Goal: Transaction & Acquisition: Book appointment/travel/reservation

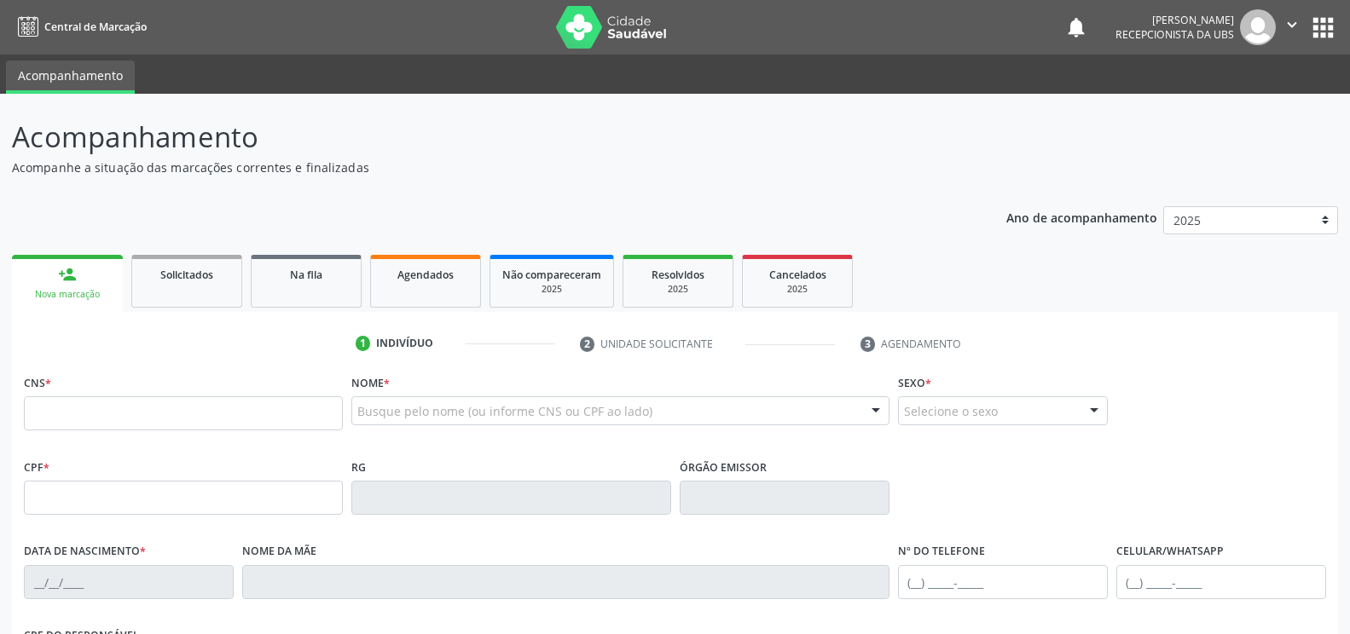
click at [40, 420] on input "text" at bounding box center [183, 414] width 319 height 34
click at [53, 398] on input "text" at bounding box center [183, 414] width 319 height 34
click at [38, 410] on input "text" at bounding box center [183, 414] width 319 height 34
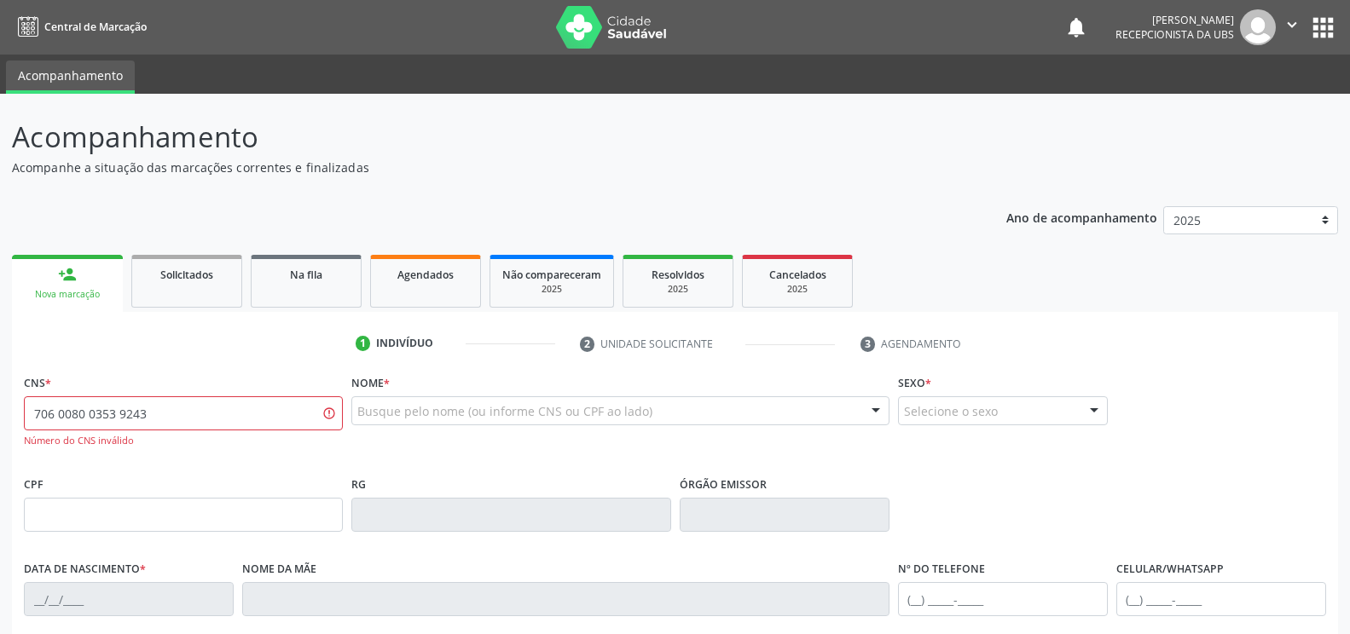
click at [53, 414] on input "706 0080 0353 9243" at bounding box center [183, 414] width 319 height 34
click at [94, 414] on input "706 0008 0035 3924" at bounding box center [183, 414] width 319 height 34
click at [143, 414] on input "706 0008 0353 924" at bounding box center [183, 414] width 319 height 34
type input "706 0008 0353 9243"
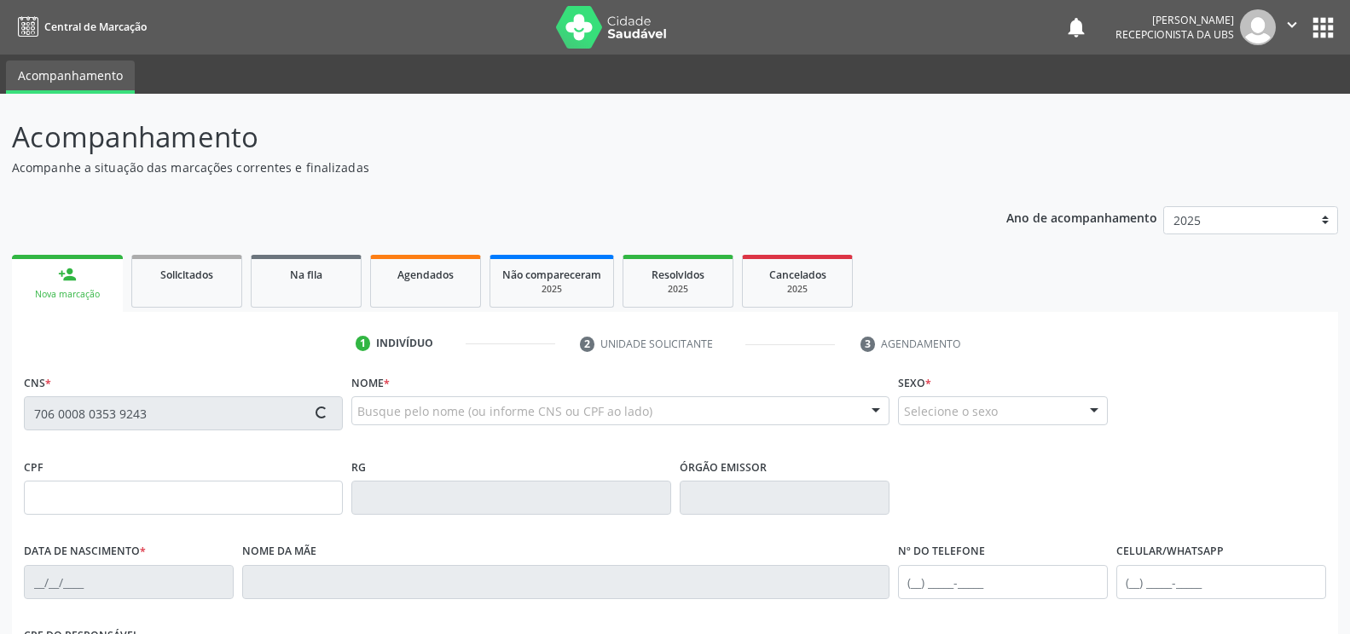
type input "109.069.434-26"
type input "[DATE]"
type input "[PERSON_NAME]"
type input "[PHONE_NUMBER]"
type input "248.997.984-15"
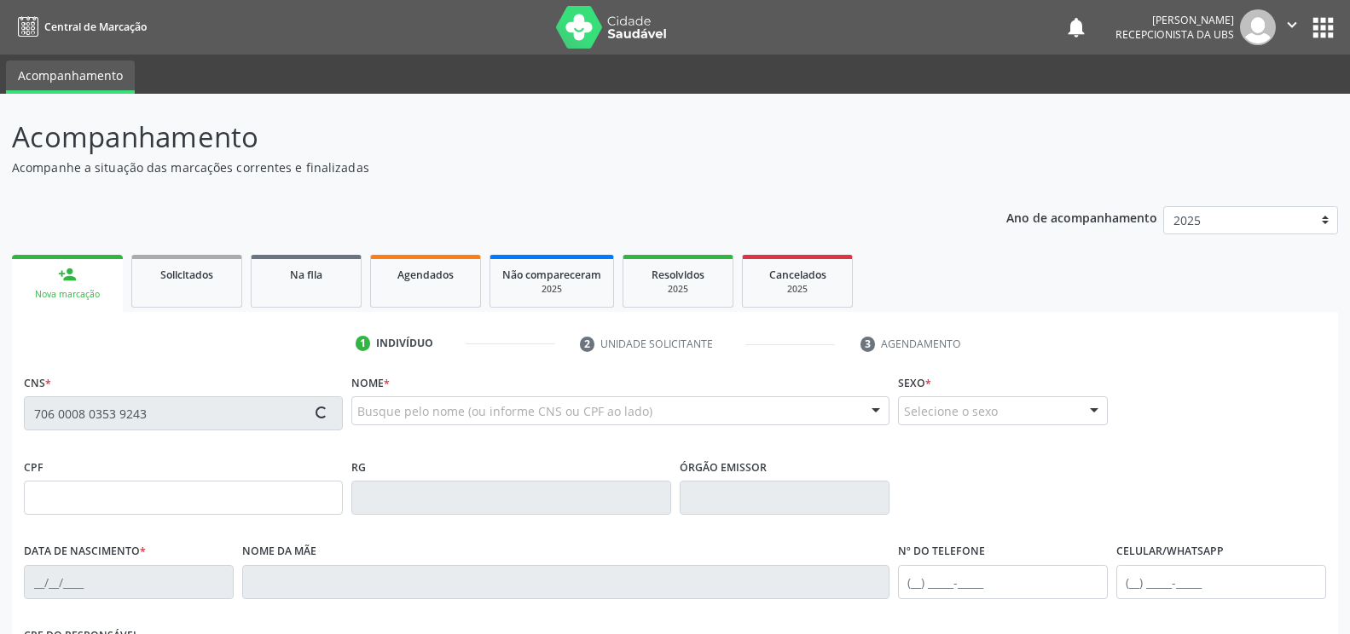
type input "1741"
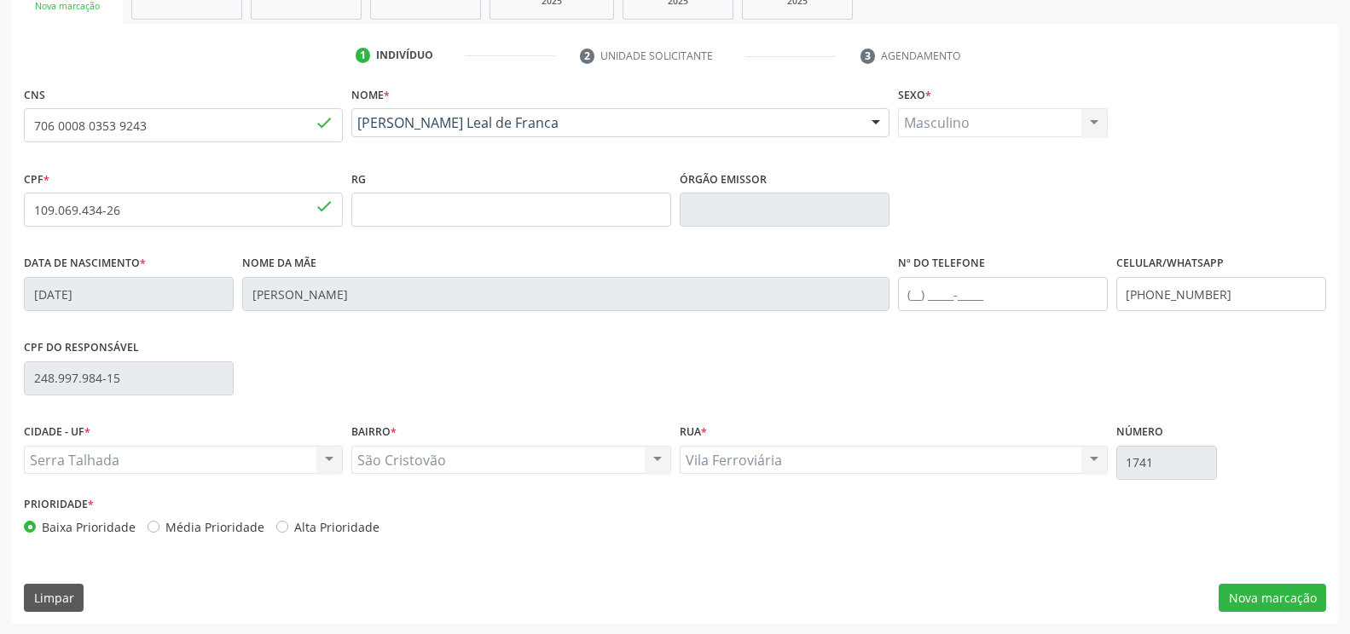
scroll to position [290, 0]
drag, startPoint x: 1289, startPoint y: 604, endPoint x: 1295, endPoint y: 596, distance: 9.7
click at [1295, 597] on button "Nova marcação" at bounding box center [1272, 596] width 107 height 29
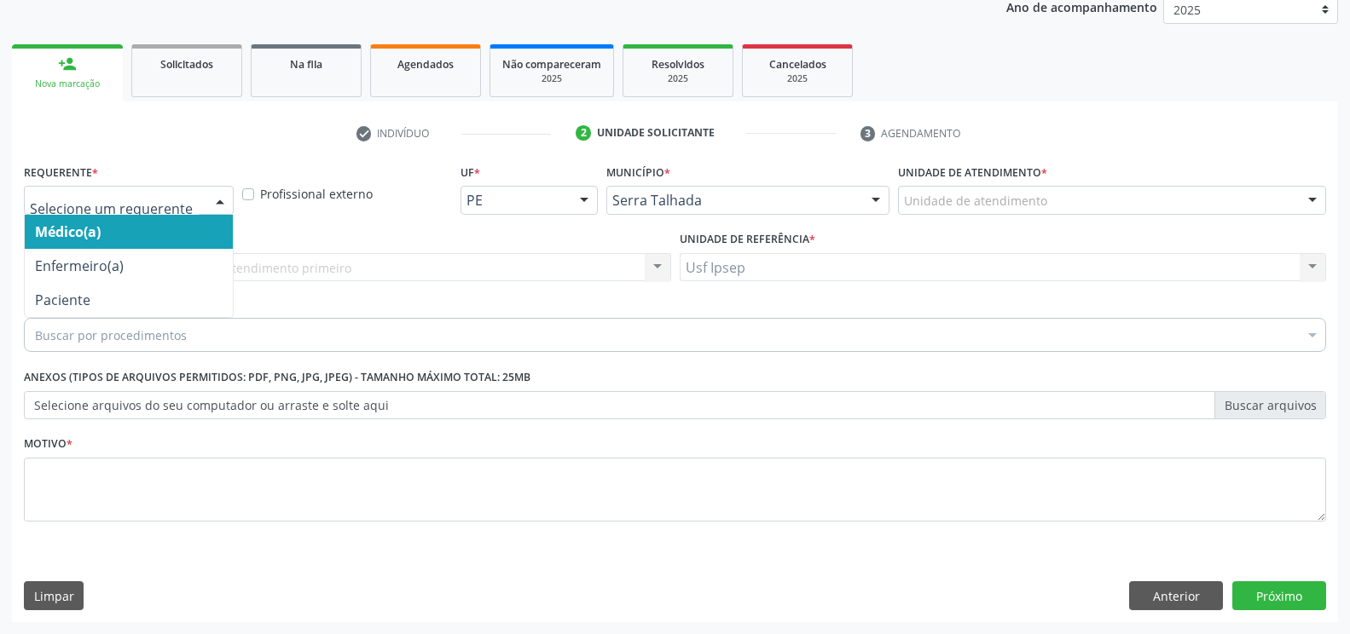
click at [222, 200] on div at bounding box center [220, 201] width 26 height 29
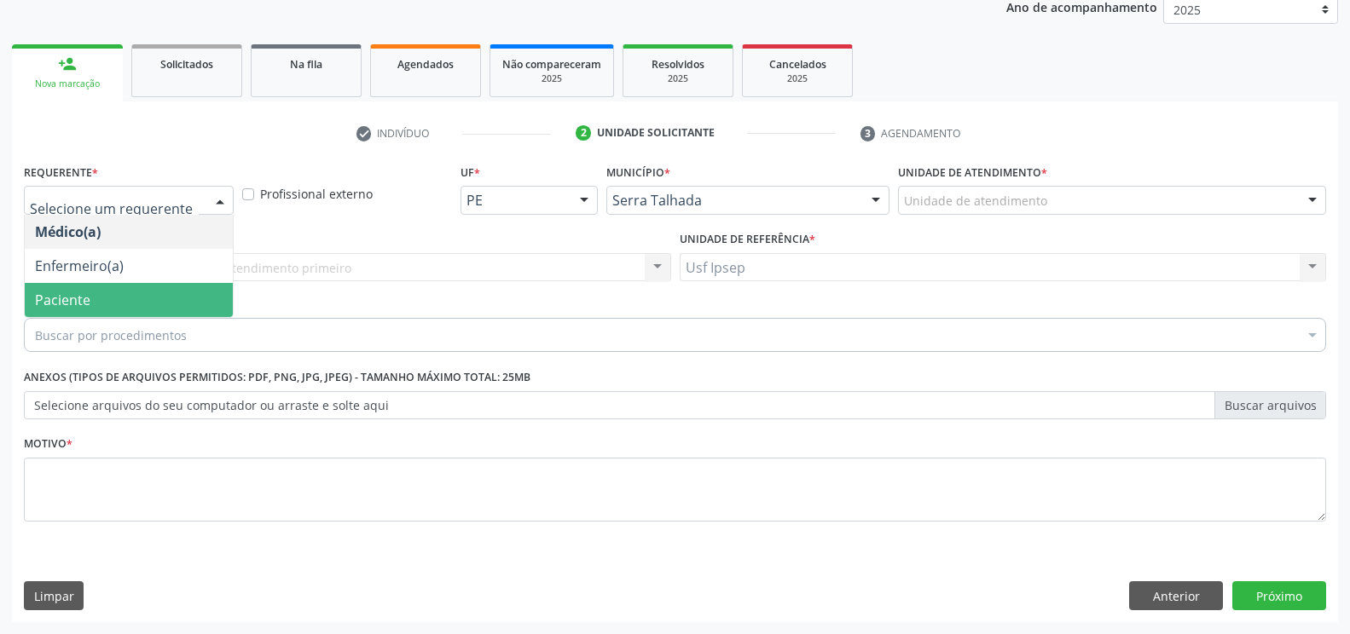
click at [99, 305] on span "Paciente" at bounding box center [129, 300] width 208 height 34
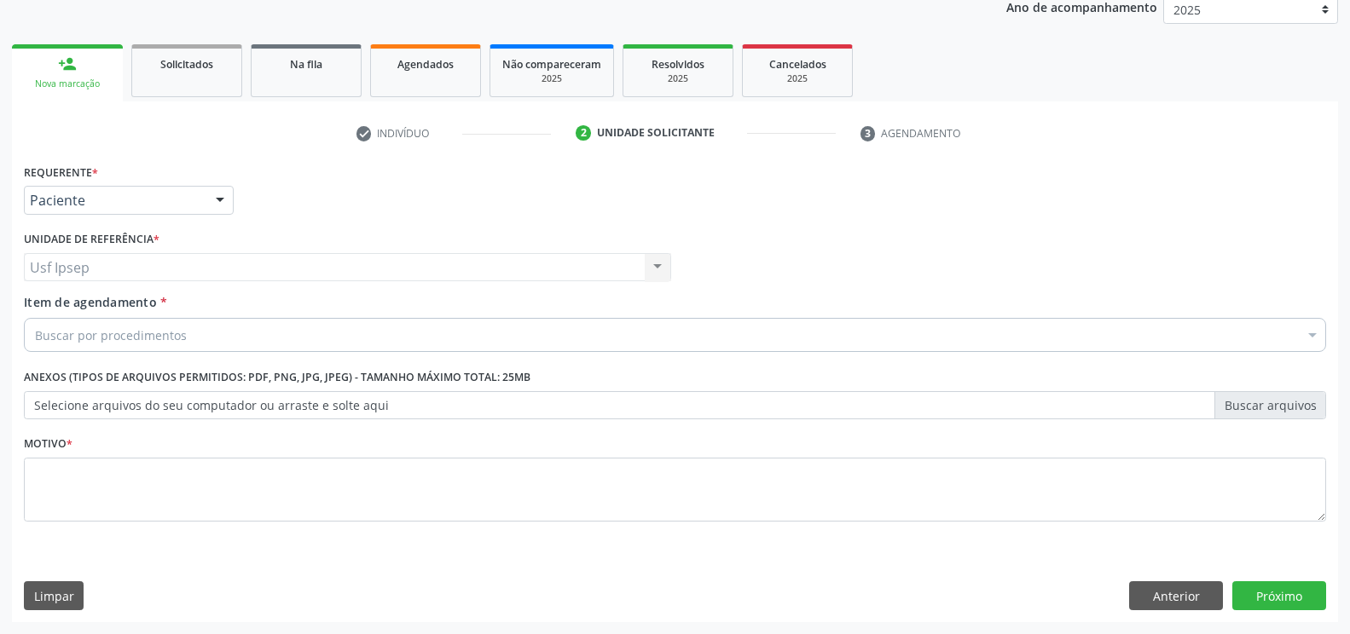
click at [32, 300] on span "Item de agendamento" at bounding box center [90, 302] width 133 height 16
click at [35, 318] on input "Item de agendamento *" at bounding box center [35, 335] width 0 height 34
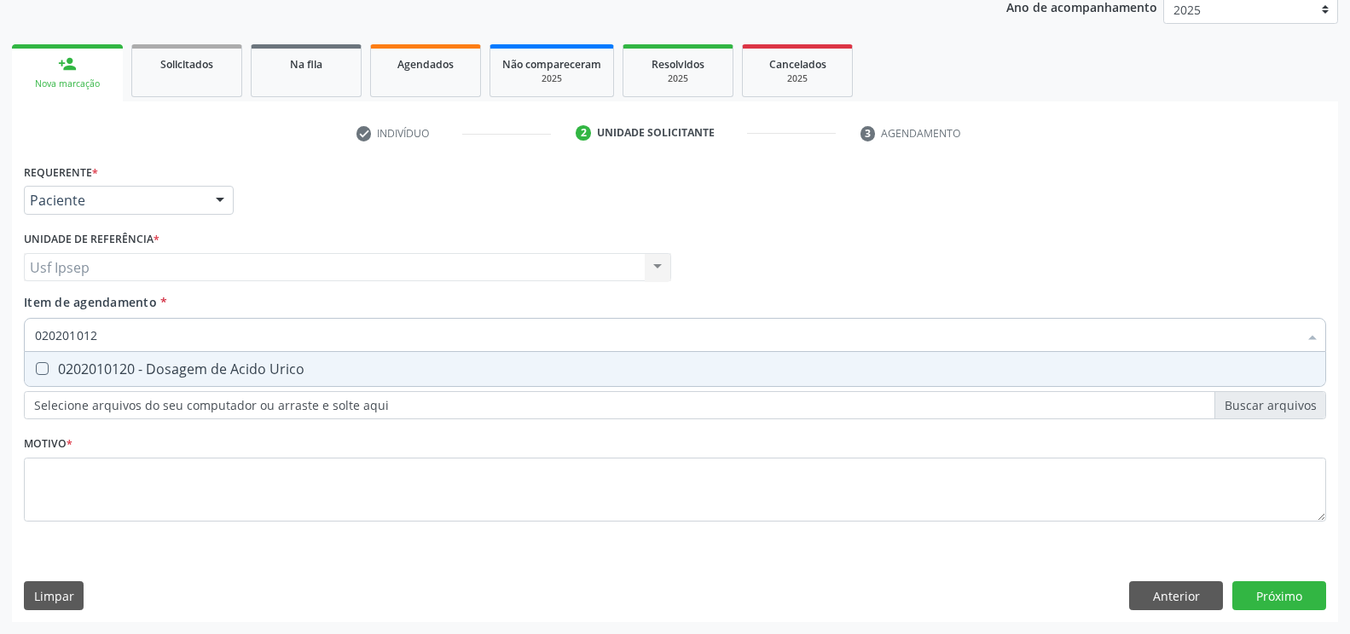
type input "0202010120"
click at [43, 370] on Urico at bounding box center [42, 368] width 13 height 13
click at [36, 370] on Urico "checkbox" at bounding box center [30, 368] width 11 height 11
checkbox Urico "true"
click at [105, 332] on input "0202010120" at bounding box center [666, 335] width 1263 height 34
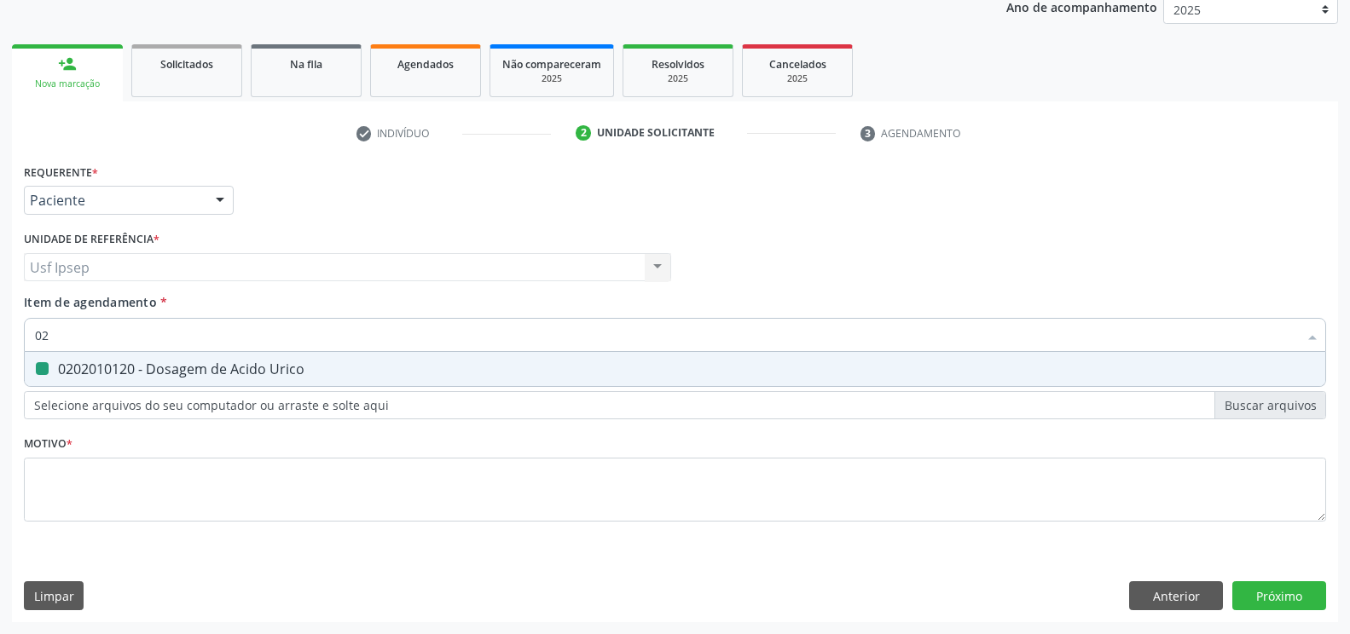
type input "0"
checkbox Urico "false"
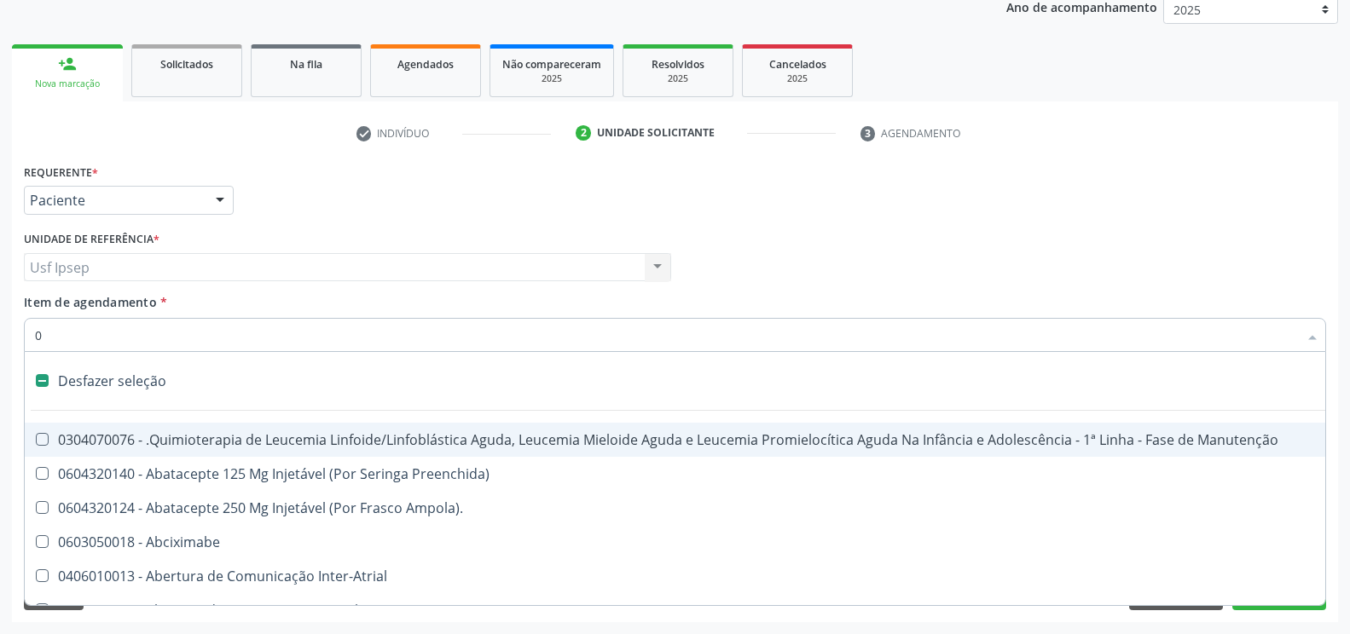
type input "02"
checkbox Hemodialise "true"
type input "020"
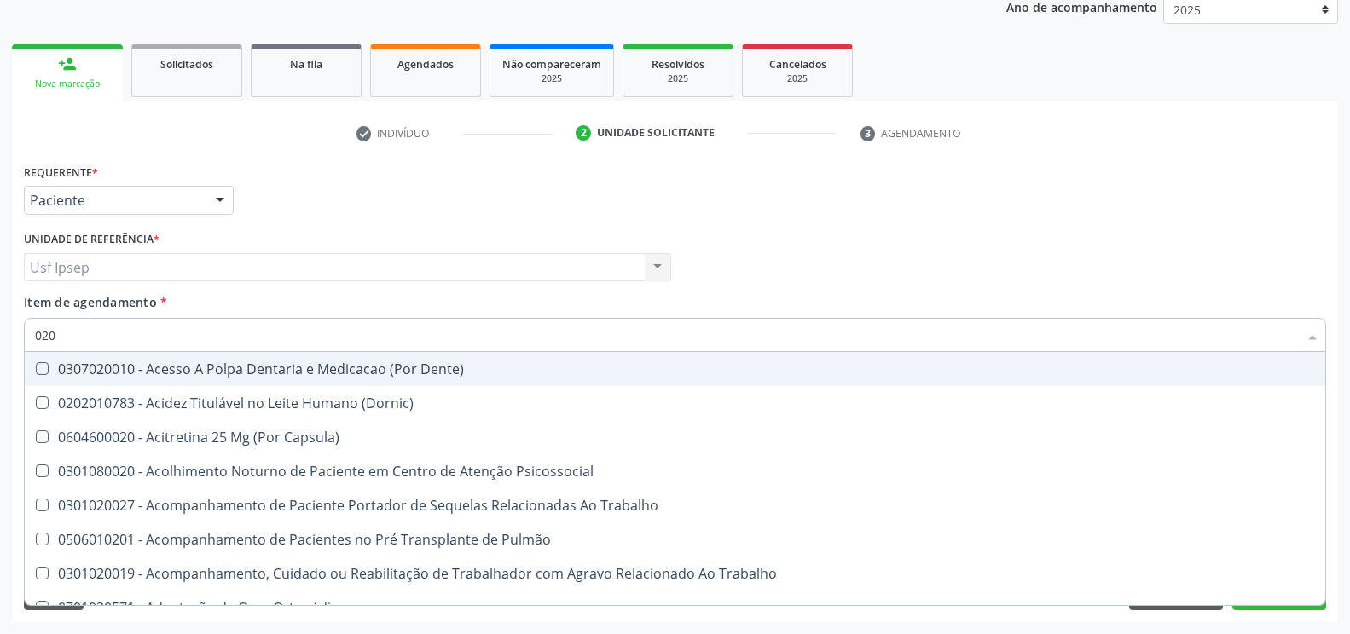
checkbox Urico "true"
checkbox Endocardico "false"
type input "02020"
checkbox Sistêmicas "true"
checkbox População "false"
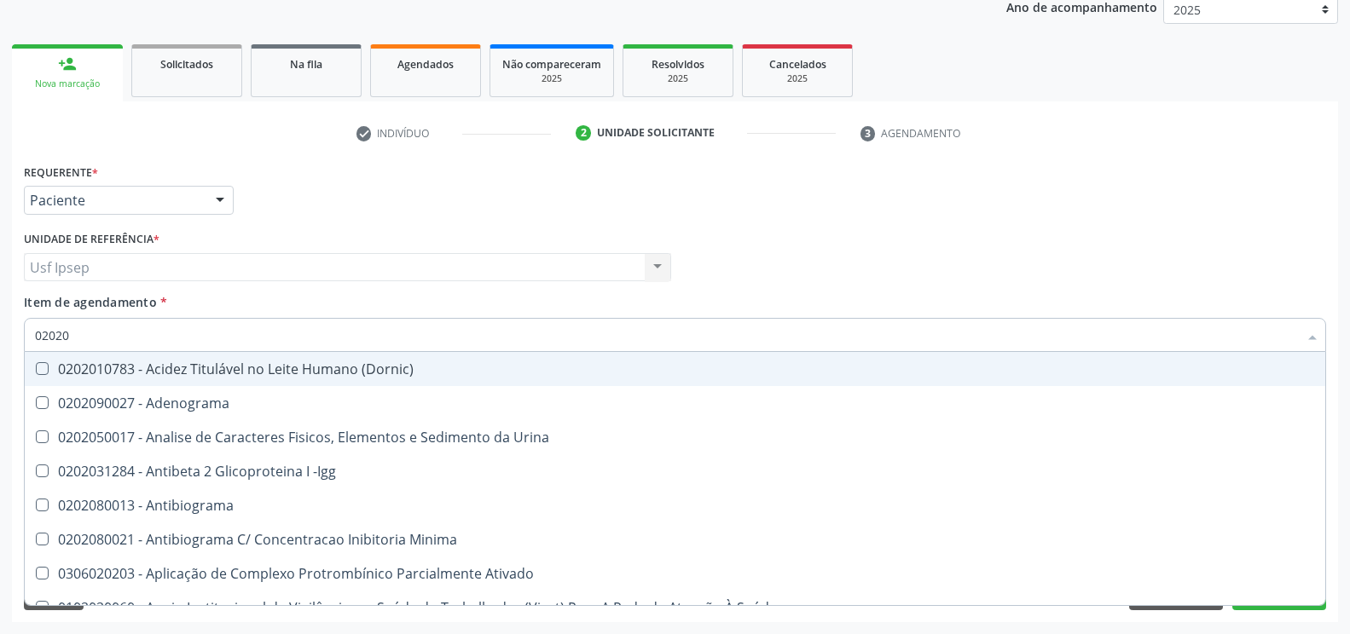
type input "020201"
checkbox Osmolar "true"
checkbox Urico "false"
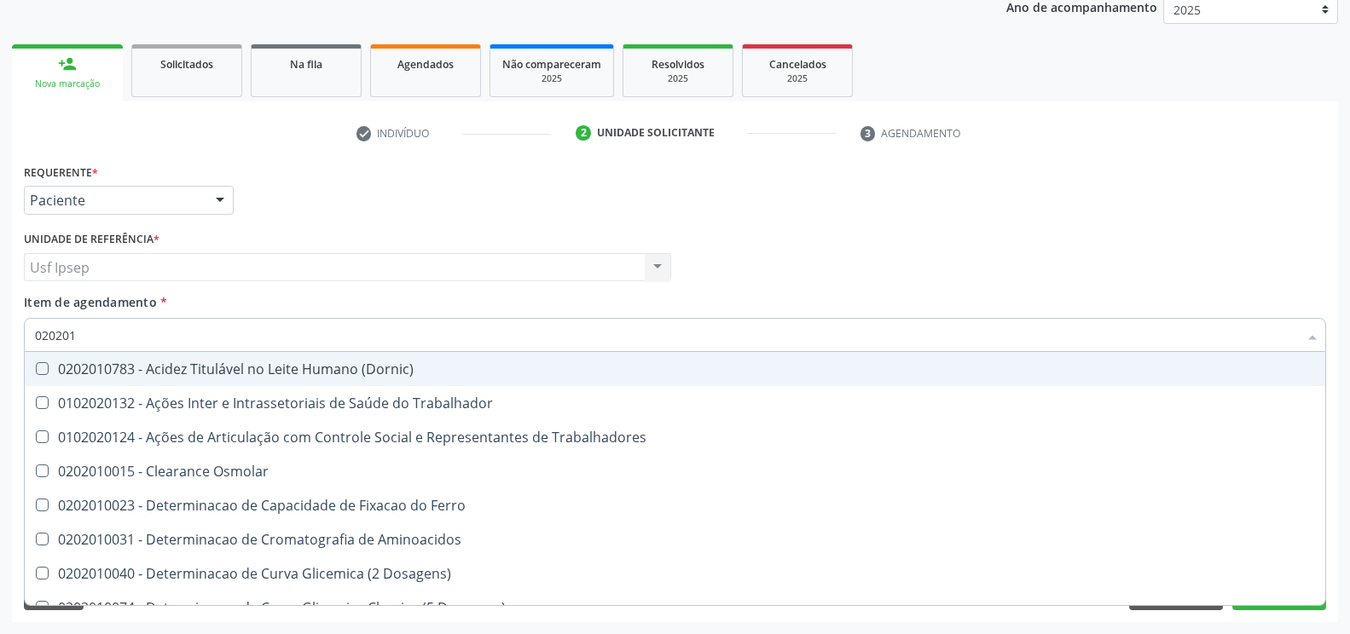
type input "0202010"
checkbox Ativada\) "true"
checkbox Urico "false"
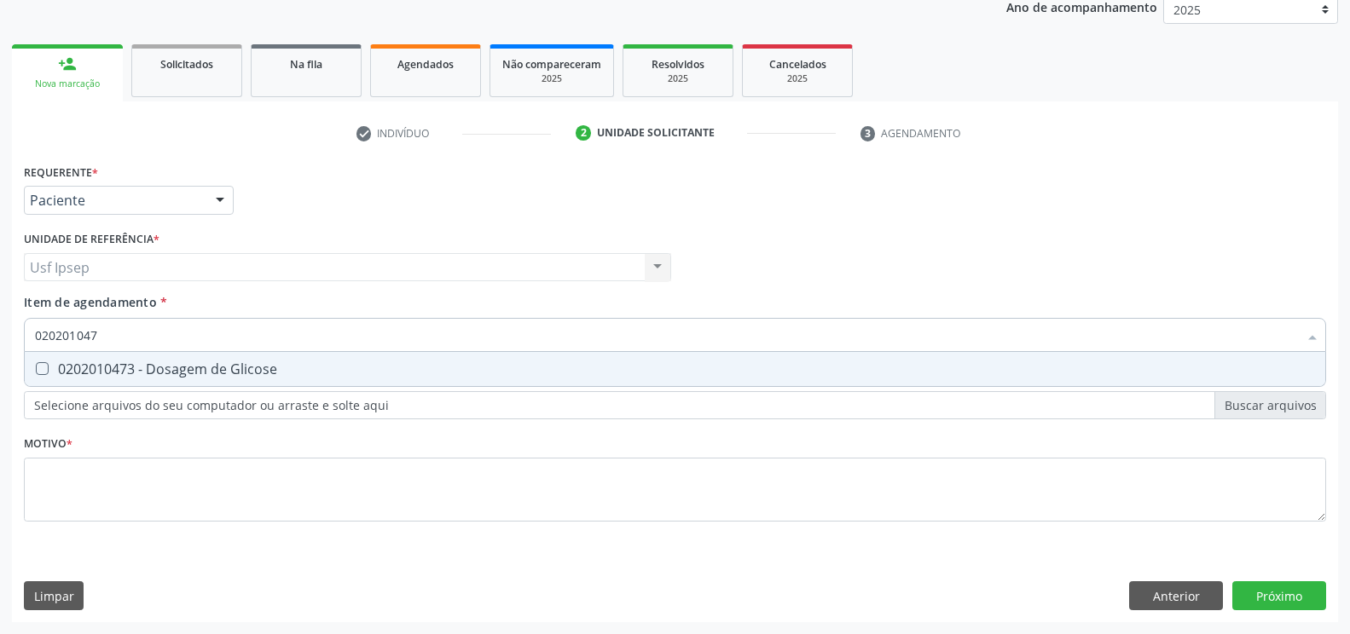
type input "0202010473"
click at [42, 371] on Glicose at bounding box center [42, 368] width 13 height 13
click at [36, 371] on Glicose "checkbox" at bounding box center [30, 368] width 11 height 11
checkbox Glicose "true"
click at [105, 333] on input "0202010473" at bounding box center [666, 335] width 1263 height 34
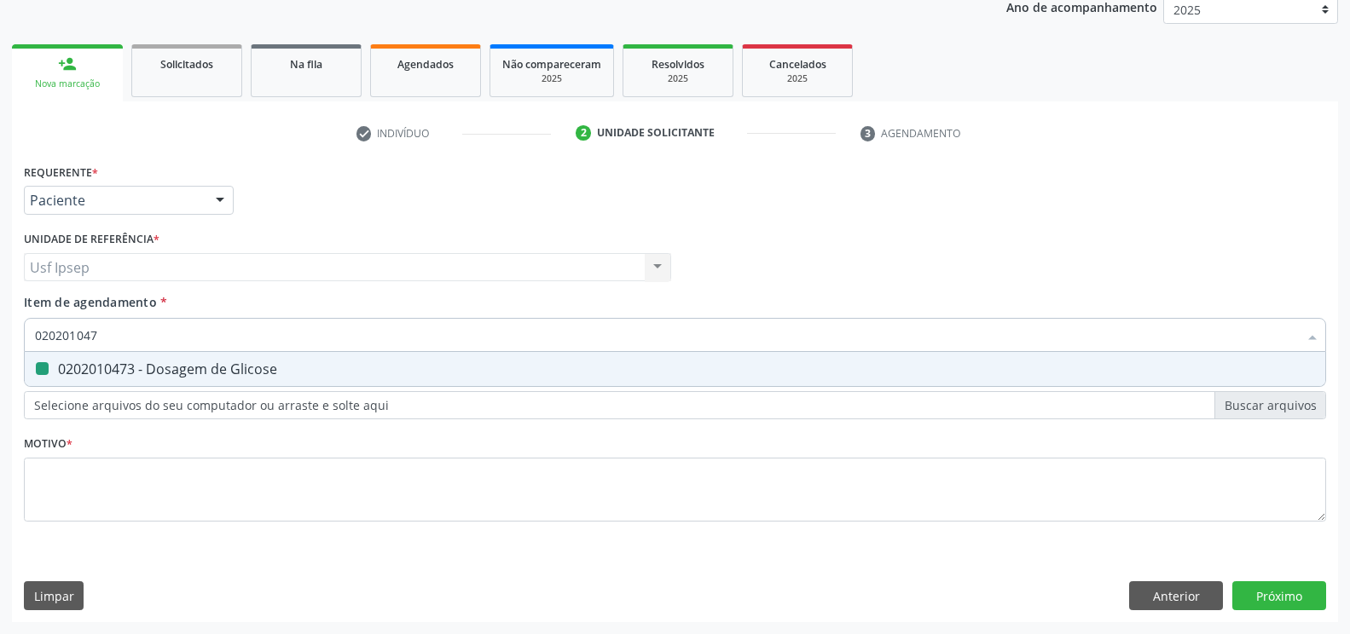
type input "02020104"
checkbox Glicose "false"
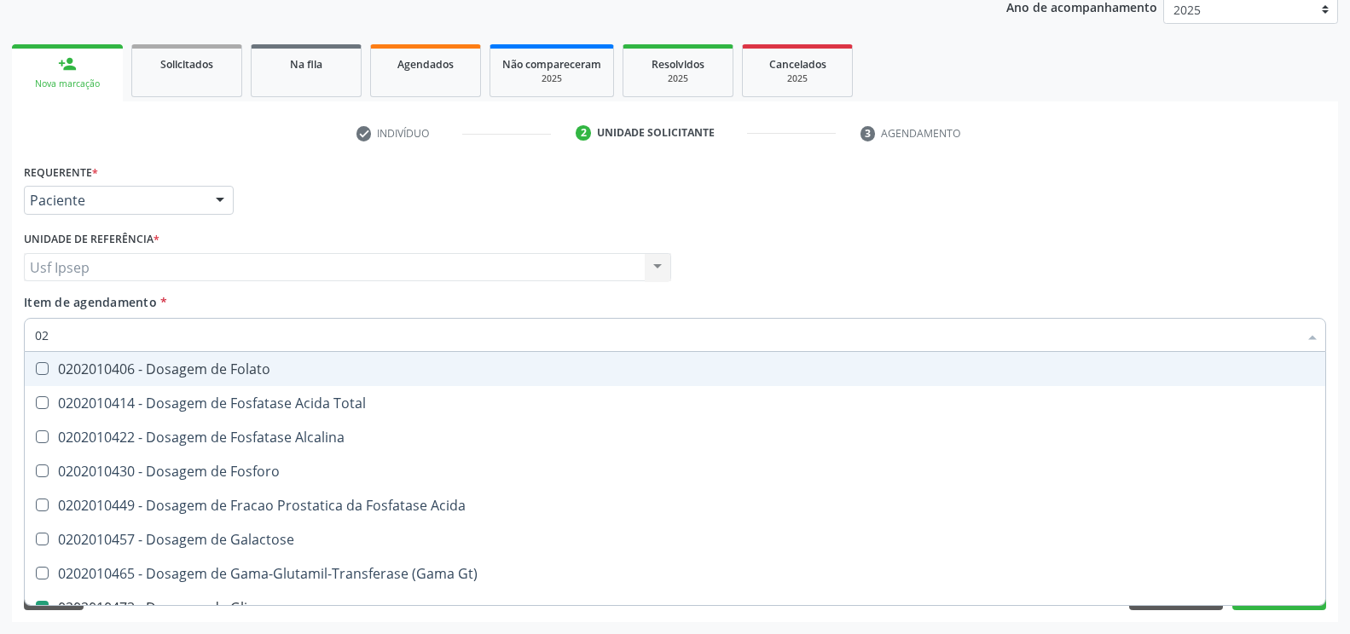
type input "0"
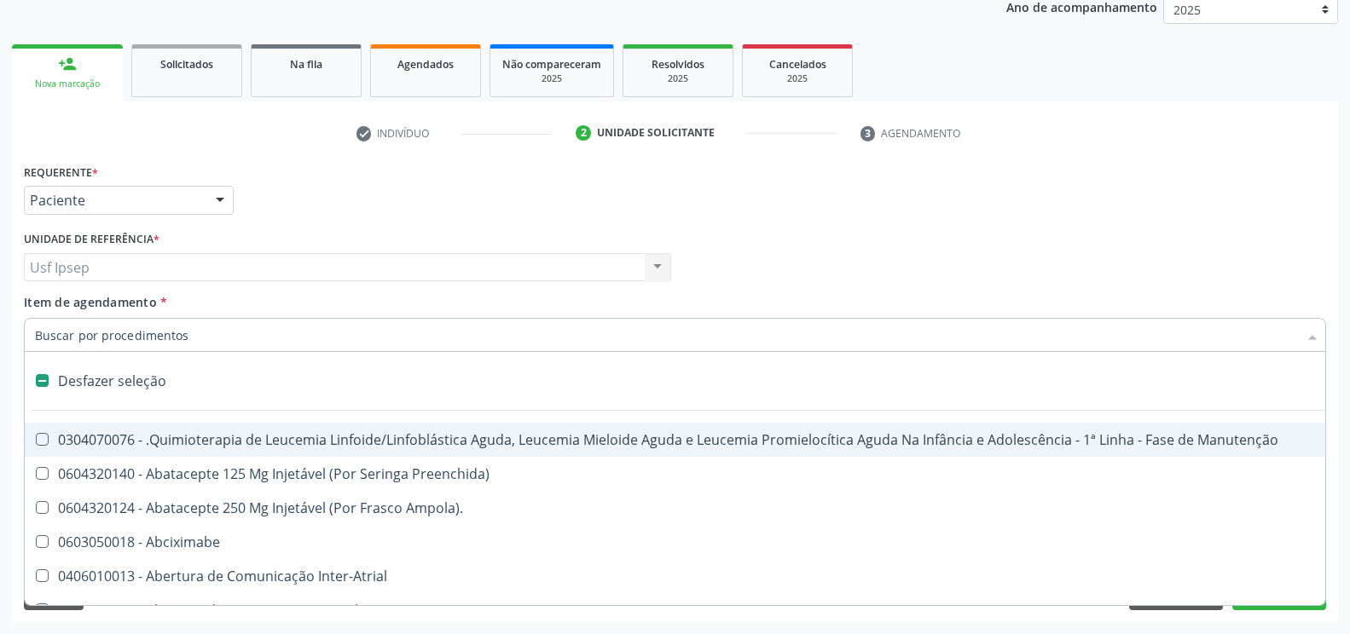
checkbox Valvar "false"
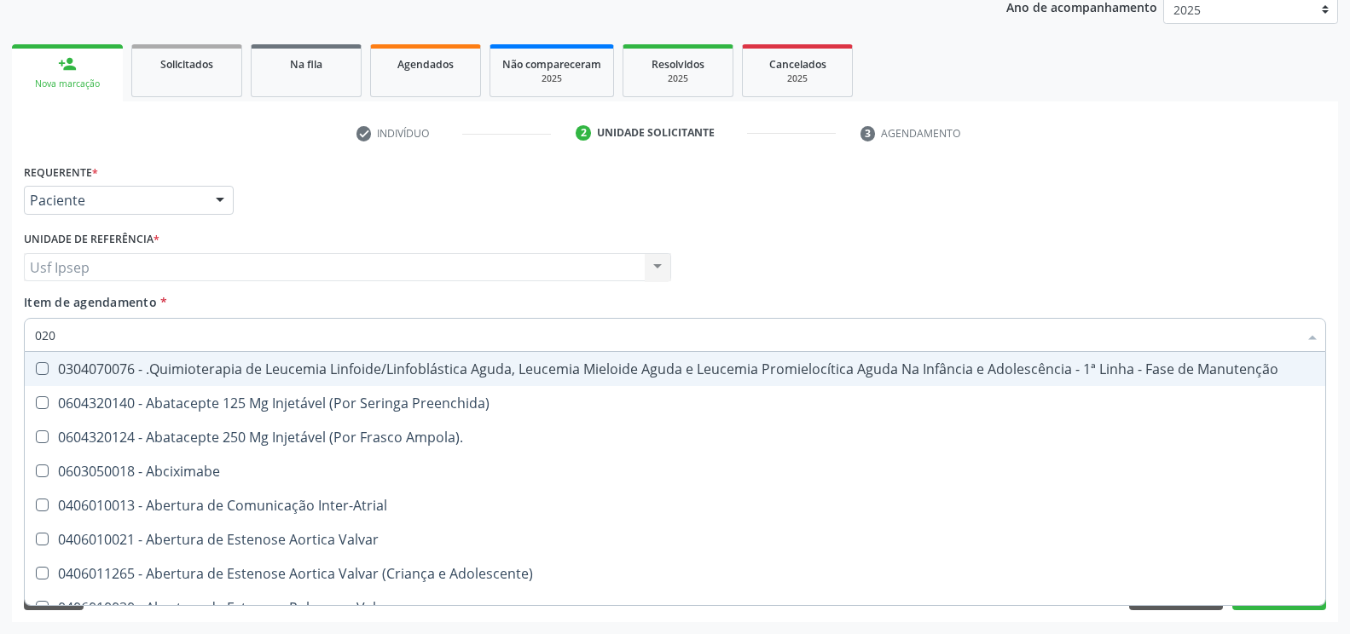
type input "0202"
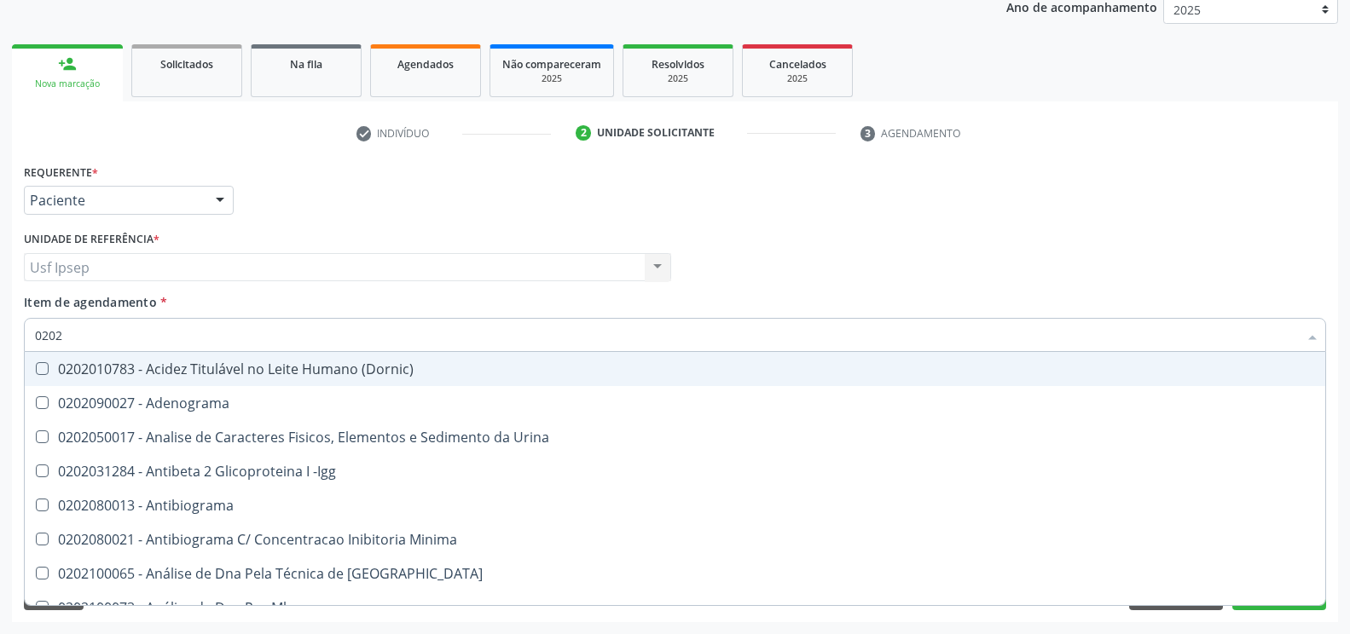
checkbox Urico "true"
checkbox Glicose "true"
type input "02020"
checkbox Urico "true"
checkbox Igm "false"
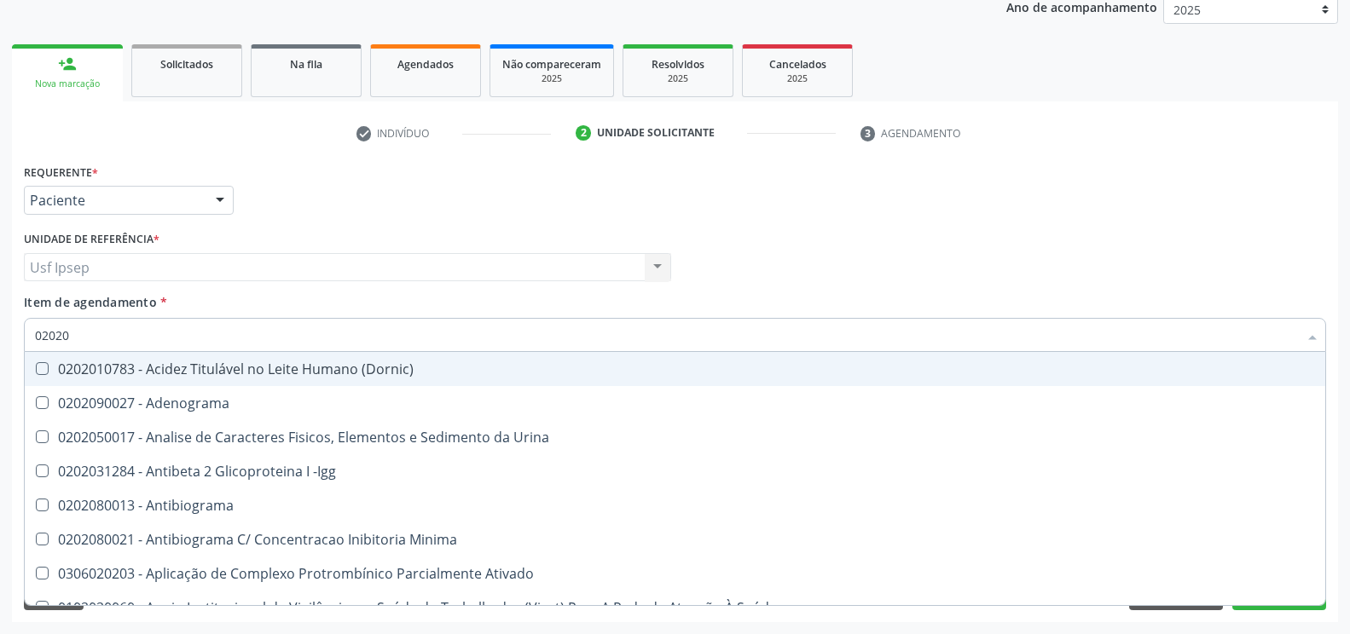
checkbox Glicose "true"
checkbox Lactato "false"
type input "020201"
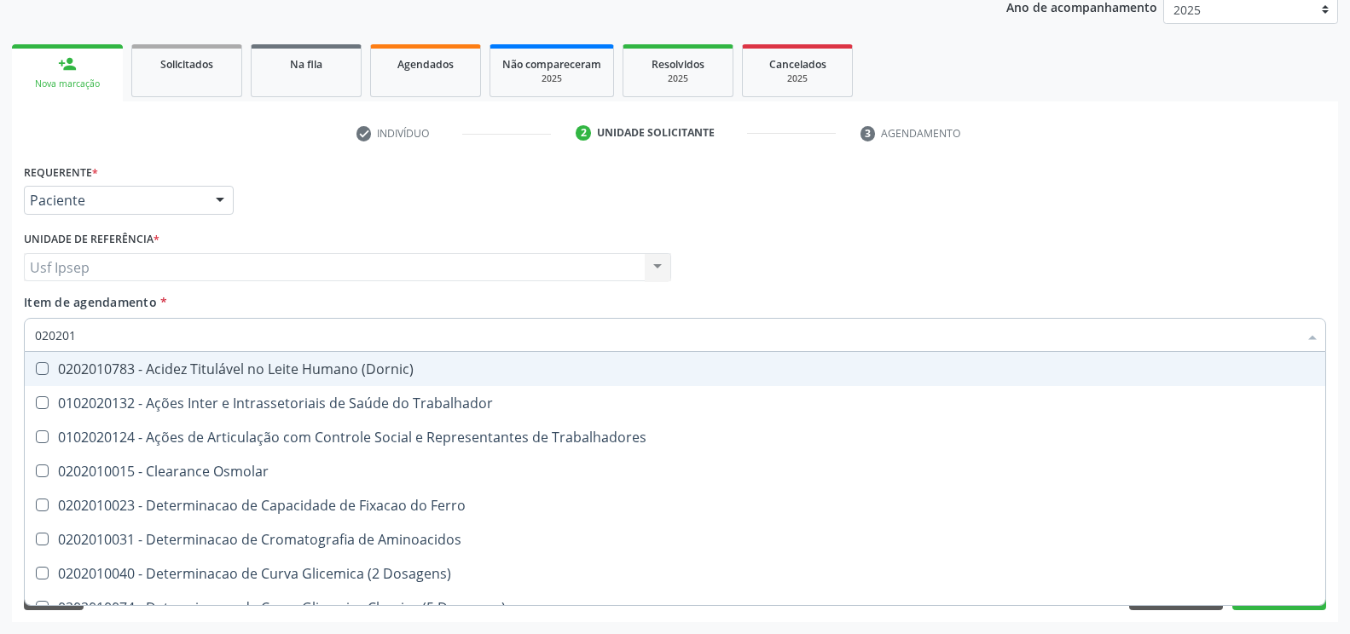
checkbox Urico "true"
checkbox Glicose "true"
checkbox Trabalho "false"
type input "0202010"
checkbox Ativada\) "true"
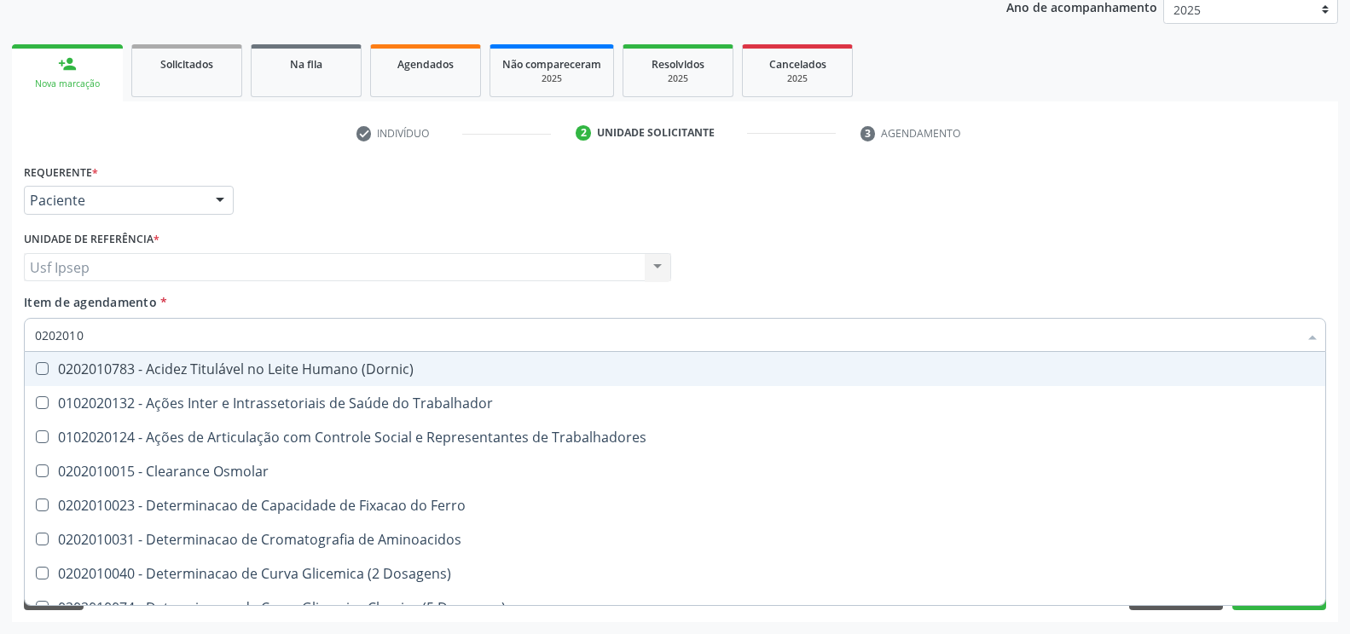
checkbox Urico "false"
checkbox II "true"
checkbox Glicose "false"
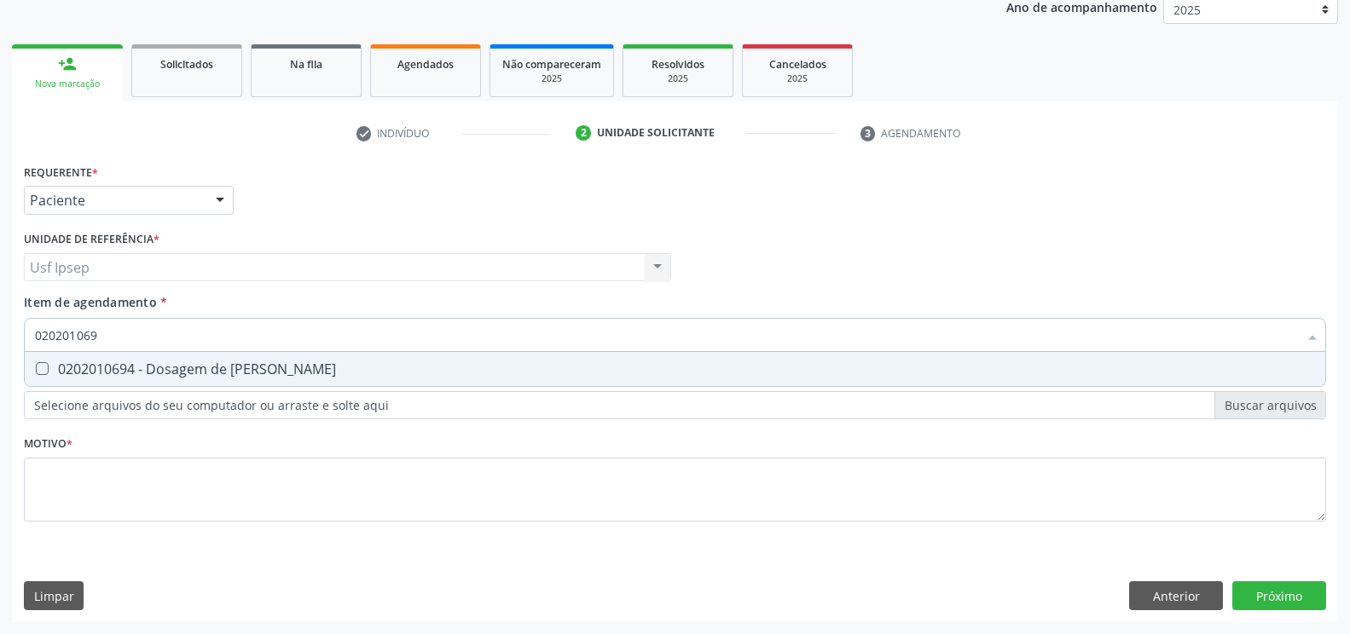
type input "0202010694"
click at [38, 367] on Ureia at bounding box center [42, 368] width 13 height 13
click at [36, 367] on Ureia "checkbox" at bounding box center [30, 368] width 11 height 11
checkbox Ureia "true"
click at [104, 335] on input "0202010694" at bounding box center [666, 335] width 1263 height 34
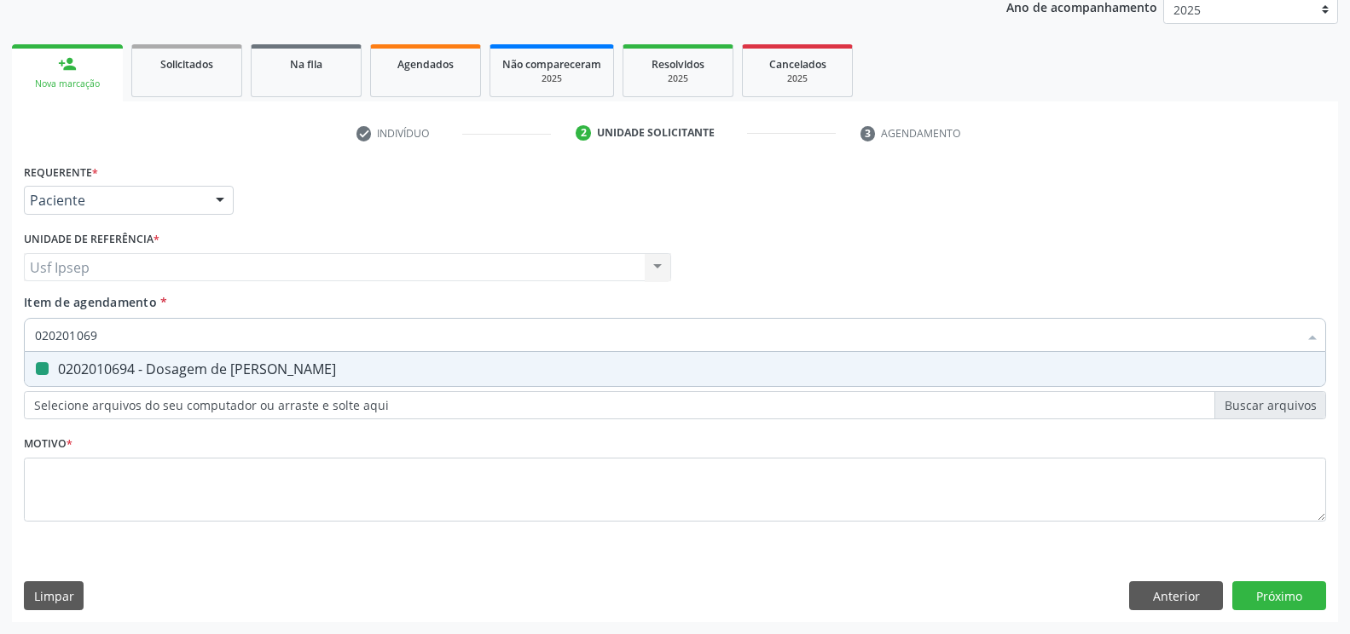
type input "02020106"
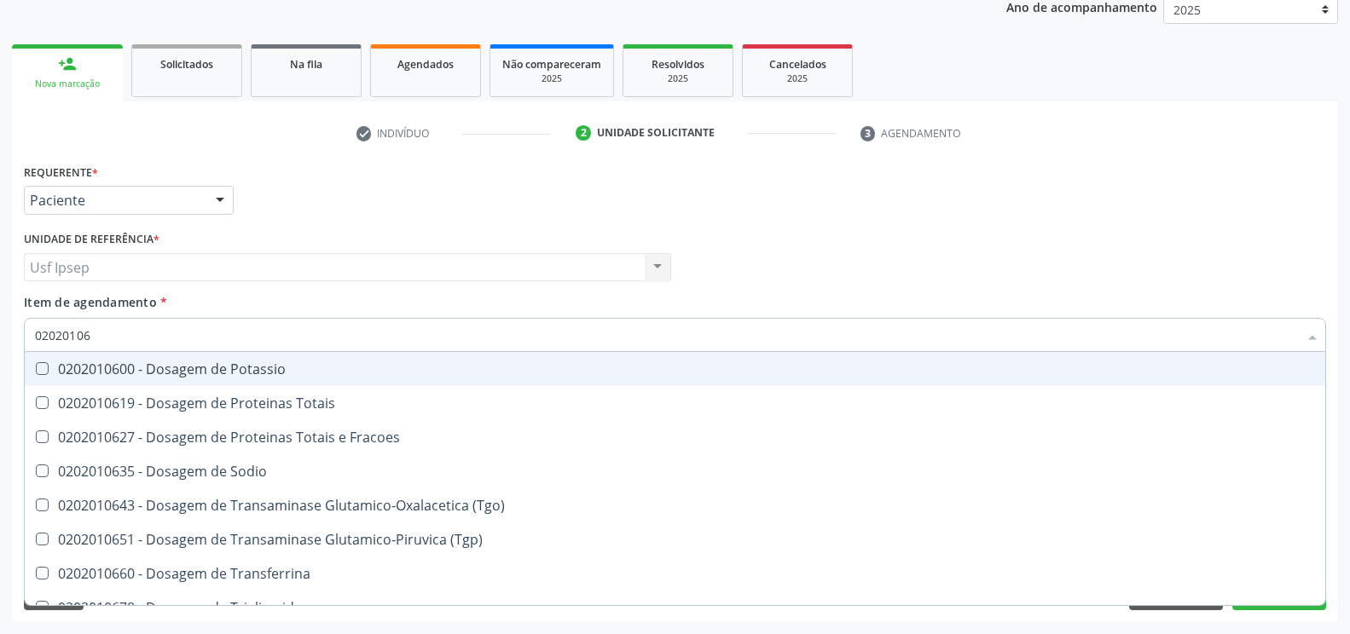
checkbox Potassio "false"
type input "0202010"
checkbox Ureia "false"
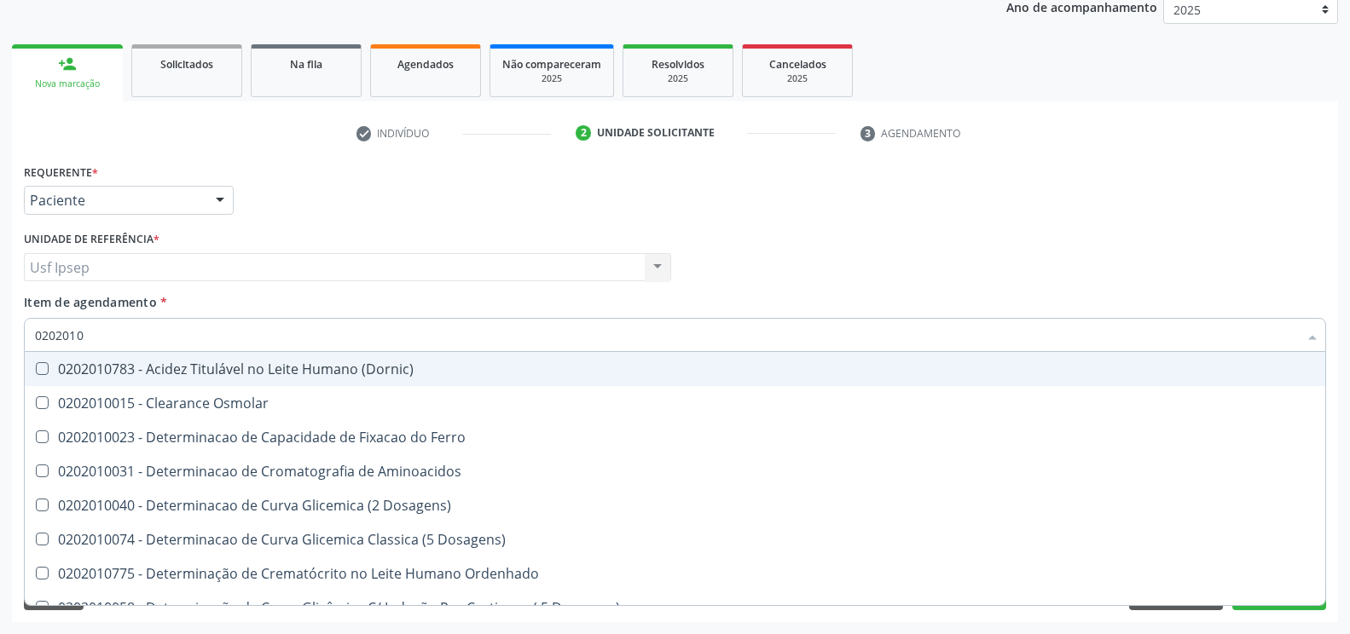
type input "020201"
checkbox Urico "false"
checkbox Amonia "true"
checkbox Glicose "false"
checkbox Nt-Probnp\) "true"
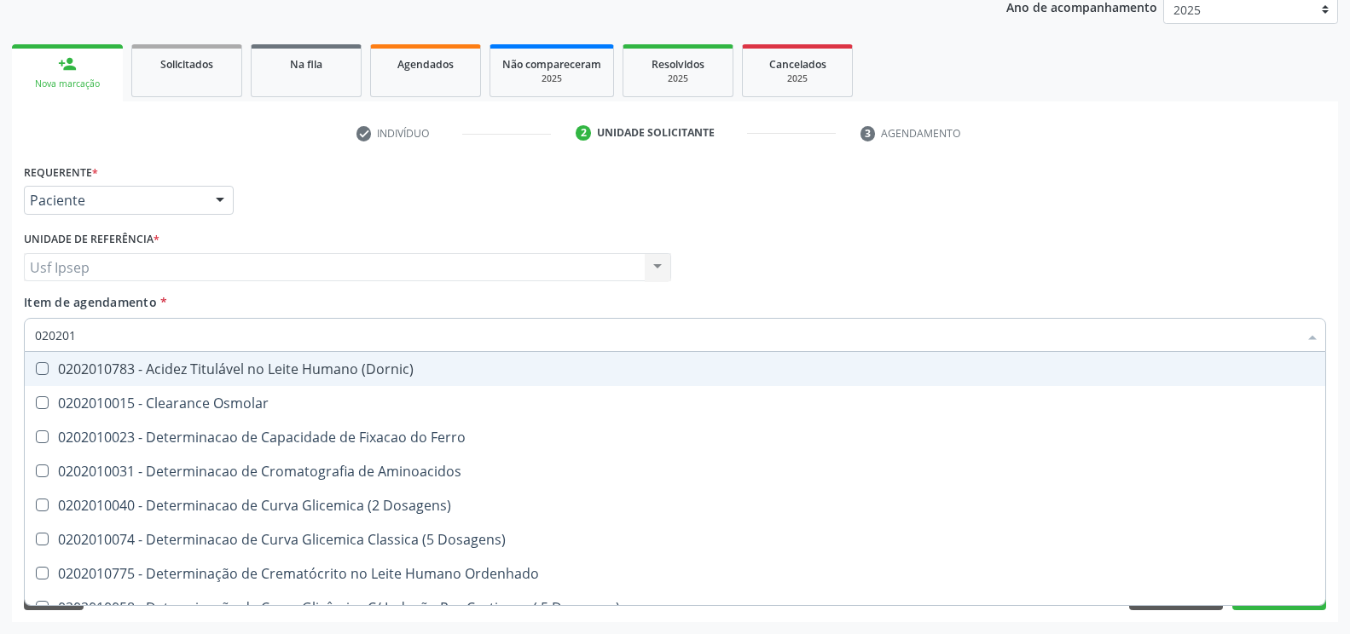
checkbox Ureia "false"
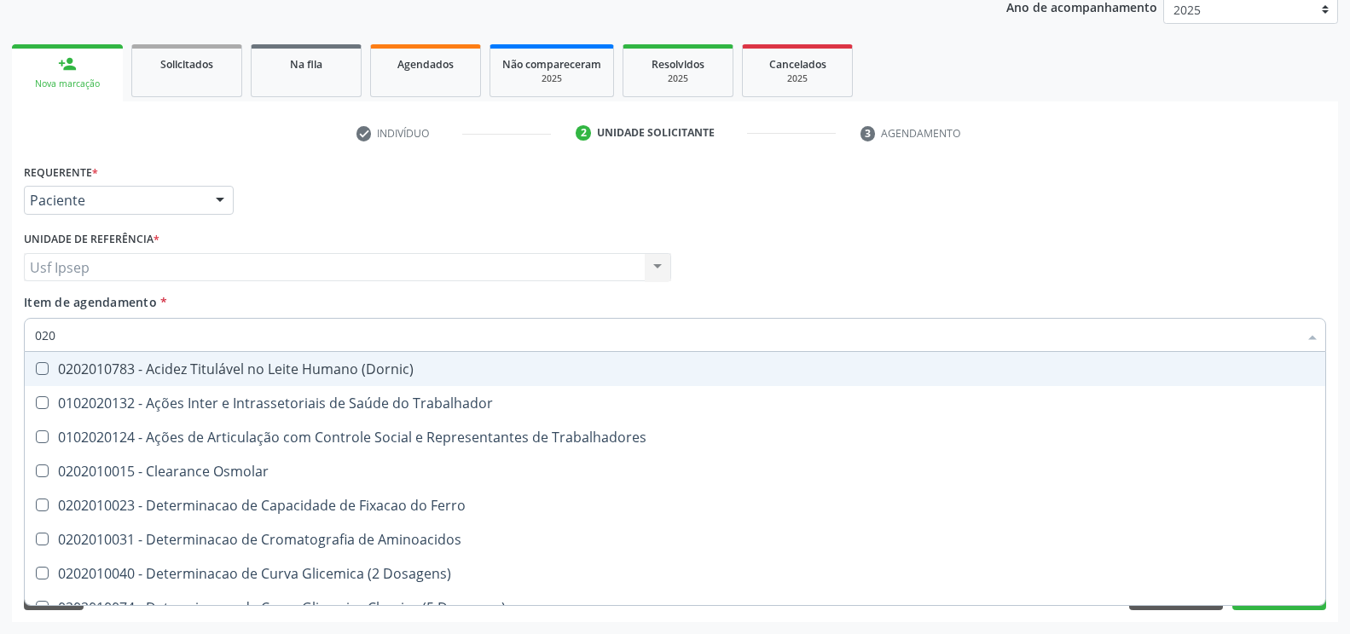
type input "02"
checkbox Urico "false"
checkbox Glicose "false"
checkbox Ureia "false"
checkbox Trabalho "false"
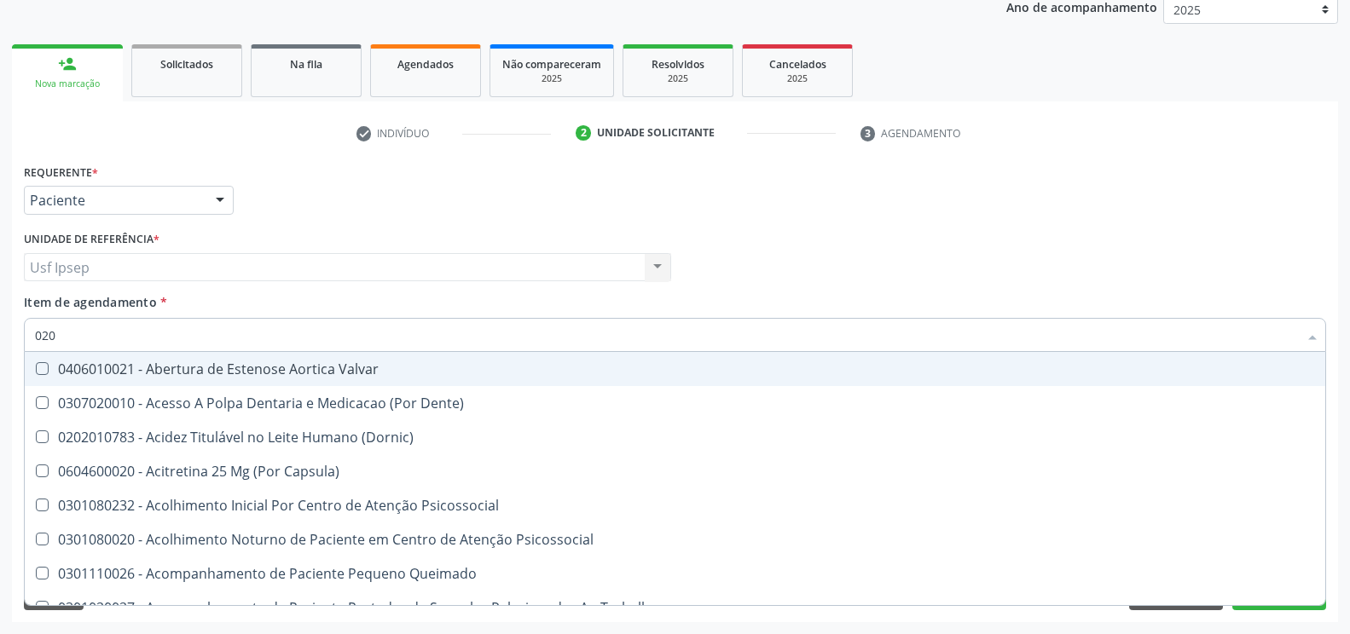
type input "0202"
checkbox Distal "true"
checkbox Auditiva "true"
checkbox Nasal "true"
type input "02020"
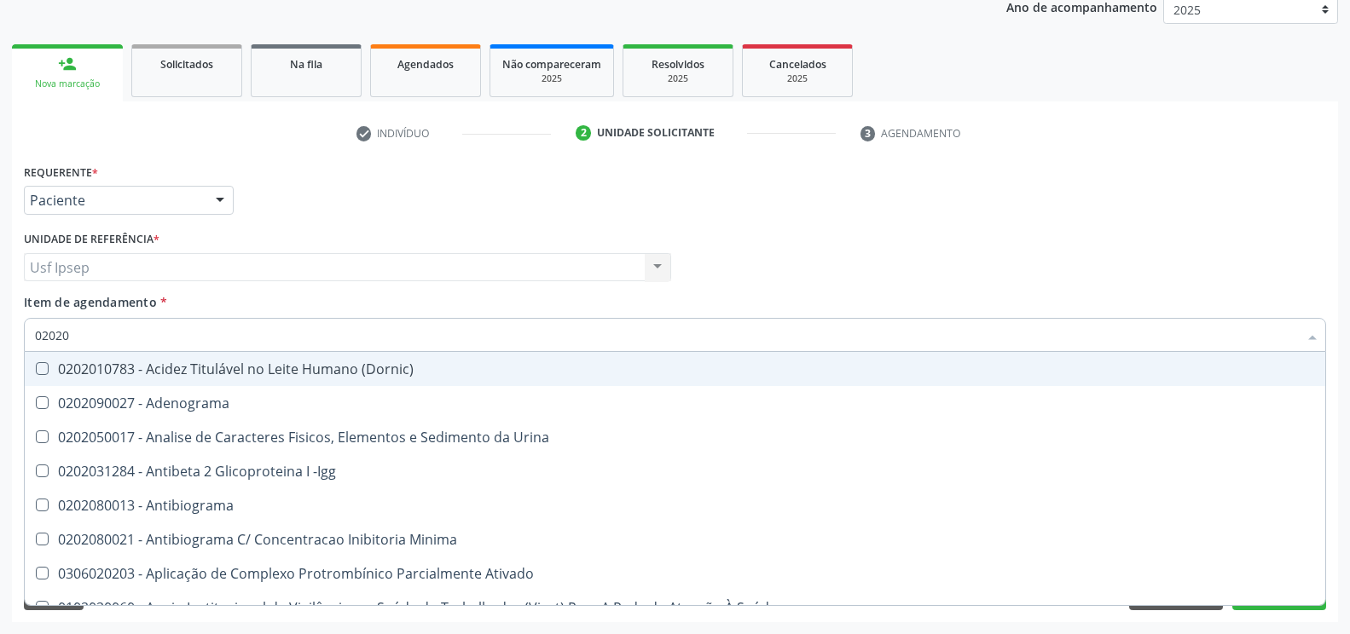
checkbox Urico "true"
checkbox Igm "false"
checkbox Glicose "true"
checkbox Lactato "false"
checkbox Ureia "true"
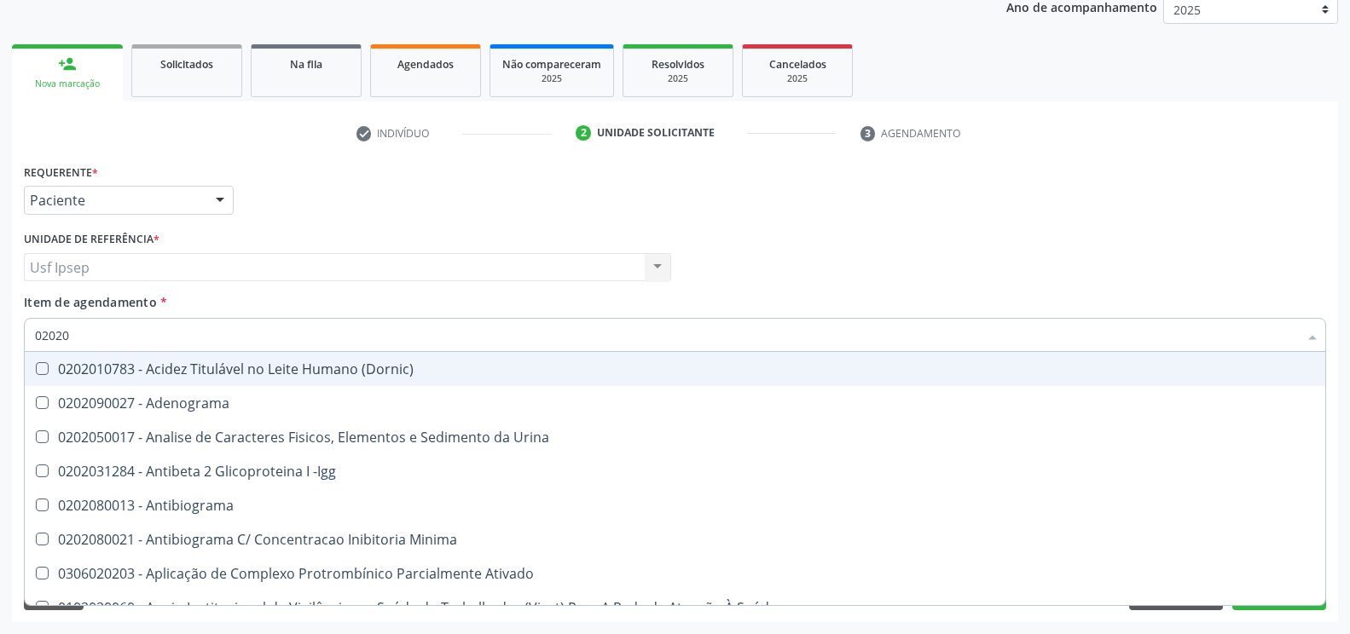
checkbox Hematocrito "false"
type input "020201"
checkbox Osmolar "true"
checkbox T3 "true"
checkbox Ascorbico "true"
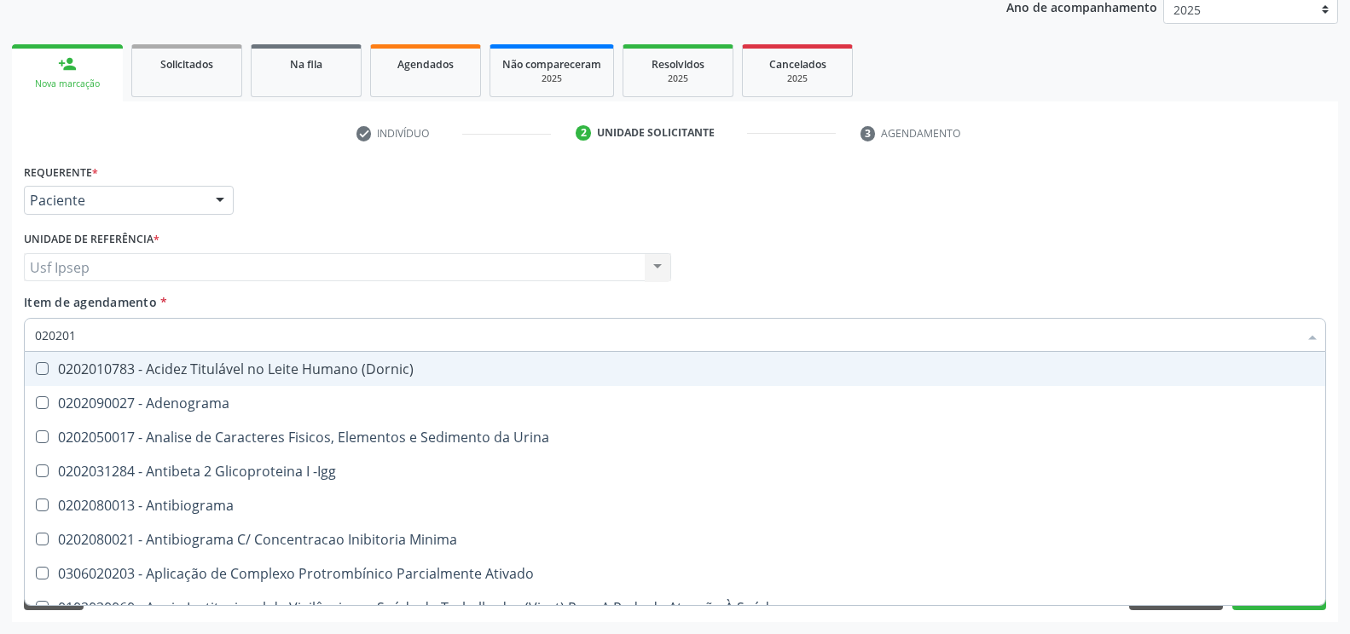
checkbox Urico "false"
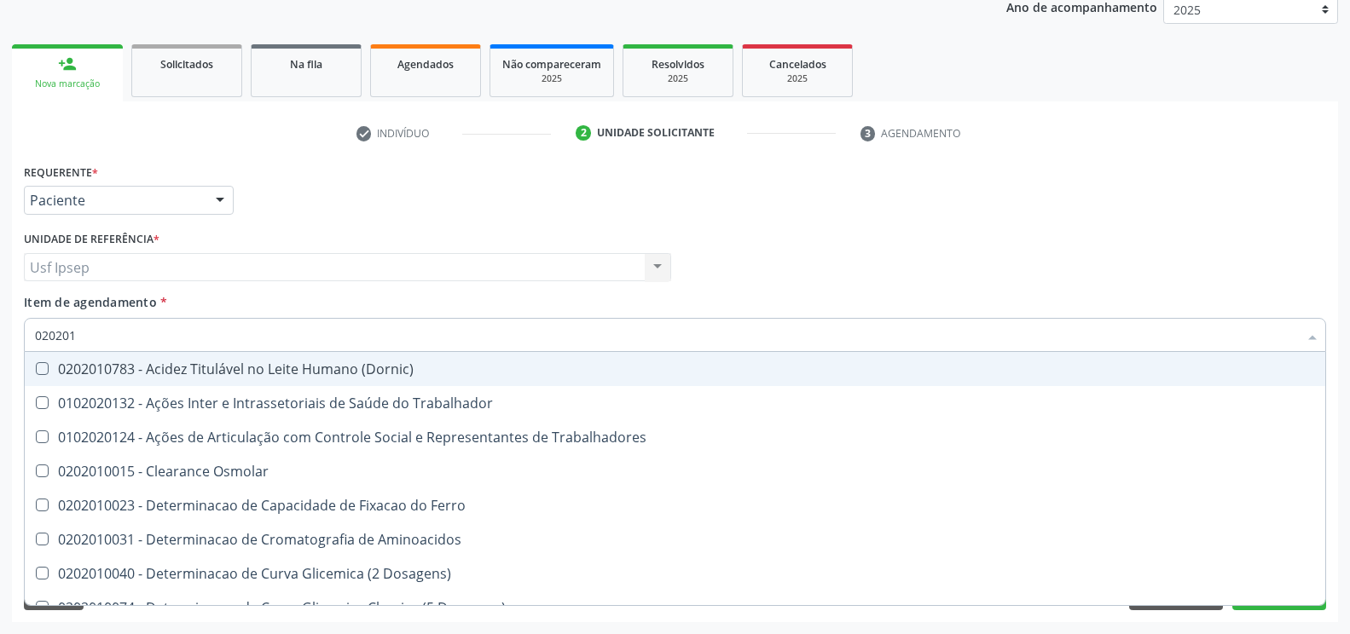
type input "0202010"
checkbox Ativada\) "true"
checkbox Urico "false"
checkbox II "true"
checkbox Glicose "false"
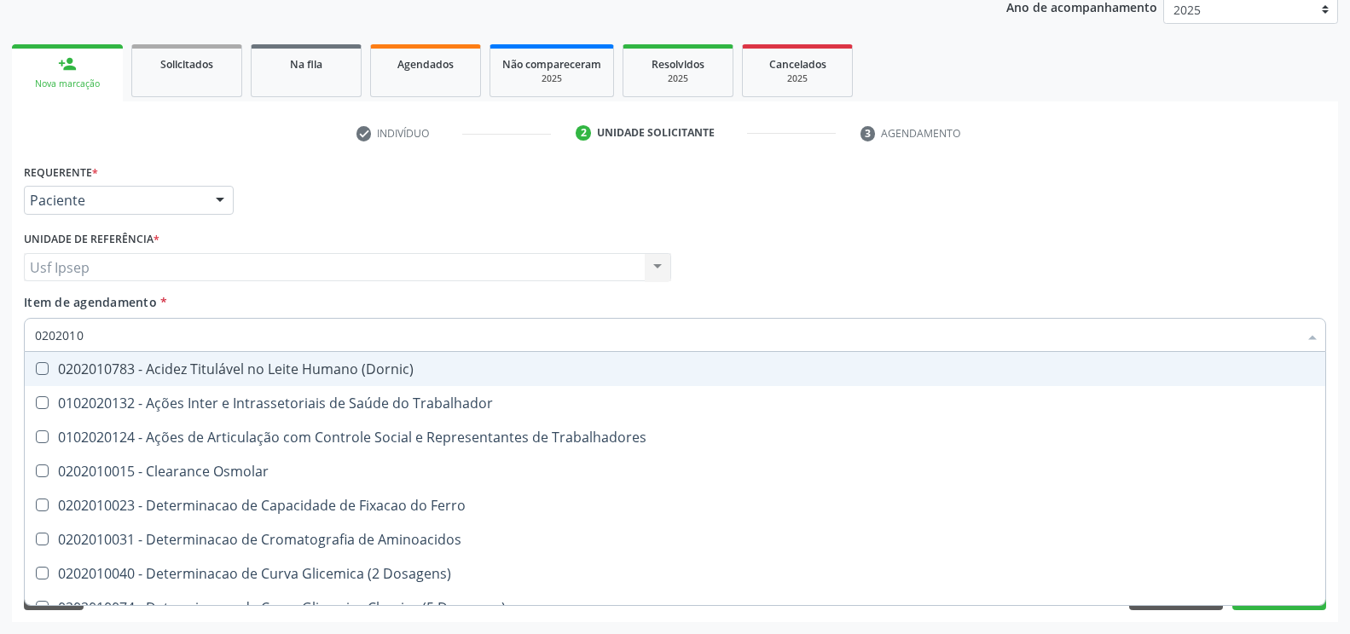
checkbox Piruvato "true"
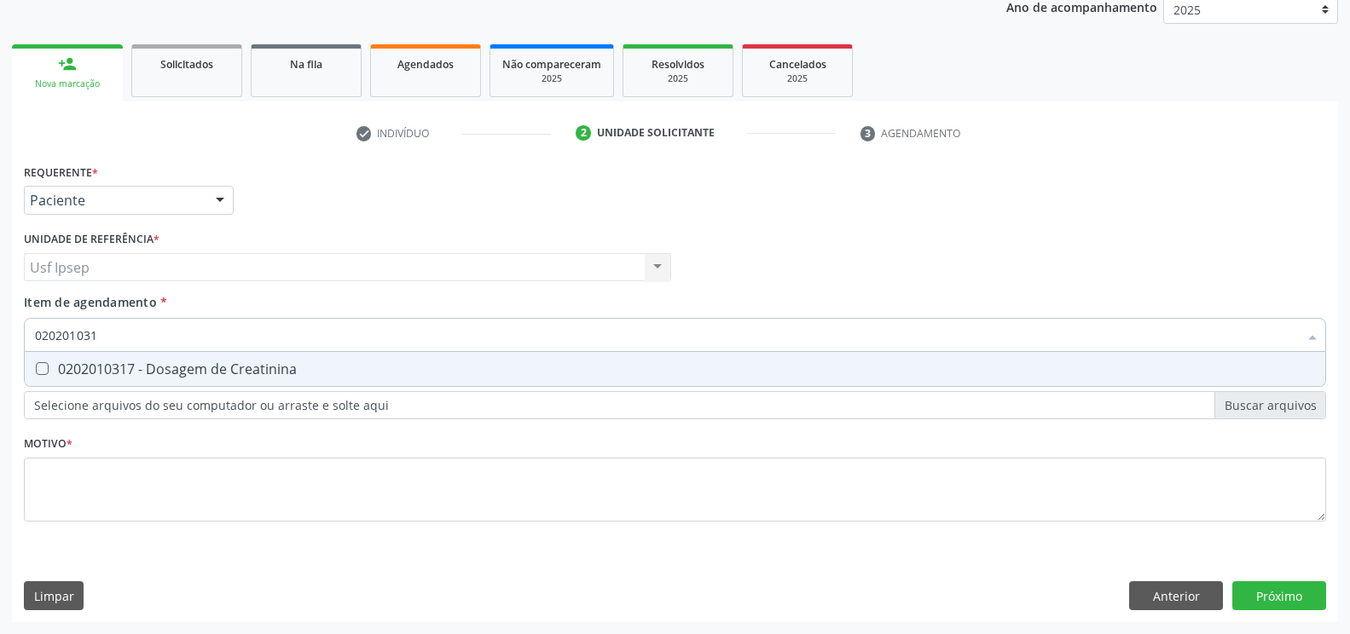
type input "0202010317"
click at [40, 370] on Creatinina at bounding box center [42, 368] width 13 height 13
click at [36, 370] on Creatinina "checkbox" at bounding box center [30, 368] width 11 height 11
checkbox Creatinina "true"
click at [108, 332] on input "0202010317" at bounding box center [666, 335] width 1263 height 34
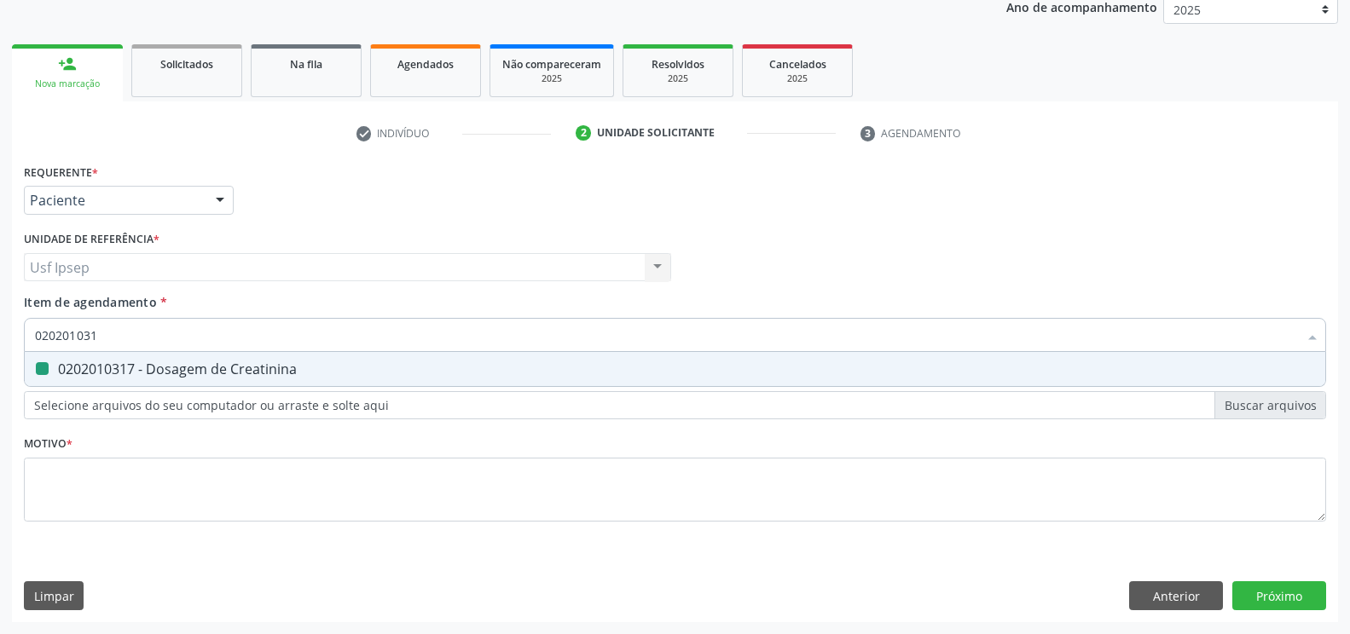
type input "02020103"
checkbox Creatinina "false"
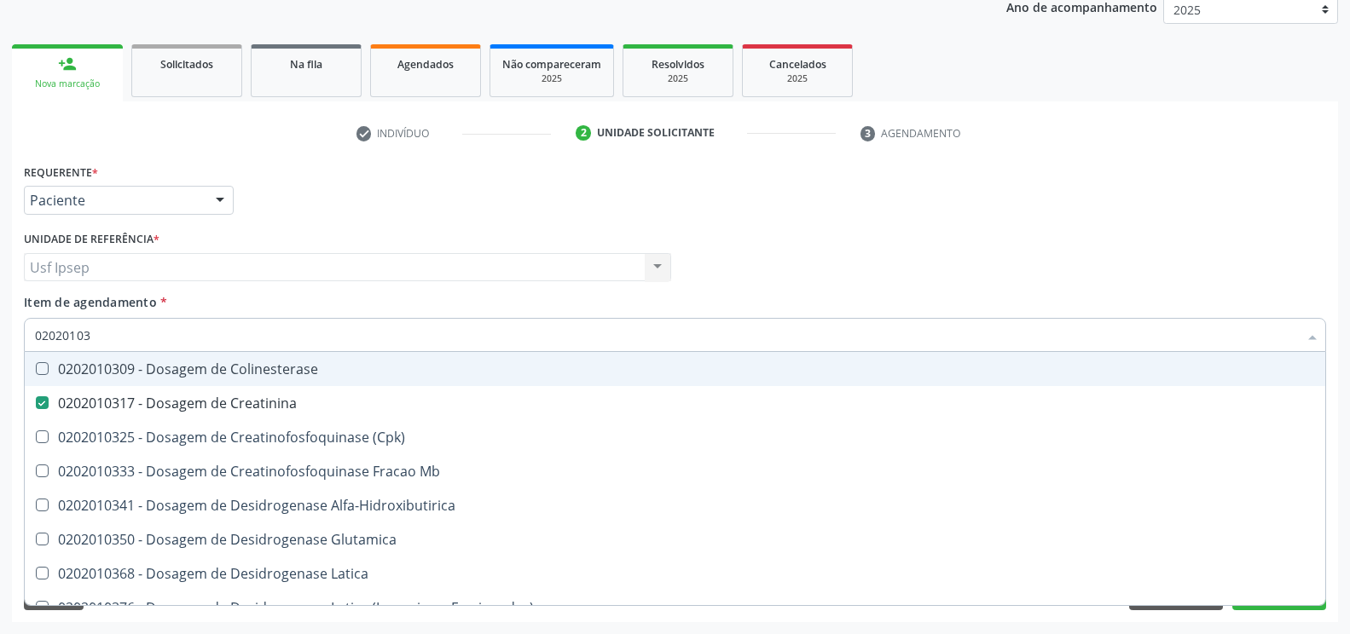
type input "0202010"
checkbox Creatinina "false"
type input "020201"
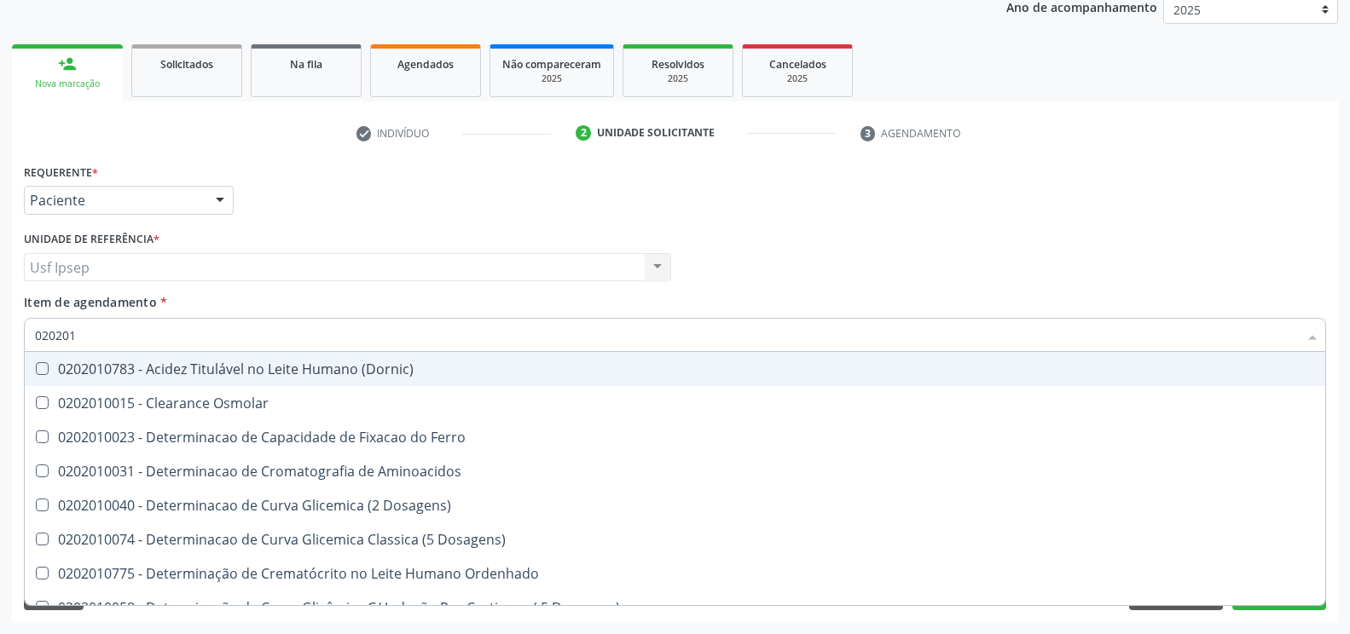
checkbox Urico "false"
checkbox Amonia "true"
checkbox Creatinina "false"
checkbox Folato "true"
checkbox Glicose "false"
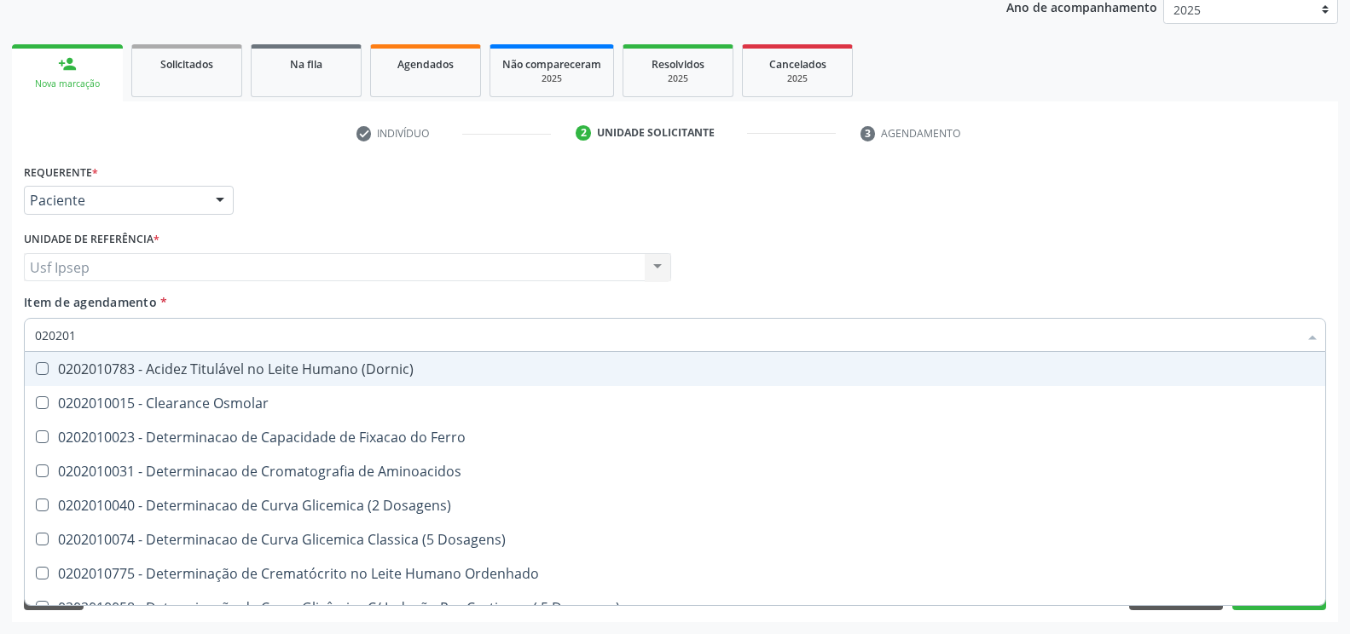
checkbox Nt-Probnp\) "true"
checkbox Ureia "false"
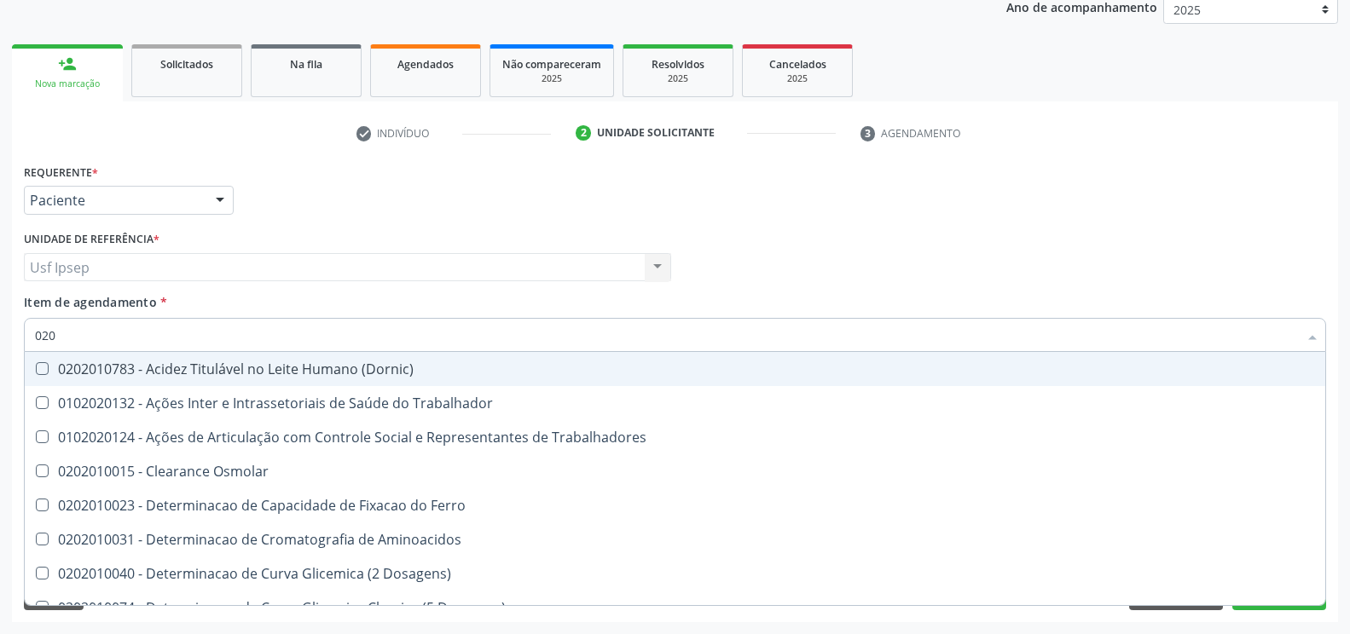
type input "02"
checkbox Urico "false"
checkbox Creatinina "false"
checkbox Glicose "false"
checkbox Ureia "false"
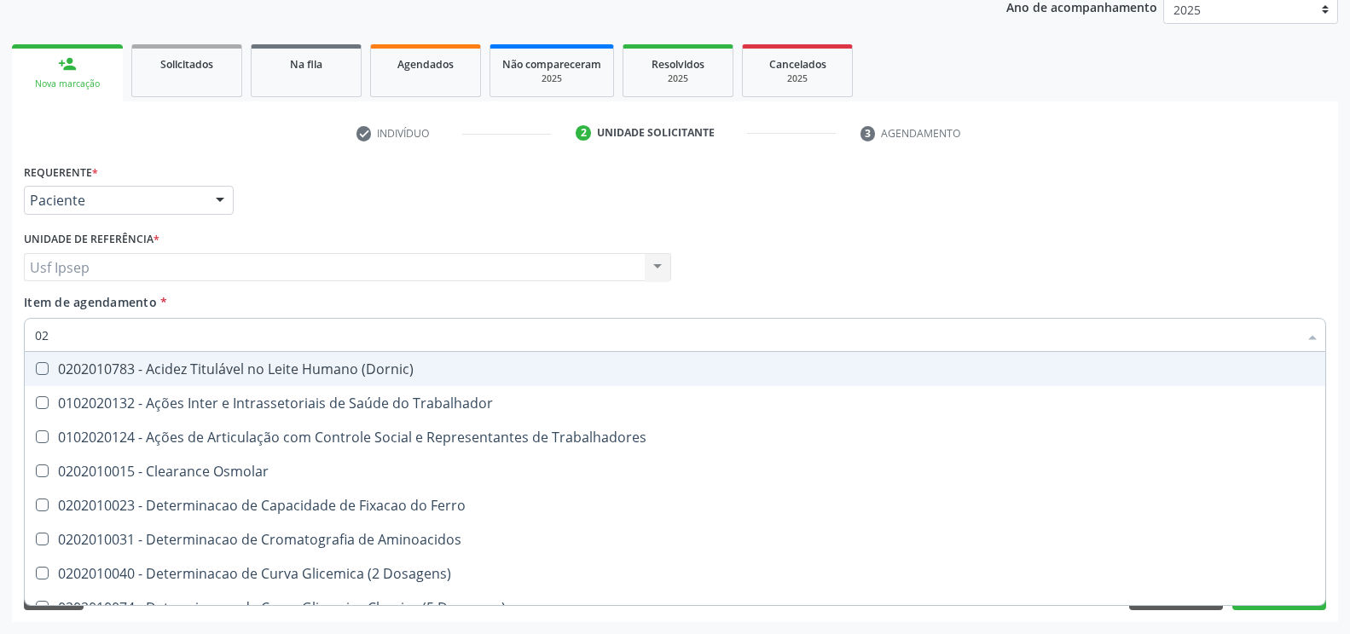
checkbox Trabalho "false"
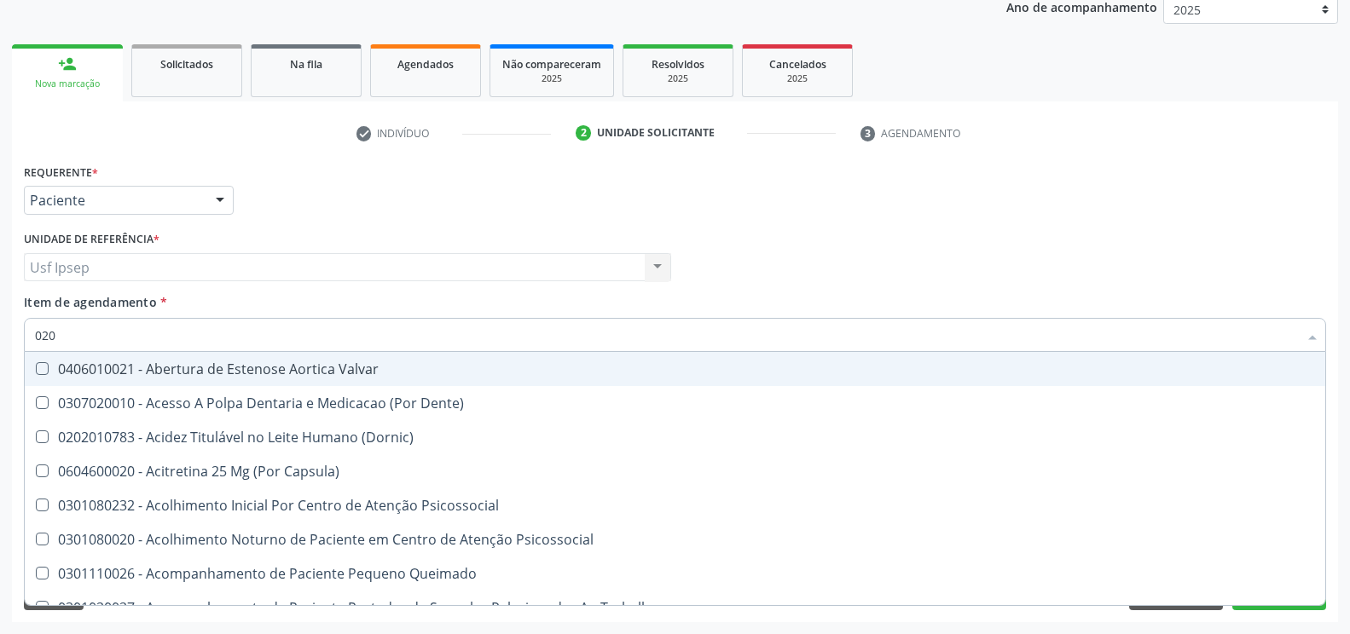
type input "0202"
checkbox Distal "true"
checkbox Sistêmico "true"
checkbox Auditiva "true"
checkbox Nasal "true"
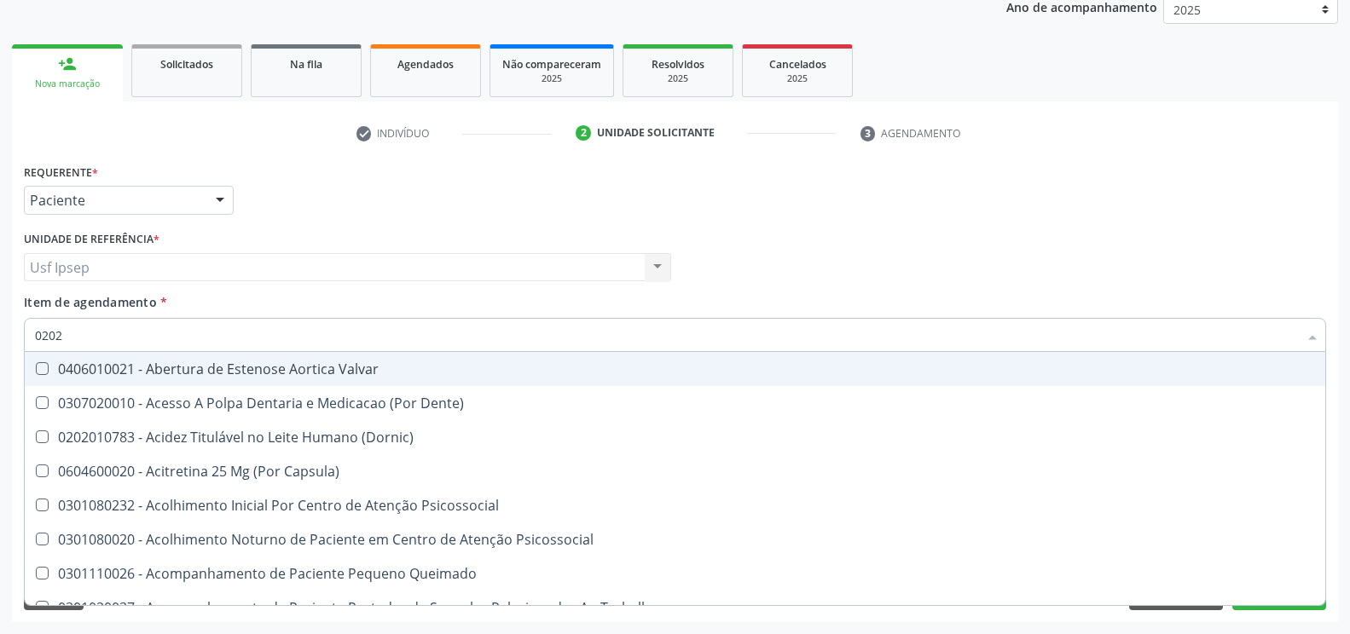
type input "02020"
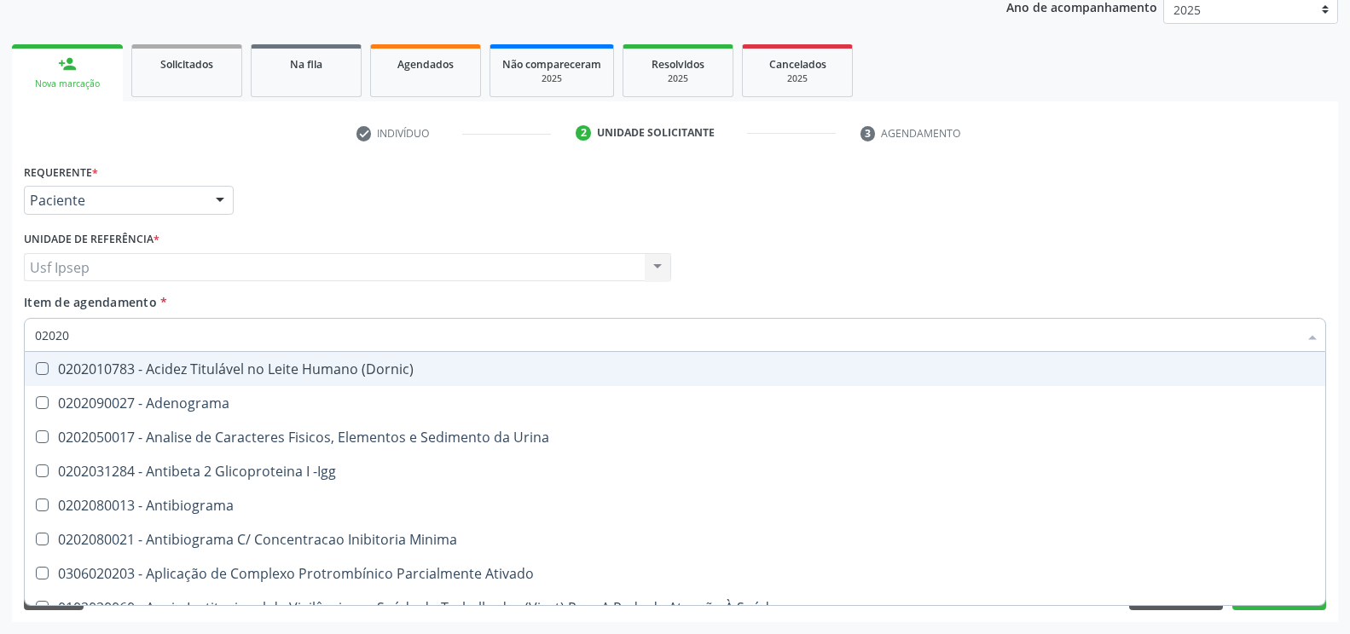
checkbox Urico "true"
checkbox Igm "false"
checkbox Creatinina "true"
checkbox Viii "false"
checkbox Glicose "true"
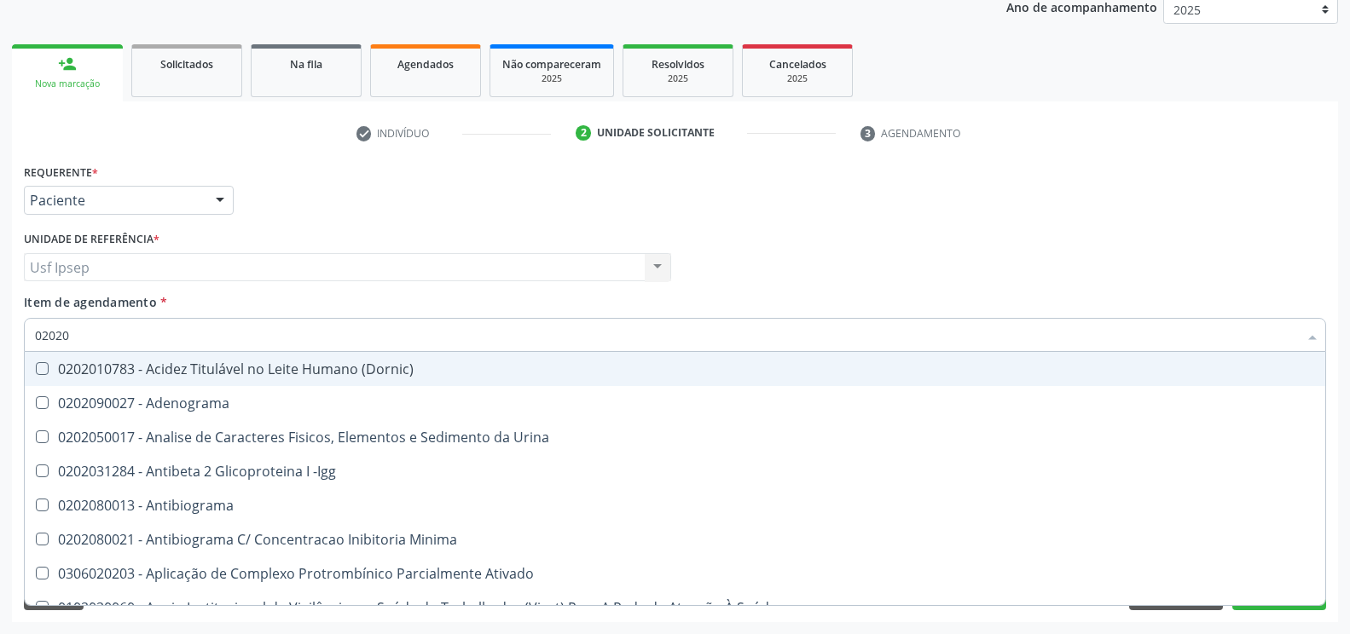
checkbox Lactato "false"
checkbox Ureia "true"
checkbox Hematocrito "false"
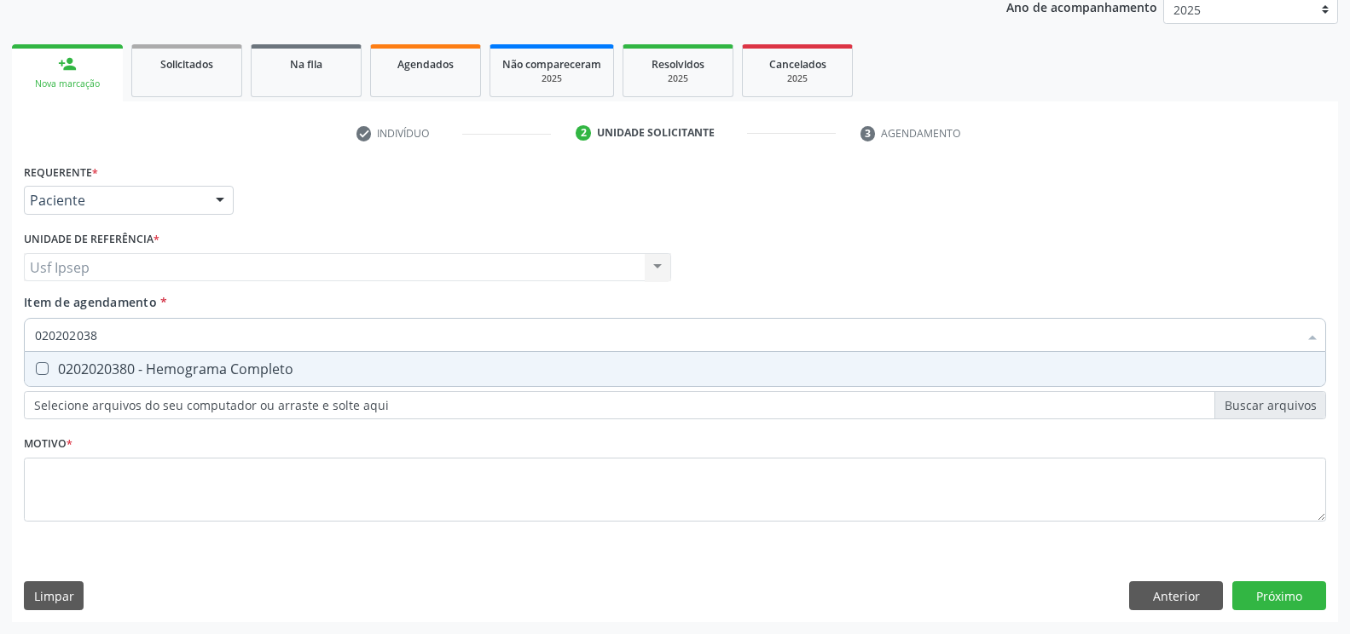
type input "0202020380"
click at [47, 370] on Completo at bounding box center [42, 368] width 13 height 13
click at [36, 370] on Completo "checkbox" at bounding box center [30, 368] width 11 height 11
checkbox Completo "true"
click at [103, 333] on input "0202020380" at bounding box center [666, 335] width 1263 height 34
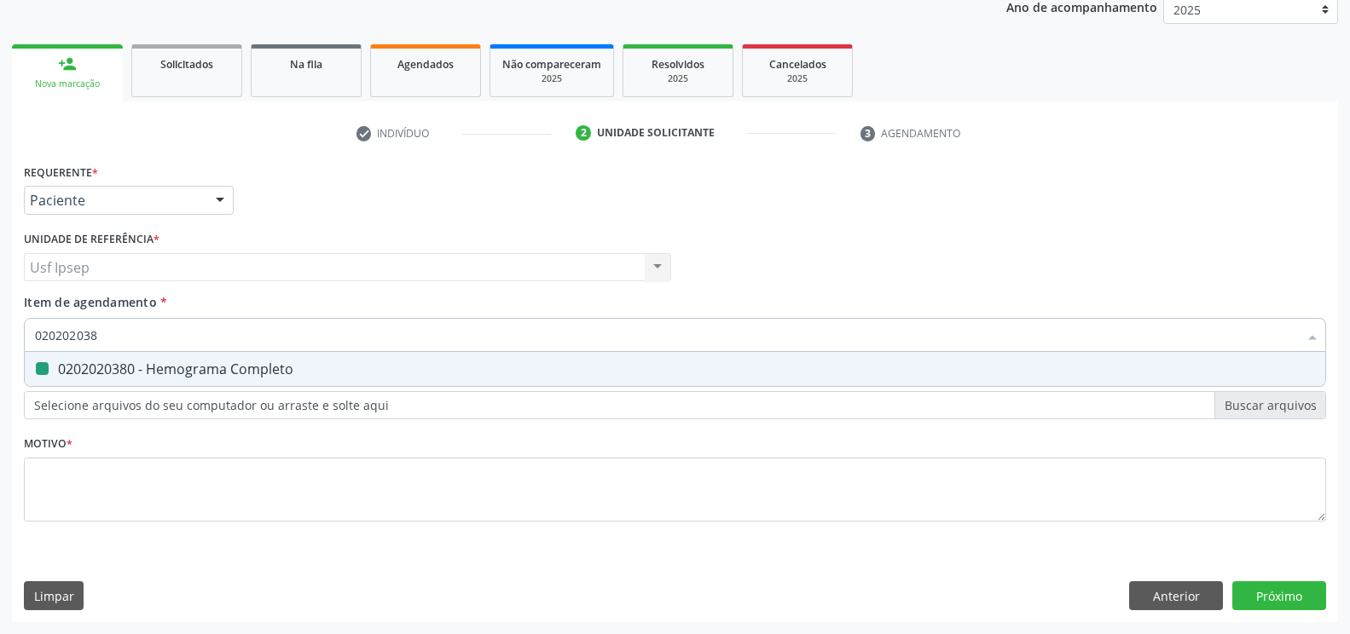
type input "02020203"
checkbox Completo "false"
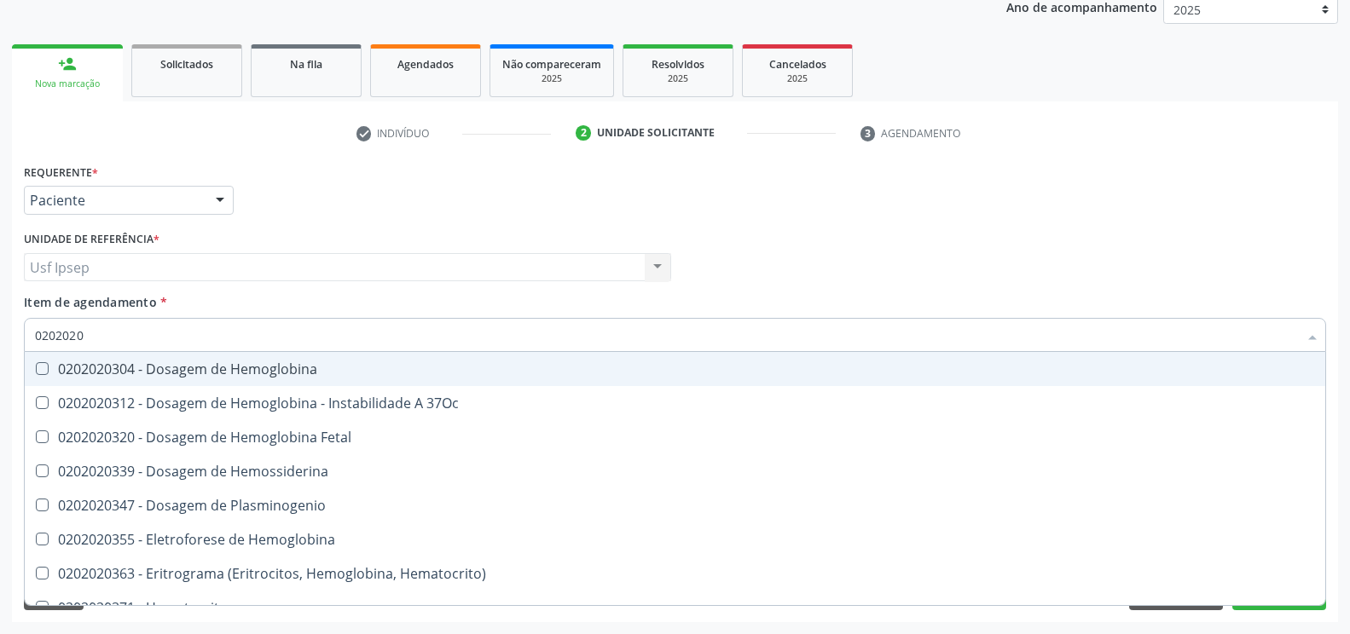
type input "020202"
checkbox Completo "false"
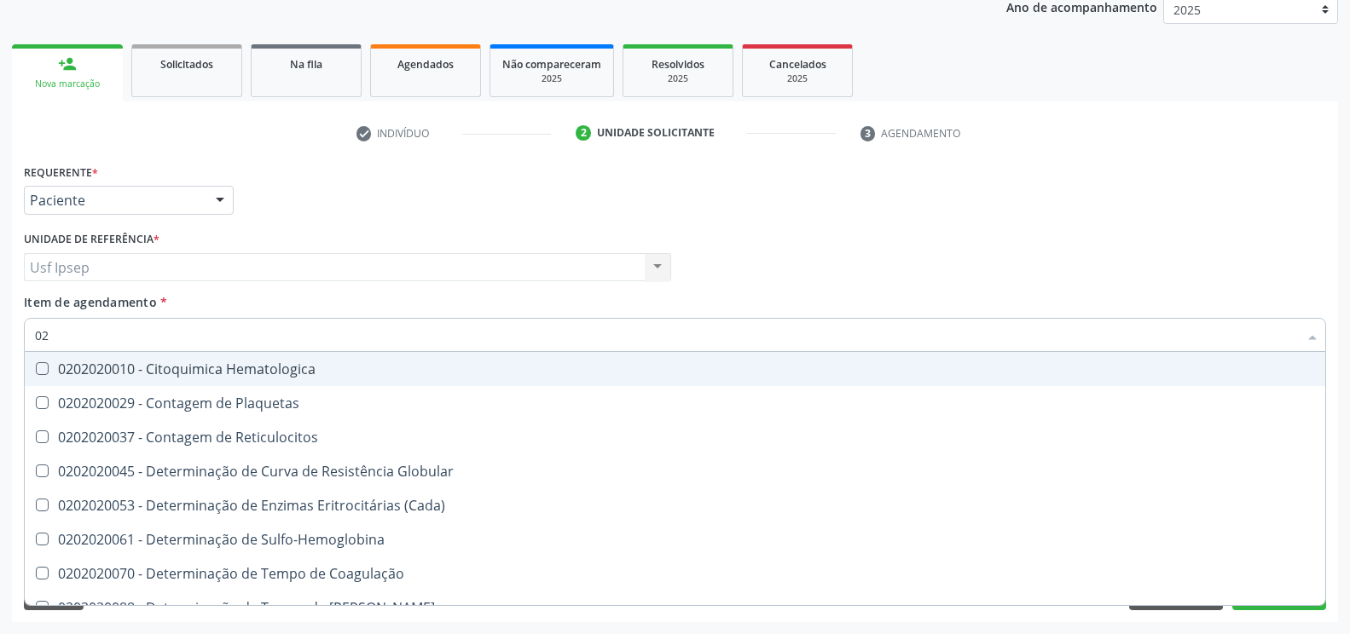
type input "0"
checkbox Completo "false"
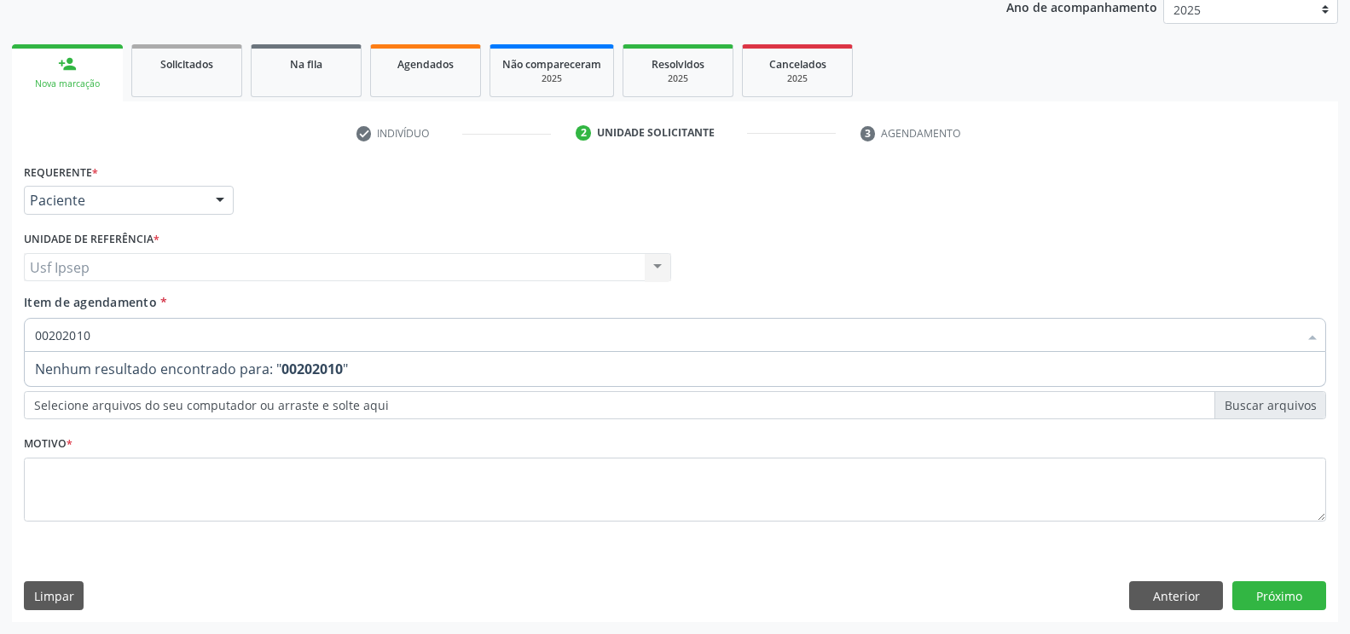
click at [39, 334] on input "00202010" at bounding box center [666, 335] width 1263 height 34
click at [103, 333] on input "6780202010" at bounding box center [666, 335] width 1263 height 34
type input "6"
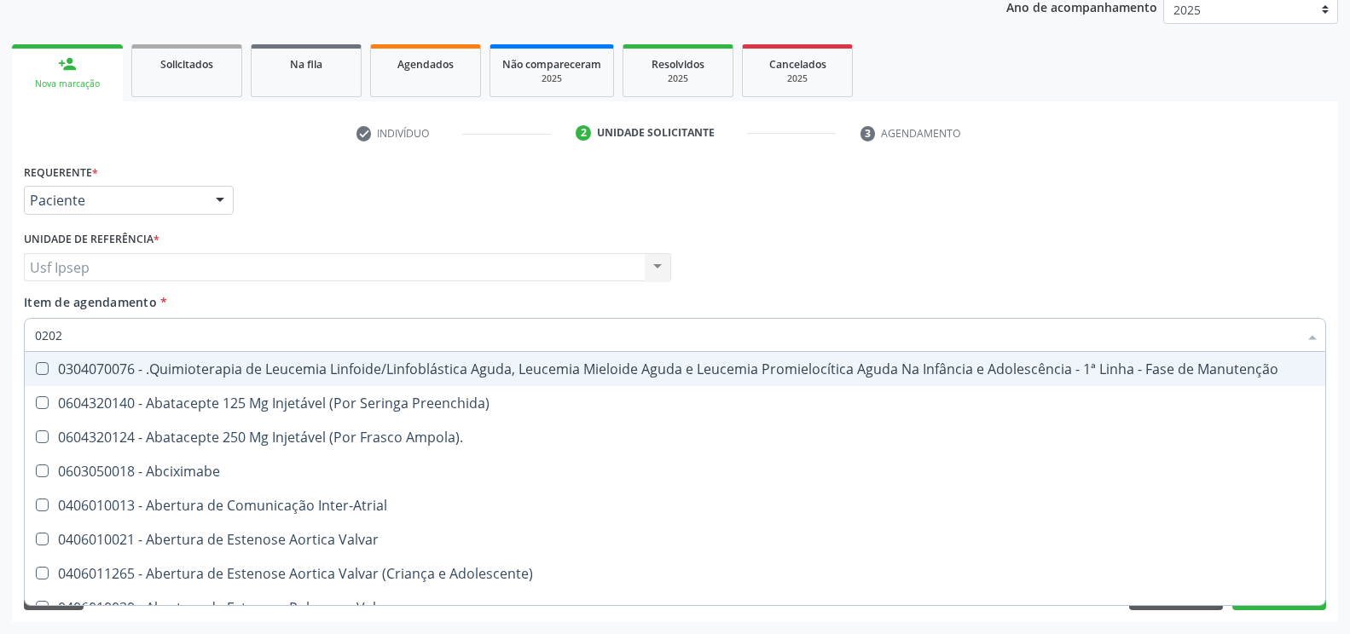
type input "02020"
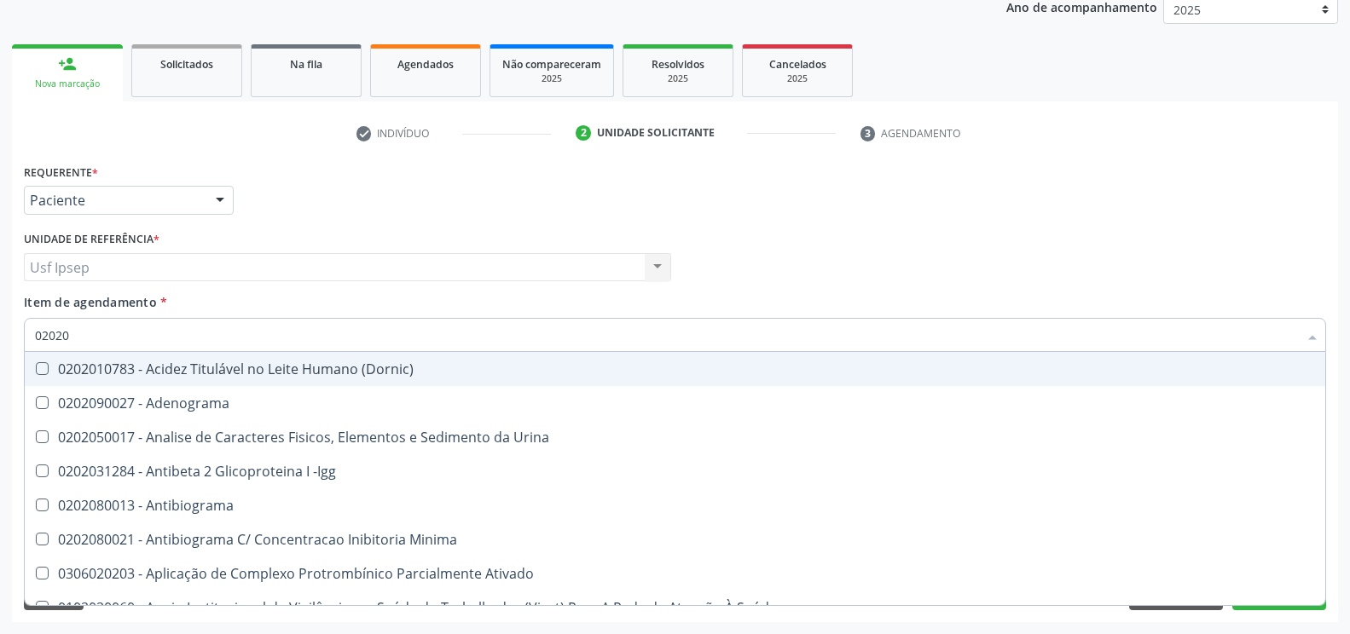
checkbox Urico "true"
checkbox Igm "false"
checkbox Creatinina "true"
checkbox Viii "false"
checkbox Glicose "true"
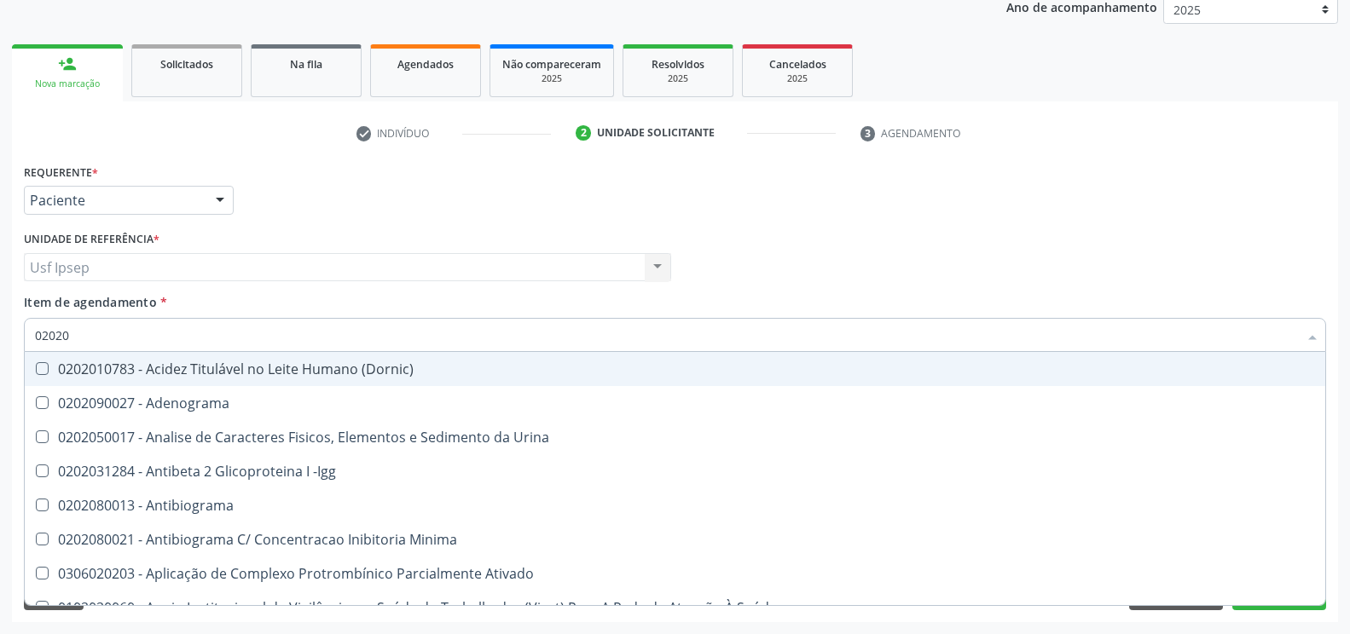
checkbox Lactato "false"
checkbox Ureia "true"
checkbox Hematocrito "false"
checkbox Completo "true"
checkbox Pylori "false"
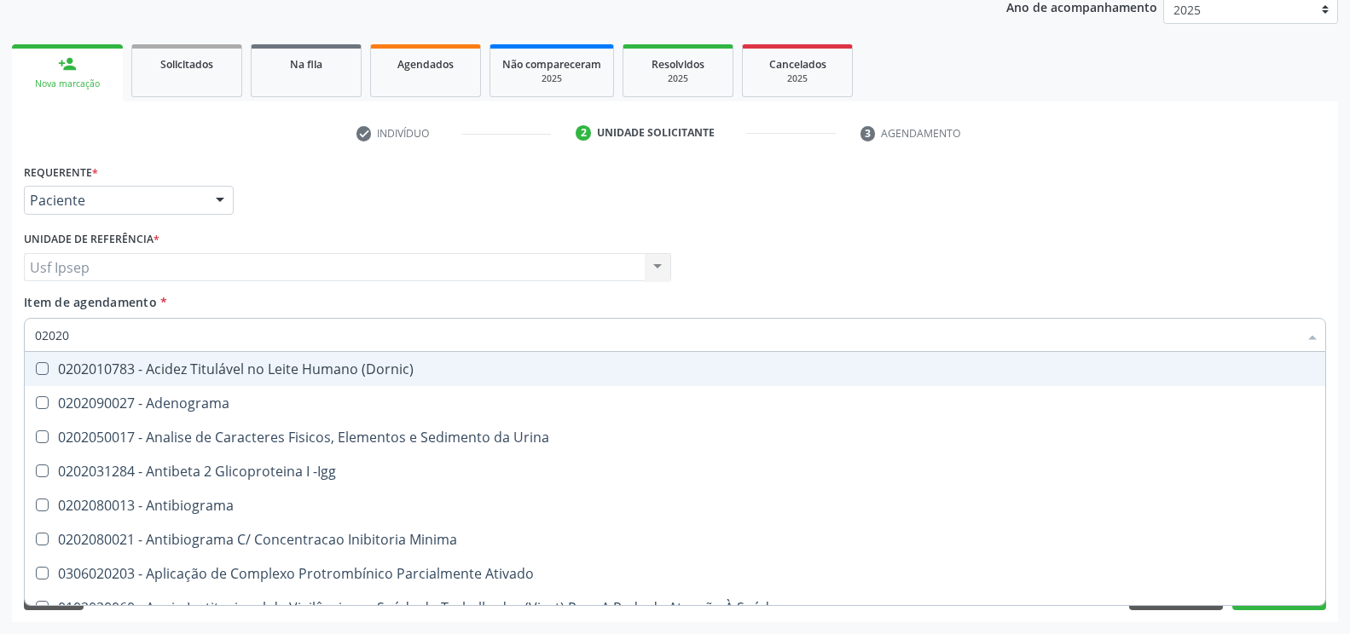
type input "020201"
checkbox Osmolar "true"
checkbox Gestante "true"
checkbox T3 "true"
checkbox Ascorbico "true"
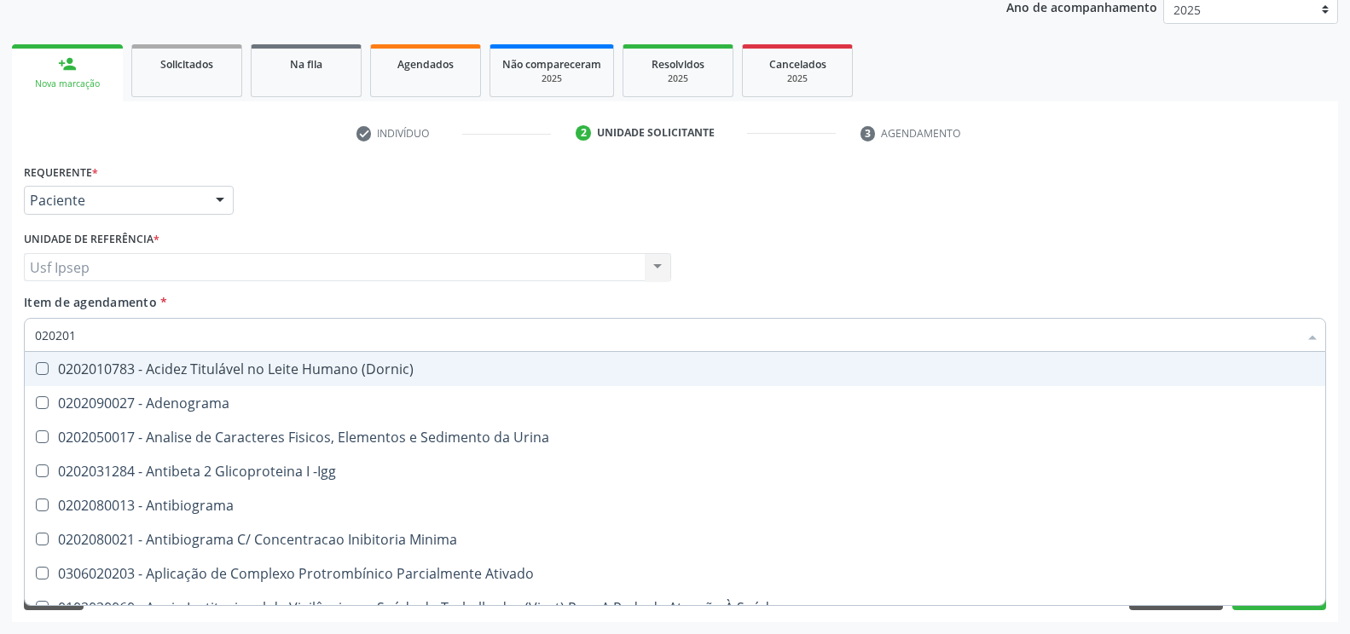
checkbox Urico "false"
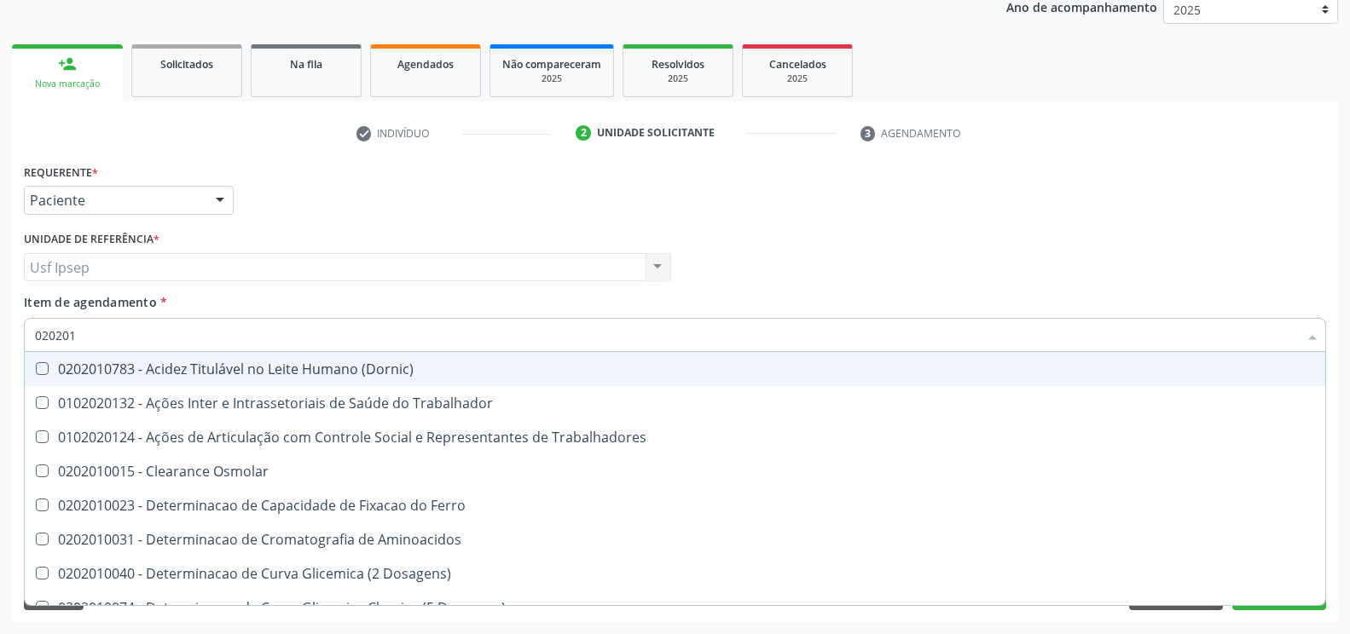
type input "0202010"
checkbox Ativada\) "true"
checkbox Urico "false"
checkbox Ionizavel "true"
checkbox Creatinina "false"
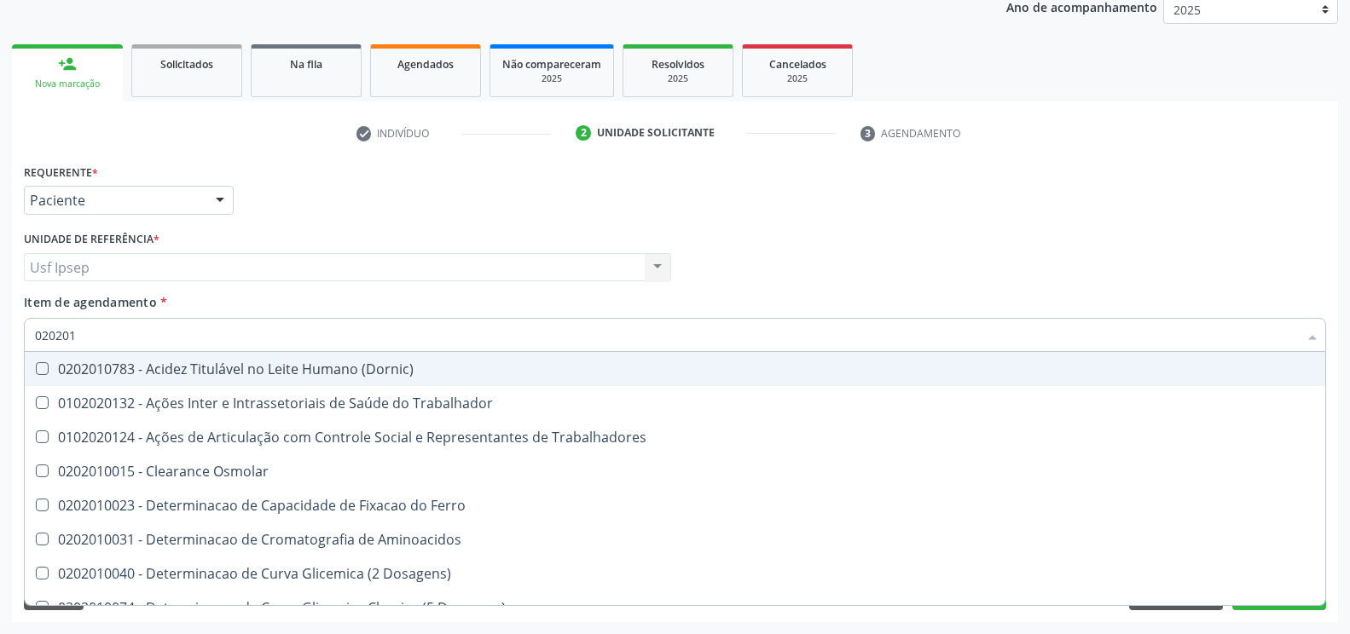
checkbox II "true"
checkbox Glicose "false"
checkbox Piruvato "true"
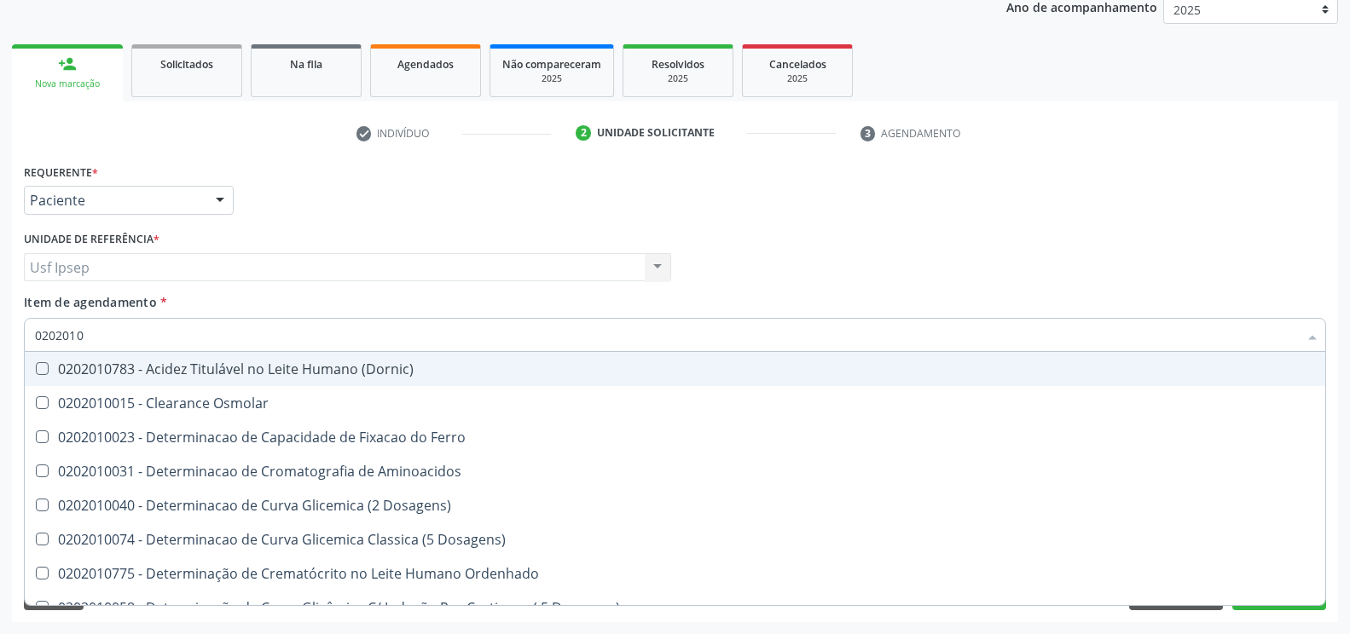
type input "02020106"
checkbox Osmolaridade "true"
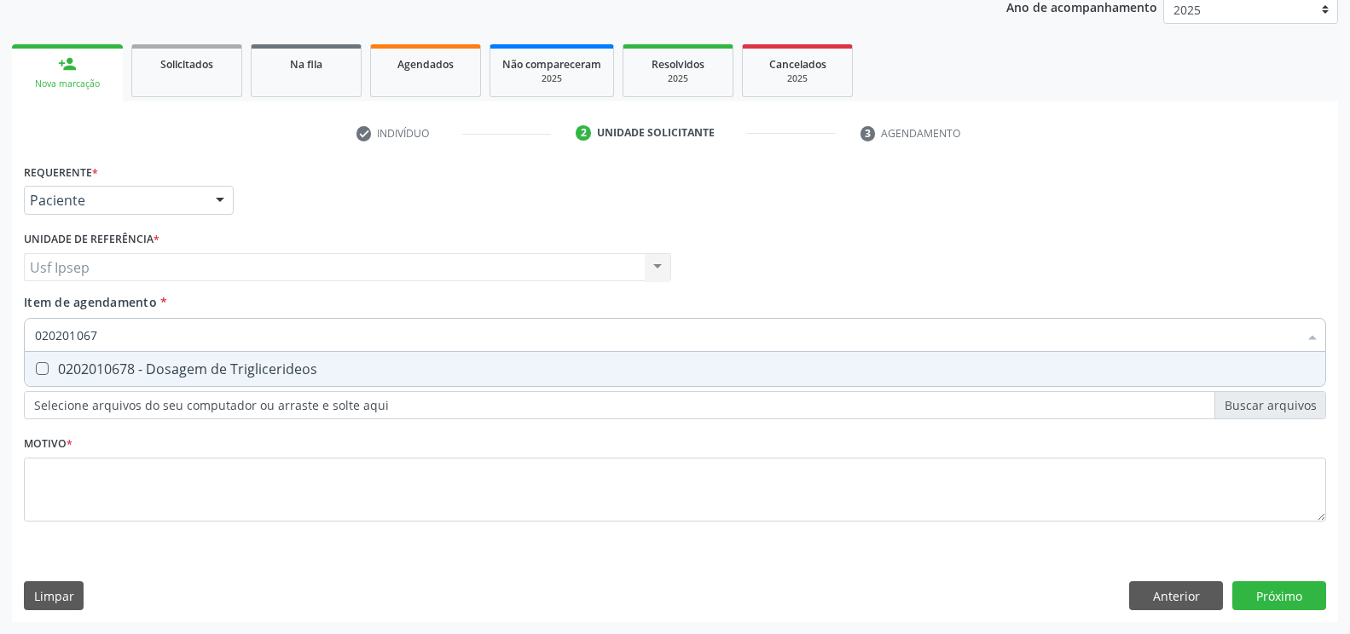
type input "0202010678"
click at [48, 362] on div "0202010678 - Dosagem de Triglicerideos" at bounding box center [675, 369] width 1280 height 14
checkbox Triglicerideos "true"
click at [105, 333] on input "0202010678" at bounding box center [666, 335] width 1263 height 34
type input "02020106"
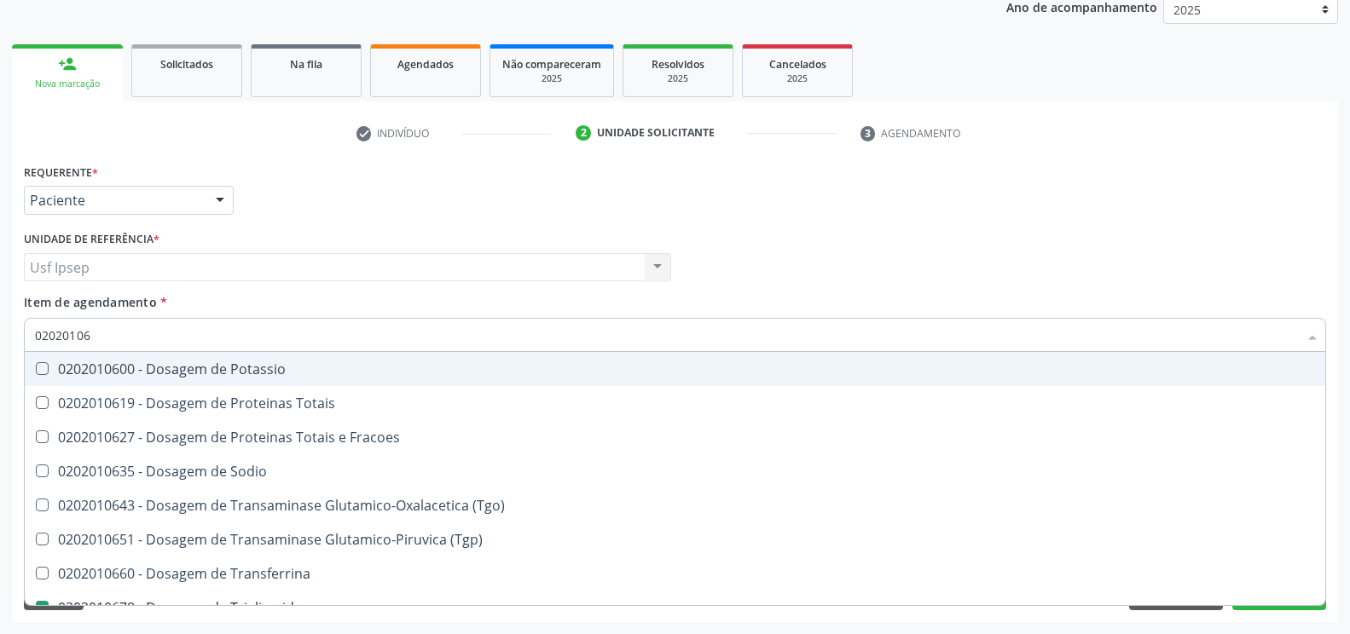
checkbox Potassio "false"
type input "02020"
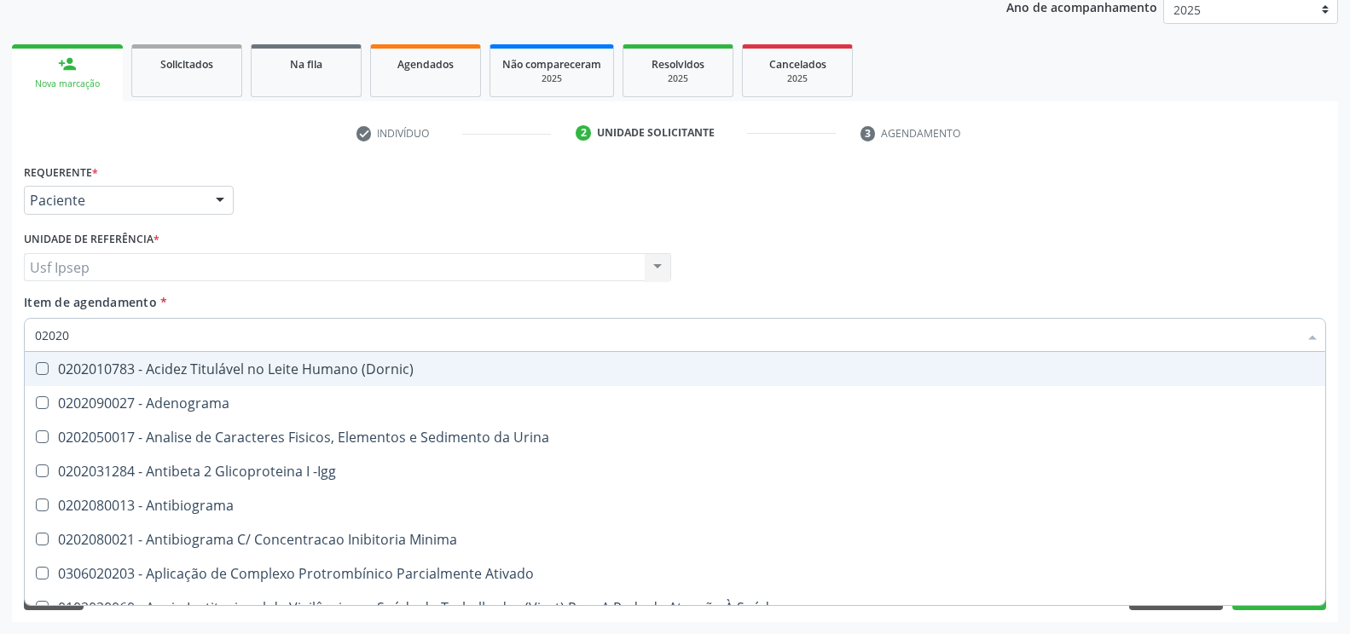
checkbox Saúde "false"
checkbox Oncológica "false"
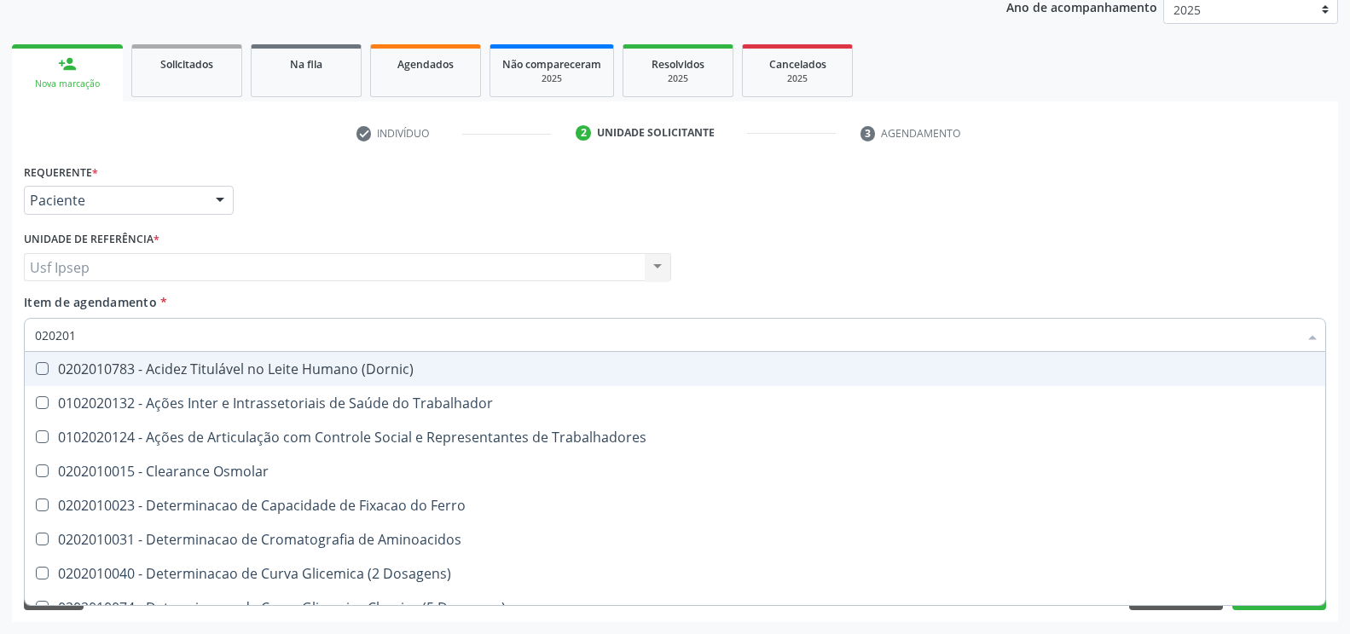
type input "0202010"
checkbox Ativada\) "true"
checkbox Urico "false"
checkbox Ionizavel "true"
checkbox Creatinina "false"
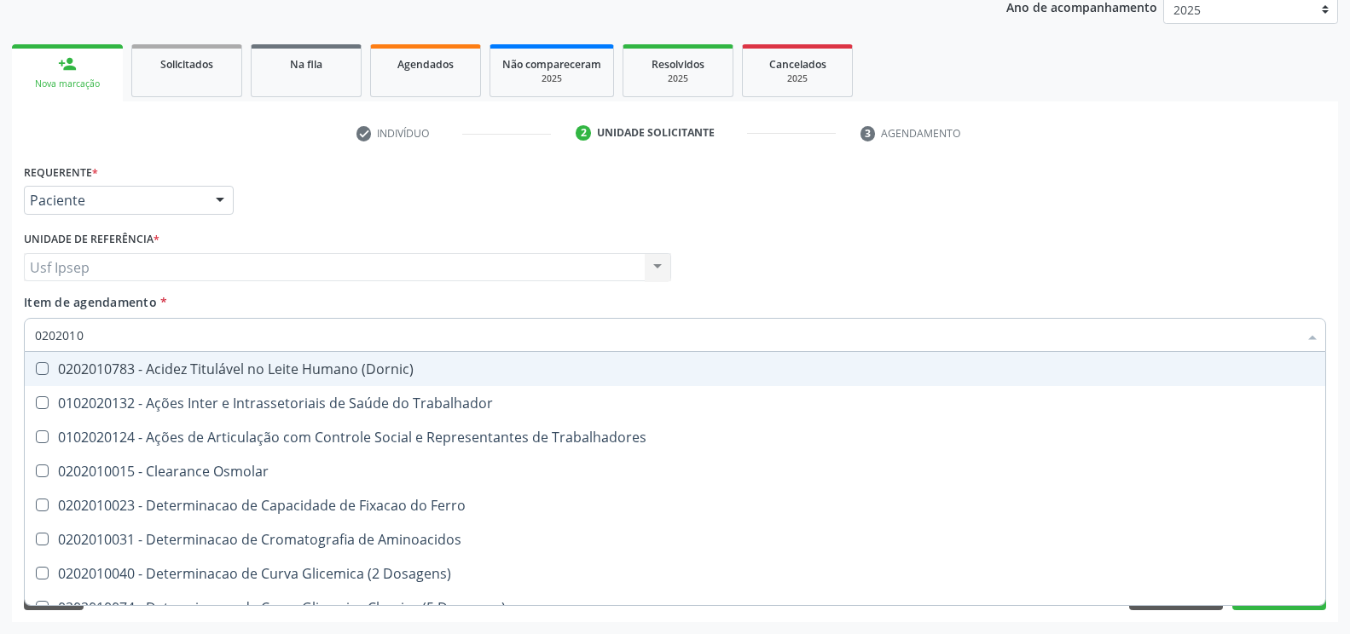
checkbox II "true"
checkbox Glicose "false"
checkbox Muco-Proteinas "true"
checkbox Piruvato "true"
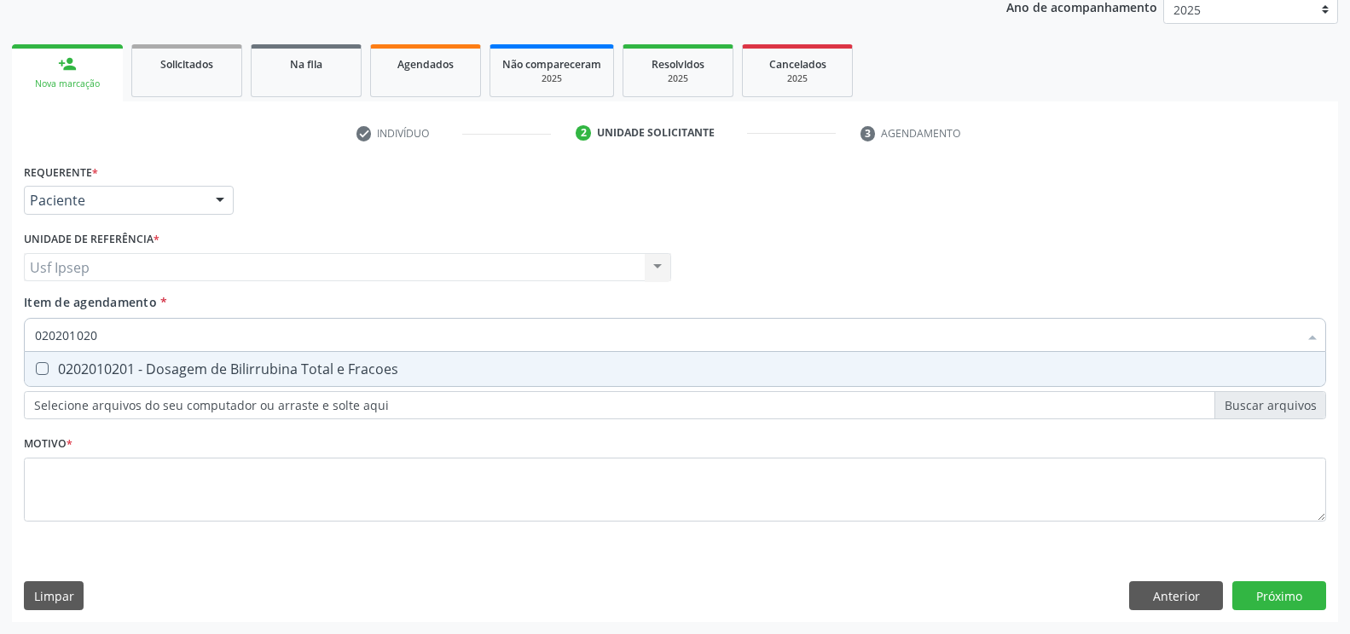
type input "0202010201"
click at [43, 369] on Fracoes at bounding box center [42, 368] width 13 height 13
click at [36, 369] on Fracoes "checkbox" at bounding box center [30, 368] width 11 height 11
checkbox Fracoes "true"
click at [105, 334] on input "0202010201" at bounding box center [666, 335] width 1263 height 34
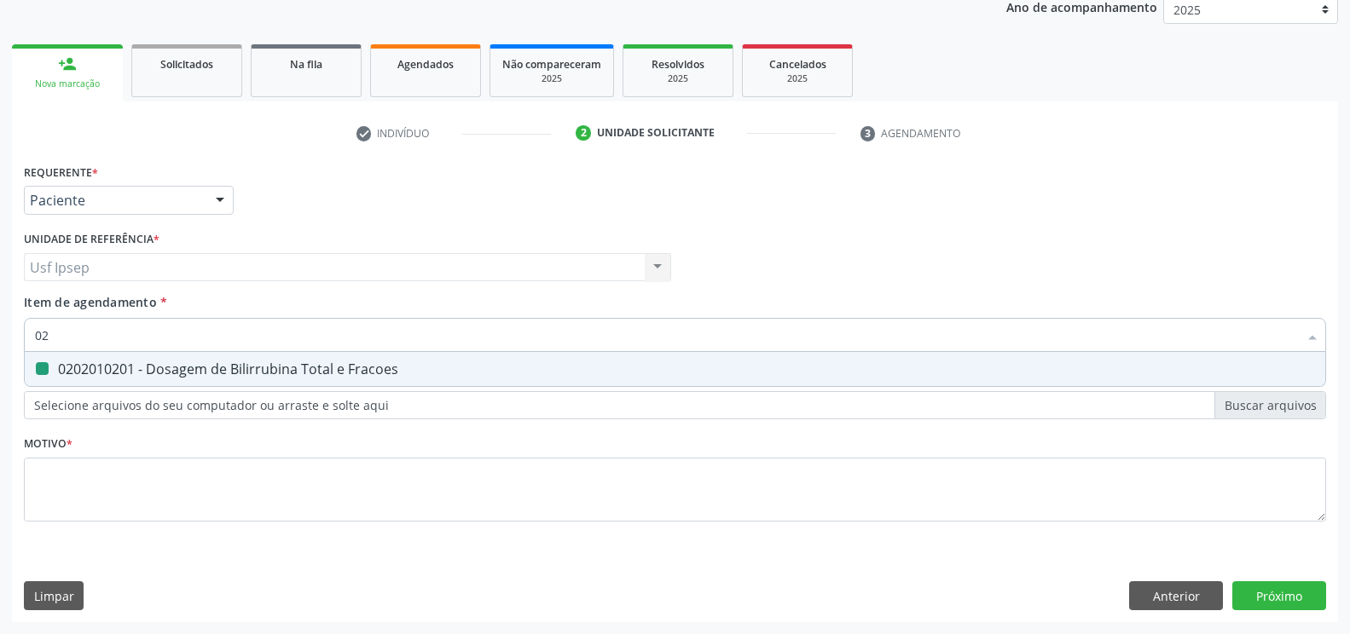
type input "0"
checkbox Fracoes "false"
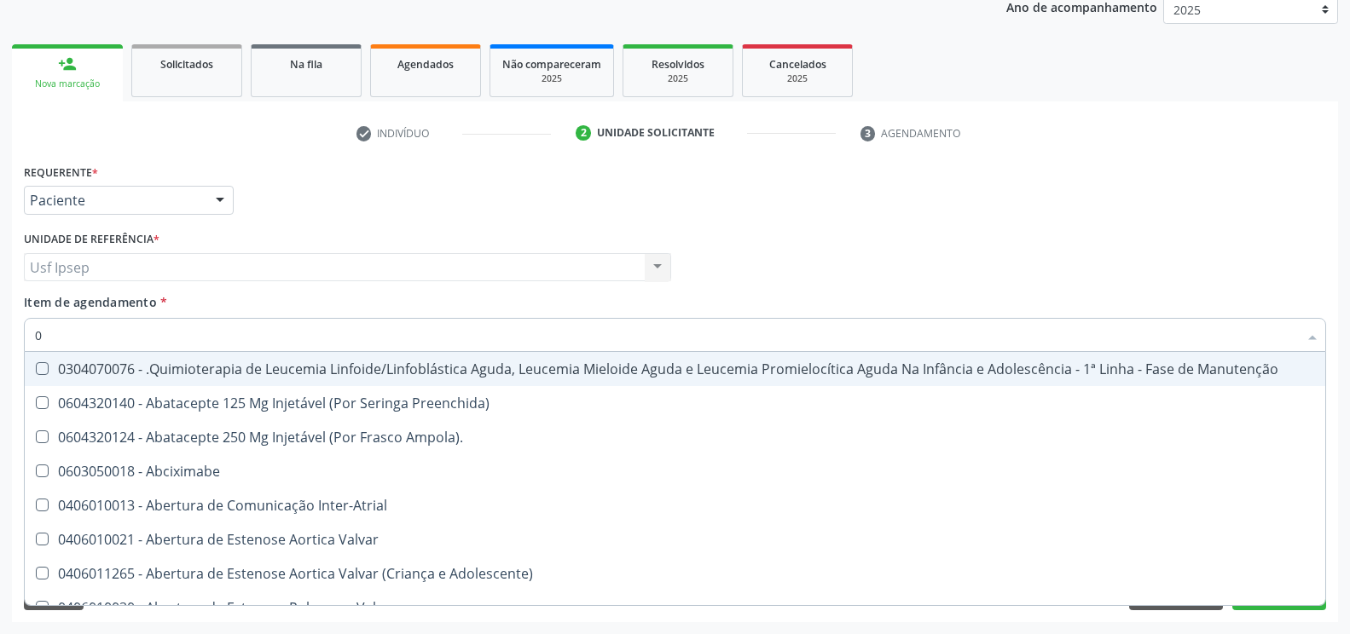
type input "02"
checkbox Hemodialise "true"
checkbox Capsula\) "true"
checkbox Meckel "true"
checkbox Bilateral "true"
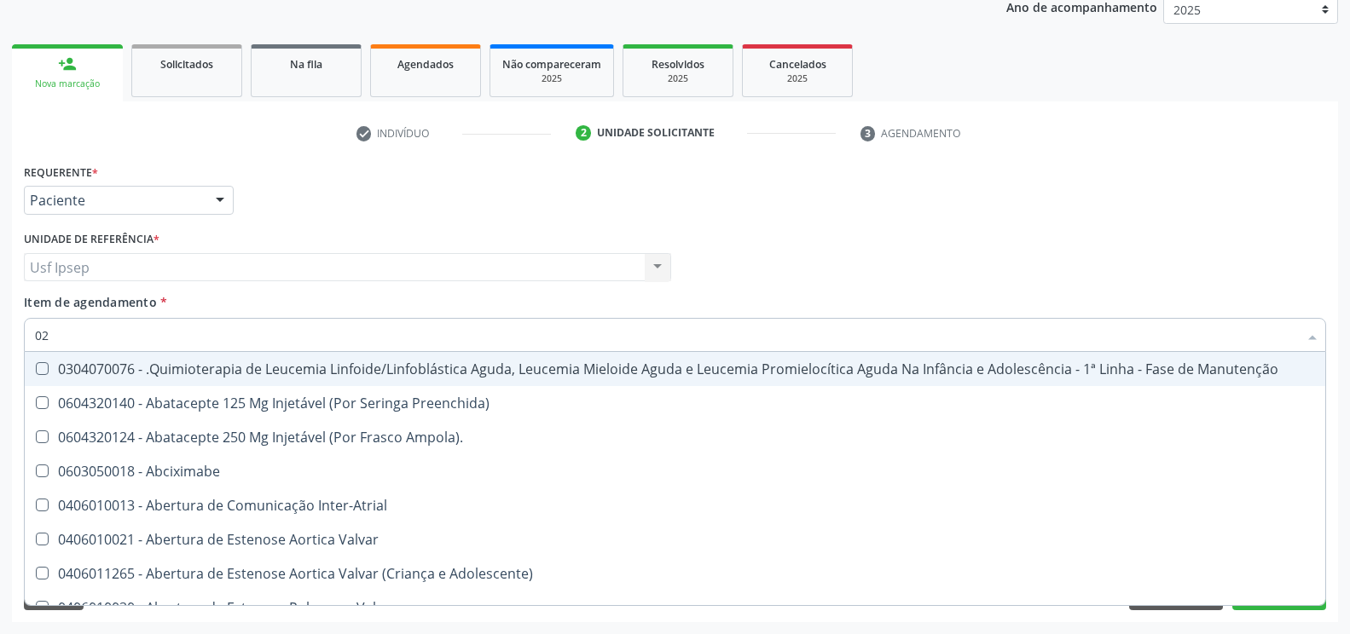
checkbox Transfusao "true"
checkbox Transplante "true"
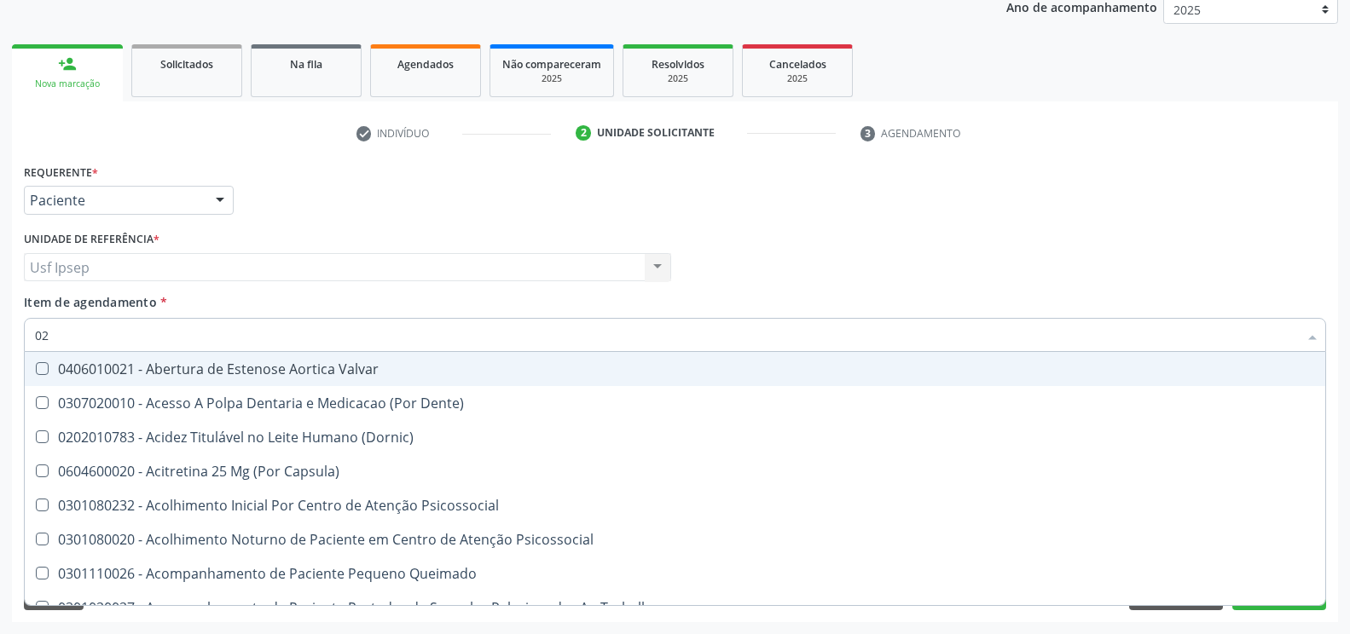
type input "020"
checkbox Intra-Aortico "true"
checkbox Splintagem "true"
checkbox Complementar\) "true"
checkbox \(Qualitativo\) "true"
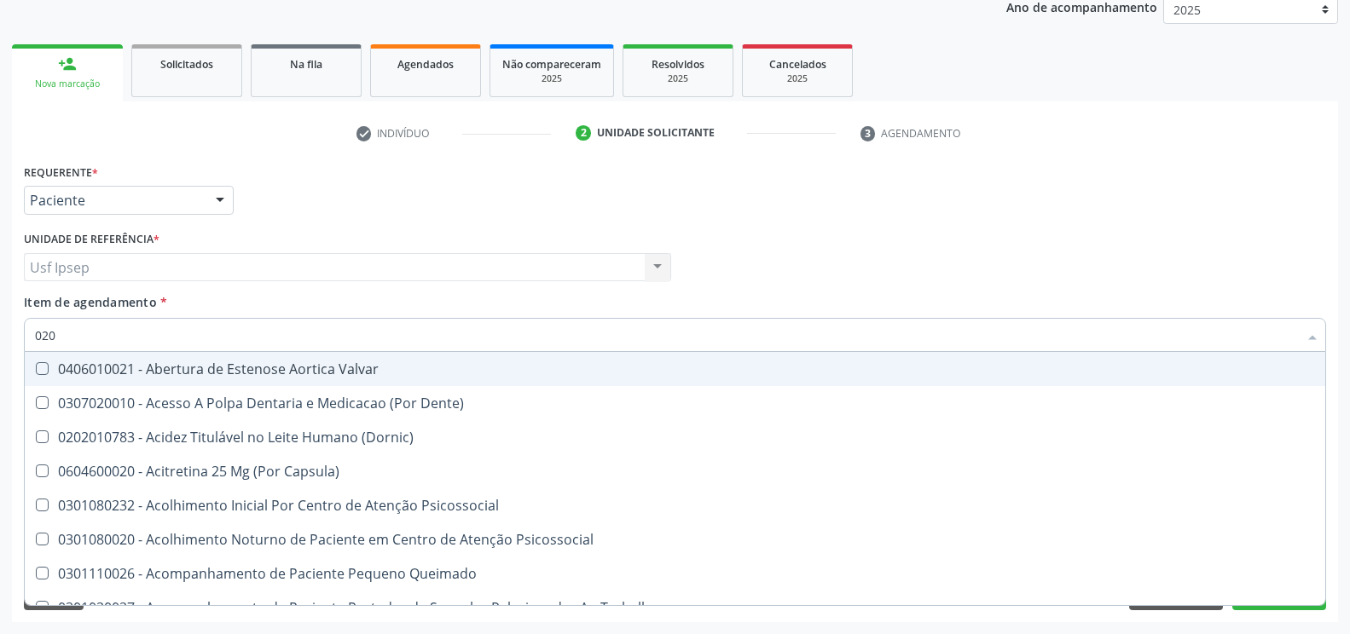
checkbox Dias "true"
checkbox Ii\) "true"
checkbox Urico "false"
checkbox Fracoes "false"
checkbox Creatinina "false"
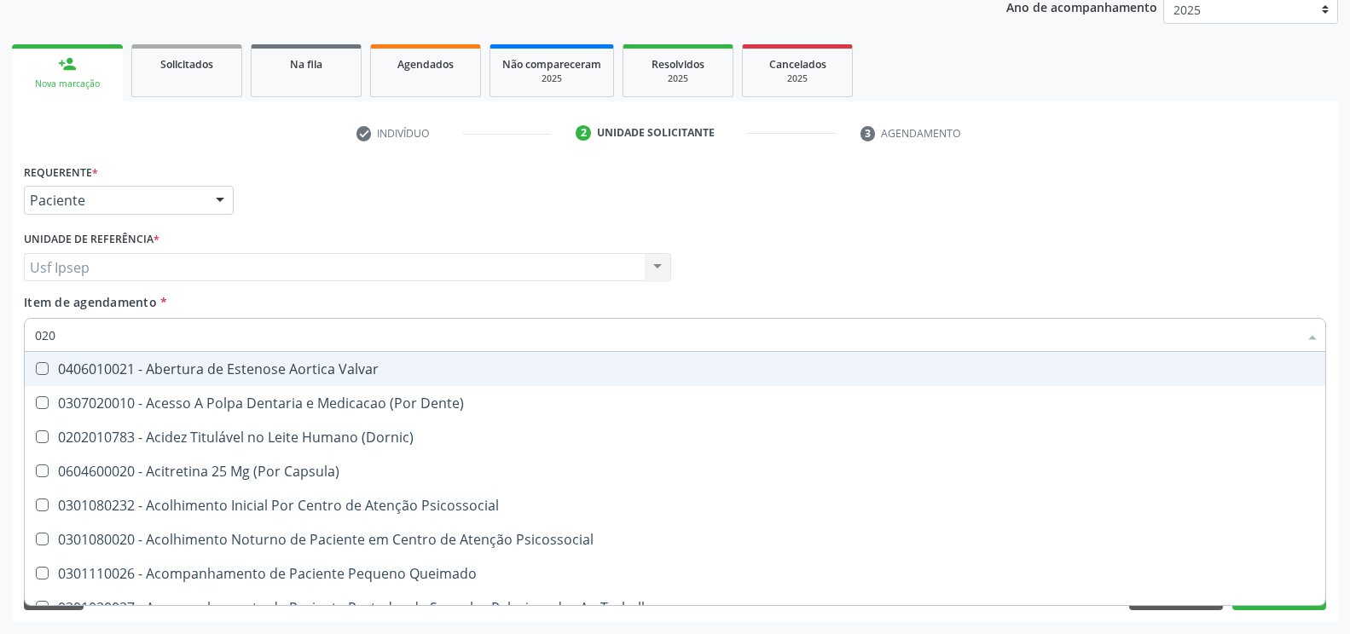
checkbox Glicose "false"
checkbox Triglicerideos "false"
checkbox \(T3\) "true"
checkbox Ureia "false"
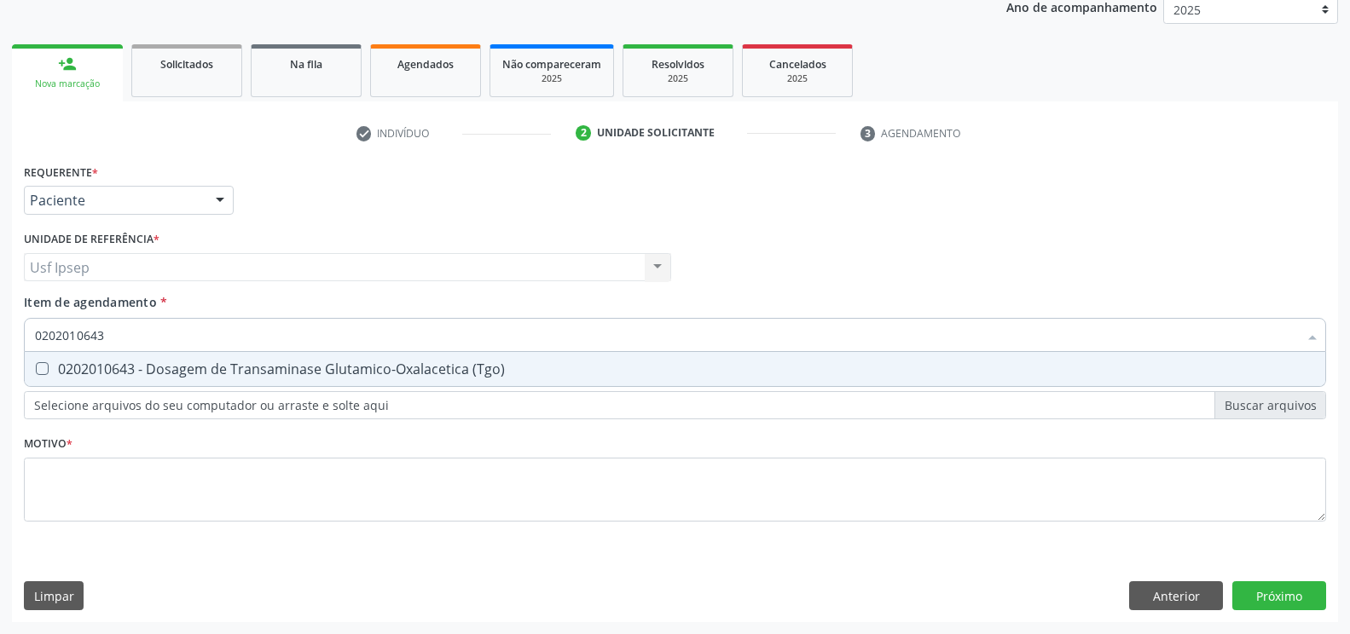
click at [39, 371] on \(Tgo\) at bounding box center [42, 368] width 13 height 13
click at [36, 371] on \(Tgo\) "checkbox" at bounding box center [30, 368] width 11 height 11
click at [101, 337] on input "0202010643" at bounding box center [666, 335] width 1263 height 34
click at [47, 367] on \(Tgp\) at bounding box center [42, 368] width 13 height 13
click at [36, 367] on \(Tgp\) "checkbox" at bounding box center [30, 368] width 11 height 11
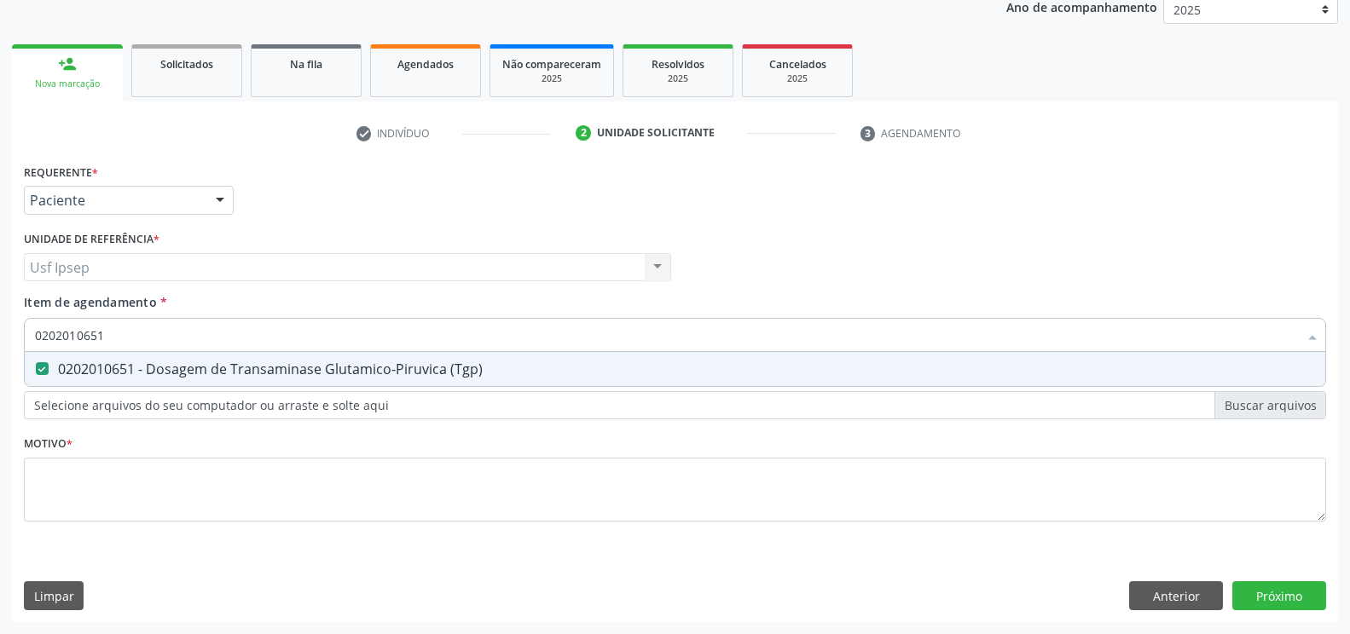
click at [102, 335] on input "0202010651" at bounding box center [666, 335] width 1263 height 34
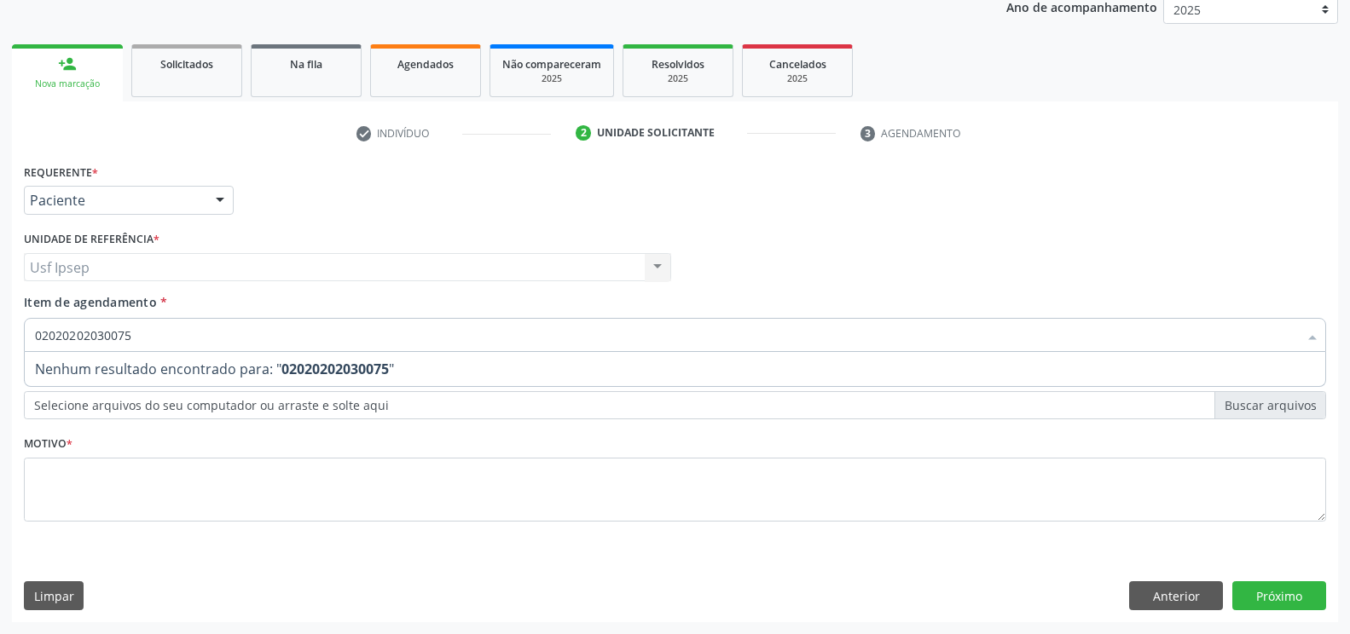
click at [140, 333] on input "02020202030075" at bounding box center [666, 335] width 1263 height 34
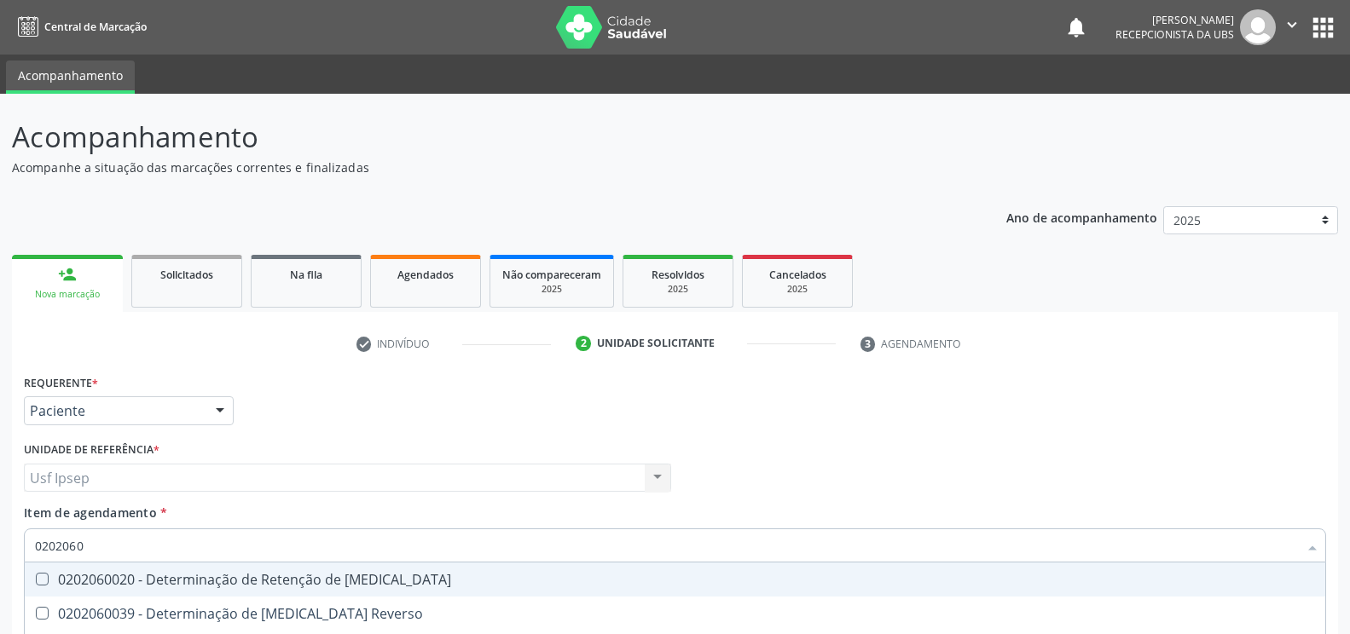
scroll to position [211, 0]
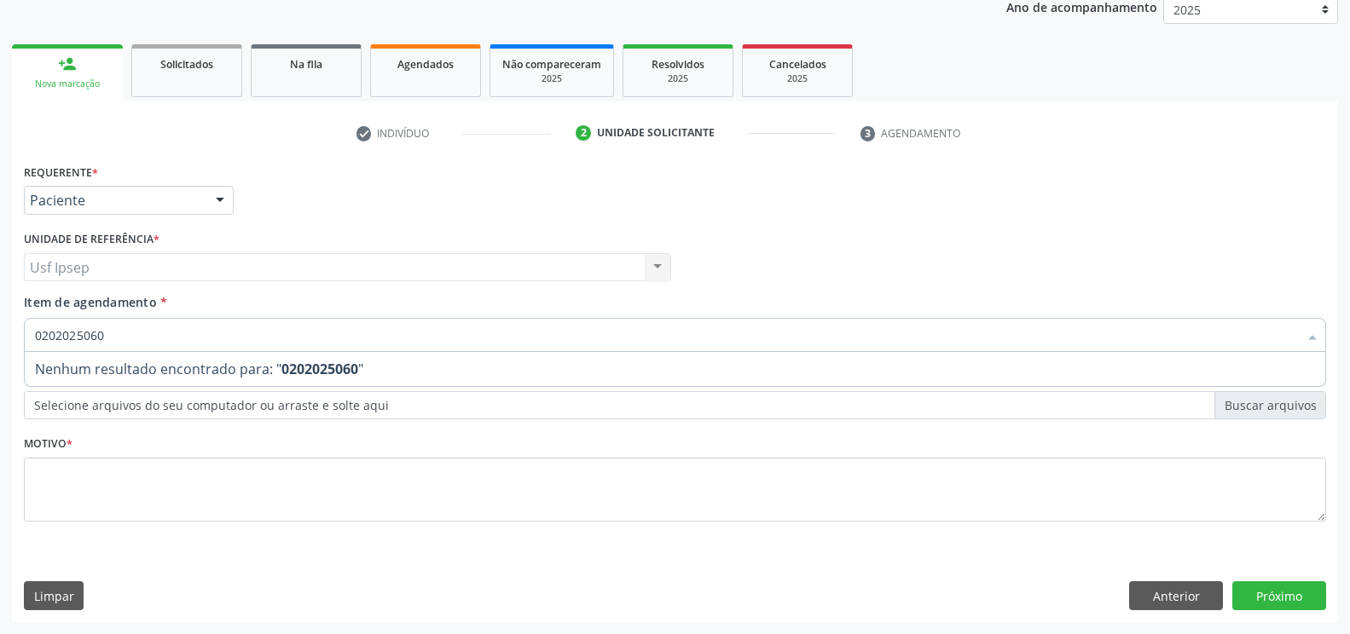
click at [103, 327] on input "0202025060" at bounding box center [666, 335] width 1263 height 34
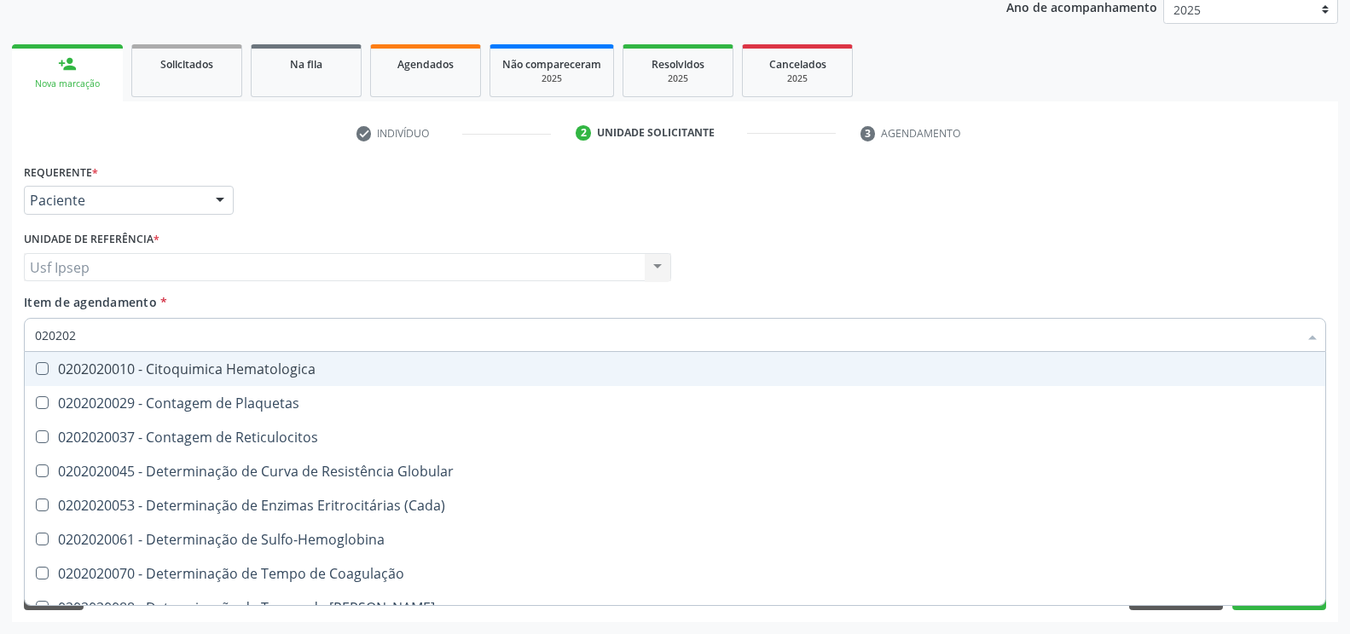
type input "02020"
checkbox Completo "false"
checkbox Plaquetas "true"
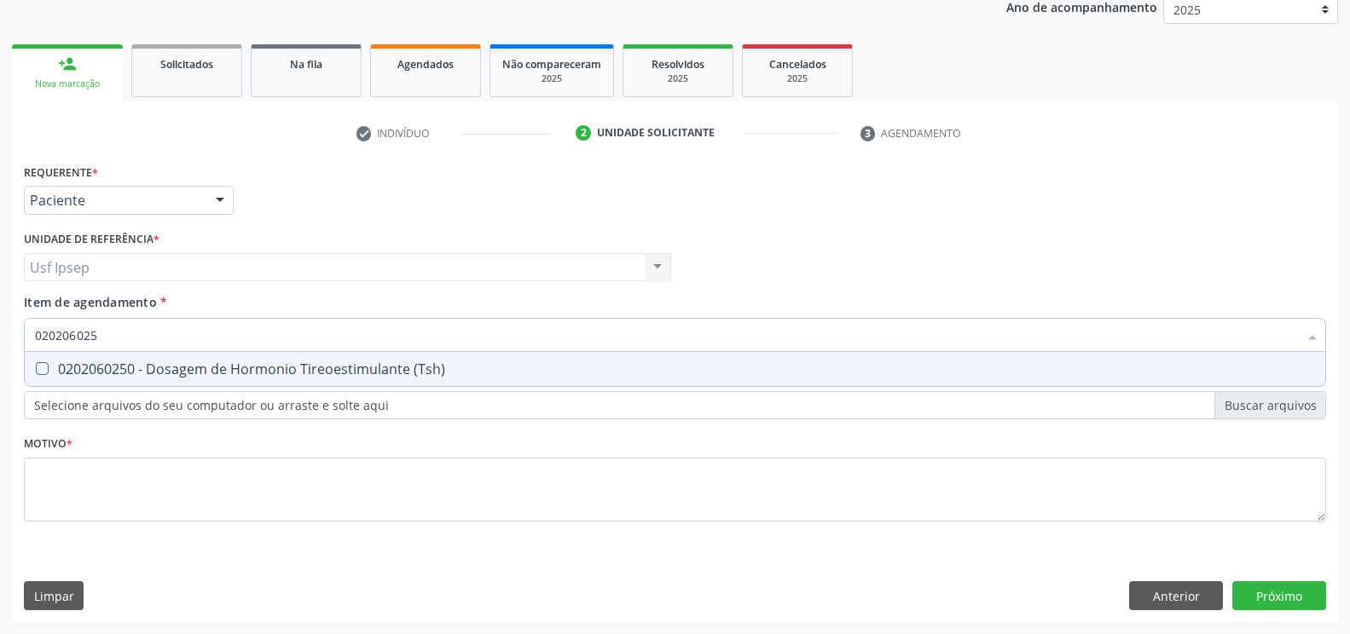
type input "0202060250"
click at [40, 370] on \(Tsh\) at bounding box center [42, 368] width 13 height 13
click at [36, 370] on \(Tsh\) "checkbox" at bounding box center [30, 368] width 11 height 11
checkbox \(Tsh\) "true"
click at [102, 331] on input "0202060250" at bounding box center [666, 335] width 1263 height 34
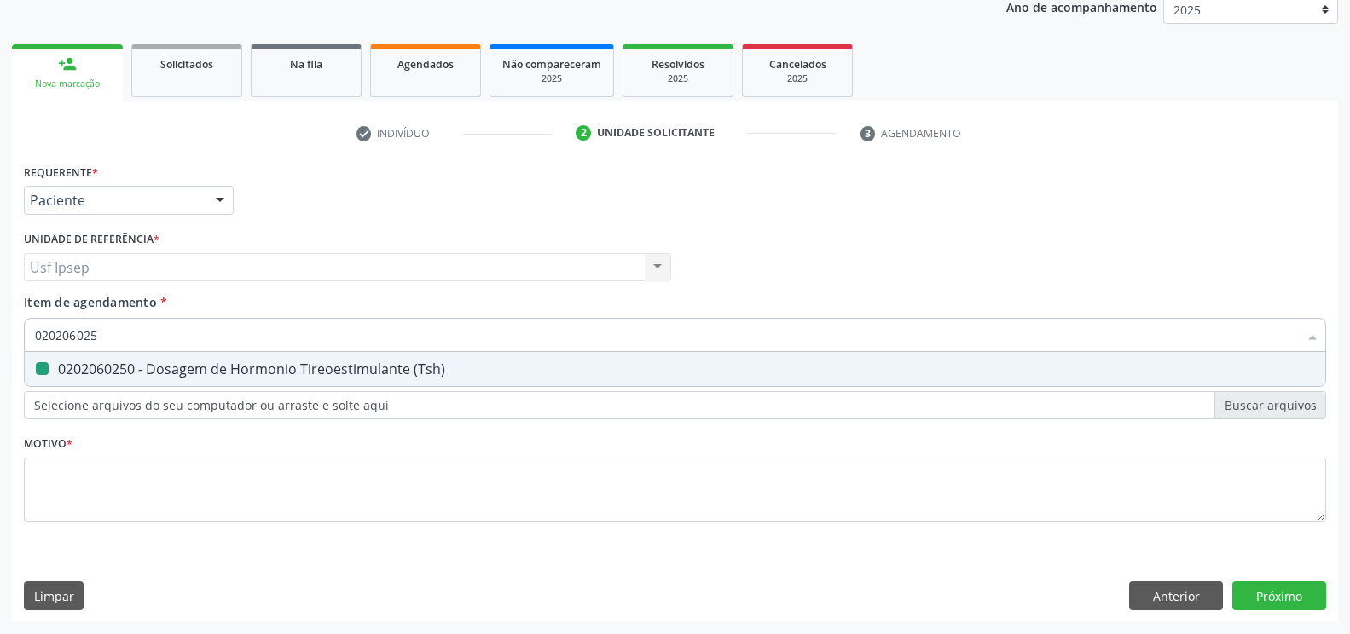
type input "02020602"
checkbox \(Tsh\) "false"
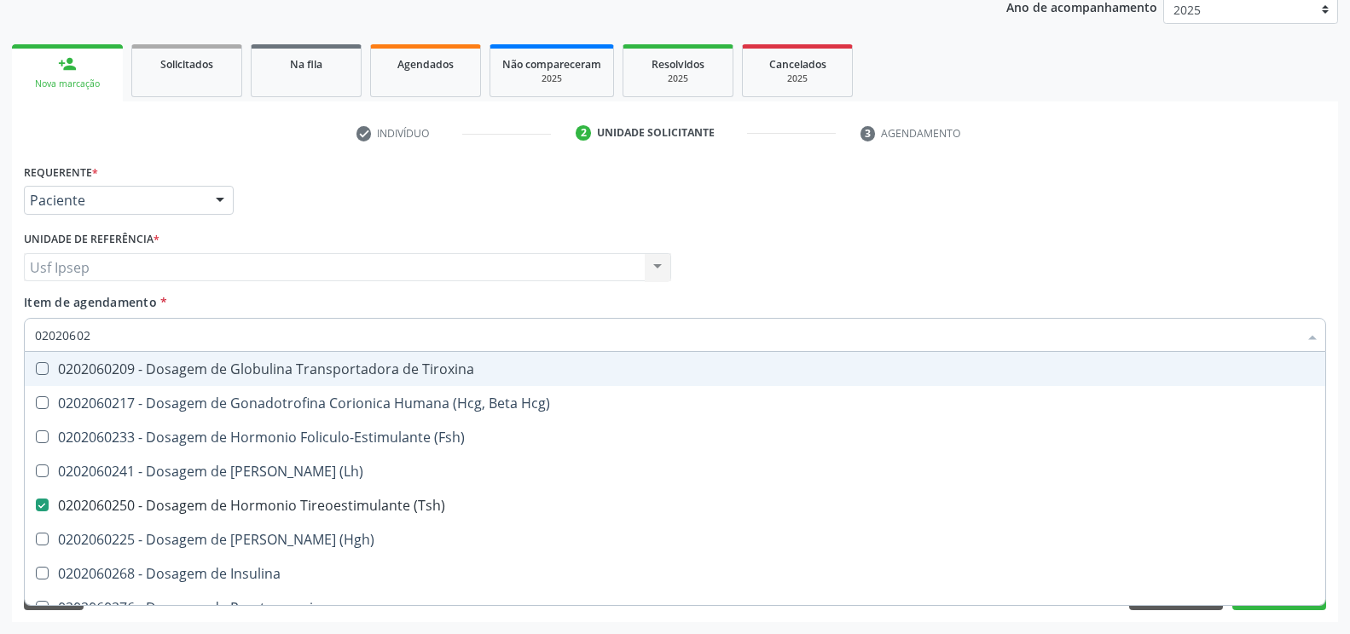
type input "0202060"
checkbox \(Tsh\) "false"
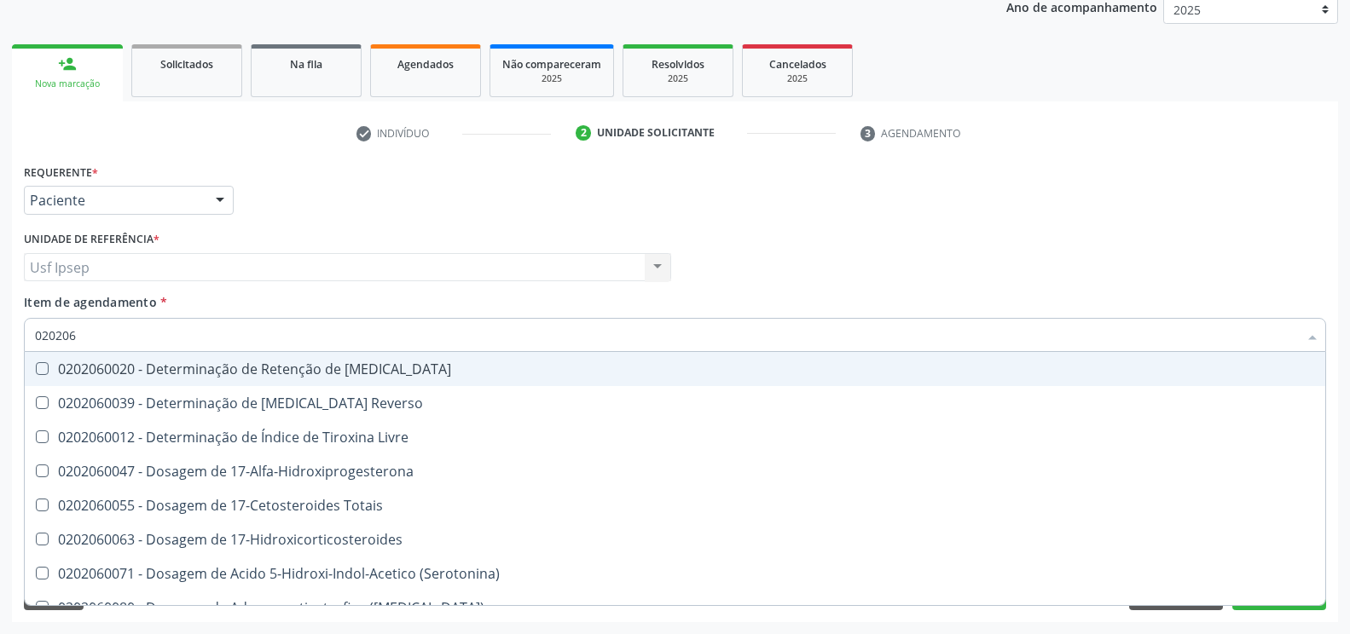
type input "02020"
checkbox \(Tsh\) "false"
type input "0"
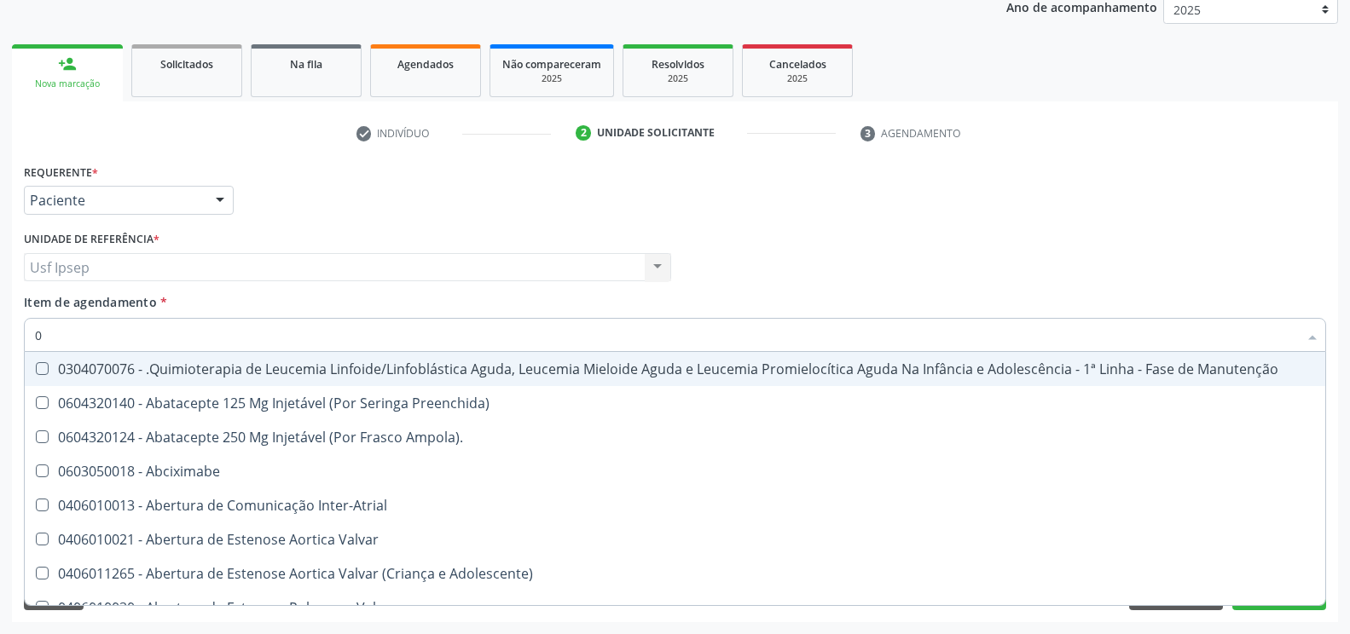
checkbox Unilateral "false"
checkbox Hemodialise "false"
checkbox Capsula\) "false"
checkbox Meckel "false"
checkbox Bilateral "false"
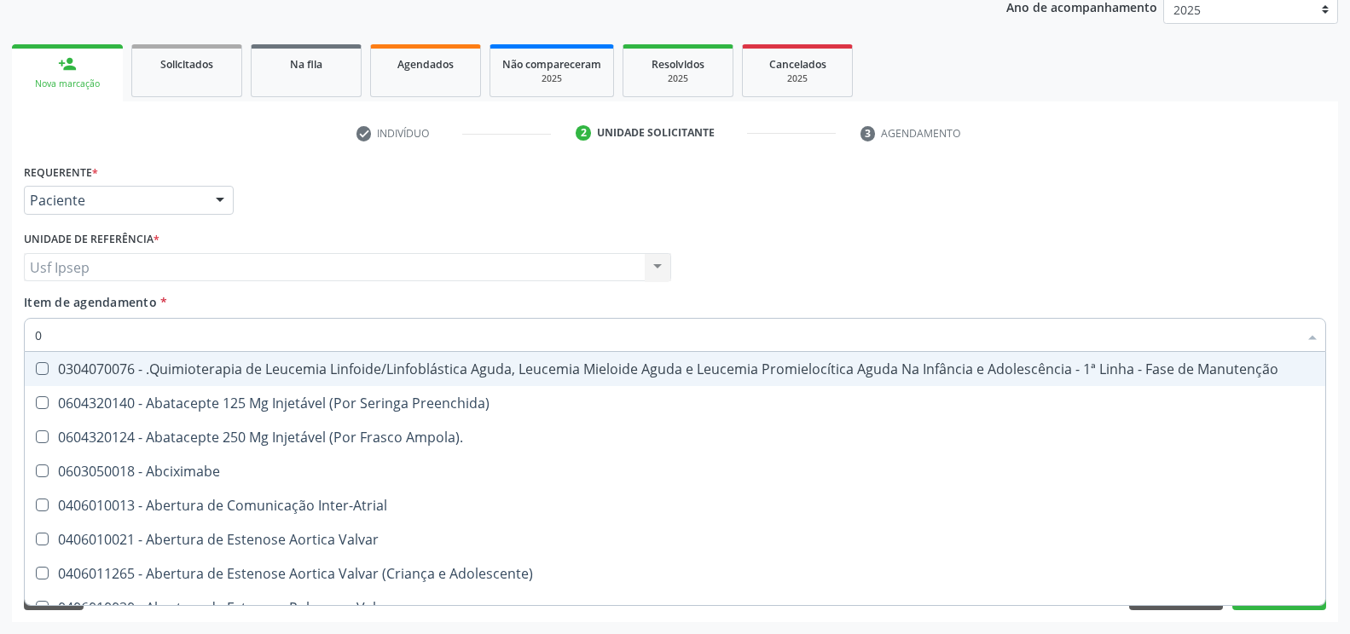
checkbox Simples "false"
checkbox Per-Operatoria "false"
checkbox Laboratorial "false"
checkbox Citopatológico "false"
checkbox Transfusao "false"
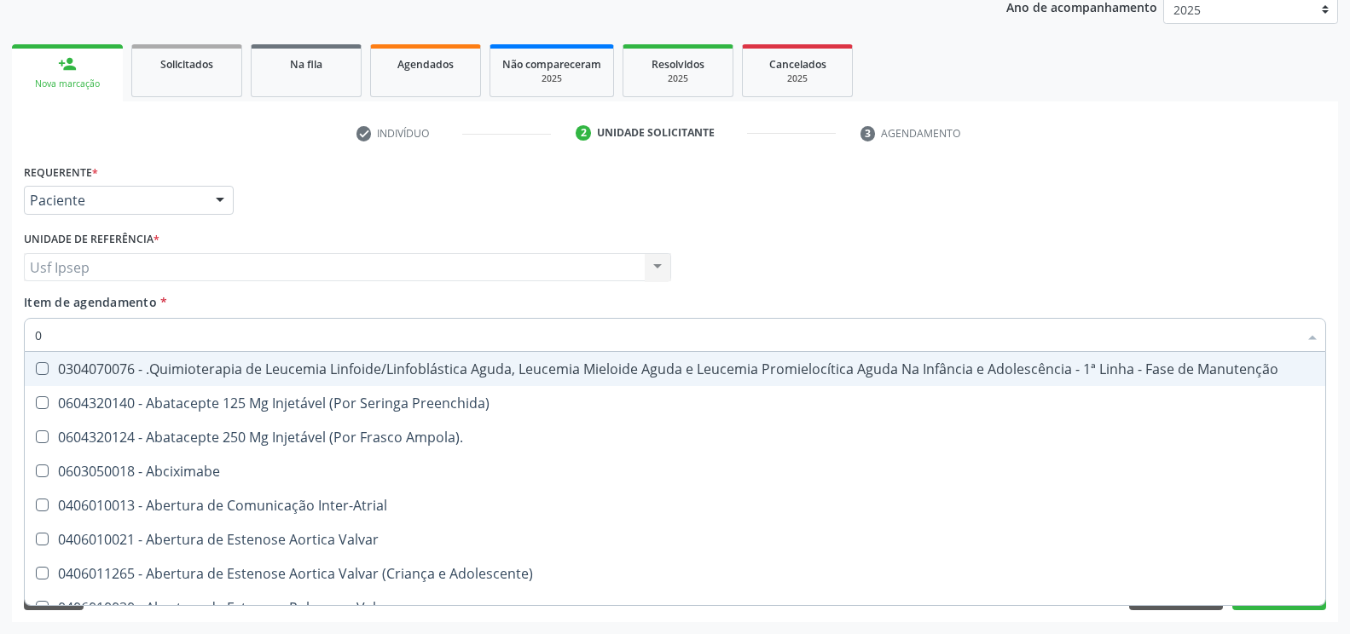
checkbox Transplante "false"
type input "020"
checkbox Comunidade "true"
type input "02020"
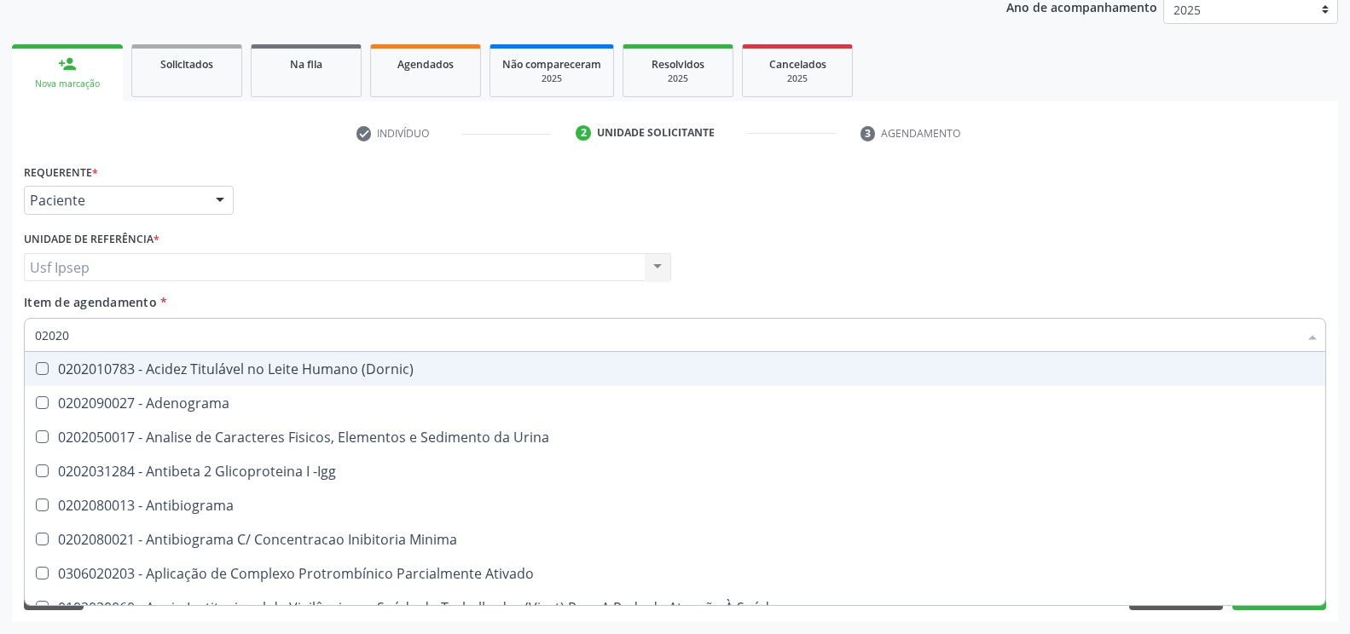
checkbox Reumatoide "true"
checkbox \(Tap\) "false"
checkbox Urico "true"
checkbox Igm "false"
checkbox Fracoes "true"
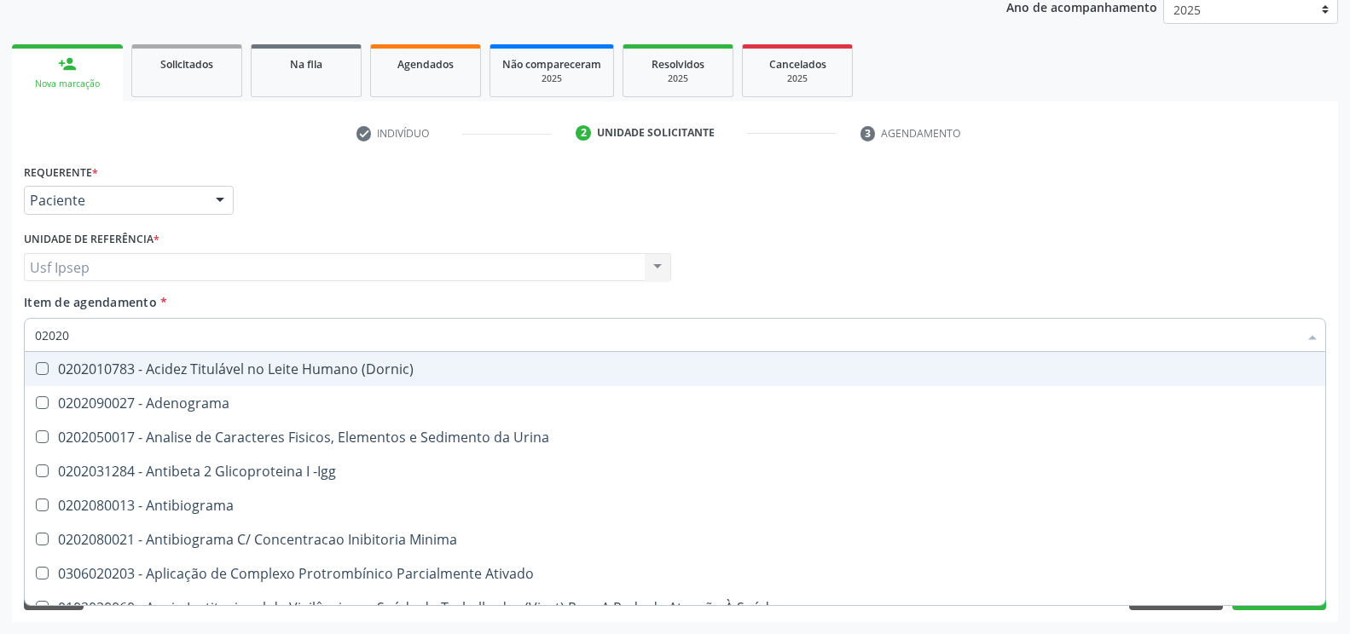
checkbox C4 "false"
checkbox Creatinina "true"
checkbox Viii "false"
checkbox Glicose "true"
checkbox \(Tsh\) "true"
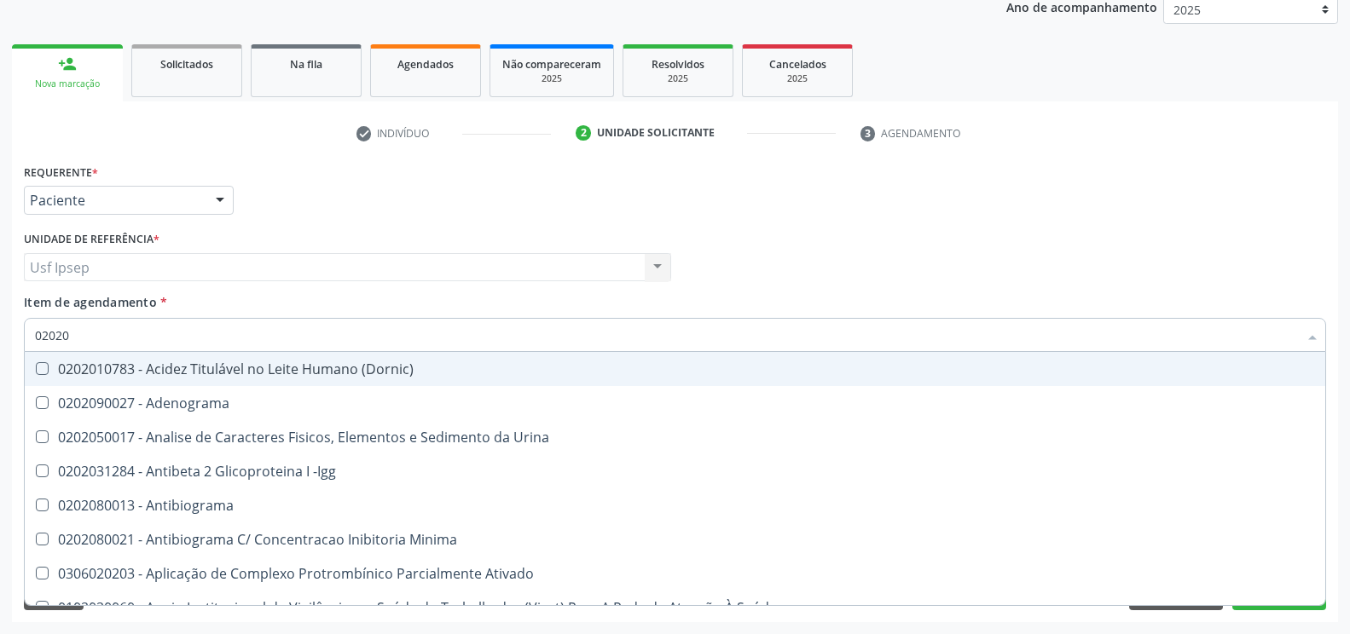
checkbox Lactato "false"
checkbox Piruvato "false"
checkbox Reativa "true"
checkbox \(Tgo\) "true"
checkbox \(Tgp\) "true"
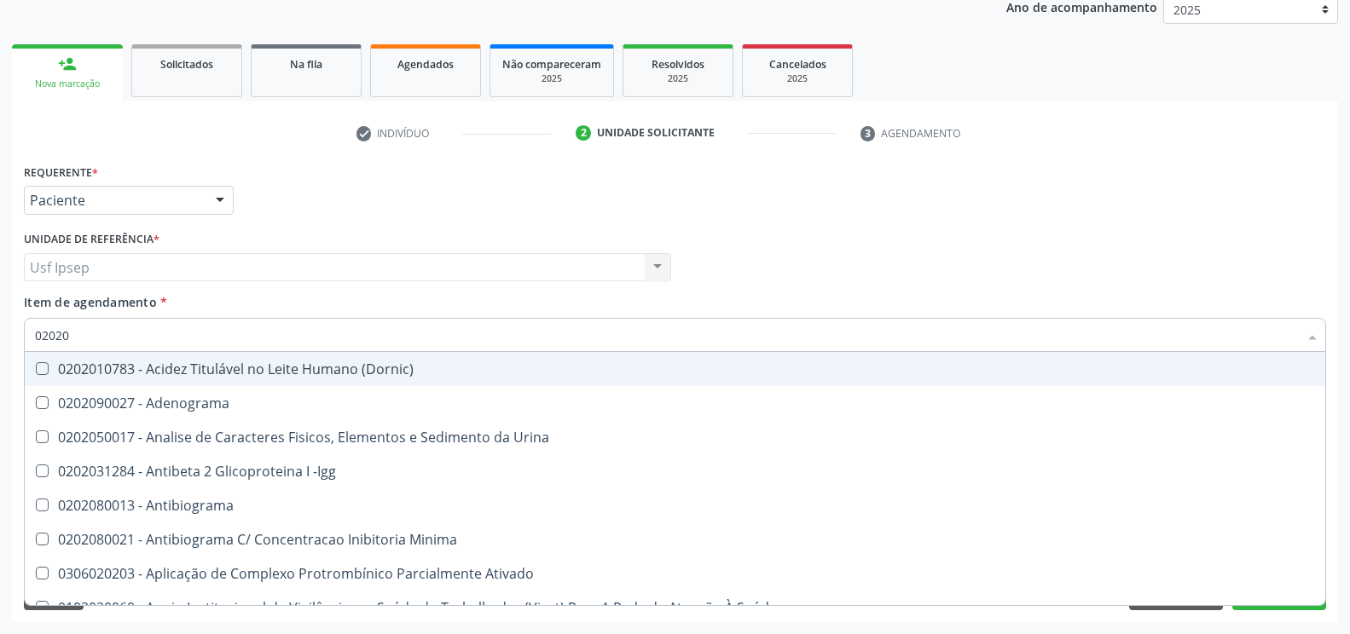
checkbox Transferrina "false"
checkbox Triglicerideos "true"
checkbox Ureia "true"
checkbox \(Direto\) "false"
checkbox Urinarios "false"
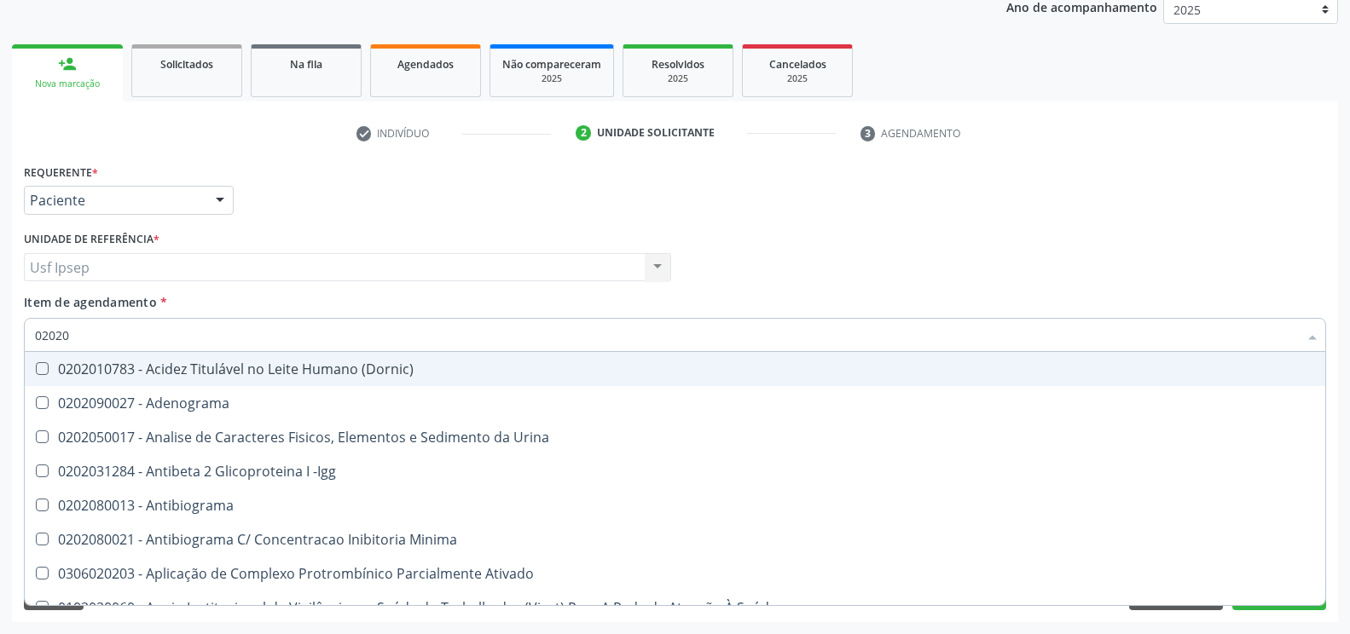
checkbox Pallidum "false"
checkbox Hematocrito "false"
checkbox Completo "true"
checkbox Pylori "false"
checkbox Fezes "false"
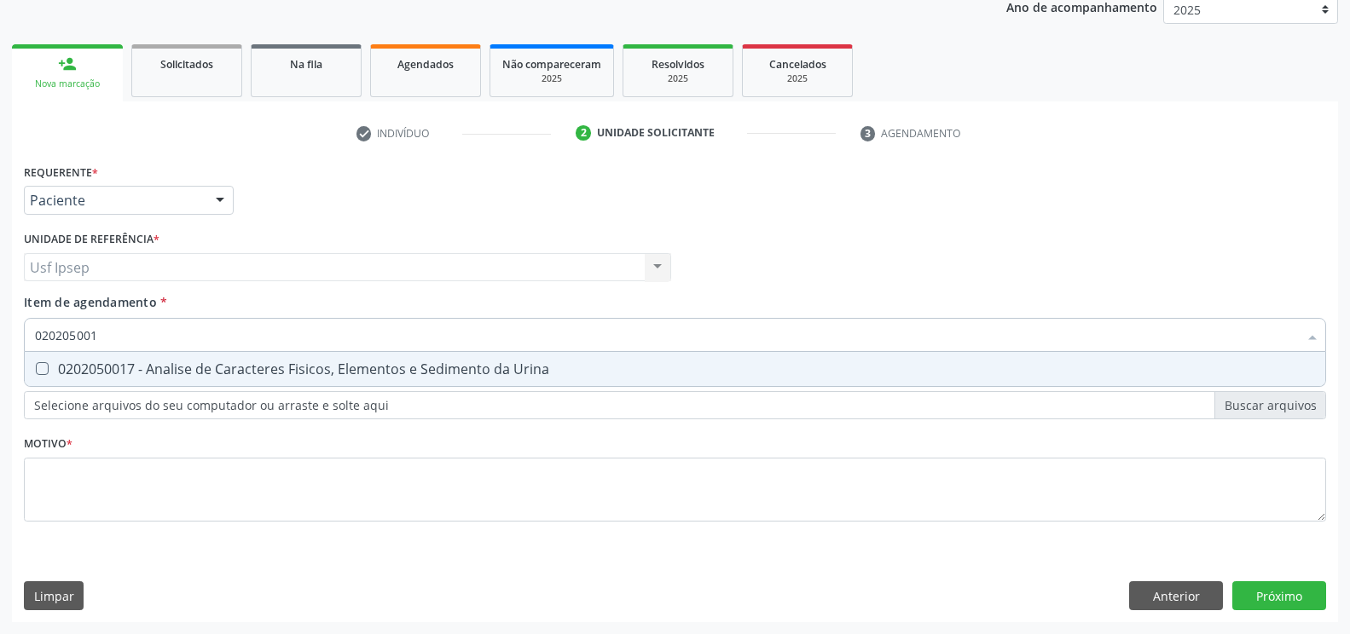
type input "0202050017"
click at [42, 365] on Urina at bounding box center [42, 368] width 13 height 13
click at [36, 365] on Urina "checkbox" at bounding box center [30, 368] width 11 height 11
checkbox Urina "true"
click at [103, 337] on input "0202050017" at bounding box center [666, 335] width 1263 height 34
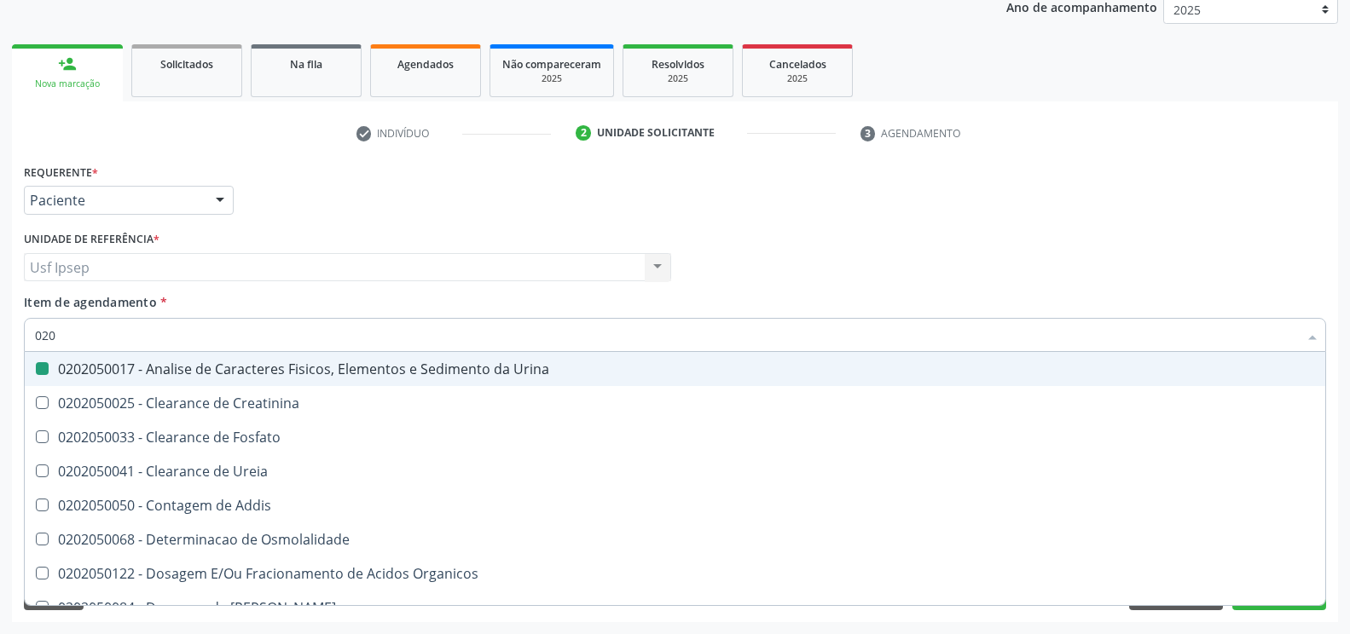
type input "02"
checkbox Urina "false"
checkbox Fosfato "false"
checkbox Urina "false"
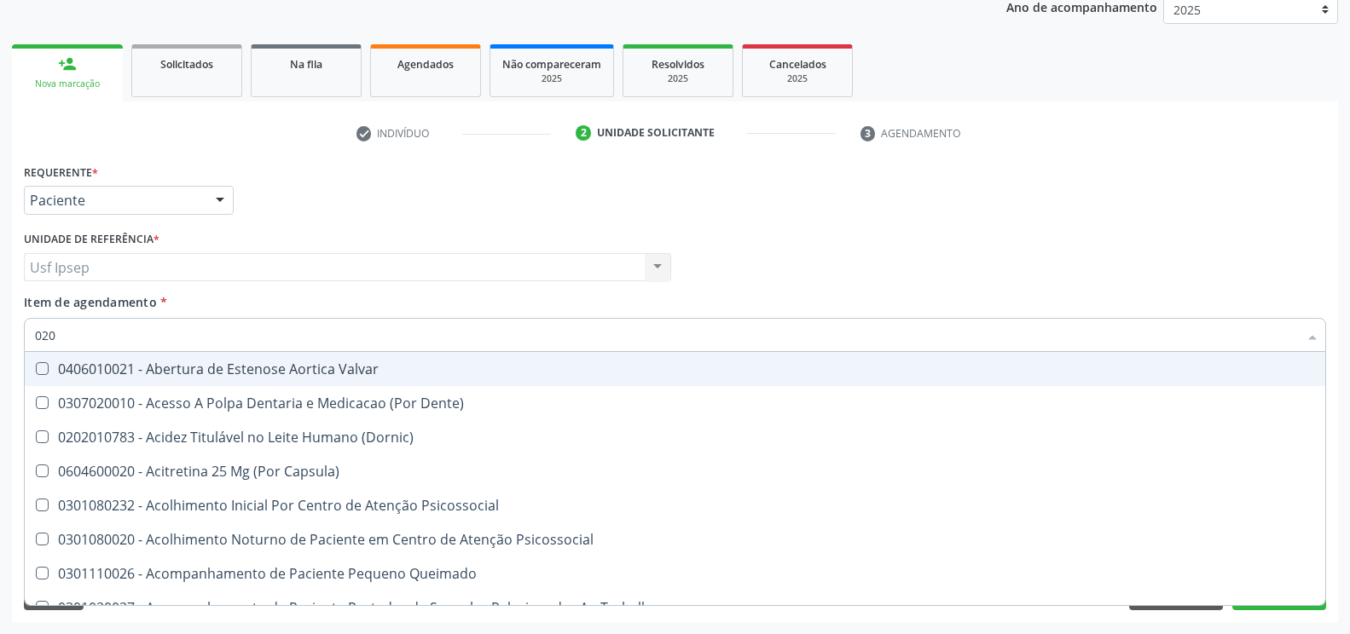
type input "0202"
checkbox \(Dornic\) "true"
checkbox Terapeutica "false"
checkbox Urina "false"
checkbox Stents "true"
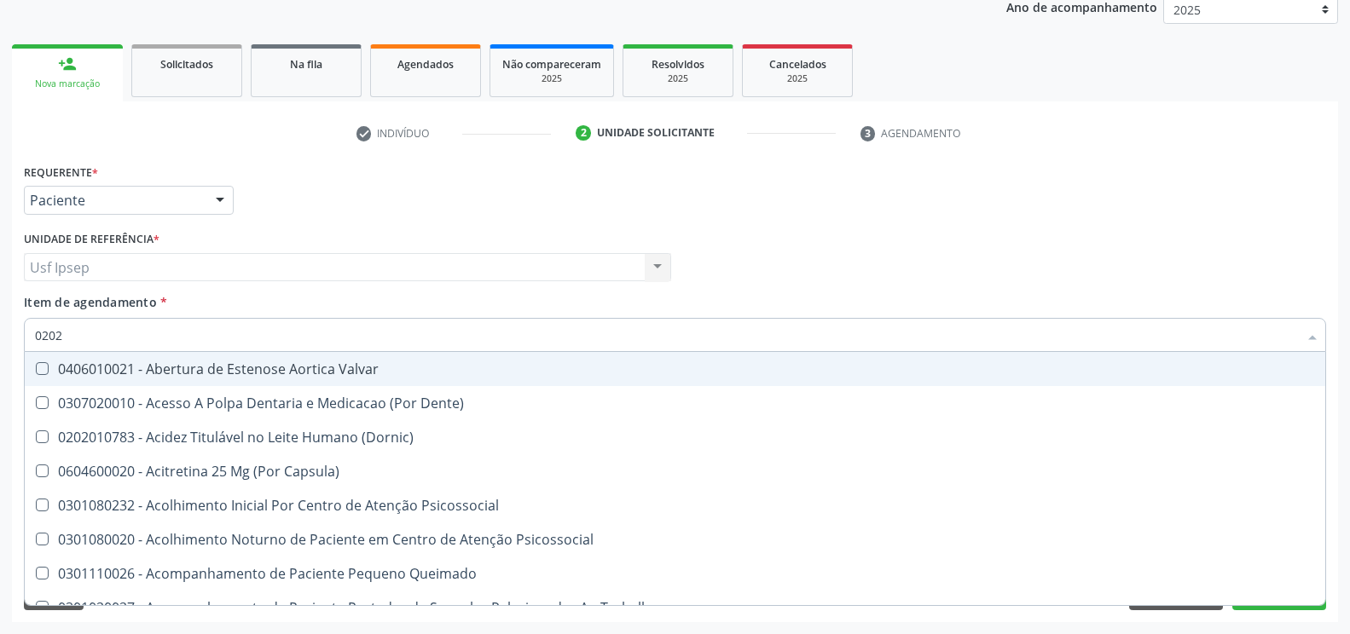
checkbox Distal "true"
checkbox Cardiovasculares "true"
checkbox Sistêmico "true"
checkbox Auditiva "true"
checkbox Puericultura "true"
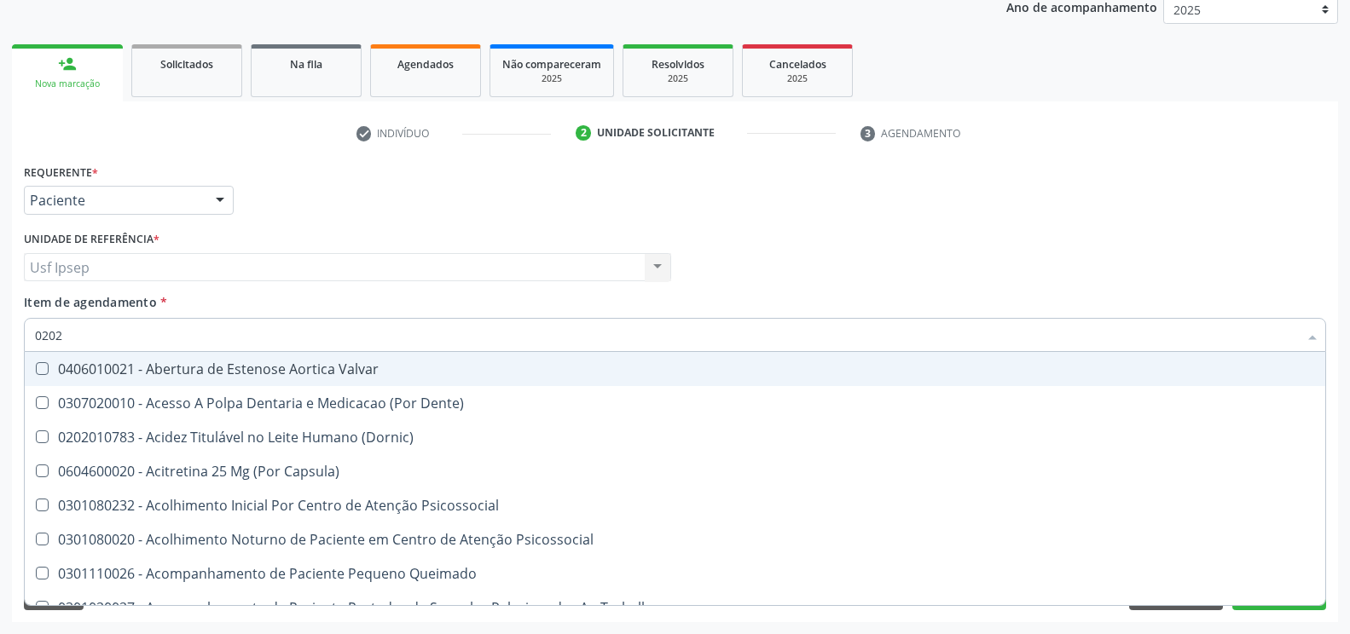
checkbox Bexiga "true"
checkbox Nervo "true"
checkbox Aberto\) "true"
checkbox Nasal "true"
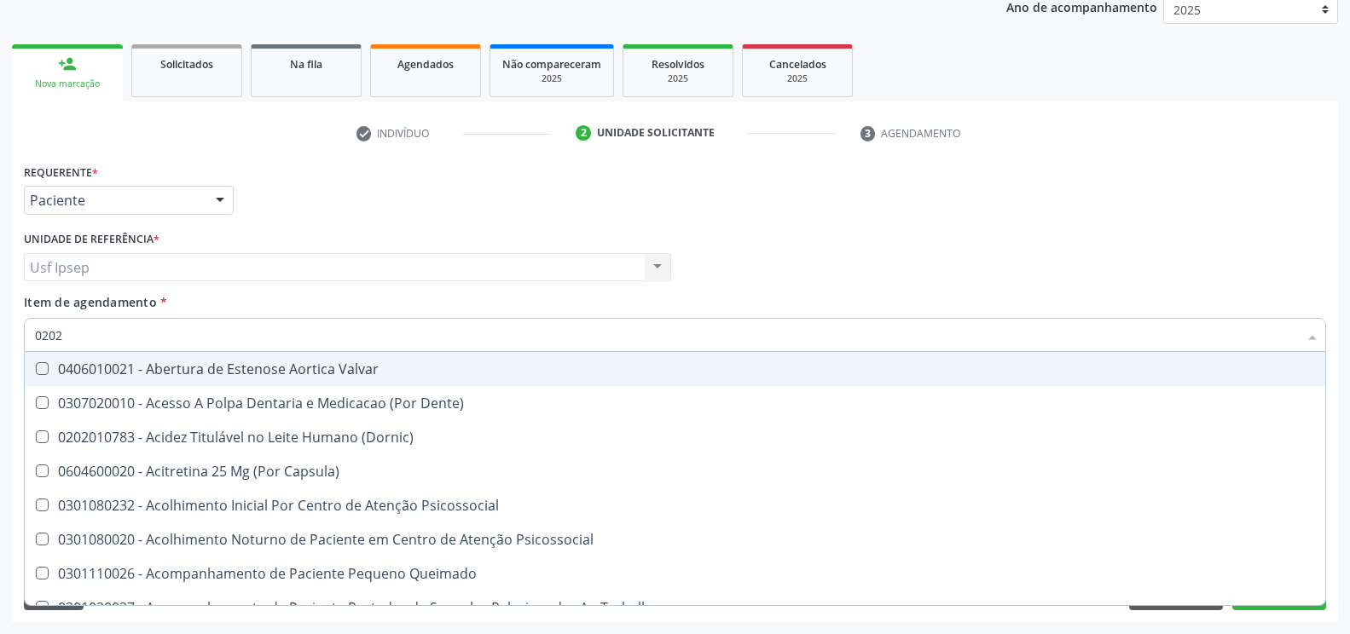
checkbox Monobloco "true"
checkbox Creatinina "false"
type input "02020"
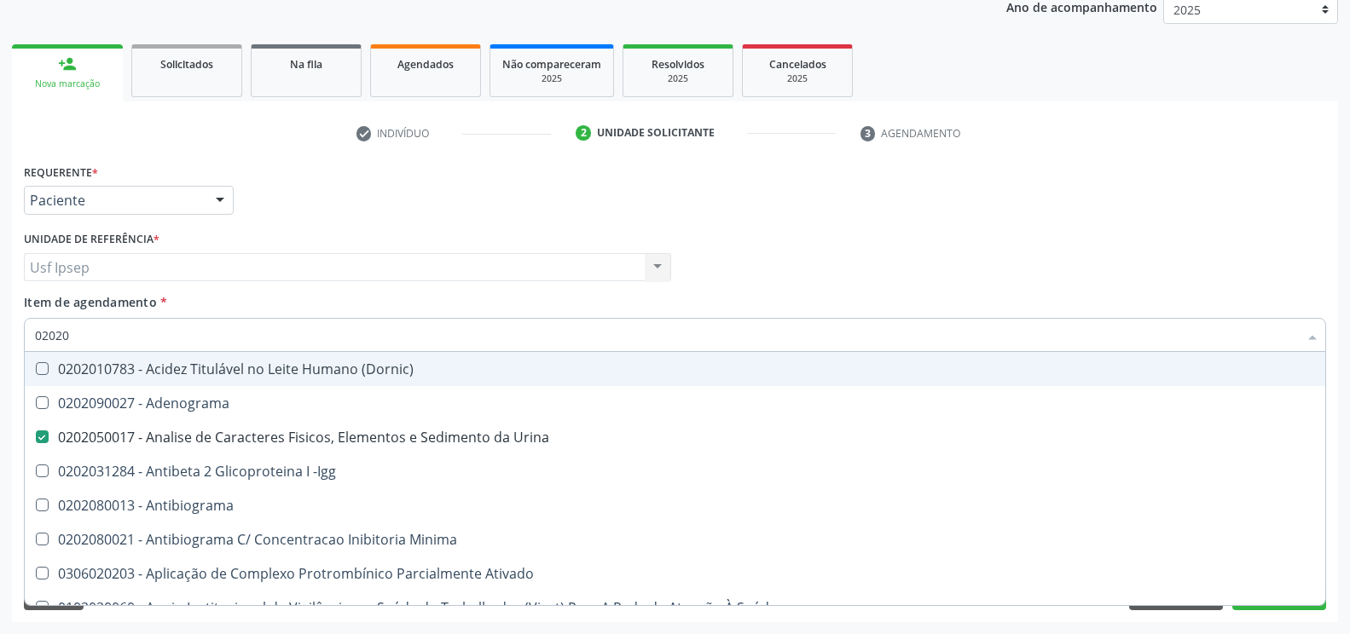
checkbox Reumatoide "true"
checkbox \(Tap\) "false"
checkbox Urico "true"
checkbox Igm "false"
checkbox Fracoes "true"
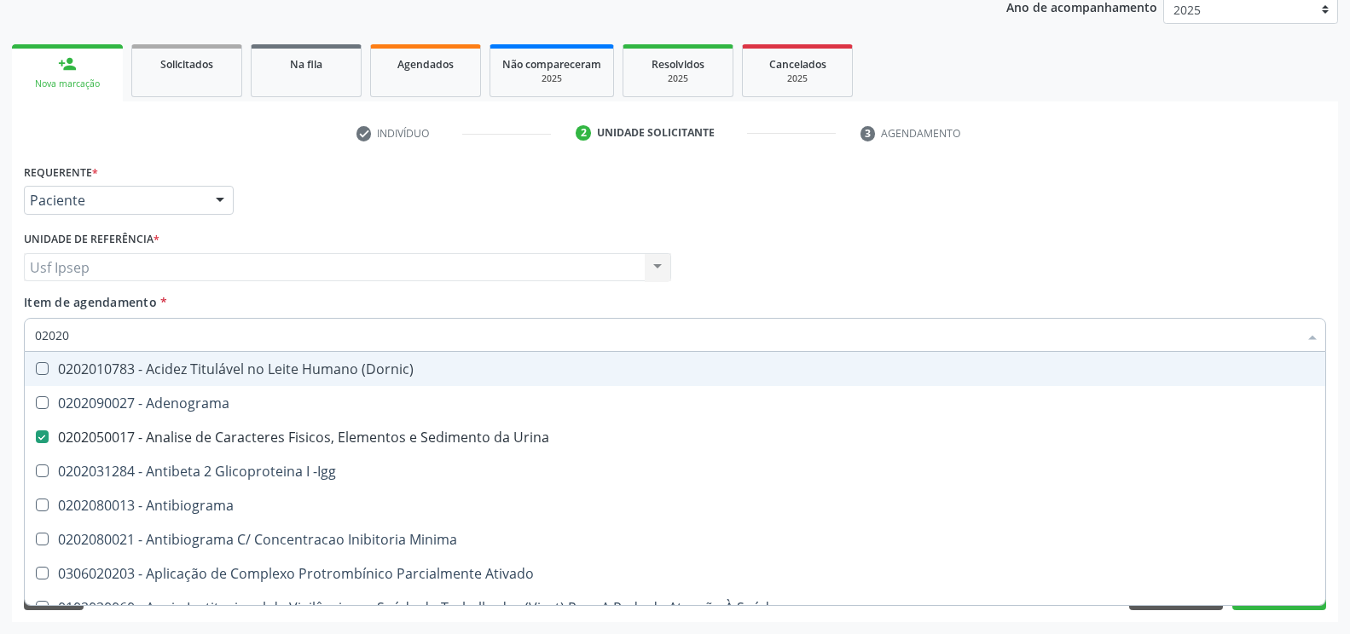
checkbox C4 "false"
checkbox Creatinina "true"
checkbox Viii "false"
checkbox Glicose "true"
checkbox \(Tsh\) "true"
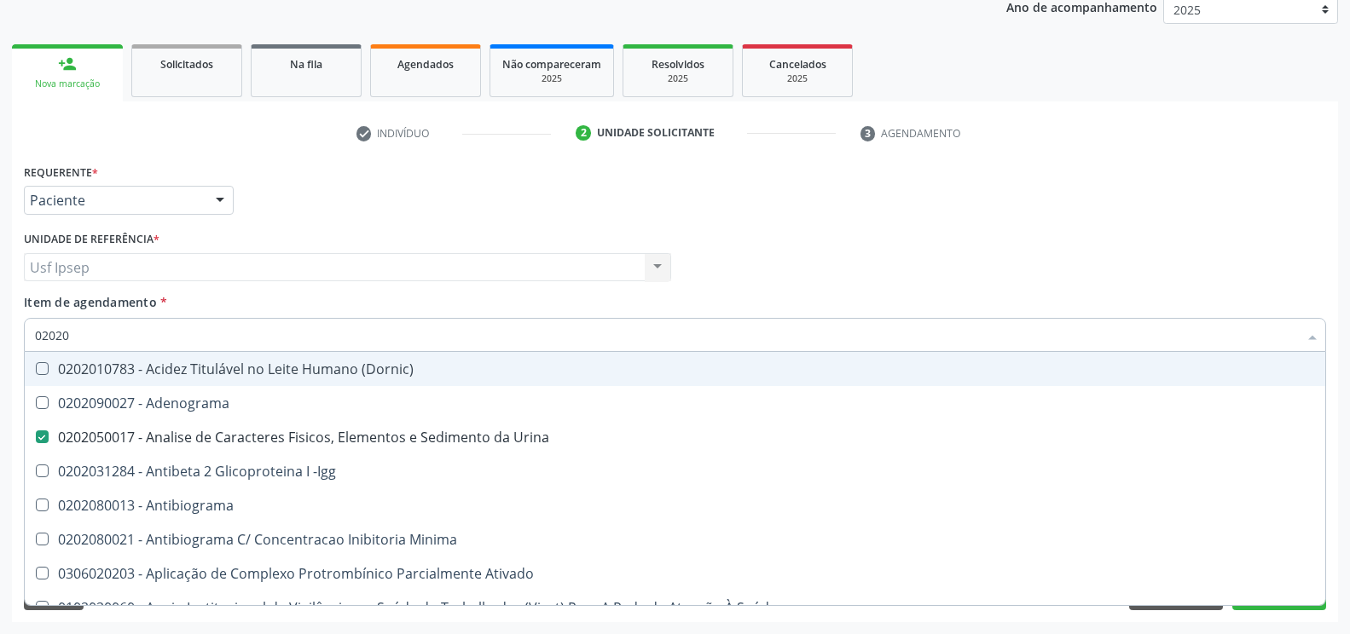
checkbox Lactato "false"
checkbox Piruvato "false"
checkbox Reativa "true"
checkbox \(Tgo\) "true"
checkbox \(Tgp\) "true"
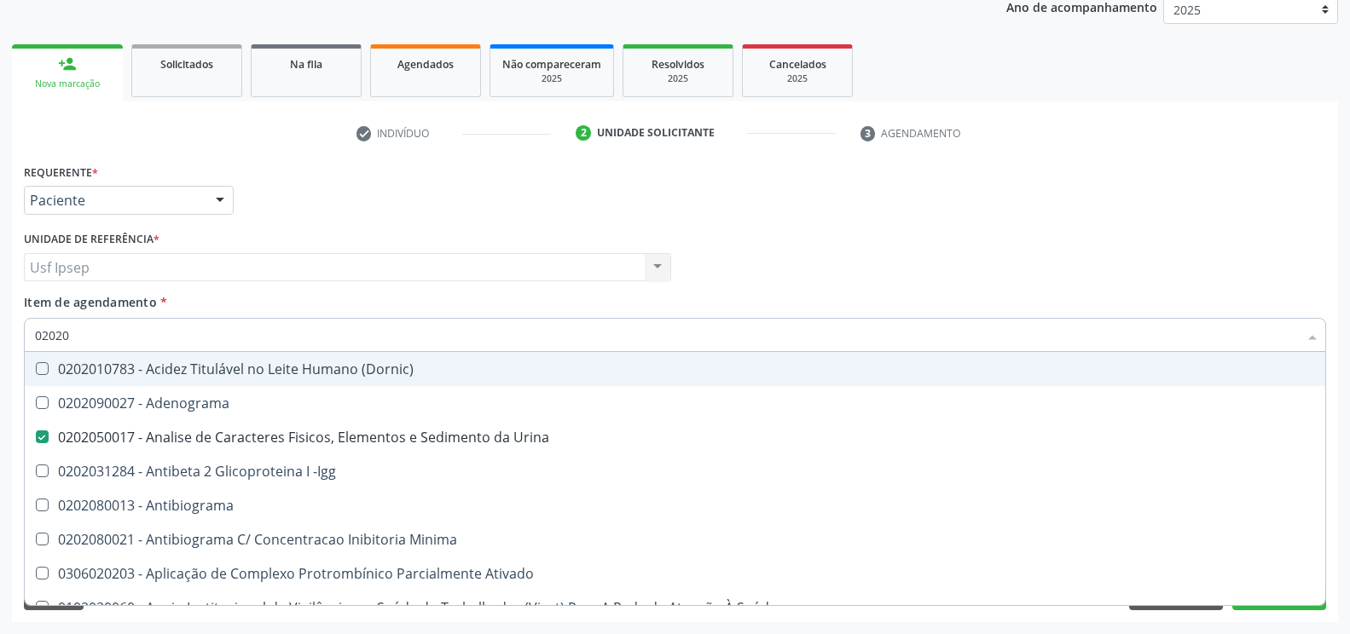
checkbox Transferrina "false"
checkbox Triglicerideos "true"
checkbox Ureia "true"
checkbox \(Direto\) "false"
checkbox Urinarios "false"
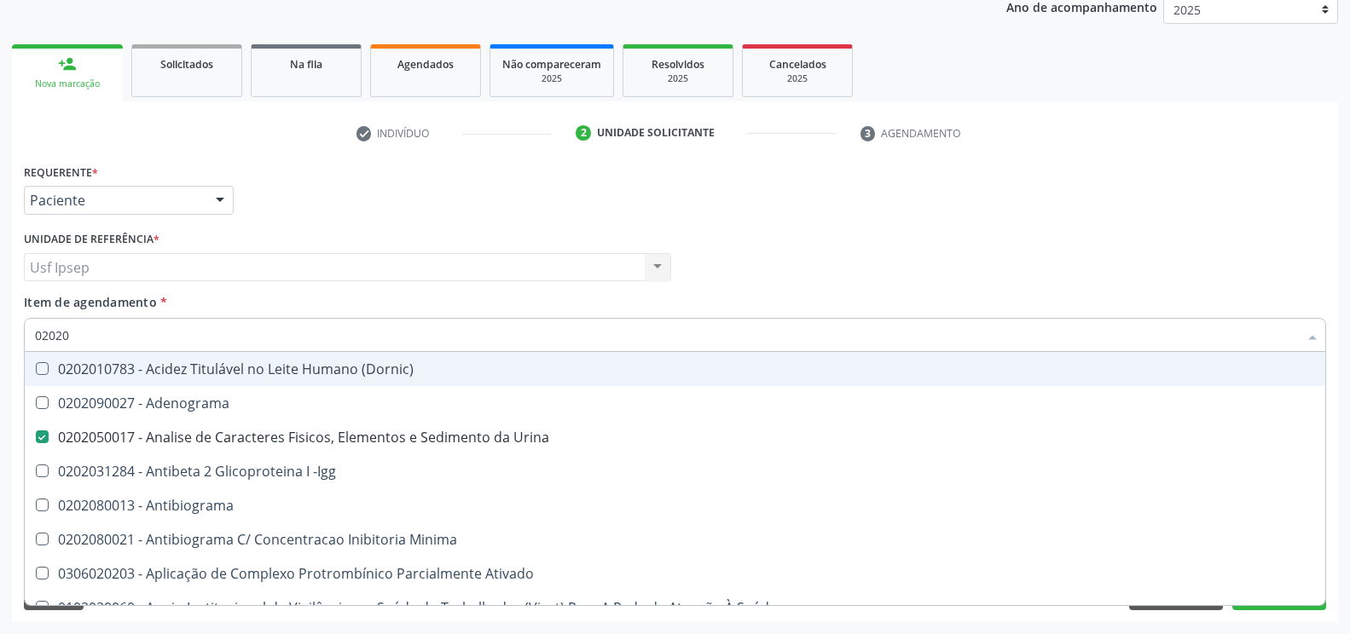
checkbox Pallidum "false"
checkbox Hematocrito "false"
checkbox Completo "true"
checkbox Pylori "false"
type input "020202"
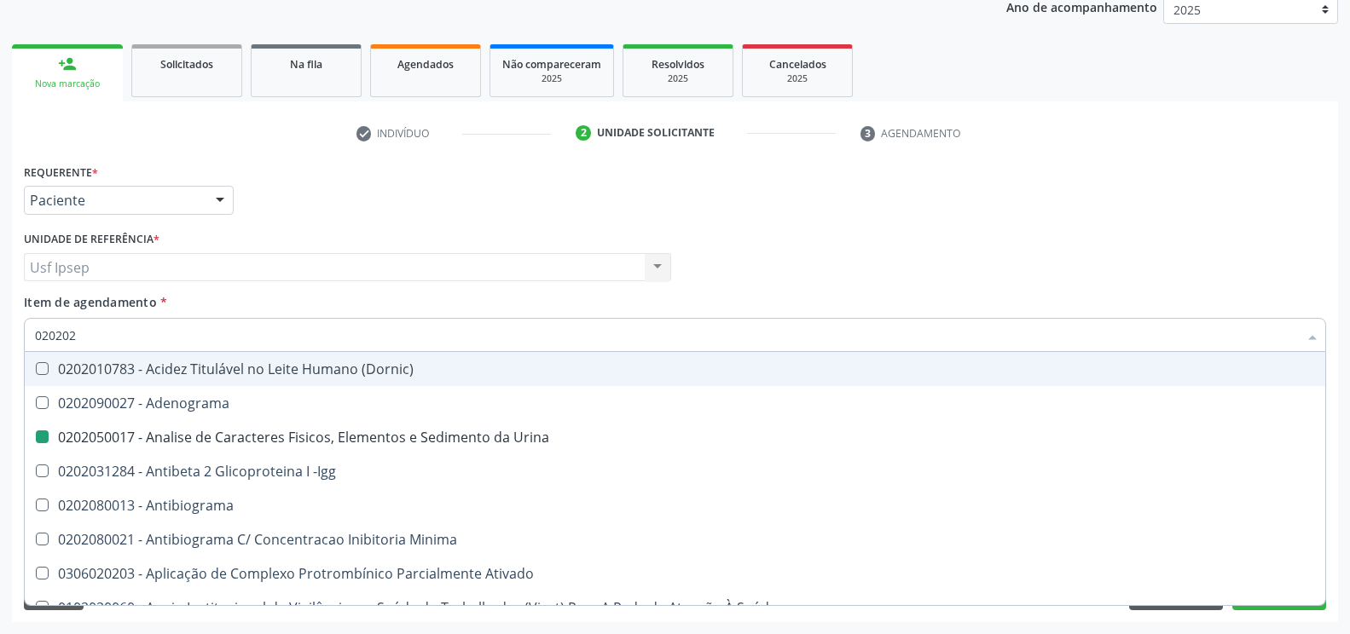
checkbox Urina "false"
checkbox Molecular "true"
checkbox Reumatoide "false"
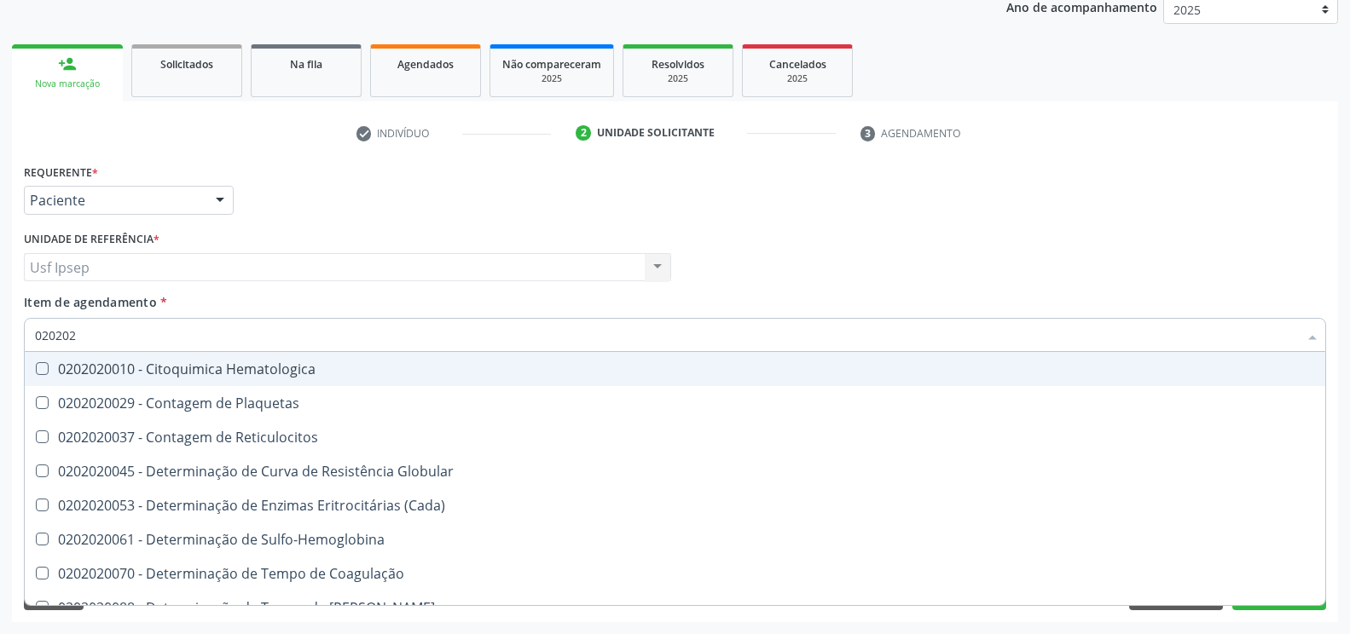
type input "0202020"
checkbox Hematocrito "true"
checkbox Completo "false"
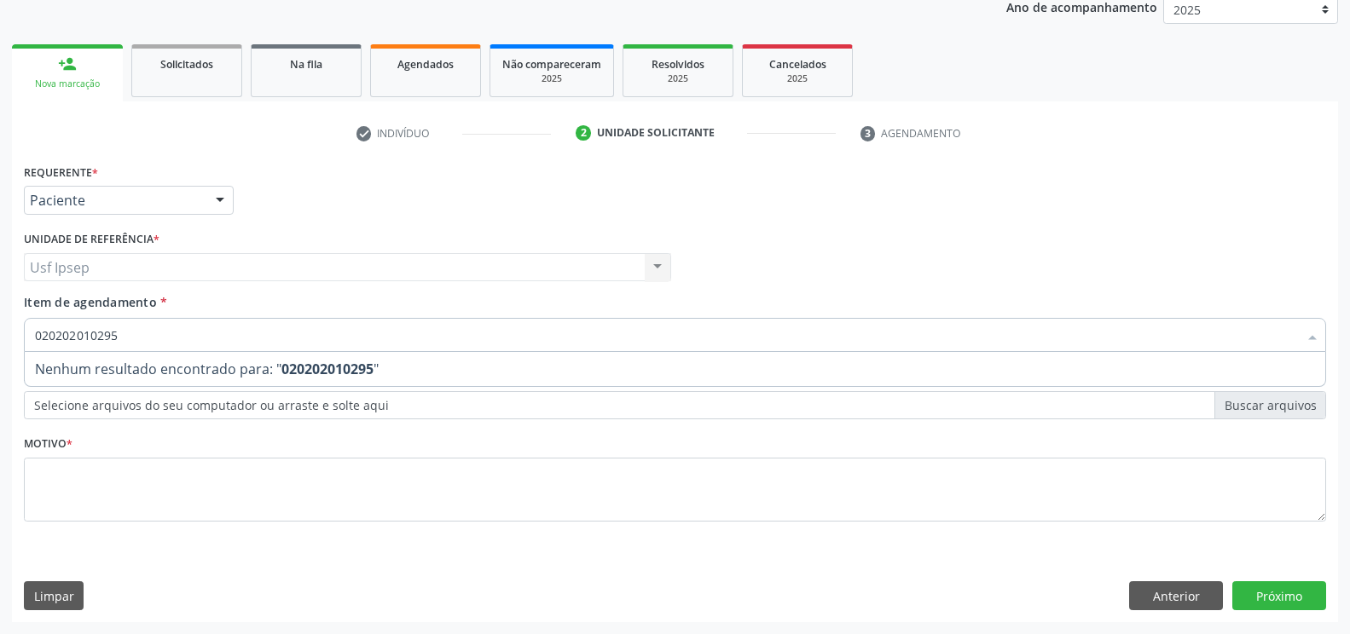
click at [129, 330] on input "020202010295" at bounding box center [666, 335] width 1263 height 34
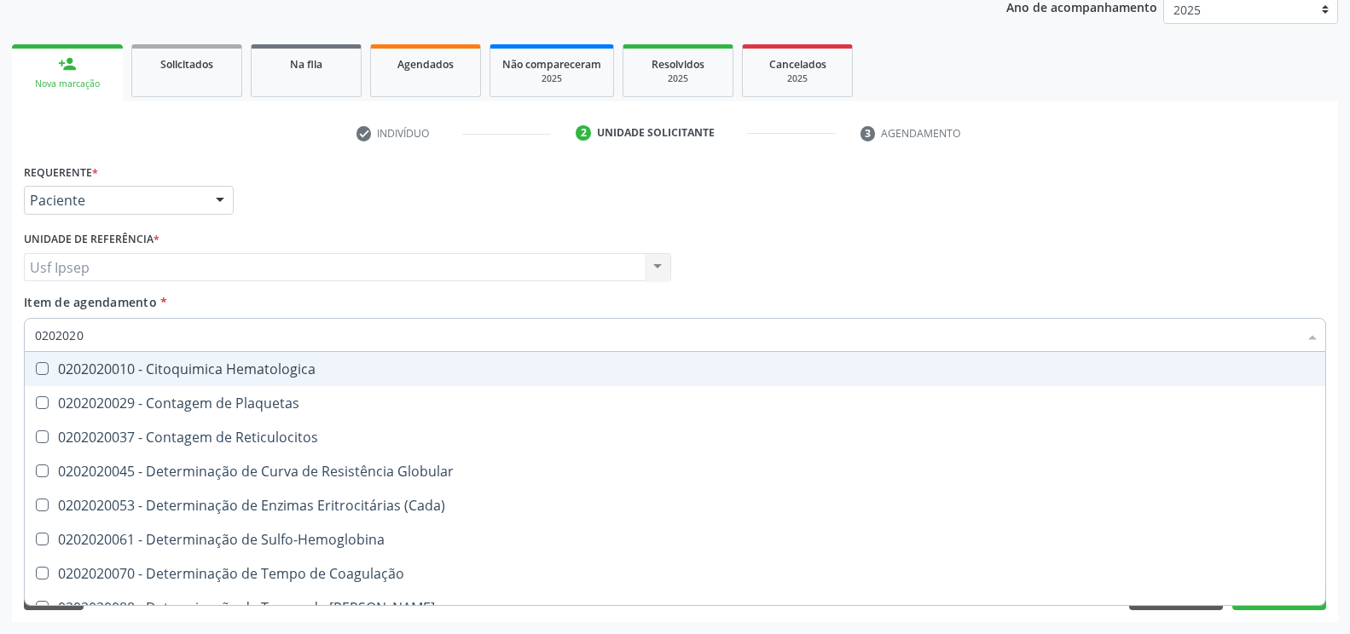
type input "020202"
checkbox Completo "false"
checkbox Leucograma "true"
type input "0202"
checkbox Reticulocitos "true"
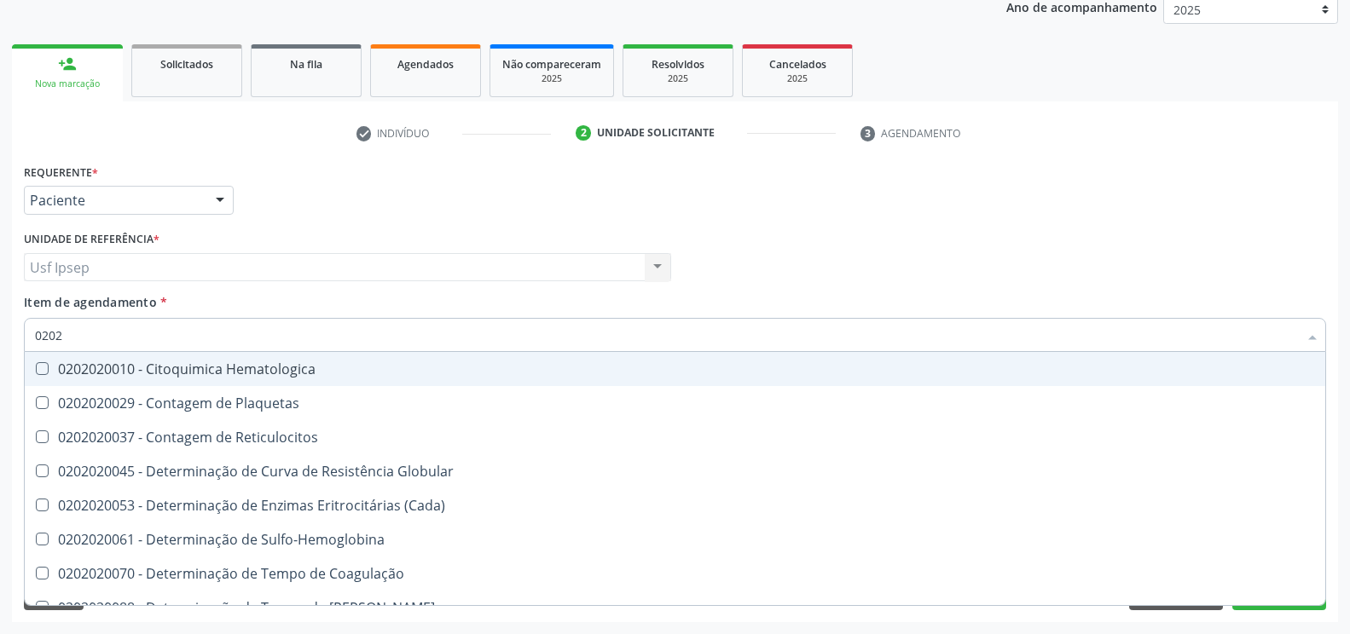
checkbox Completo "false"
checkbox Plaquetas "false"
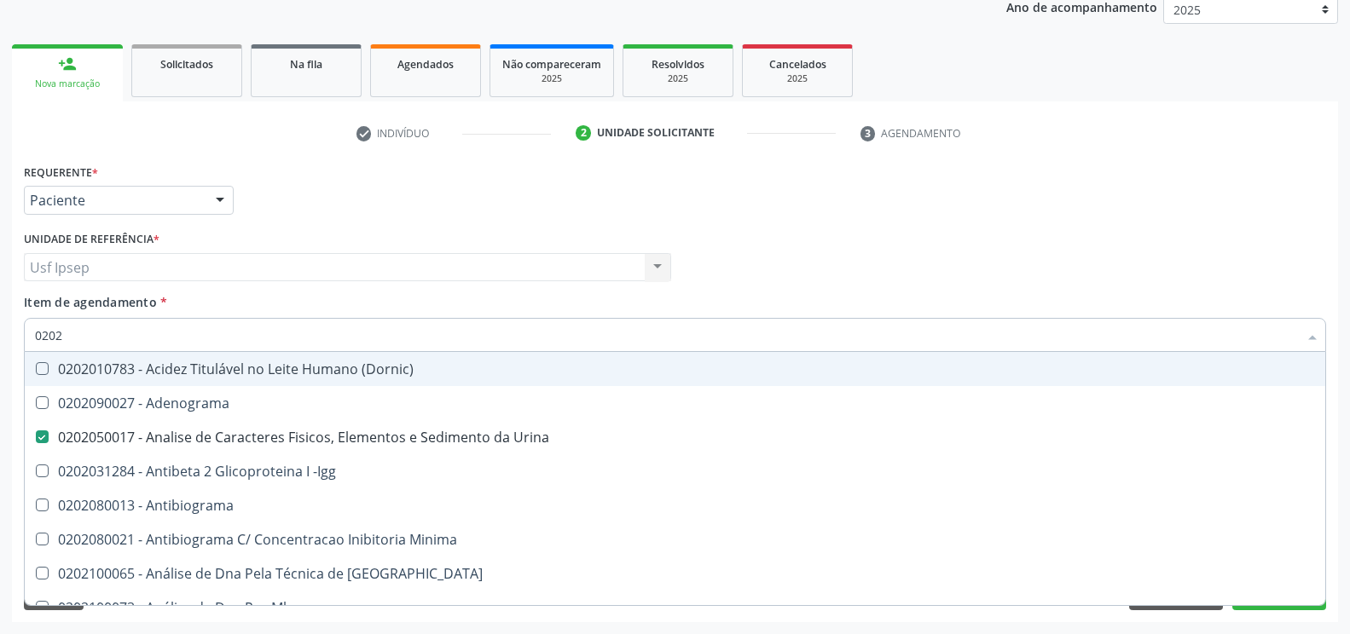
type input "02020"
checkbox Bandas\) "true"
checkbox Reumatoide "false"
checkbox Organicos "true"
checkbox Urico "false"
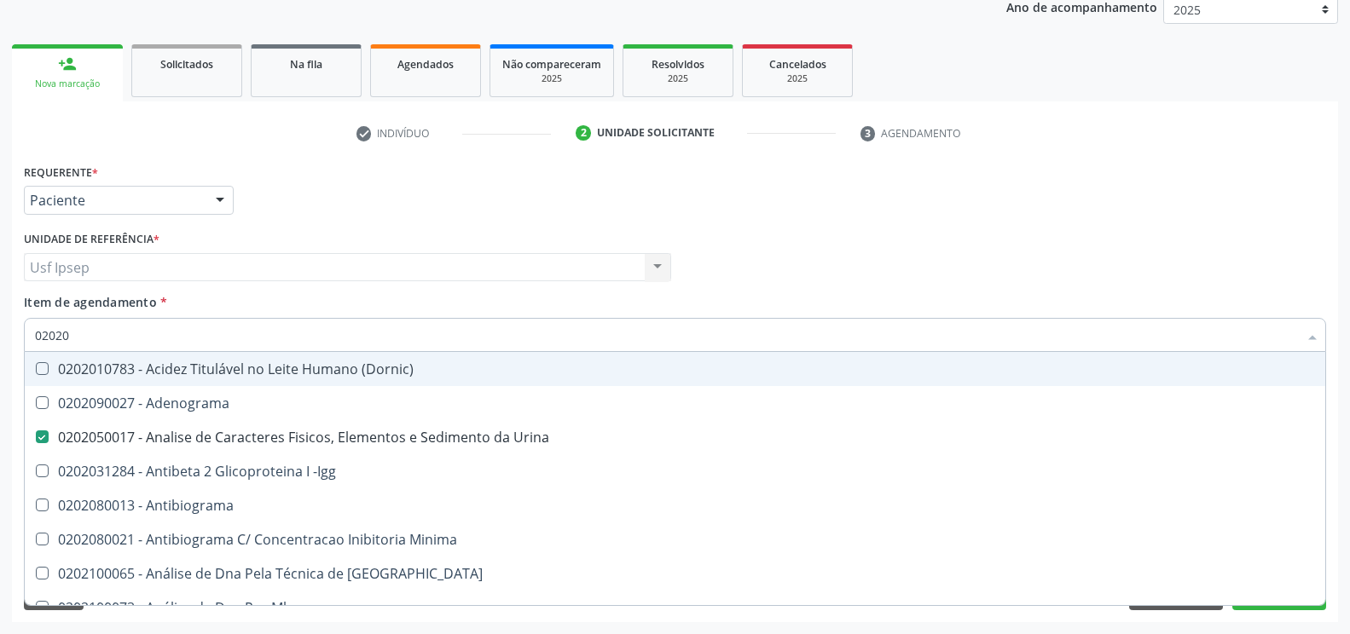
checkbox Alfa-2-Macroglobulina "true"
checkbox Fracoes "false"
checkbox Calcio "true"
checkbox Creatinina "false"
checkbox Xi "true"
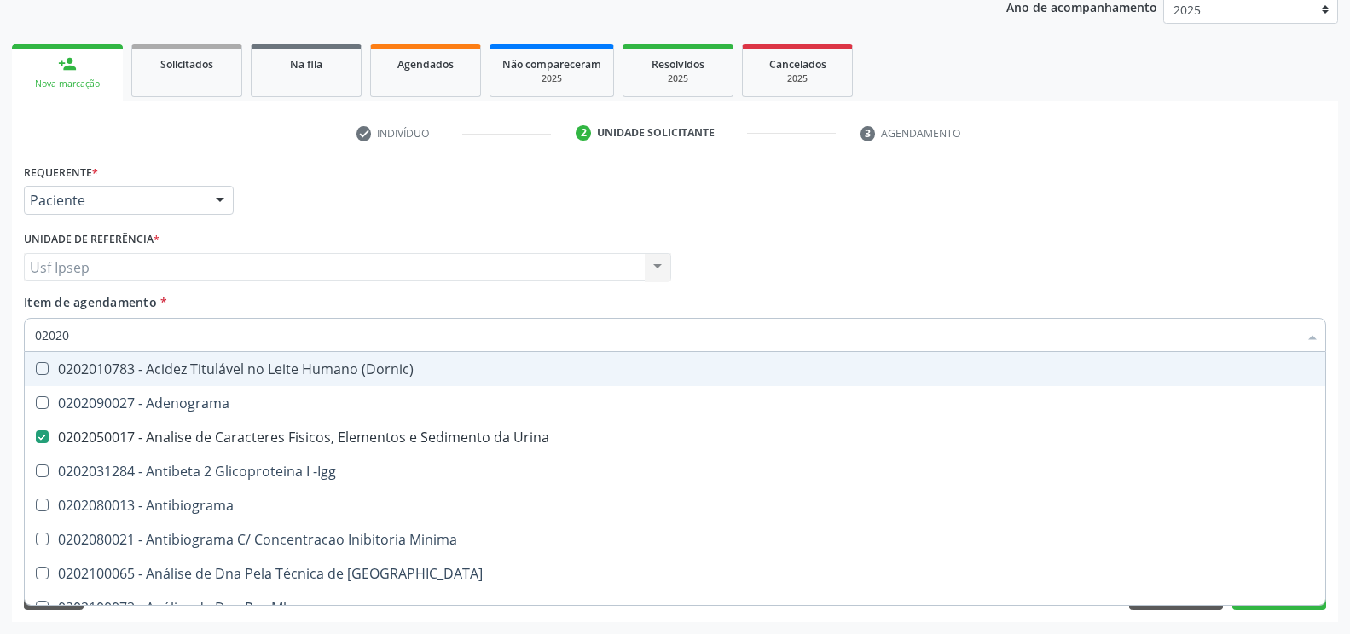
checkbox Esperma "true"
checkbox Glicose "false"
checkbox \(Tsh\) "false"
checkbox Insulina "true"
checkbox Prolactina "true"
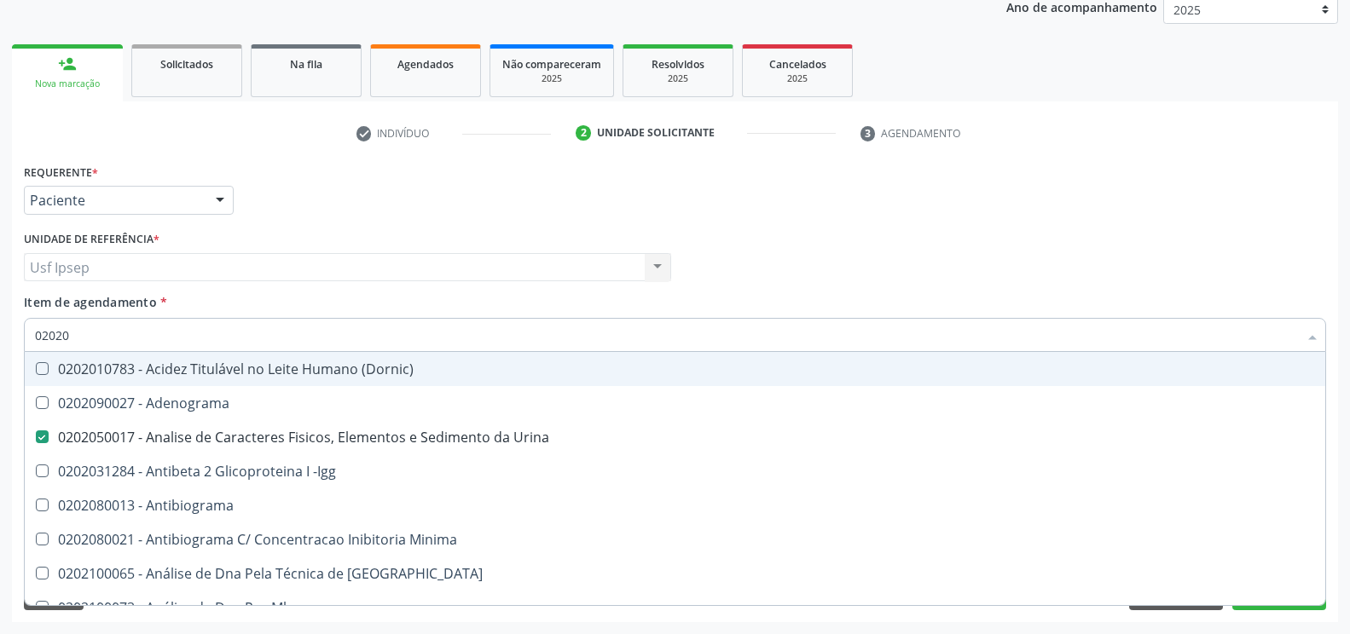
checkbox Funcional "true"
checkbox Reativa "false"
checkbox Funcional "true"
checkbox Derrames "true"
checkbox \(Tgo\) "false"
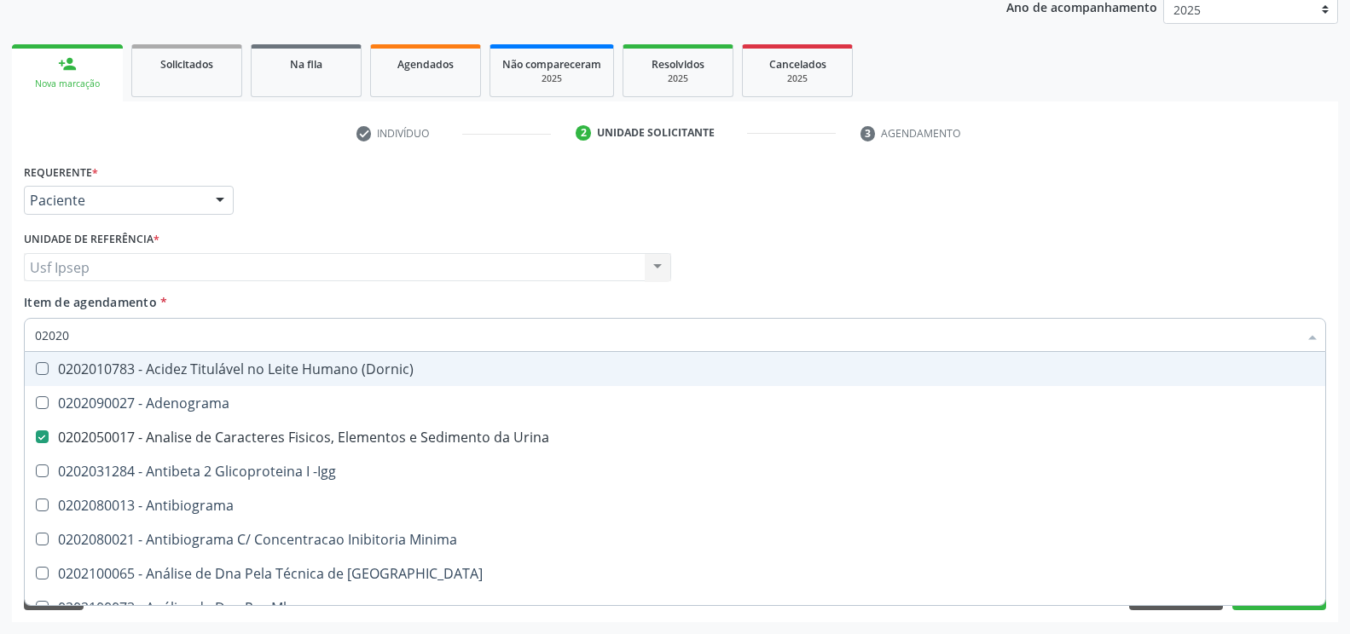
checkbox \(Tgp\) "false"
checkbox Triglicerideos "false"
checkbox Ureia "false"
checkbox Zinco "true"
checkbox Completo "false"
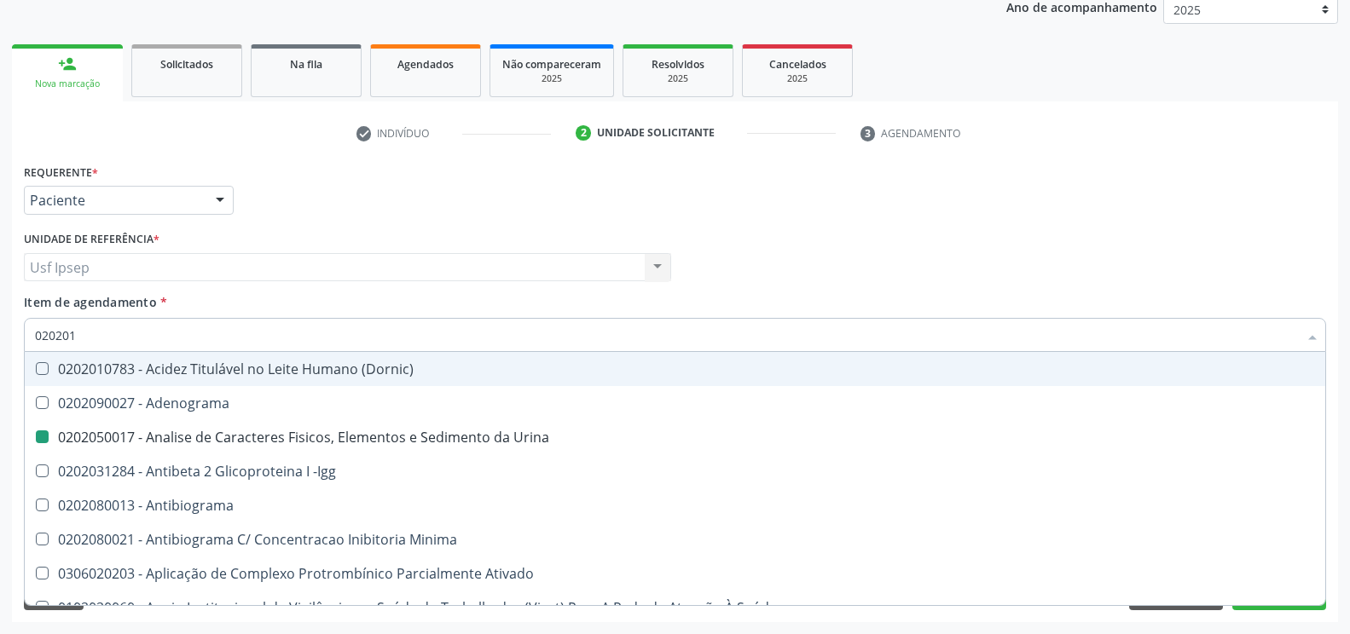
type input "0202010"
checkbox Urina "false"
checkbox \(Controle\) "true"
checkbox Osmolar "false"
checkbox Creatinina "true"
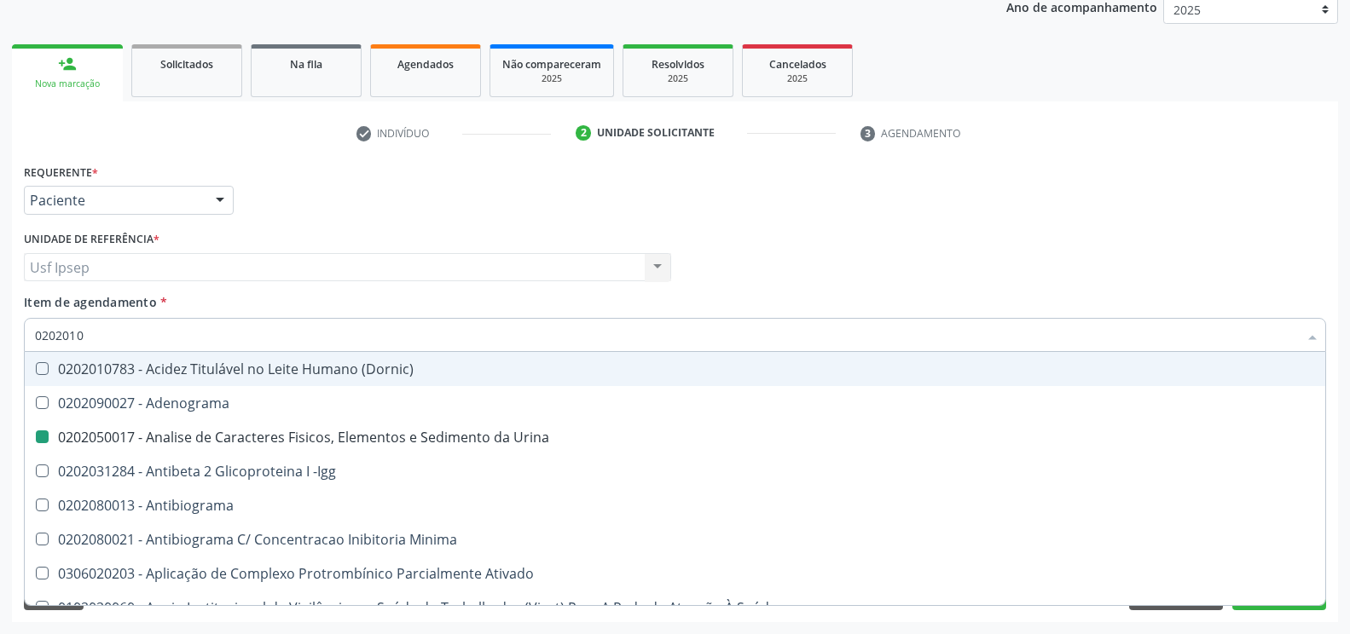
checkbox Plaquetas "false"
checkbox Herpesvirus "true"
checkbox Gestante "false"
checkbox Osmolalidade "true"
checkbox Reumatoide "false"
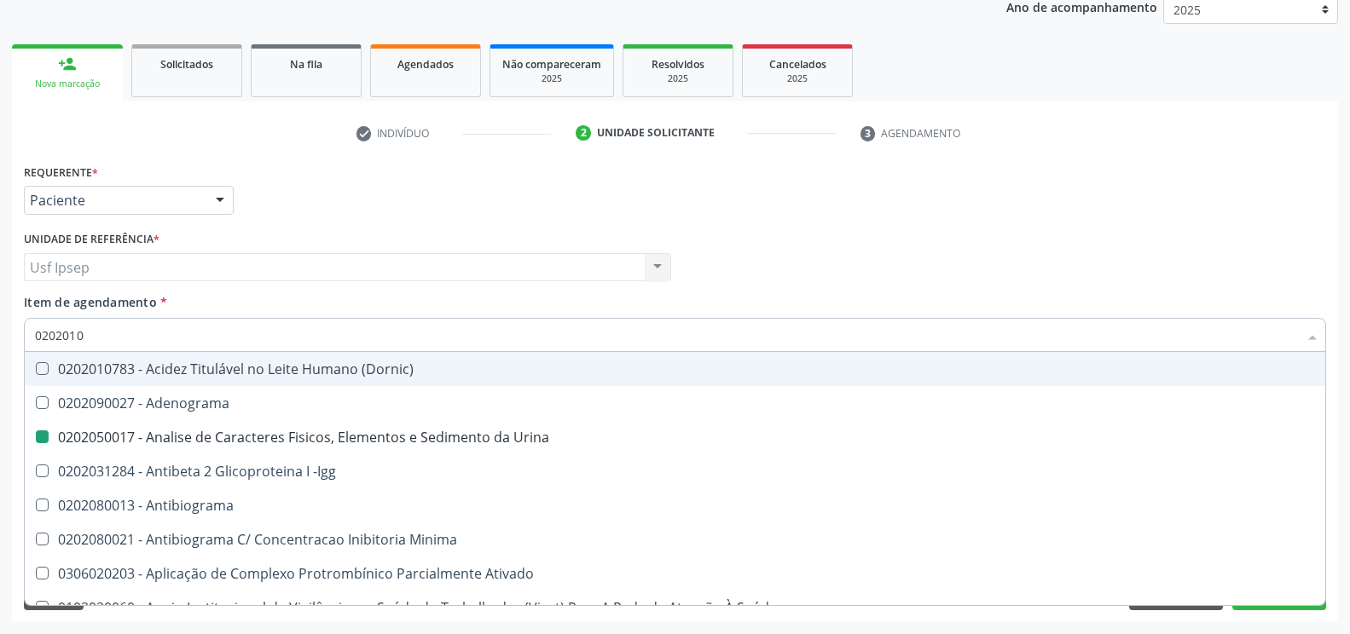
checkbox T3 "false"
checkbox Hemácias "true"
checkbox Trombina "true"
checkbox \(Tap\) "true"
checkbox Livre "true"
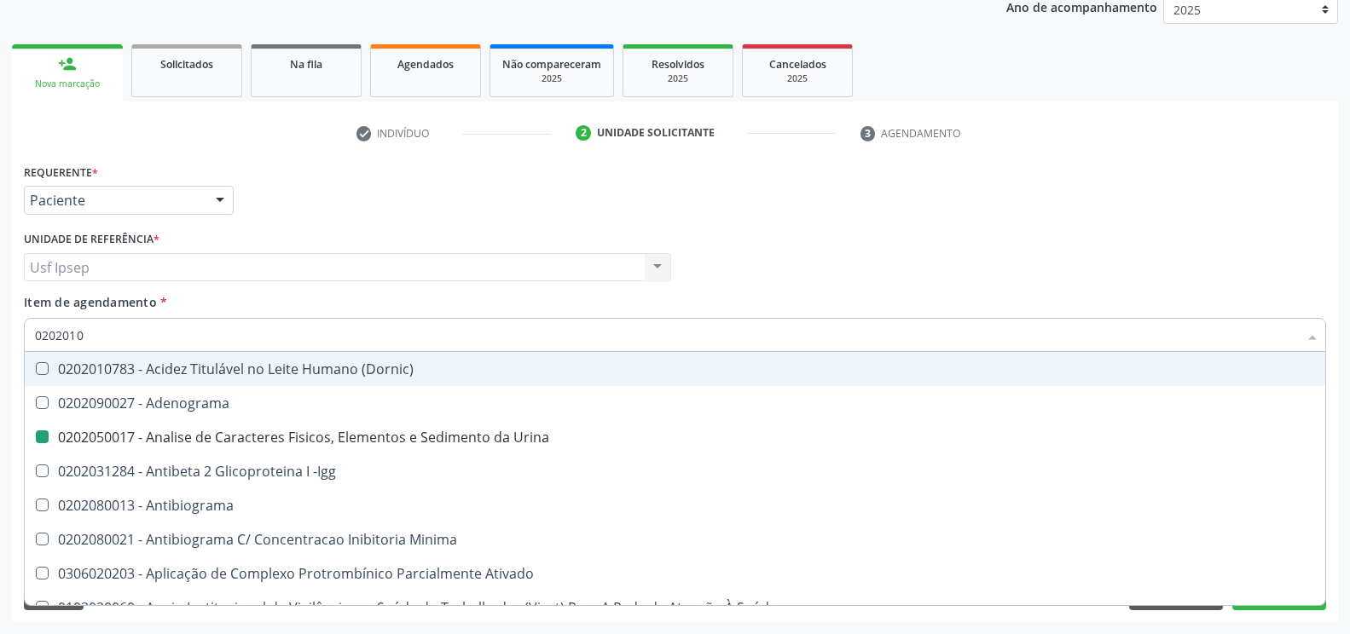
checkbox 17-Hidroxicorticosteroides "false"
checkbox D "false"
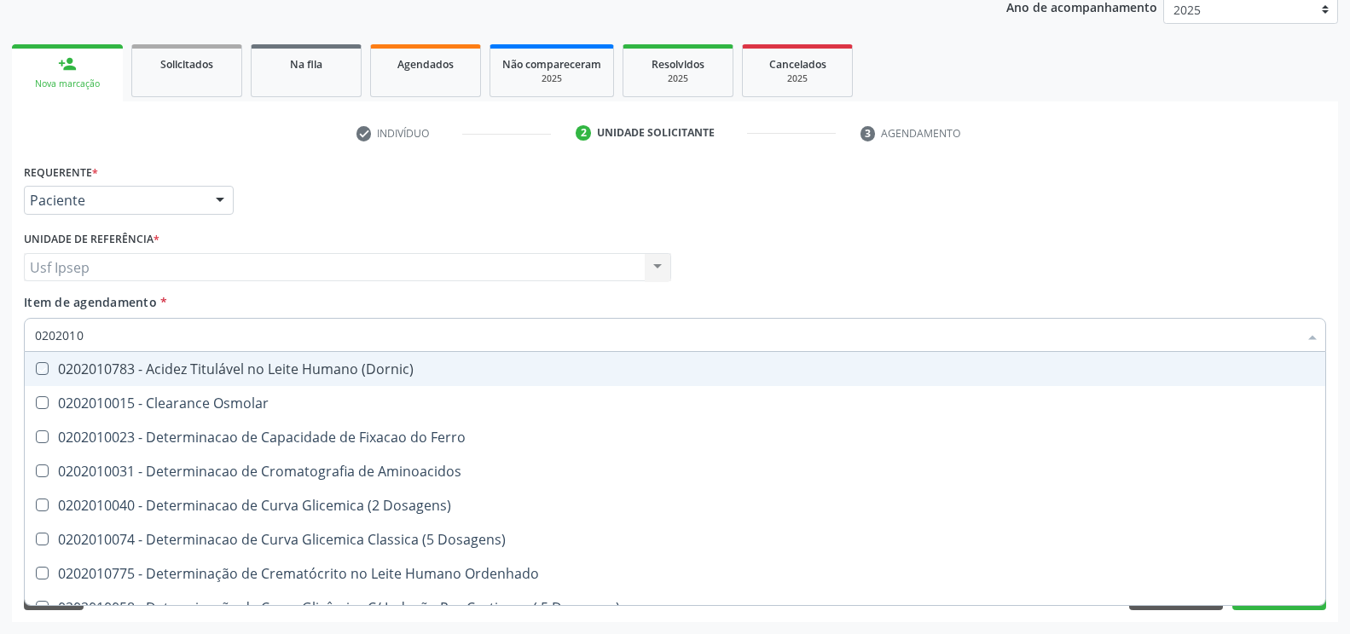
type input "02020102"
checkbox \(Dornic\) "true"
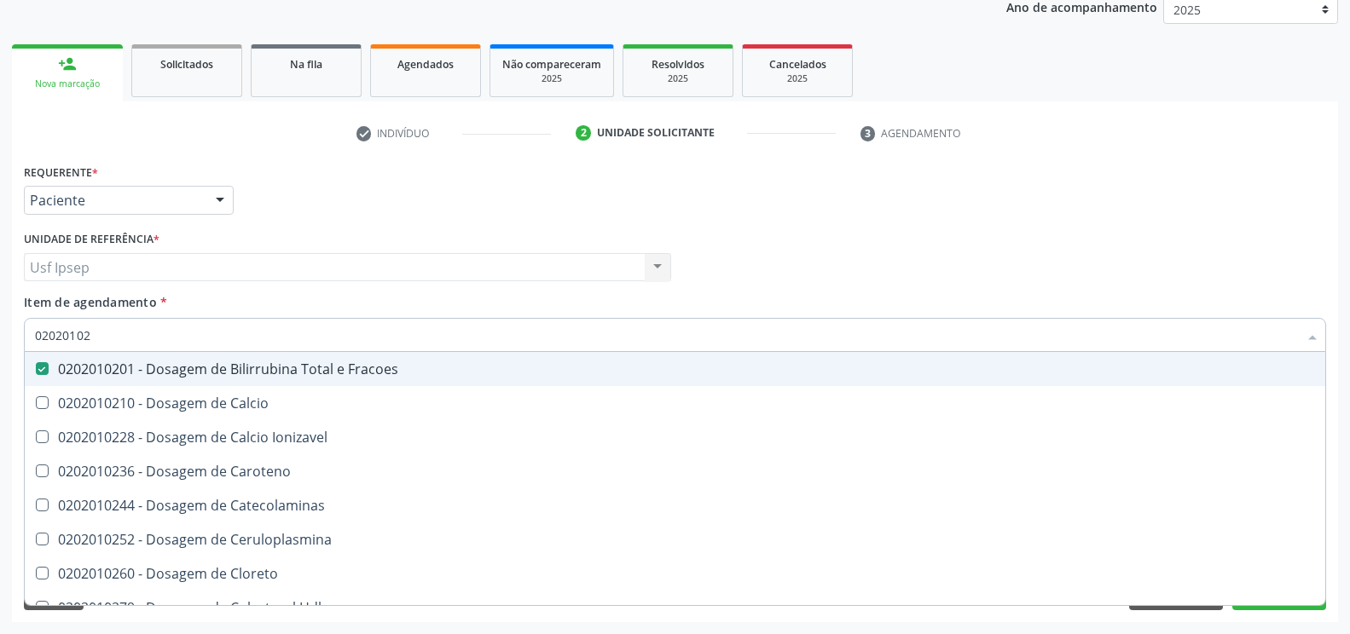
type input "020201029"
checkbox Fracoes "false"
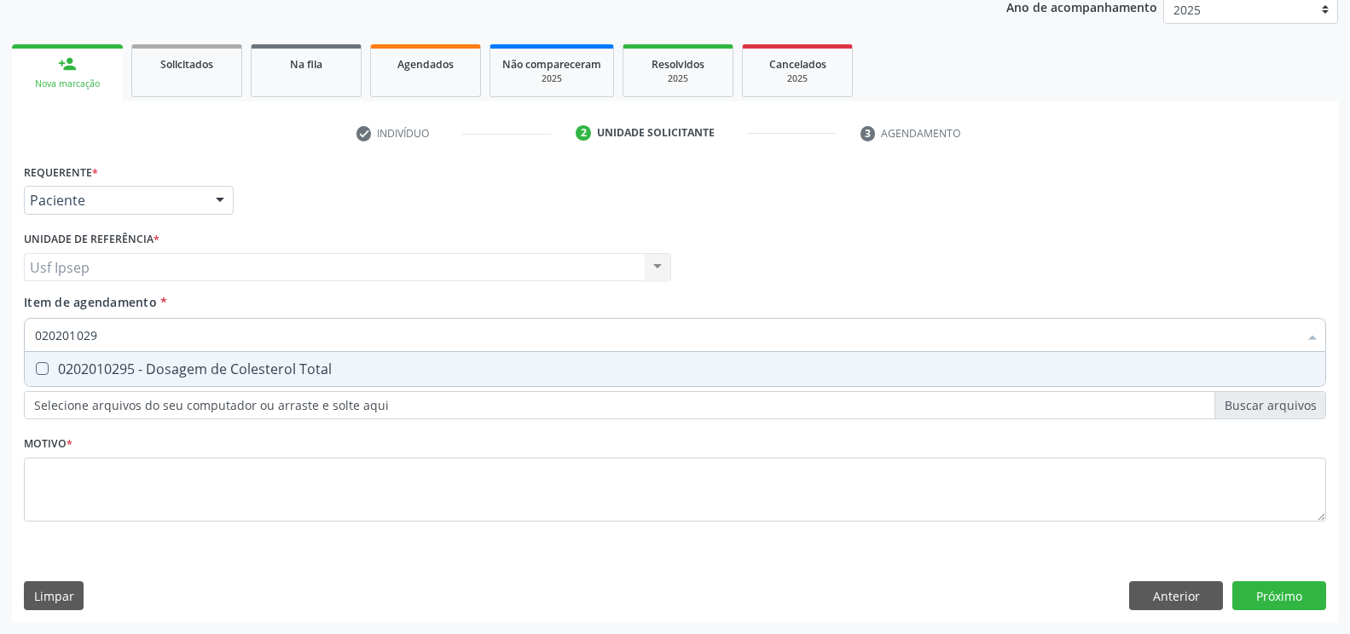
type input "0202010295"
click at [26, 367] on div at bounding box center [31, 369] width 13 height 14
checkbox Total "true"
click at [106, 332] on input "0202010295" at bounding box center [666, 335] width 1263 height 34
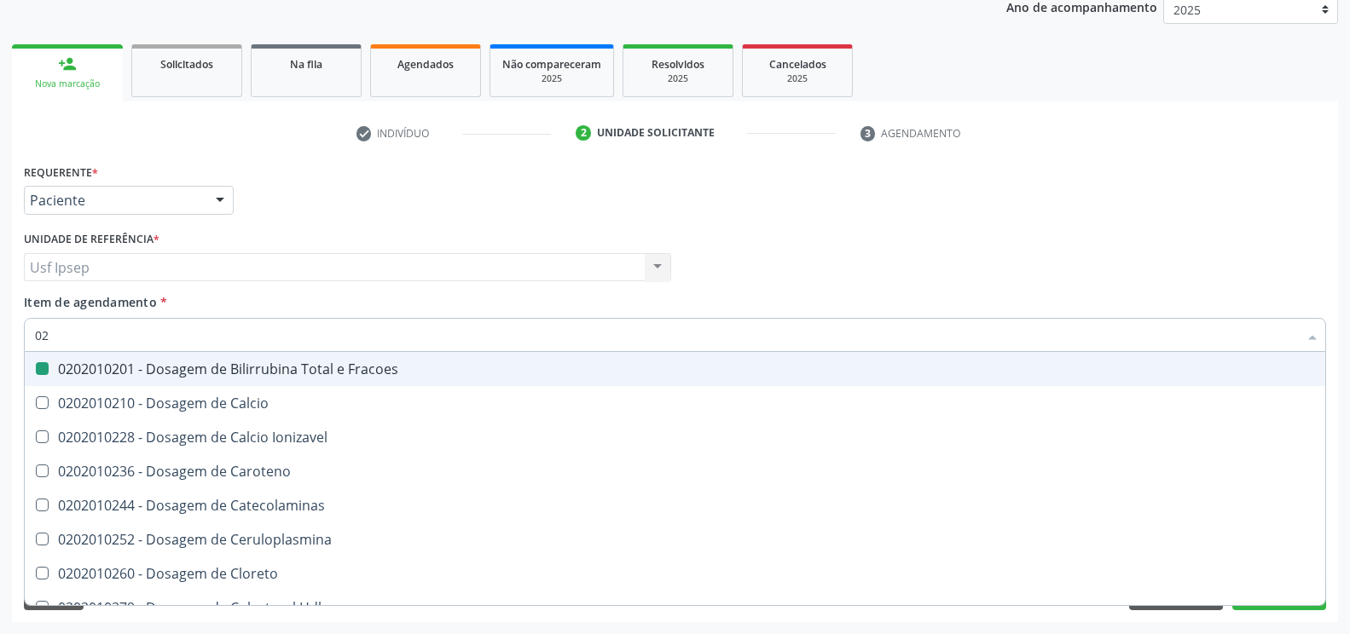
type input "0"
checkbox Fracoes "false"
checkbox Ionizavel "false"
checkbox Total "false"
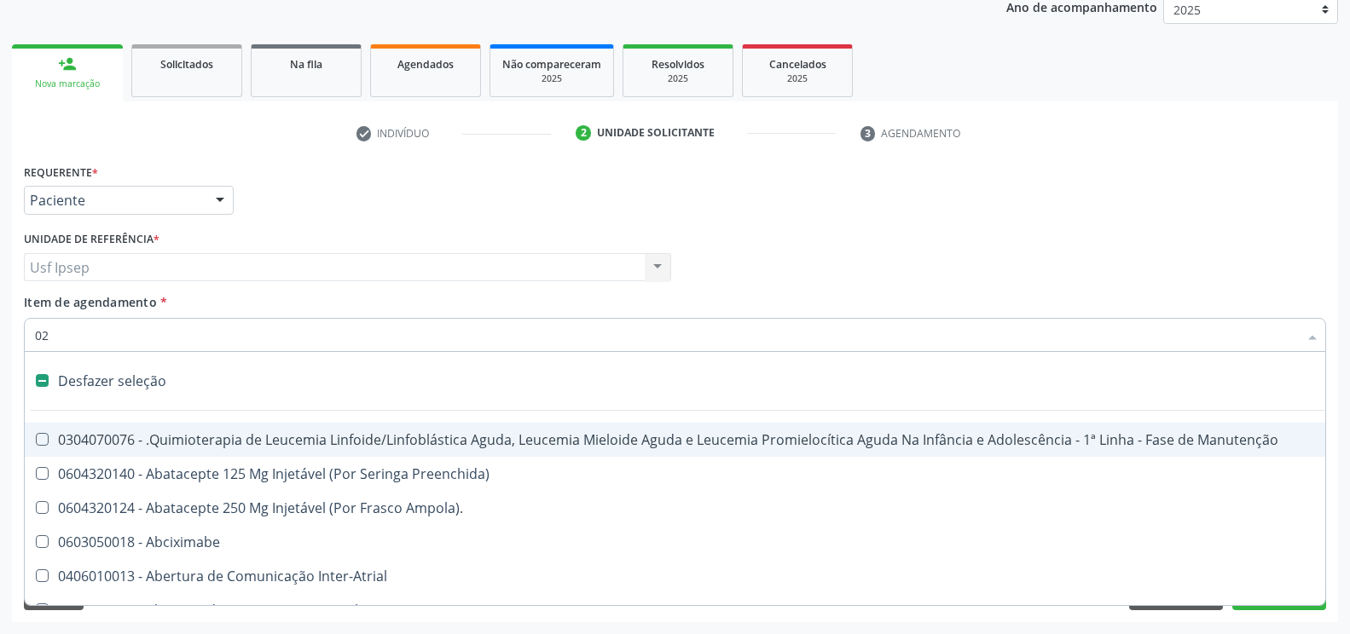
type input "020"
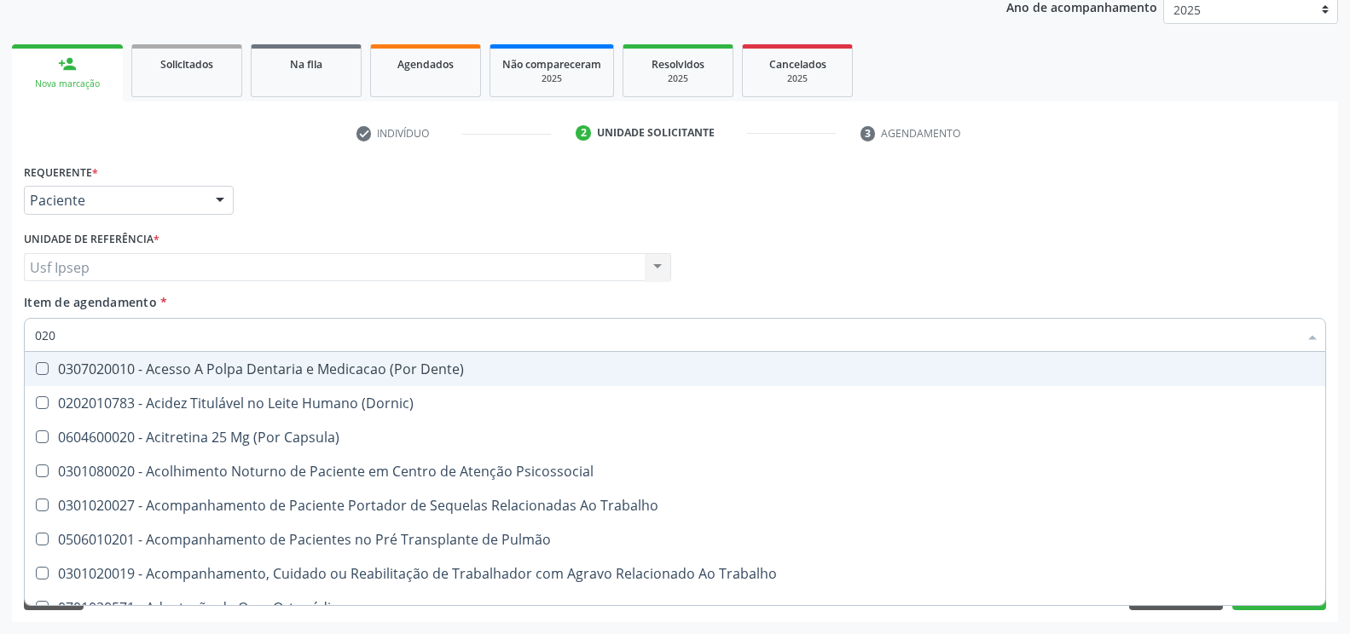
checkbox Urina "true"
checkbox Recombinante "false"
checkbox Paranasal "false"
checkbox Reumatoide "true"
type input "02020"
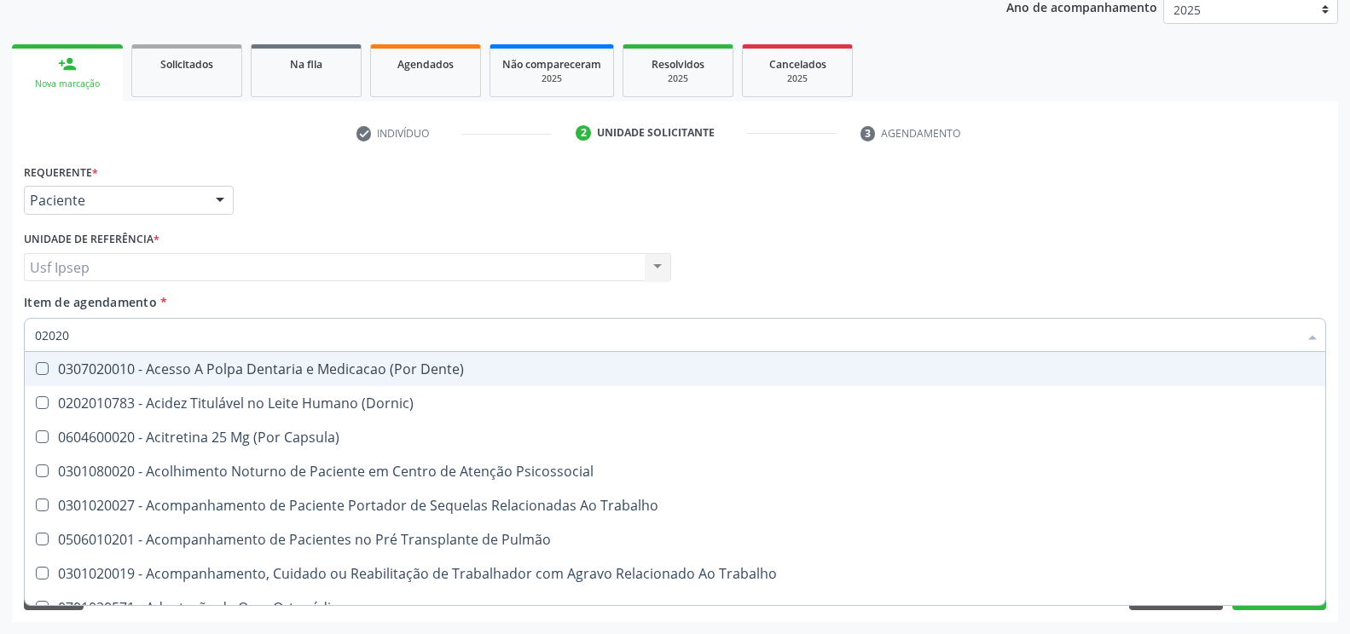
checkbox Capsula\) "true"
checkbox Urina "false"
checkbox Protrombínico "true"
checkbox Não\) "false"
checkbox Sistêmicas "true"
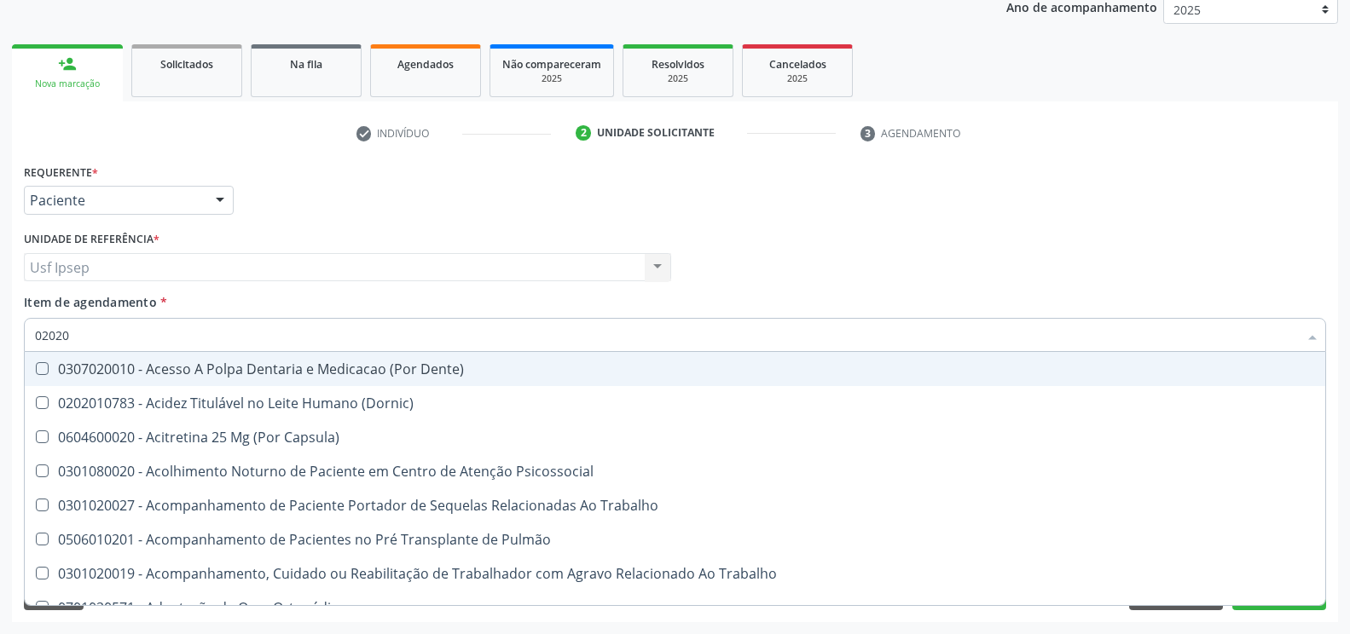
checkbox População "false"
checkbox Fluorado "true"
checkbox Tireoide "true"
checkbox Pré-Escalênica "false"
checkbox Aspiracao "true"
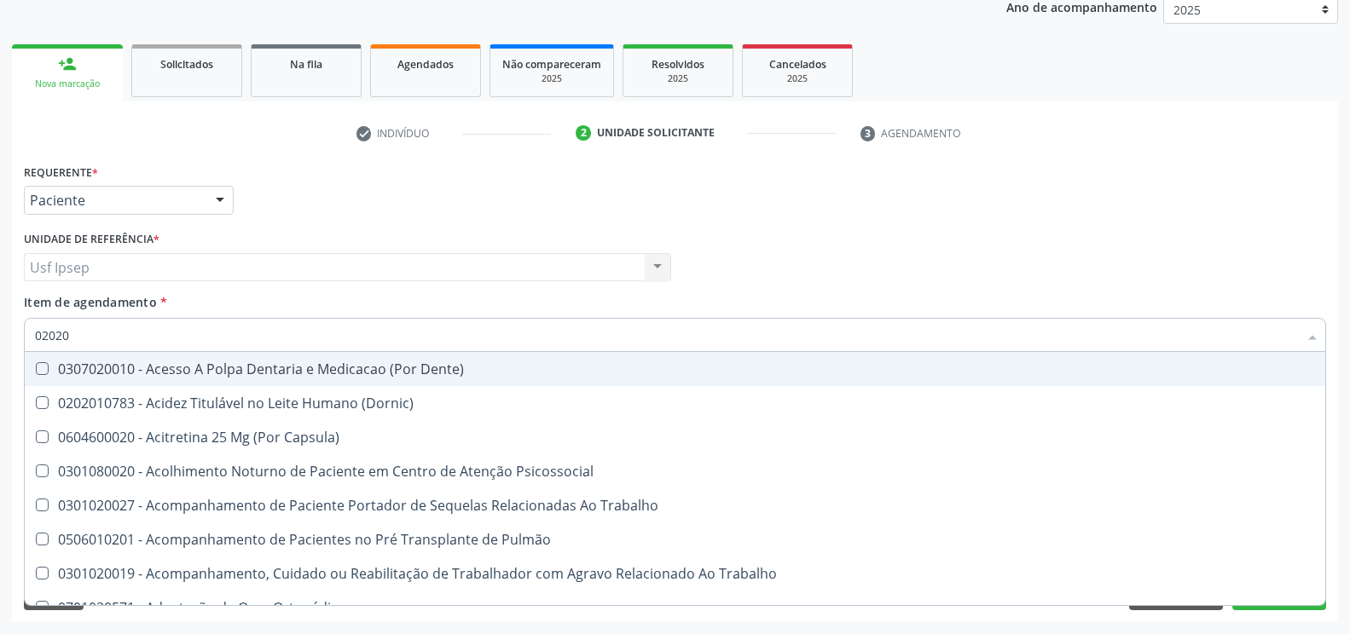
checkbox Fragmento "false"
checkbox Ossea "false"
checkbox Salivar "true"
checkbox Saúde "true"
checkbox Laser "false"
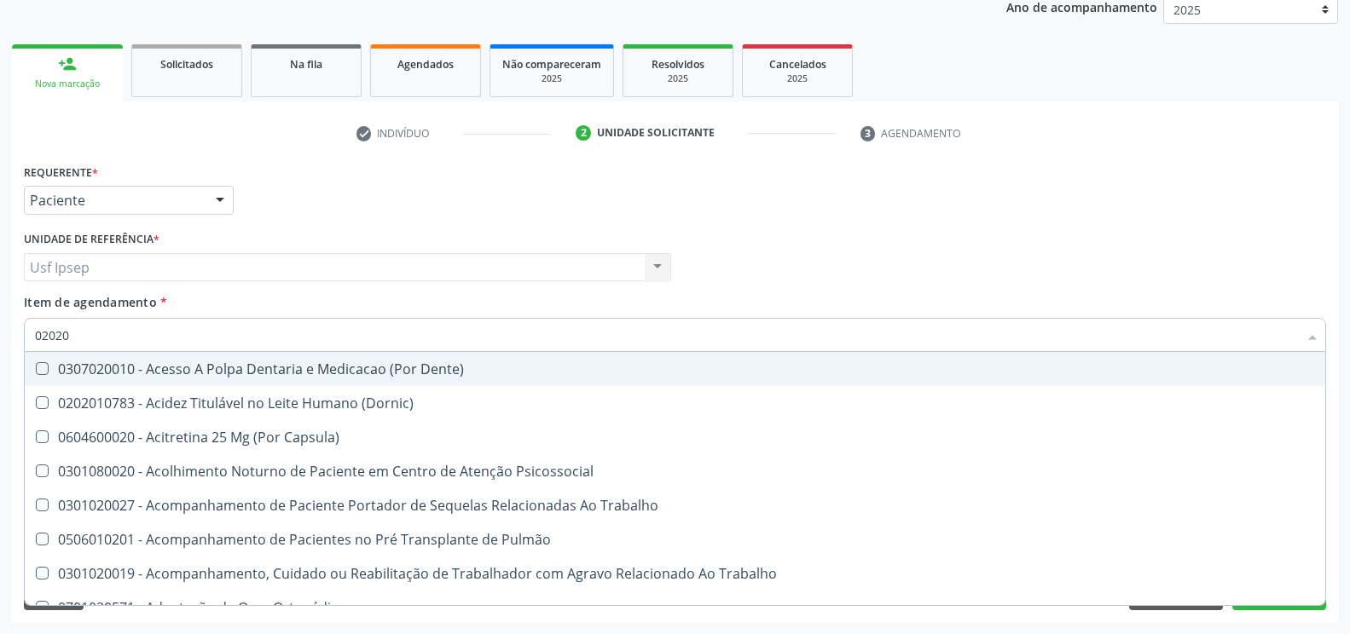
checkbox Drogas "false"
checkbox \(Picc\) "true"
checkbox Ativa "true"
checkbox Gastro-Esofagico "false"
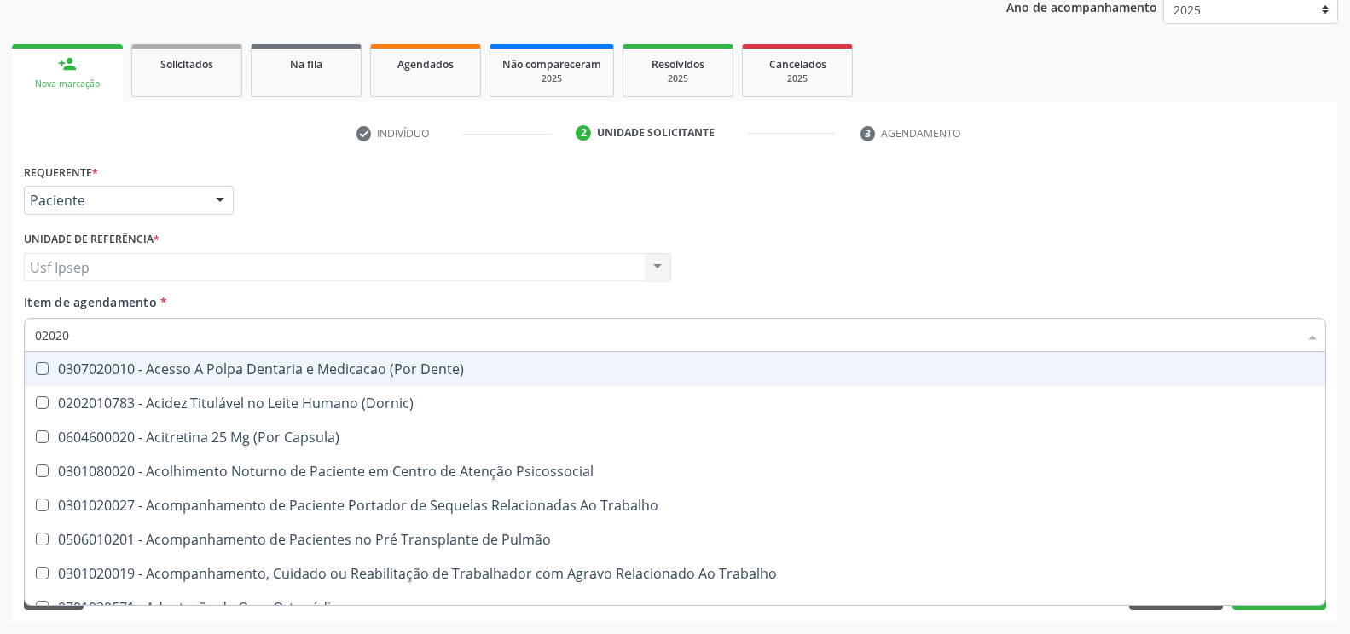
checkbox Inteiro "true"
checkbox Esforco "true"
checkbox \(Spcto\) "false"
checkbox 67 "false"
checkbox Projecoes\) "false"
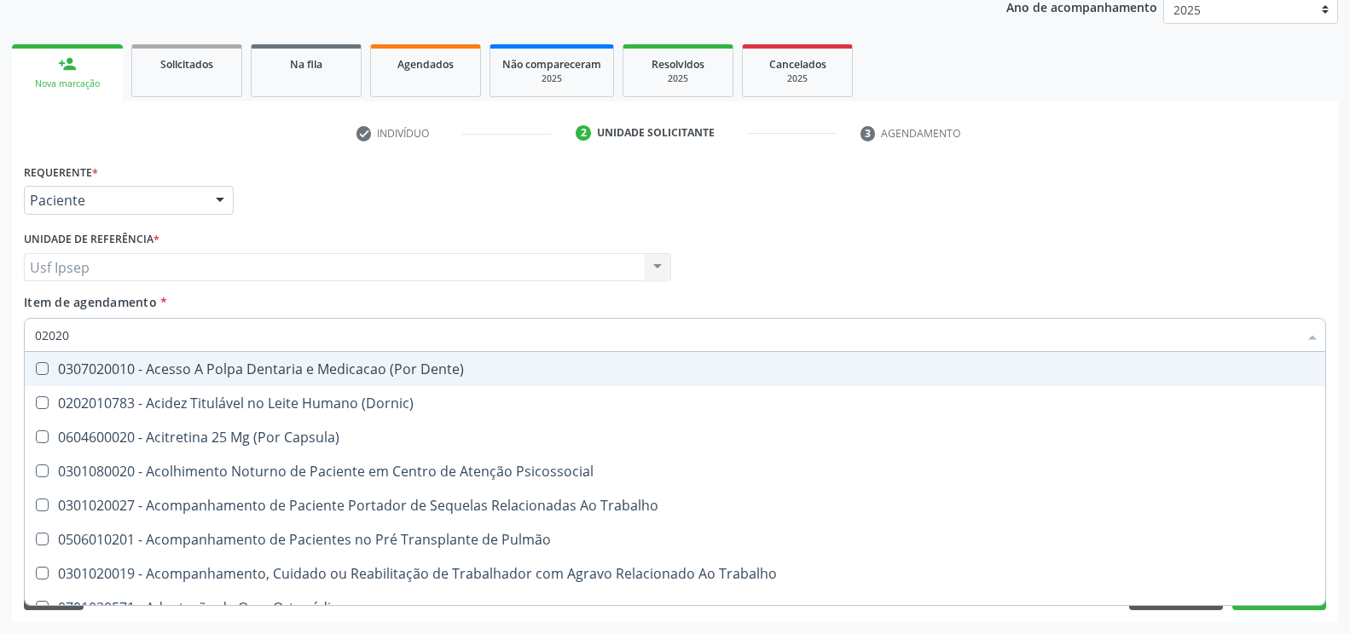
checkbox Estimulo "false"
checkbox \(Cantoplastia\) "true"
checkbox Biologica "false"
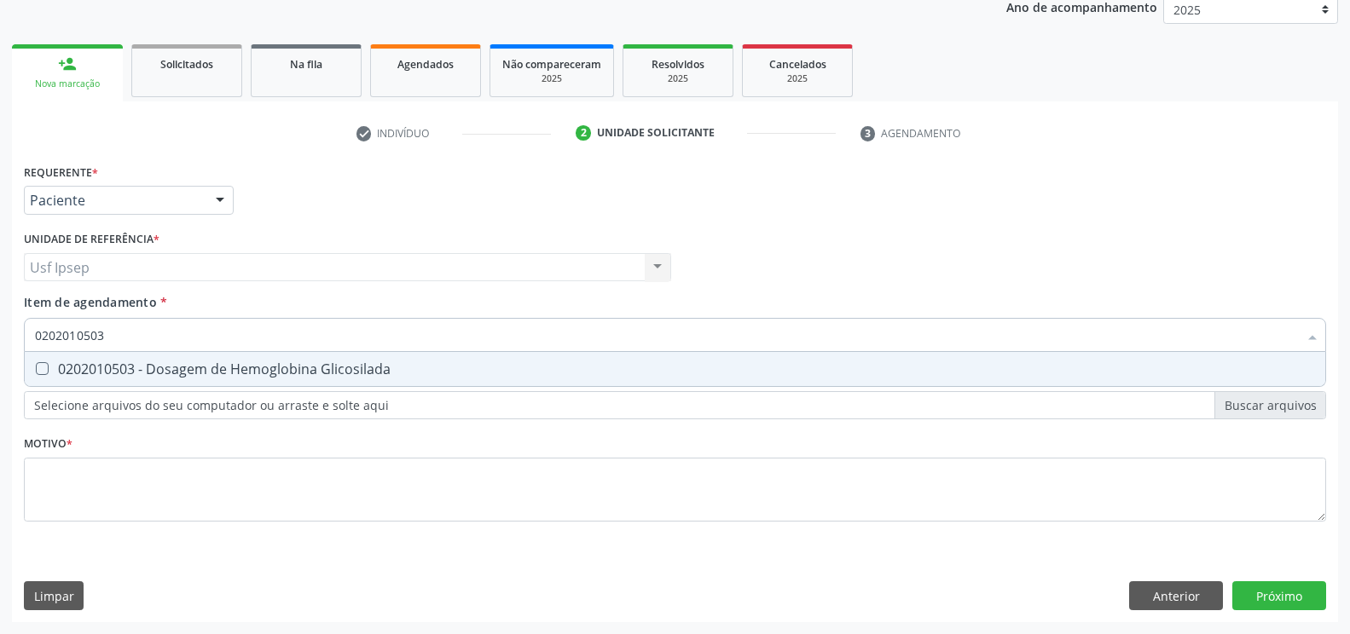
click at [44, 365] on Glicosilada at bounding box center [42, 368] width 13 height 13
click at [36, 365] on Glicosilada "checkbox" at bounding box center [30, 368] width 11 height 11
click at [110, 337] on input "0202010503" at bounding box center [666, 335] width 1263 height 34
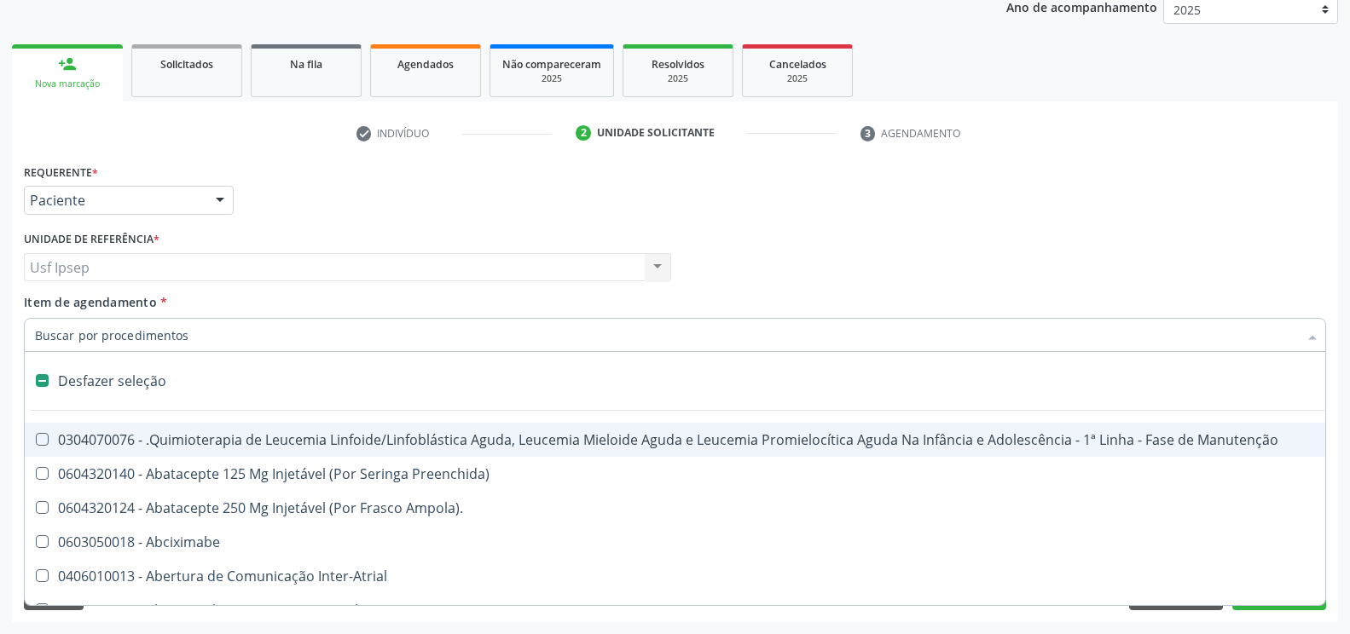
click at [36, 305] on span "Item de agendamento" at bounding box center [90, 302] width 133 height 16
click at [36, 318] on input "Item de agendamento *" at bounding box center [666, 335] width 1263 height 34
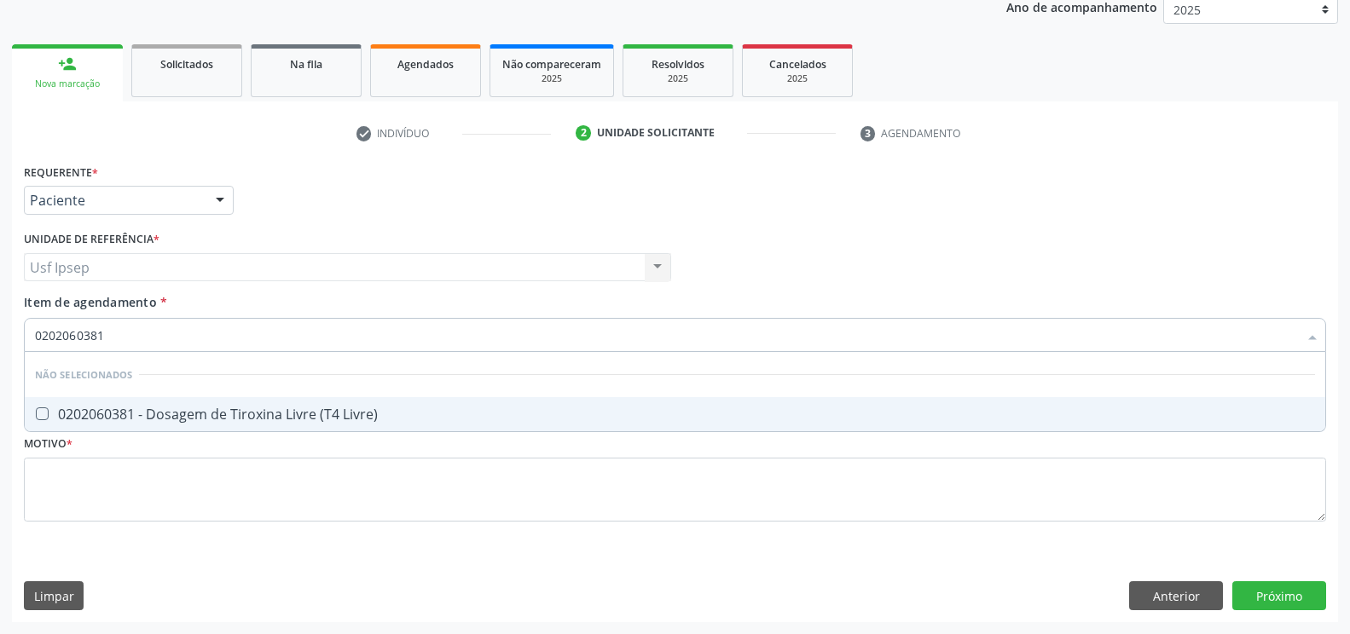
click at [105, 332] on input "0202060381" at bounding box center [666, 335] width 1263 height 34
click at [38, 414] on Livre\) at bounding box center [42, 414] width 13 height 13
click at [36, 414] on Livre\) "checkbox" at bounding box center [30, 413] width 11 height 11
click at [102, 331] on input "0202060381" at bounding box center [666, 335] width 1263 height 34
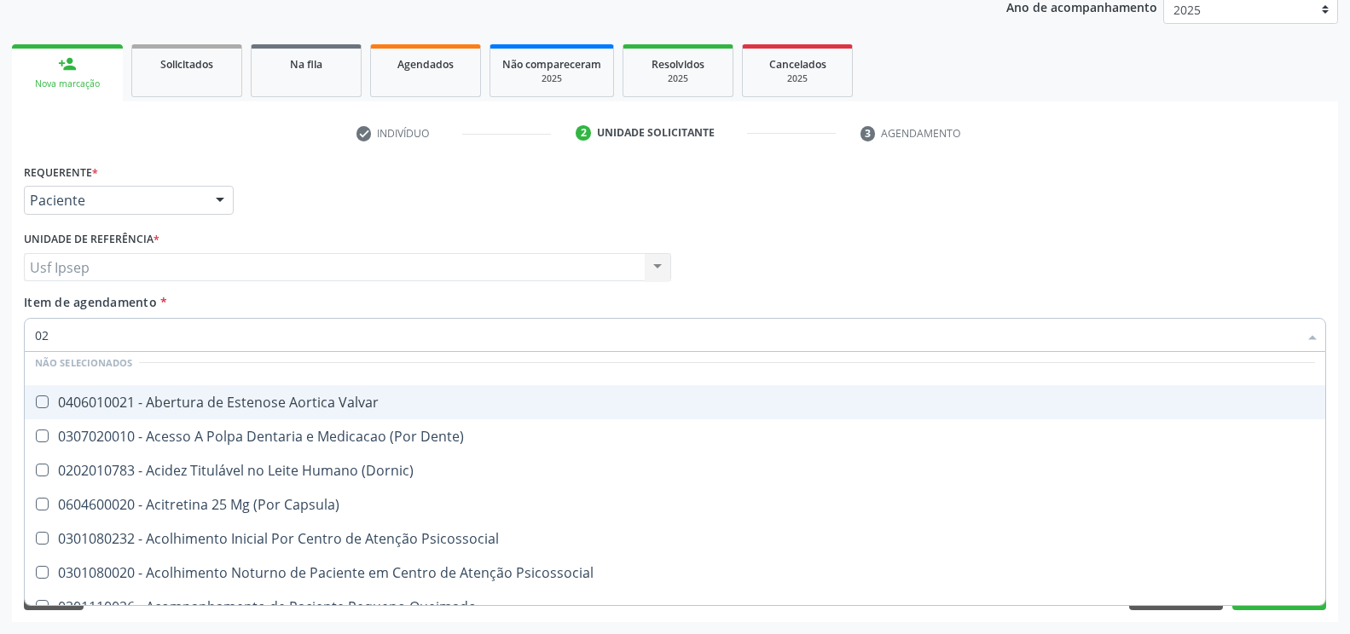
scroll to position [995, 0]
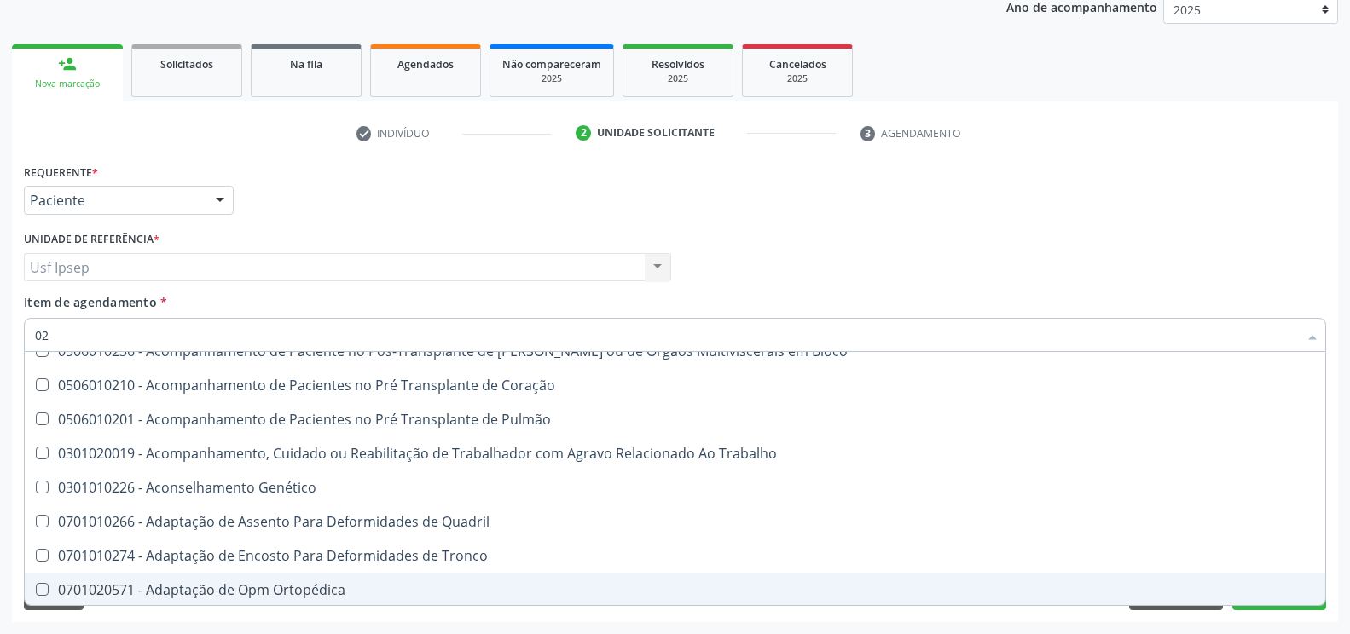
click at [1069, 198] on div "Requerente * Paciente Médico(a) Enfermeiro(a) Paciente Nenhum resultado encontr…" at bounding box center [675, 192] width 1311 height 67
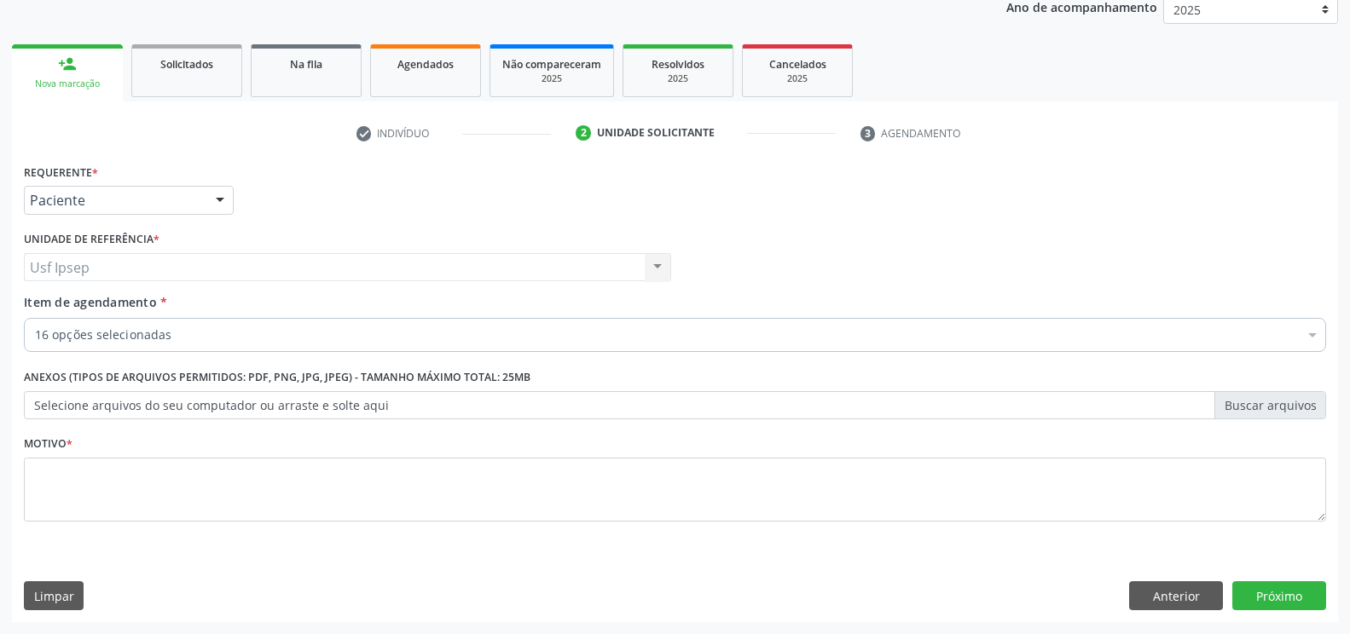
scroll to position [0, 0]
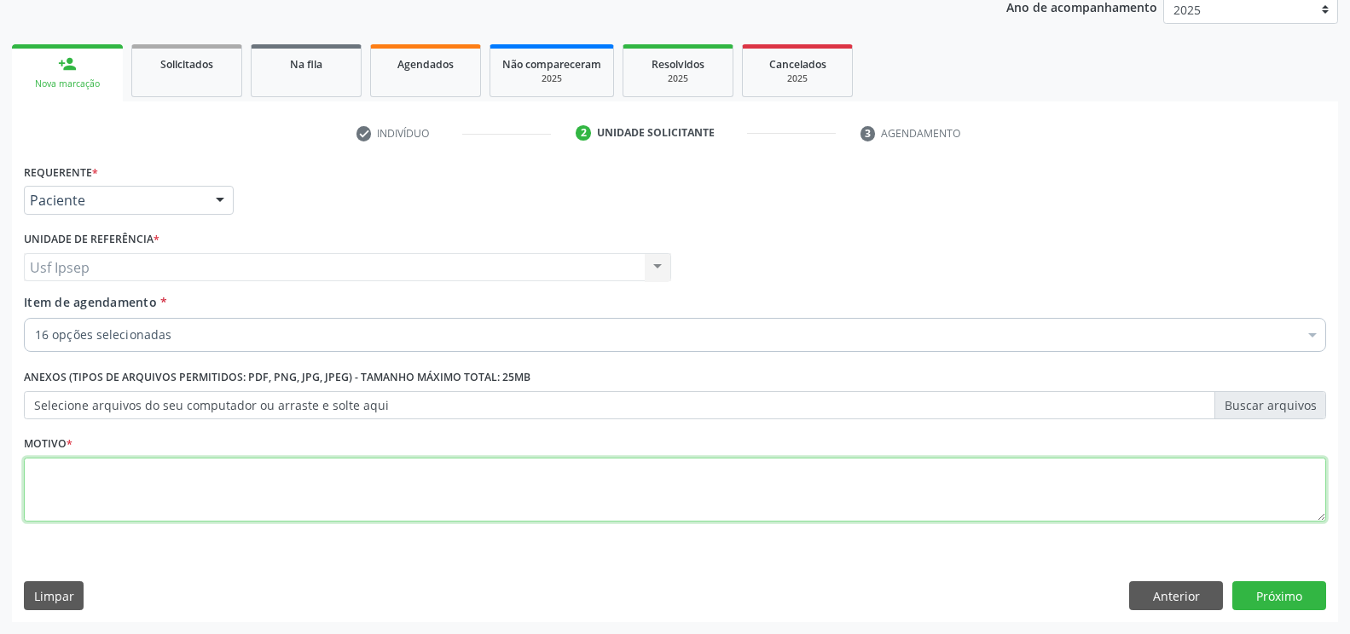
click at [42, 500] on textarea at bounding box center [675, 490] width 1302 height 65
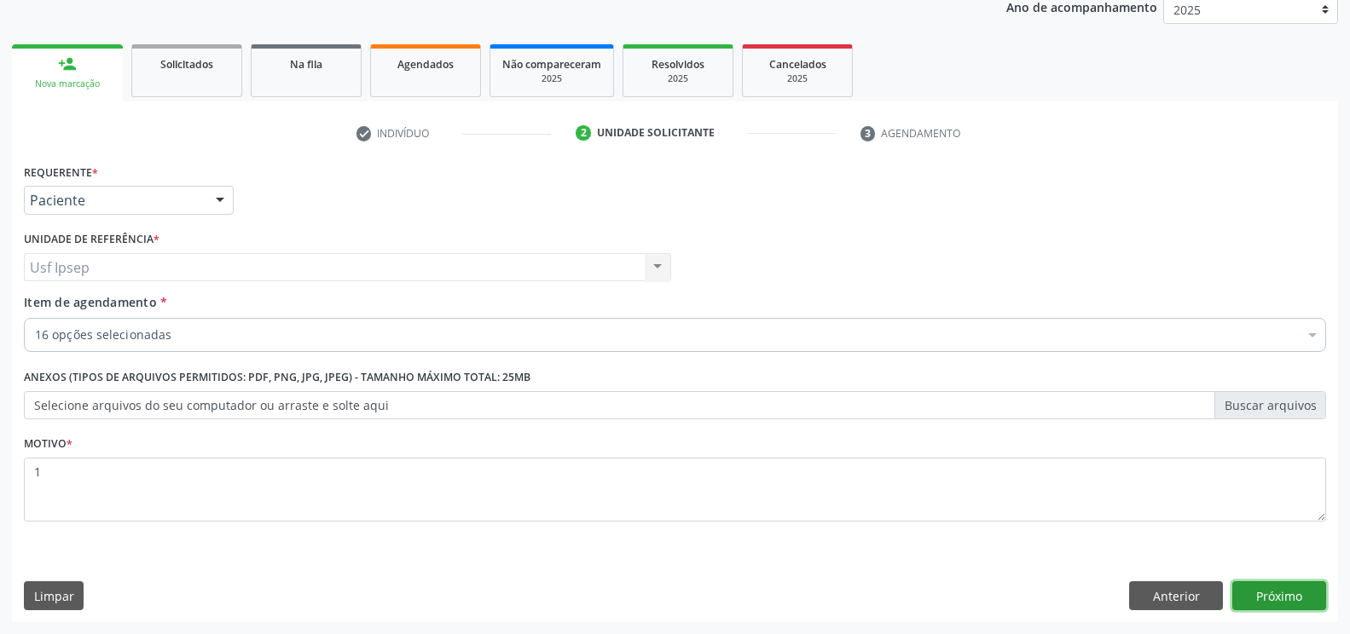
click at [1264, 599] on button "Próximo" at bounding box center [1279, 596] width 94 height 29
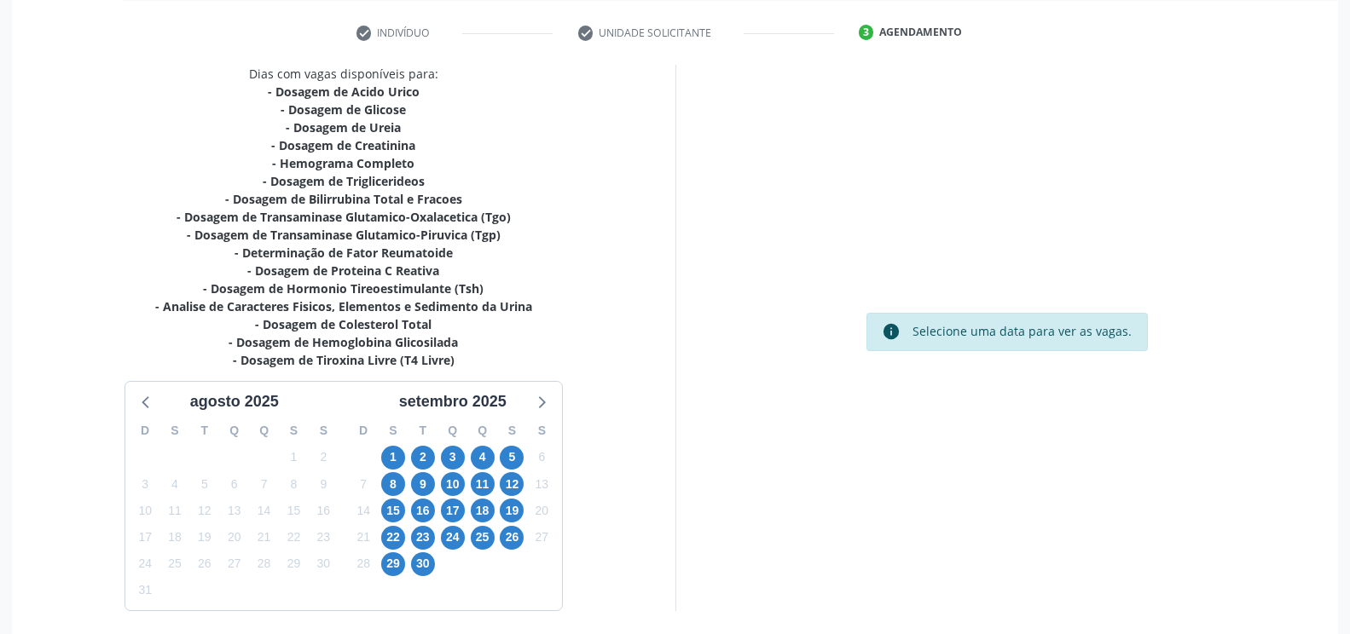
scroll to position [353, 0]
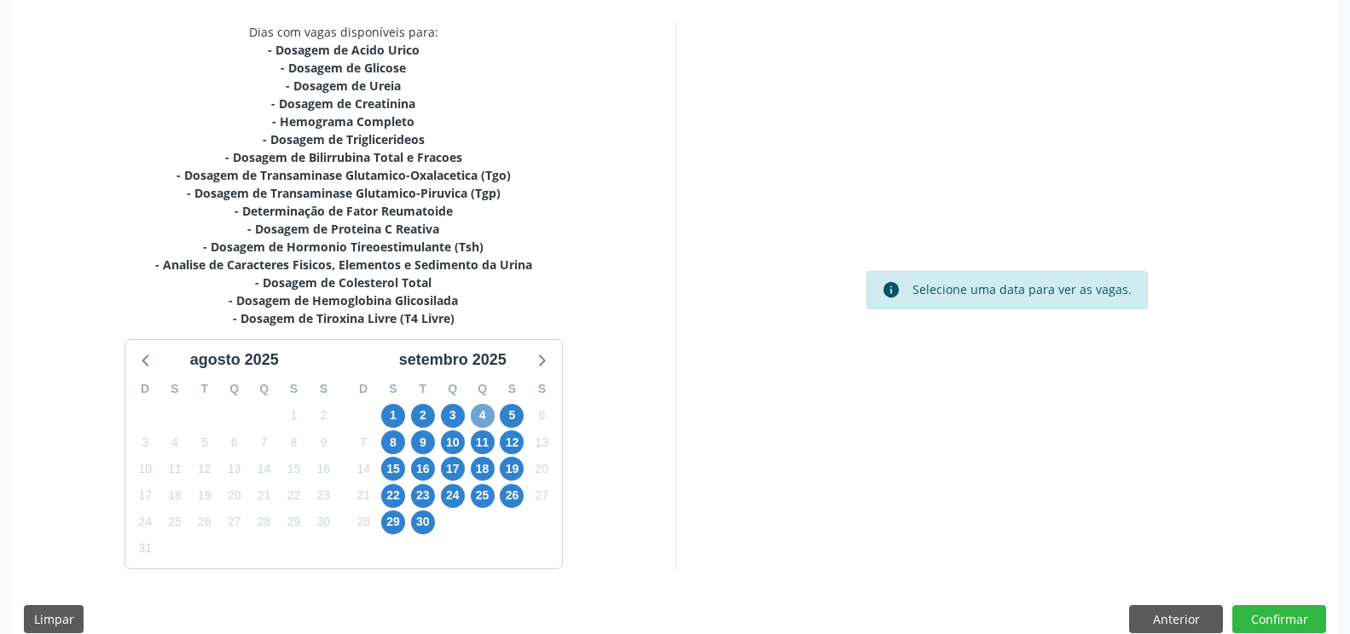
click at [478, 420] on span "4" at bounding box center [483, 416] width 24 height 24
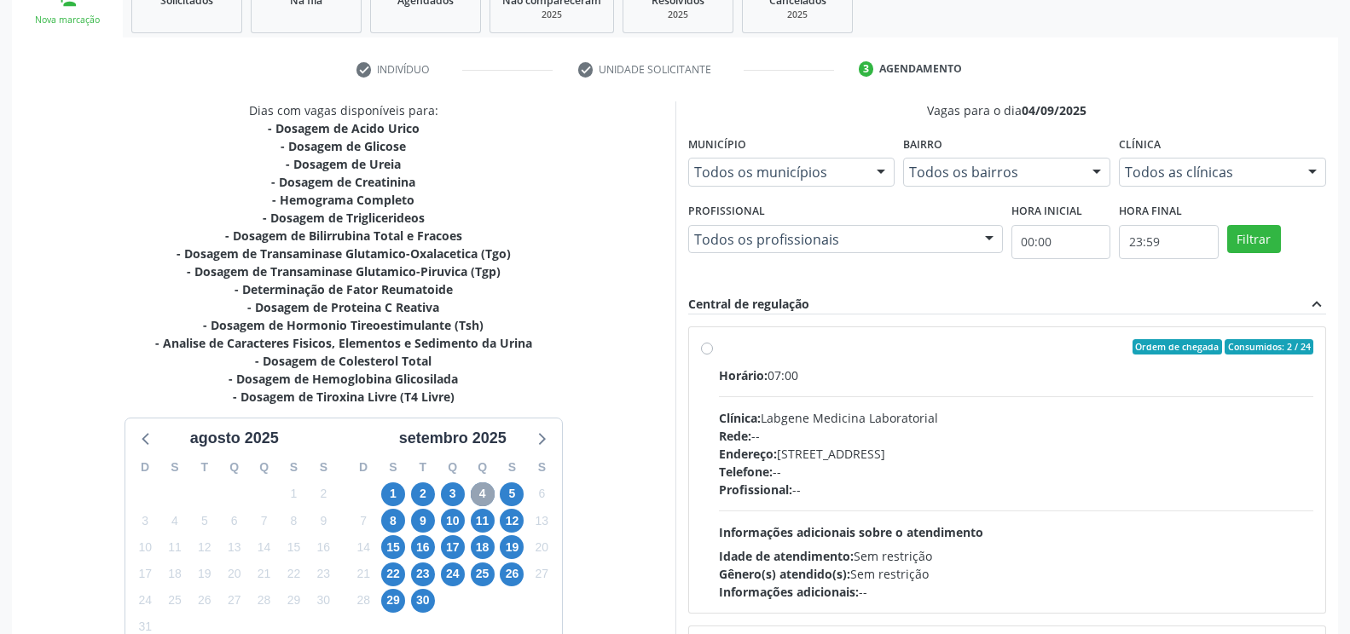
scroll to position [284, 0]
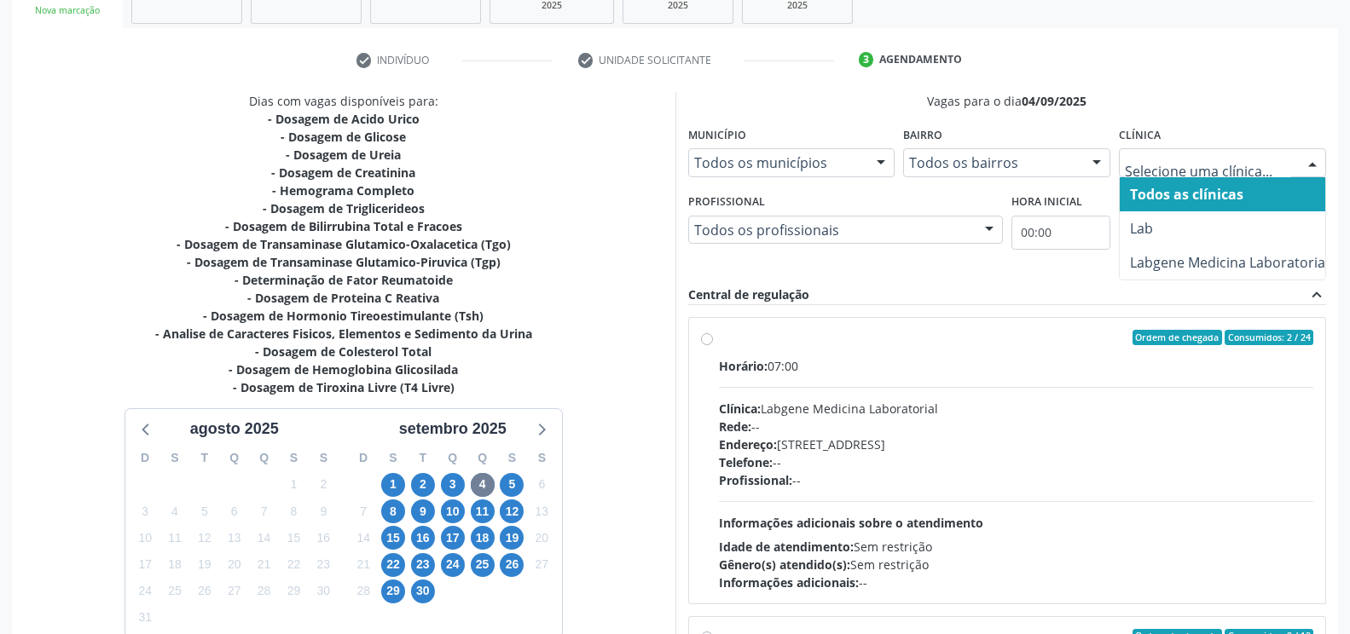
click at [1306, 162] on div at bounding box center [1313, 163] width 26 height 29
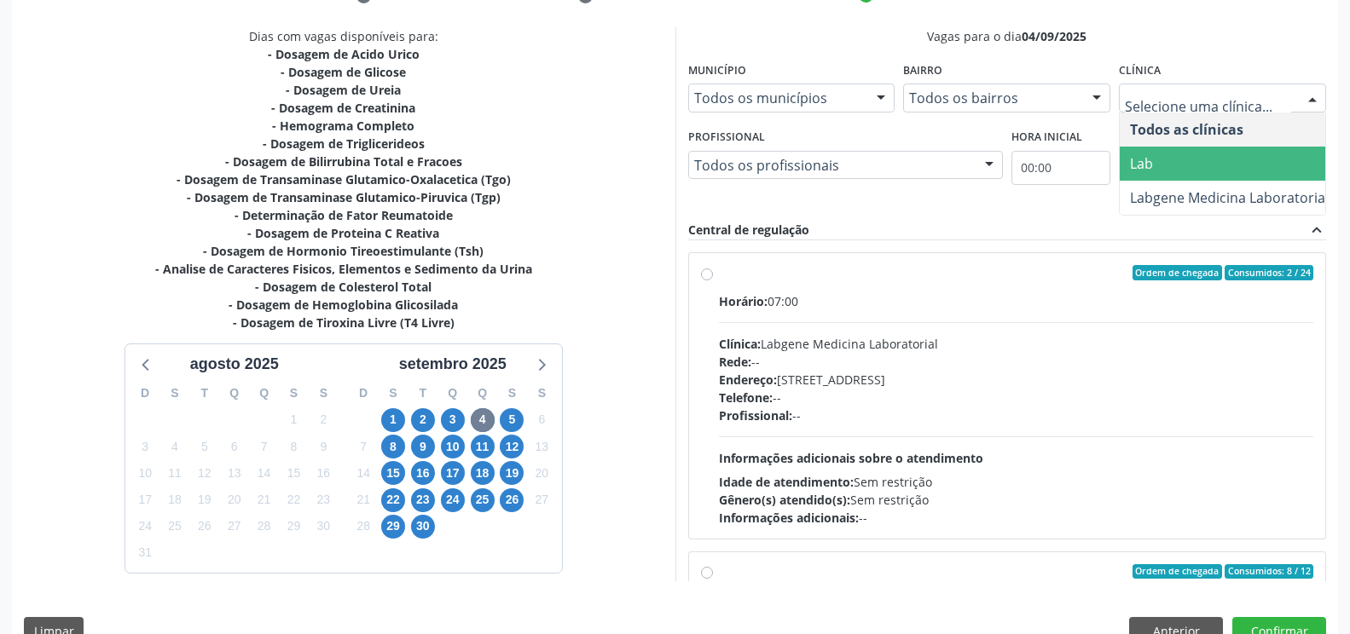
scroll to position [385, 0]
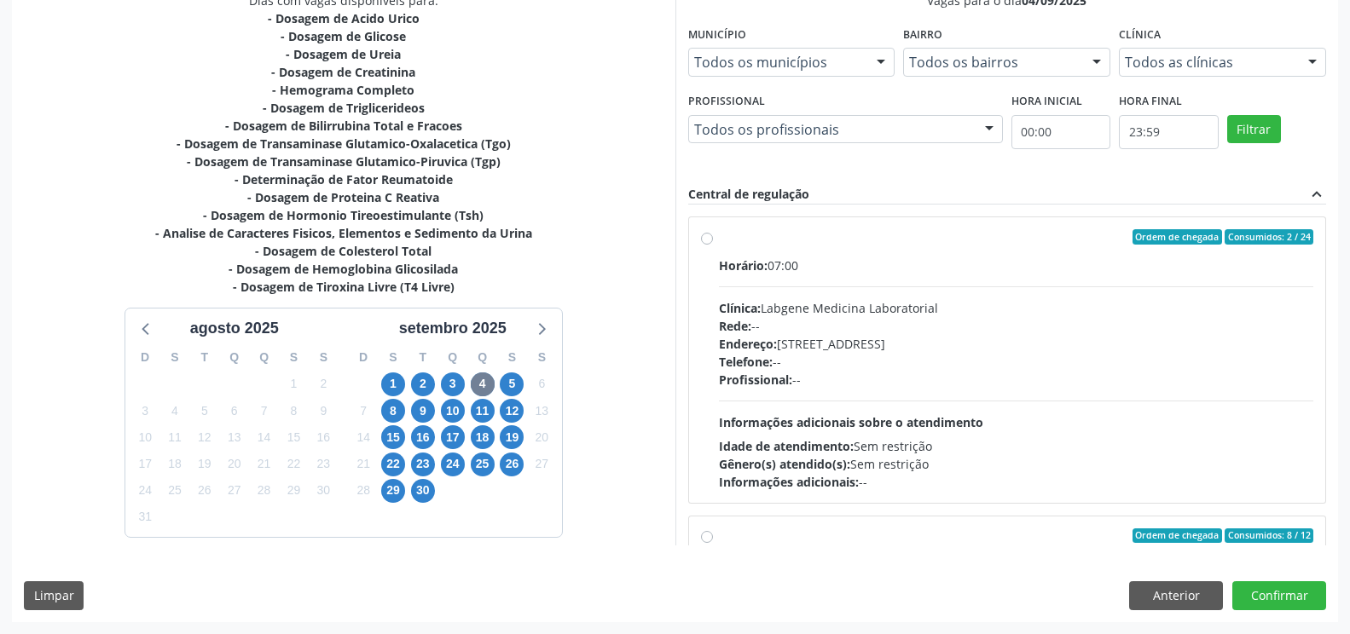
click at [1312, 67] on div at bounding box center [1313, 63] width 26 height 29
click at [1154, 599] on button "Anterior" at bounding box center [1176, 596] width 94 height 29
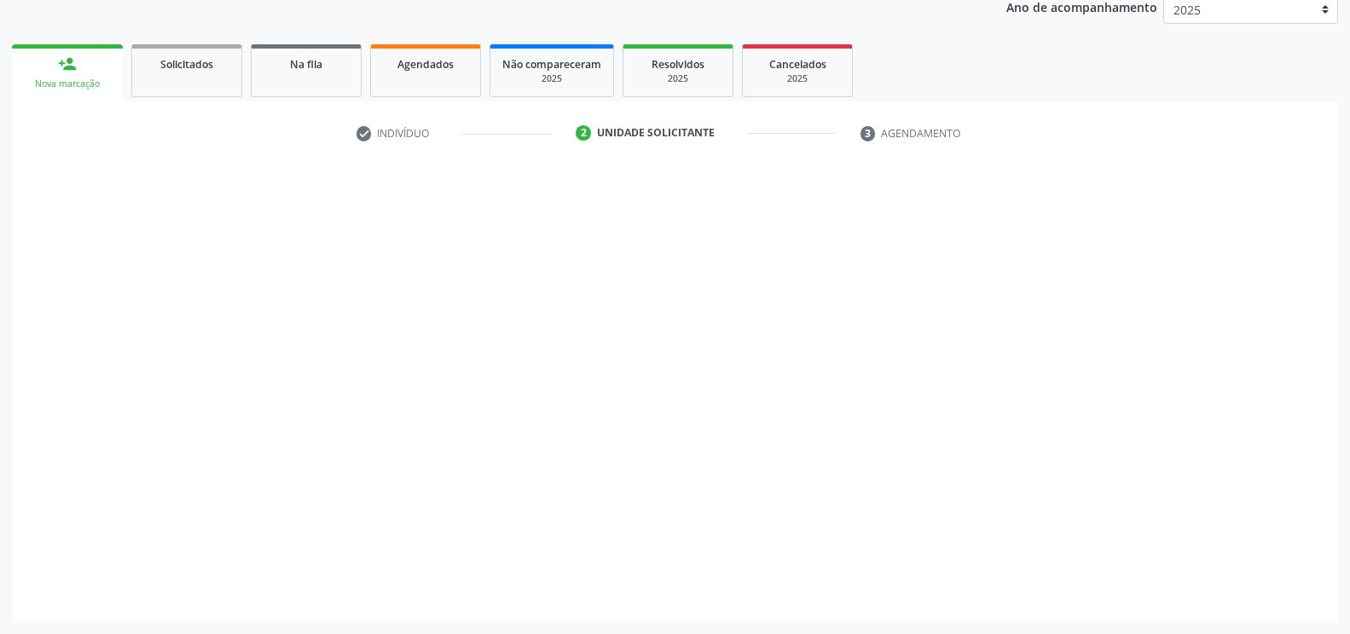
scroll to position [211, 0]
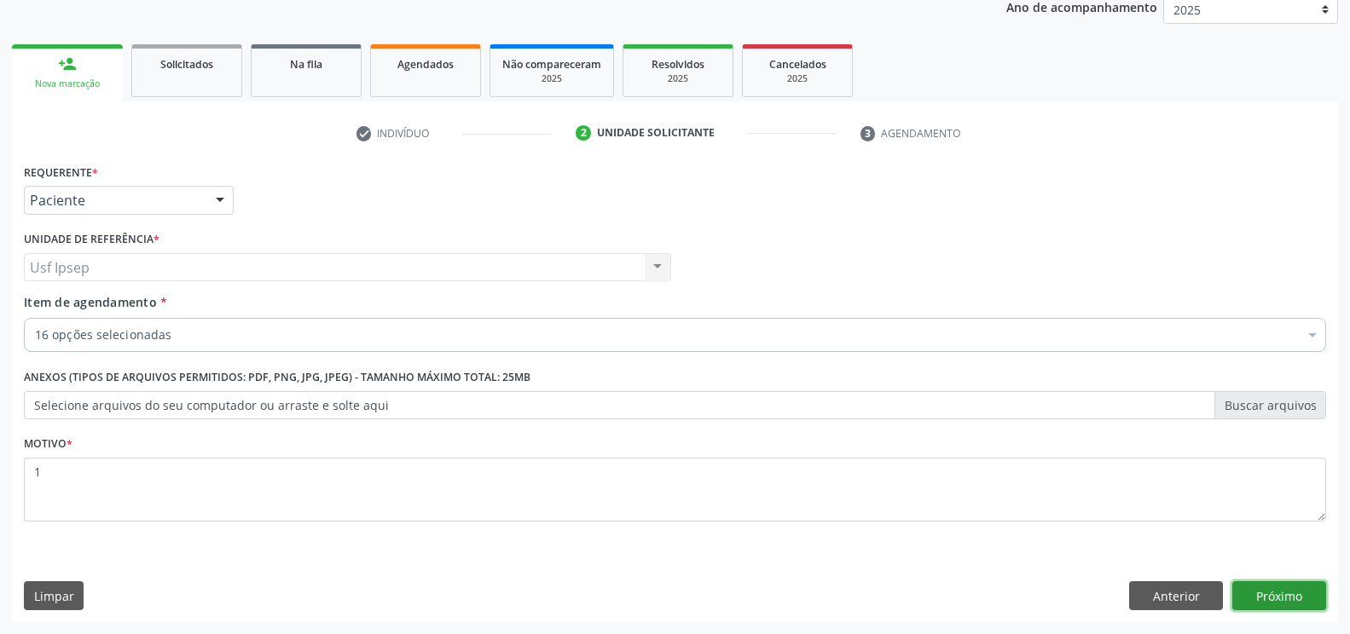
click at [1248, 596] on button "Próximo" at bounding box center [1279, 596] width 94 height 29
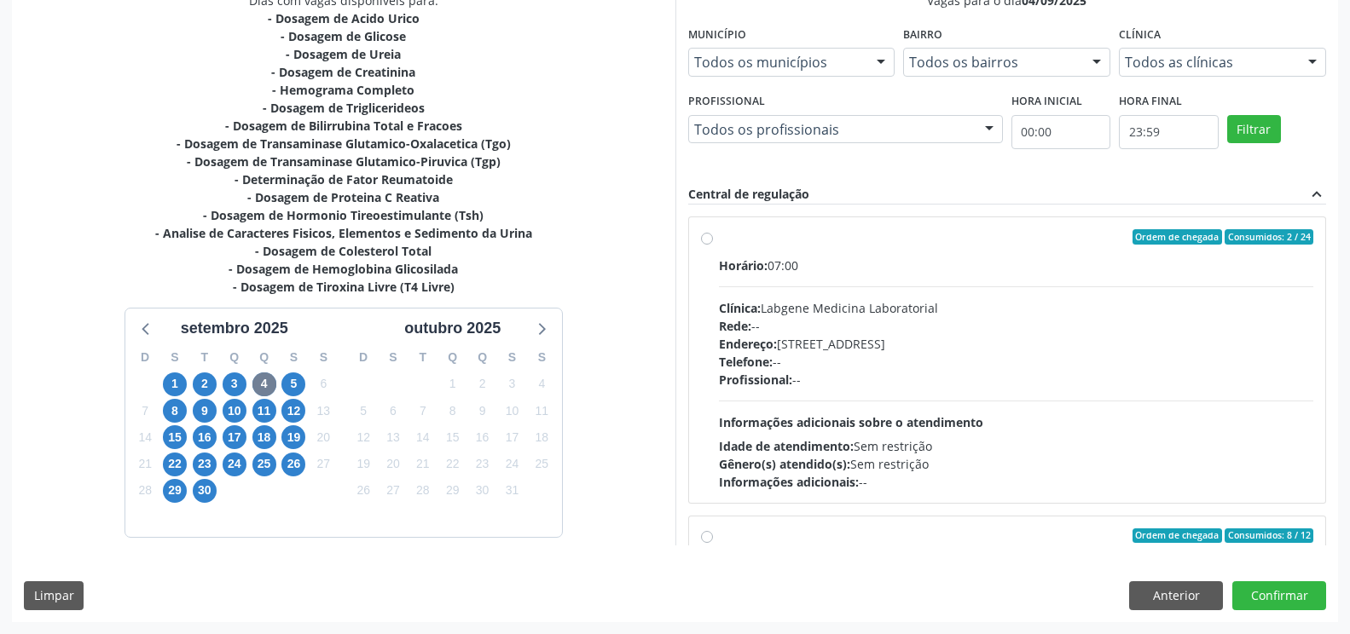
scroll to position [242, 0]
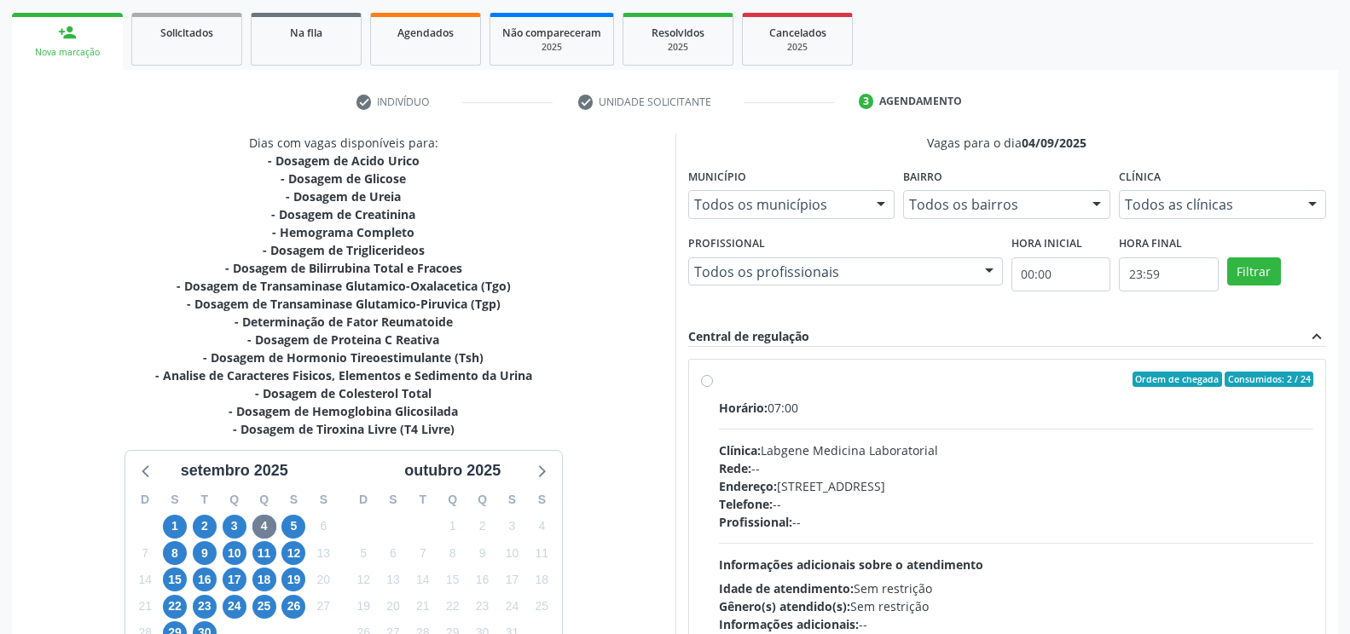
click at [1309, 203] on div at bounding box center [1313, 205] width 26 height 29
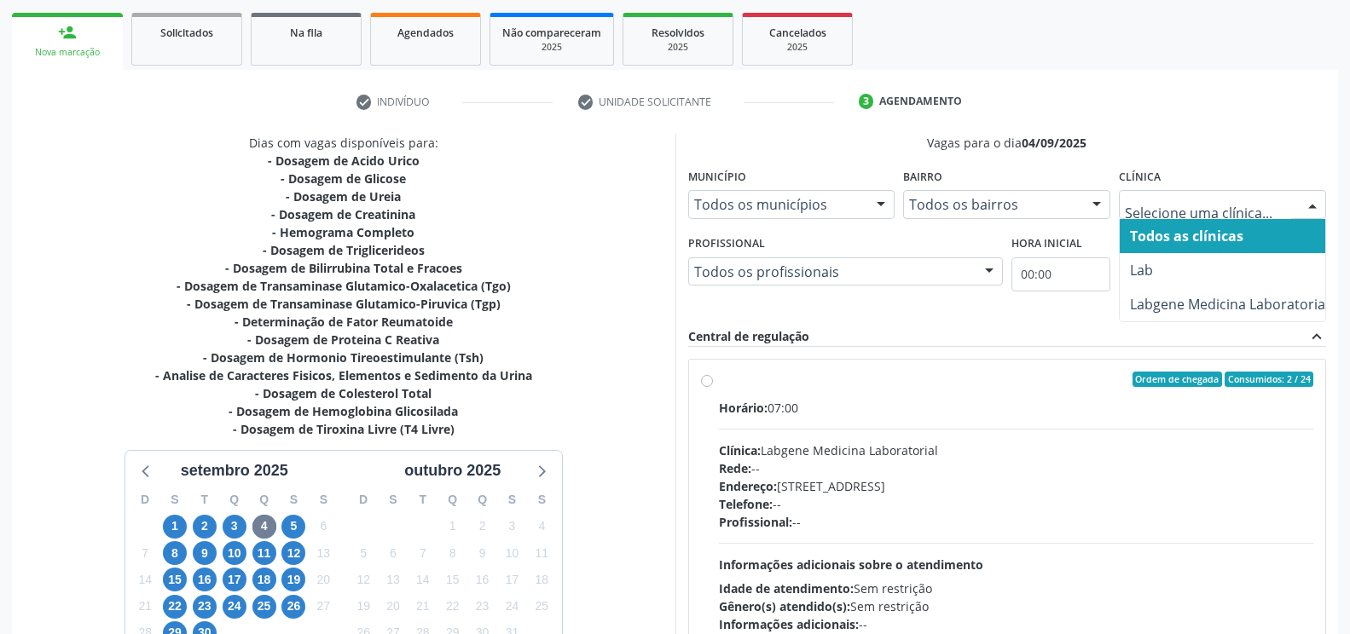
scroll to position [385, 0]
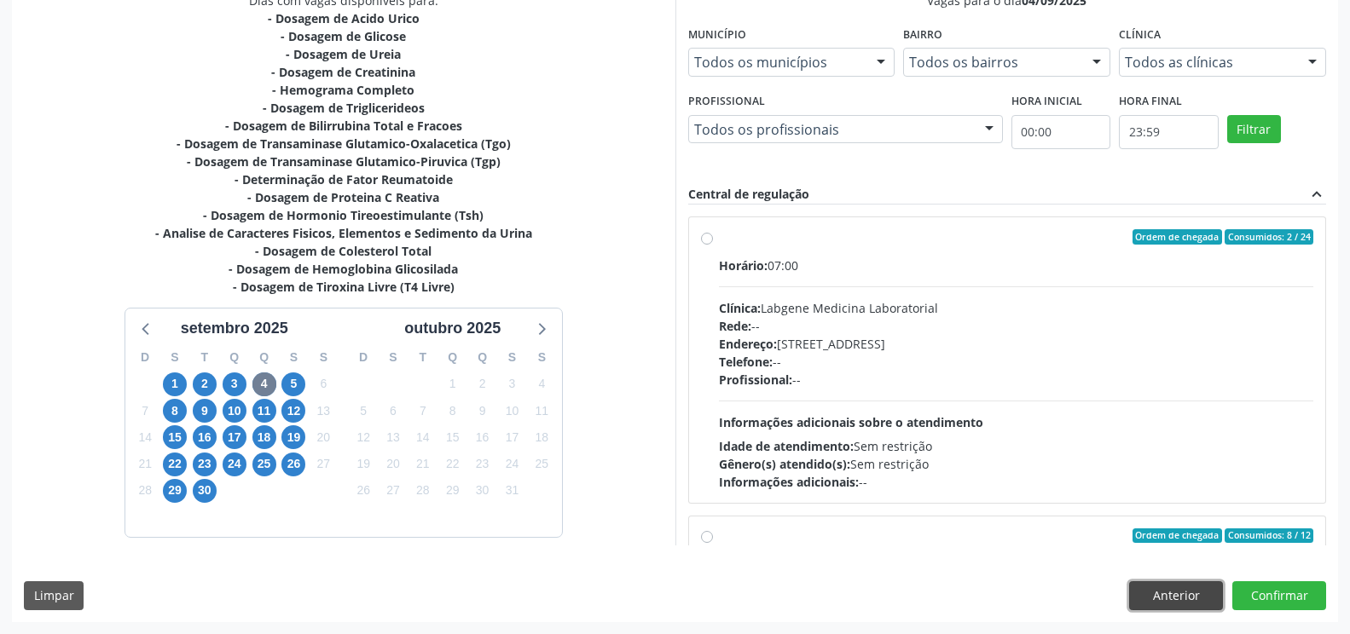
click at [1155, 601] on button "Anterior" at bounding box center [1176, 596] width 94 height 29
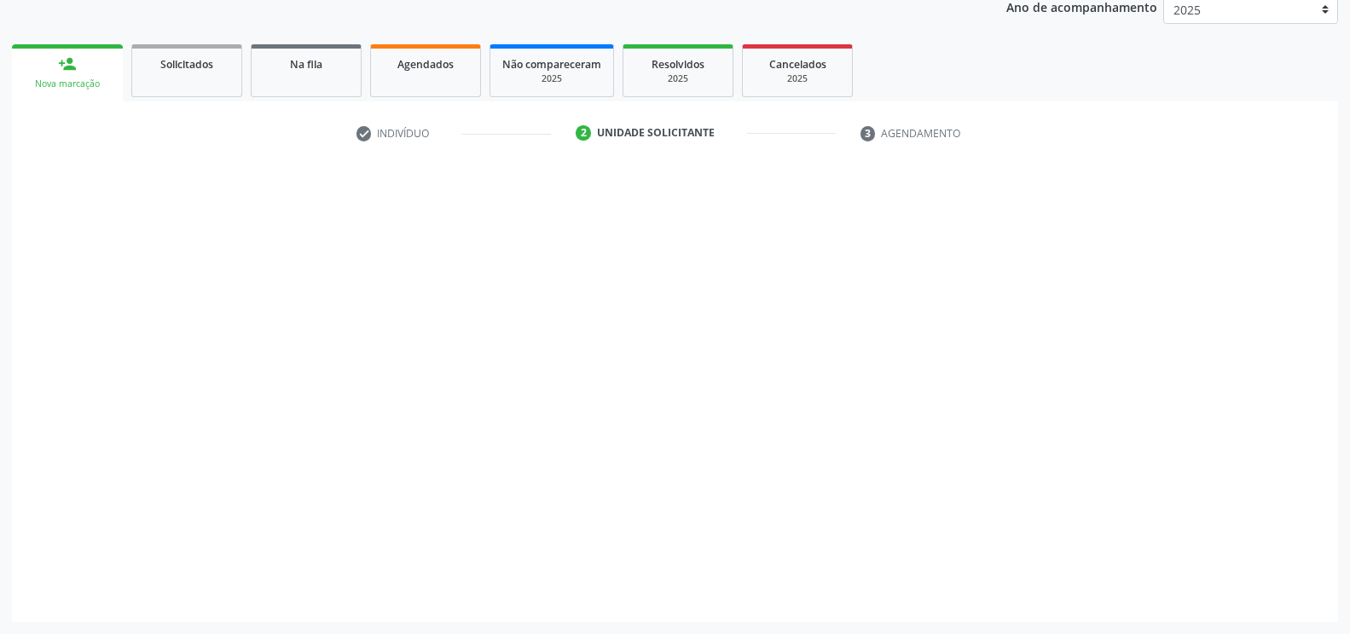
scroll to position [211, 0]
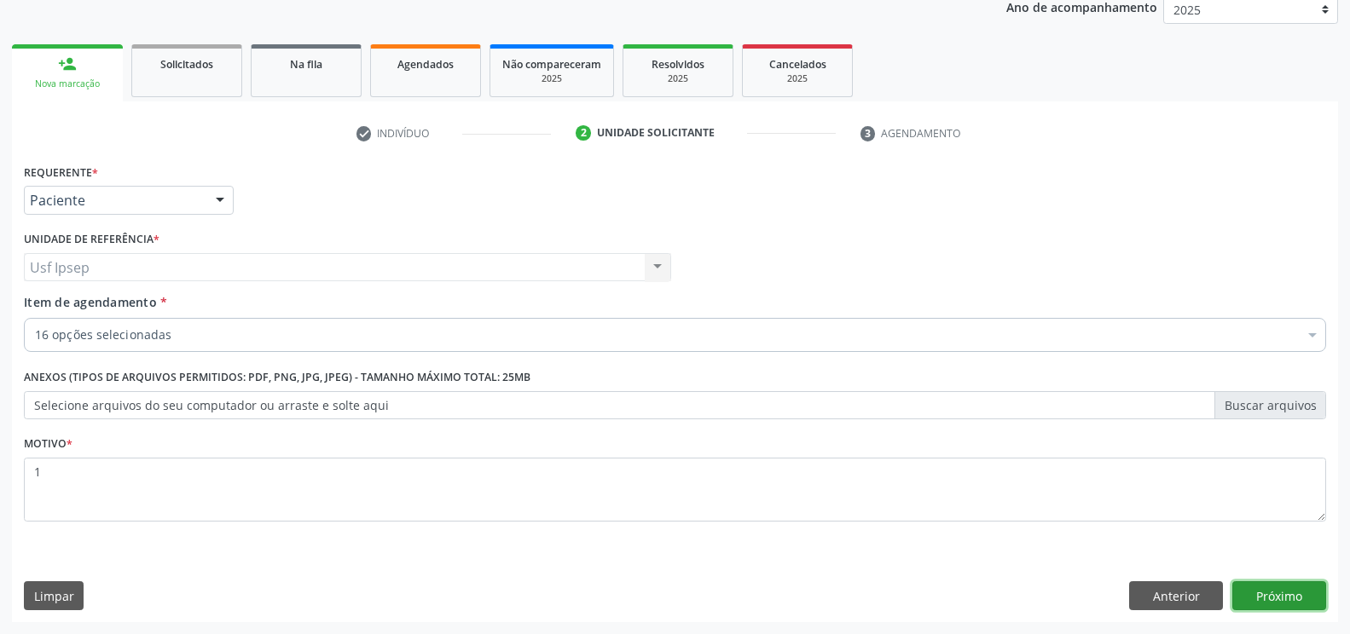
click at [1275, 600] on button "Próximo" at bounding box center [1279, 596] width 94 height 29
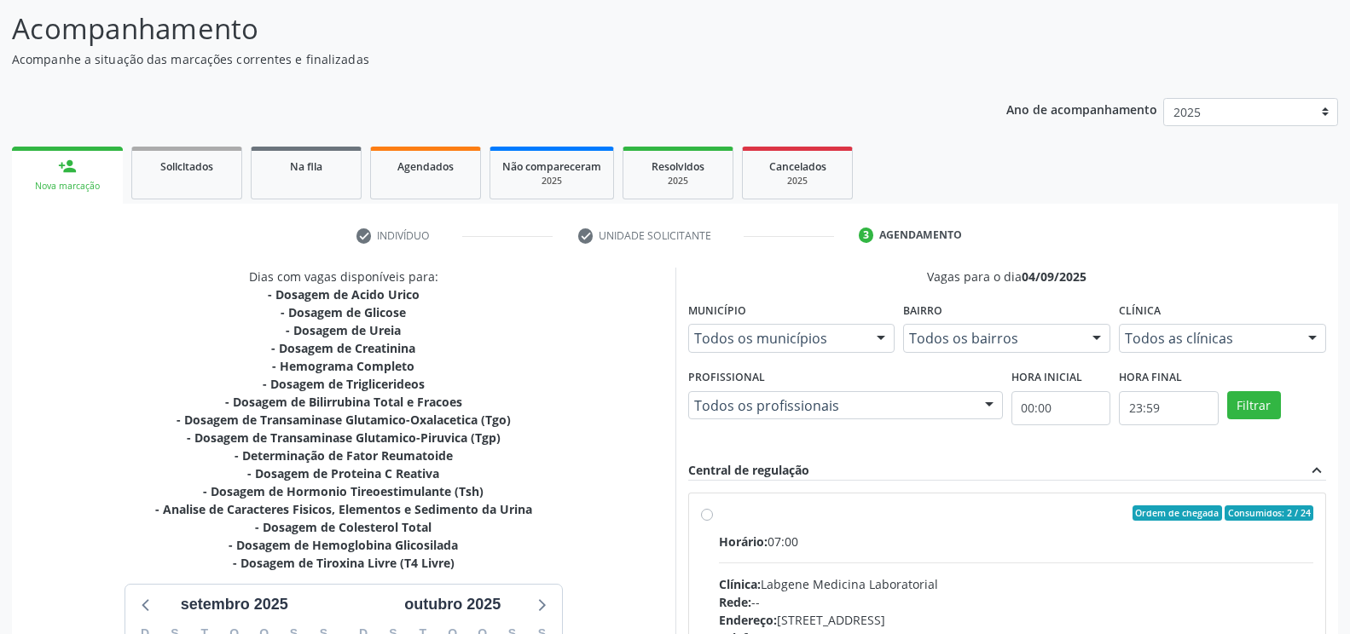
scroll to position [101, 0]
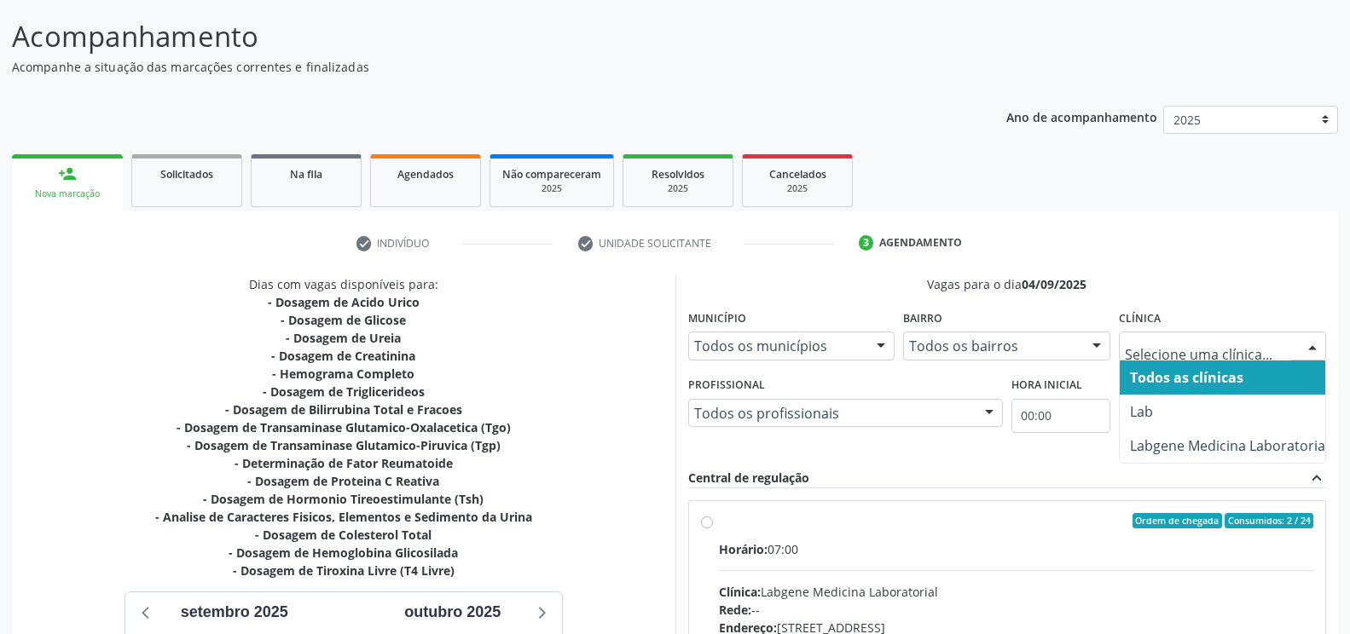
click at [1308, 350] on div at bounding box center [1313, 347] width 26 height 29
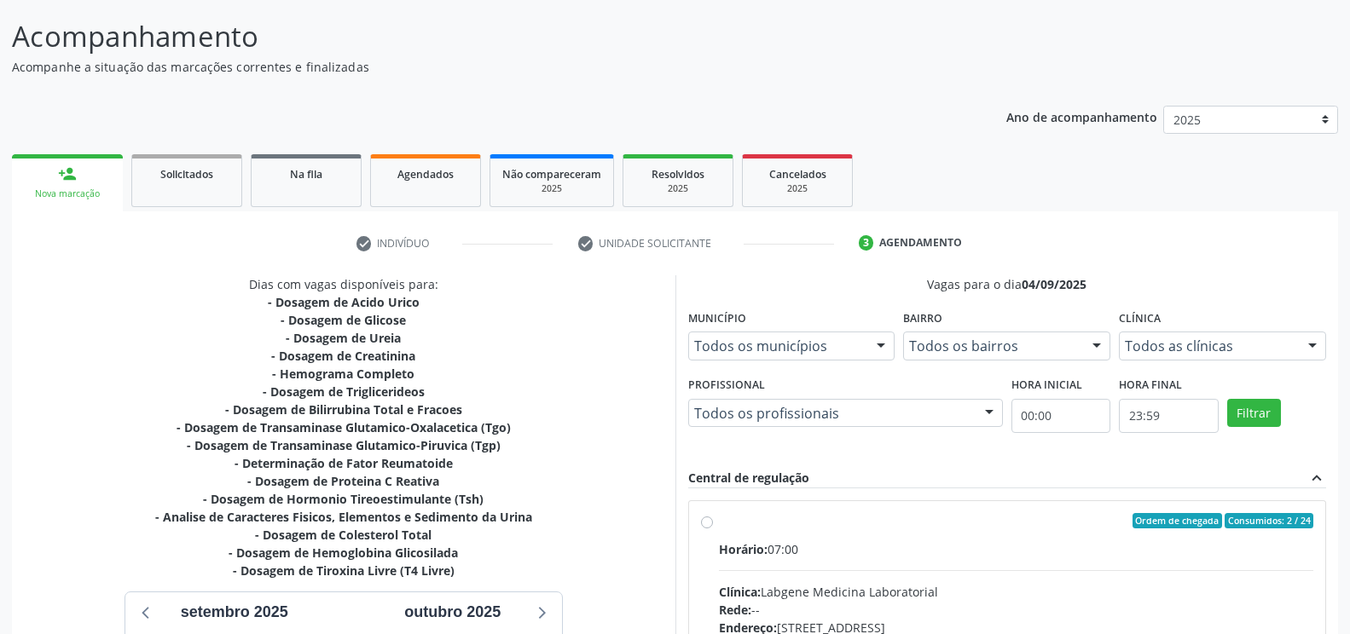
click at [1310, 346] on div at bounding box center [1313, 347] width 26 height 29
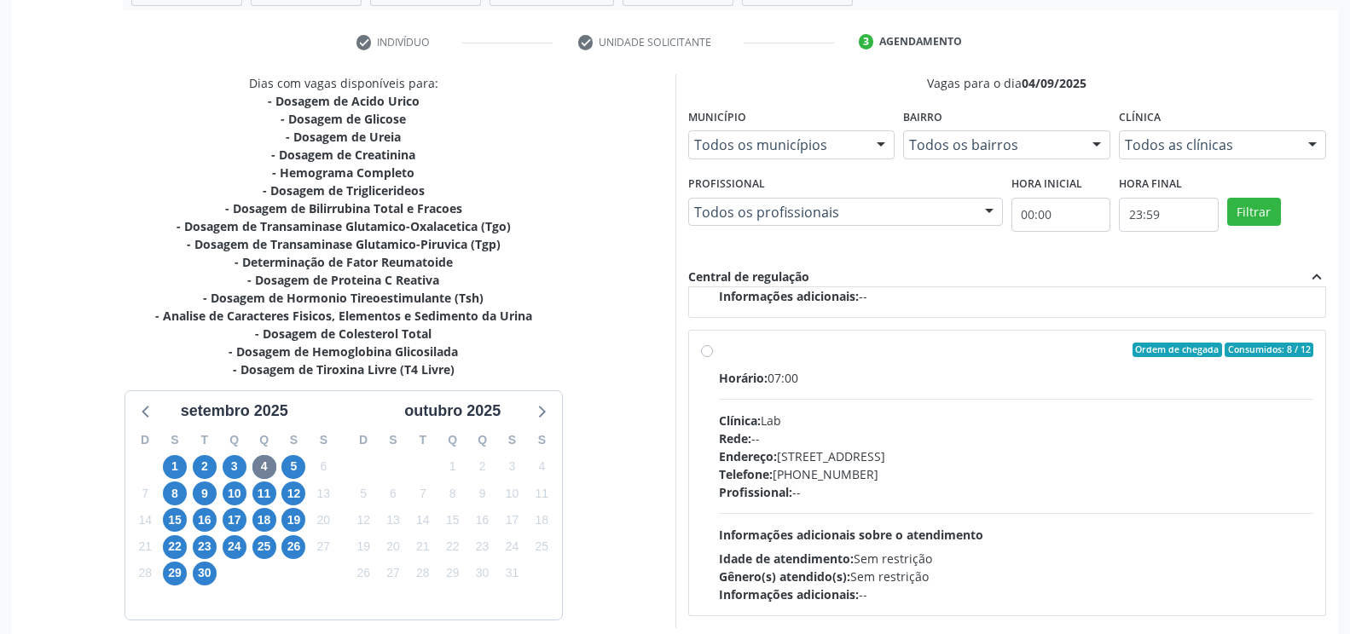
scroll to position [385, 0]
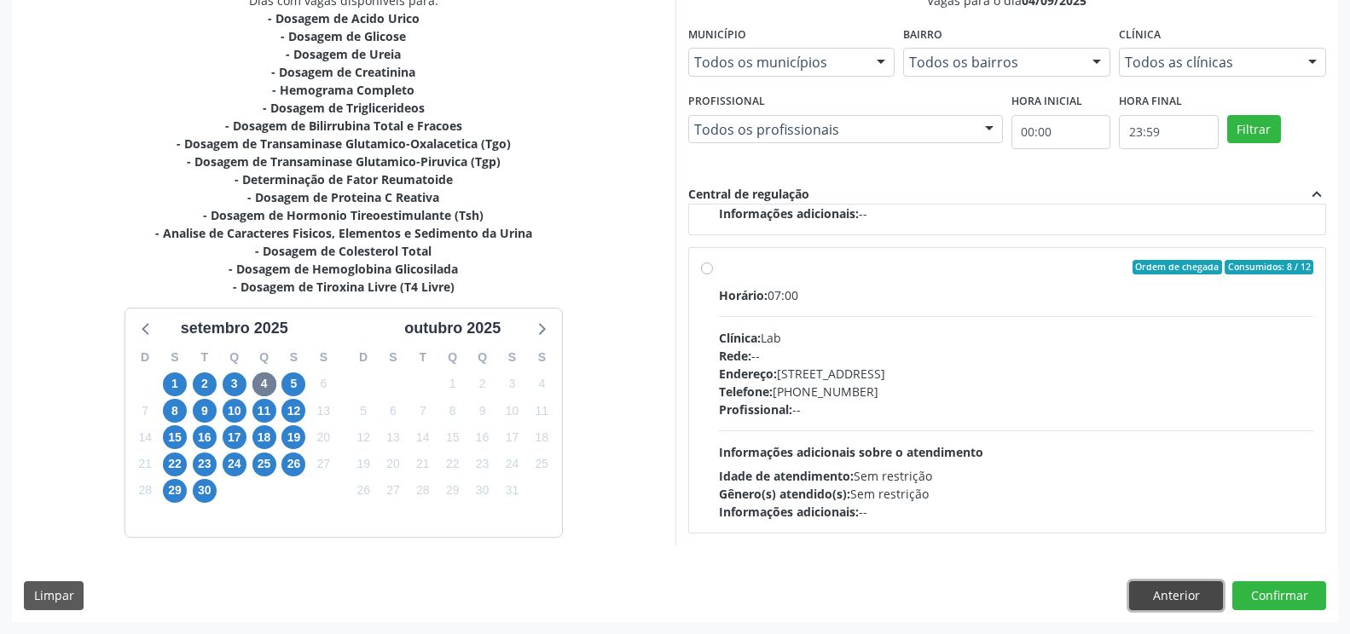
click at [1174, 589] on button "Anterior" at bounding box center [1176, 596] width 94 height 29
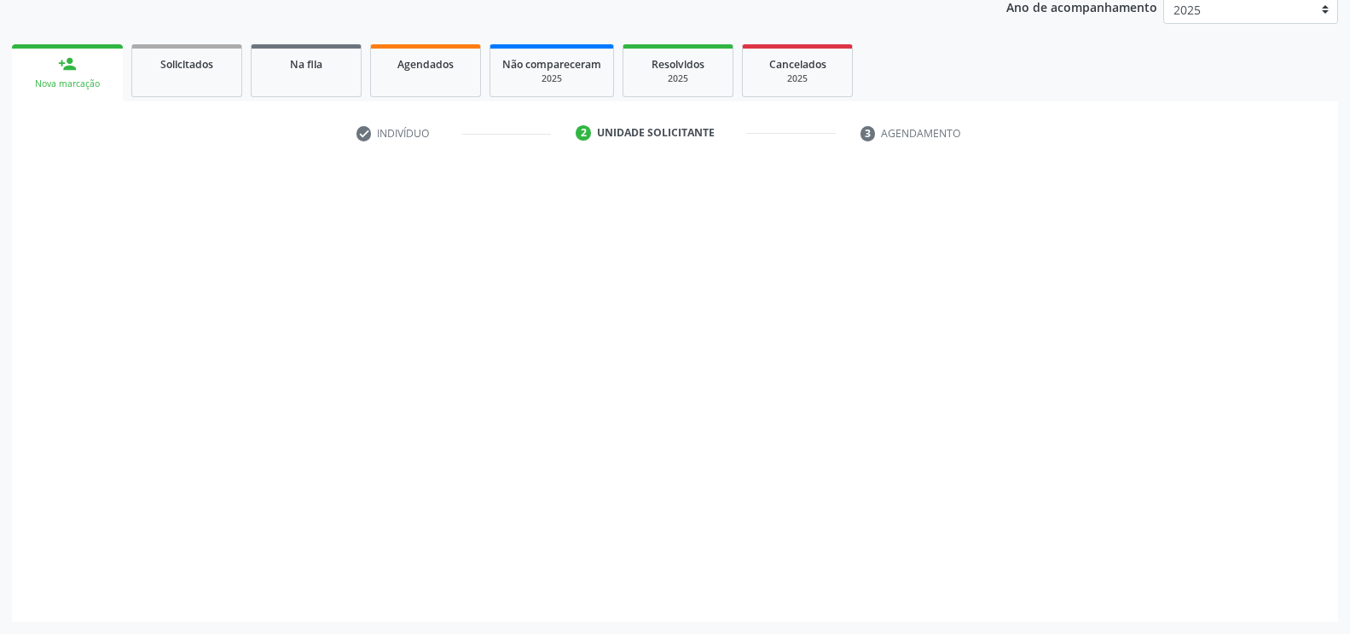
scroll to position [211, 0]
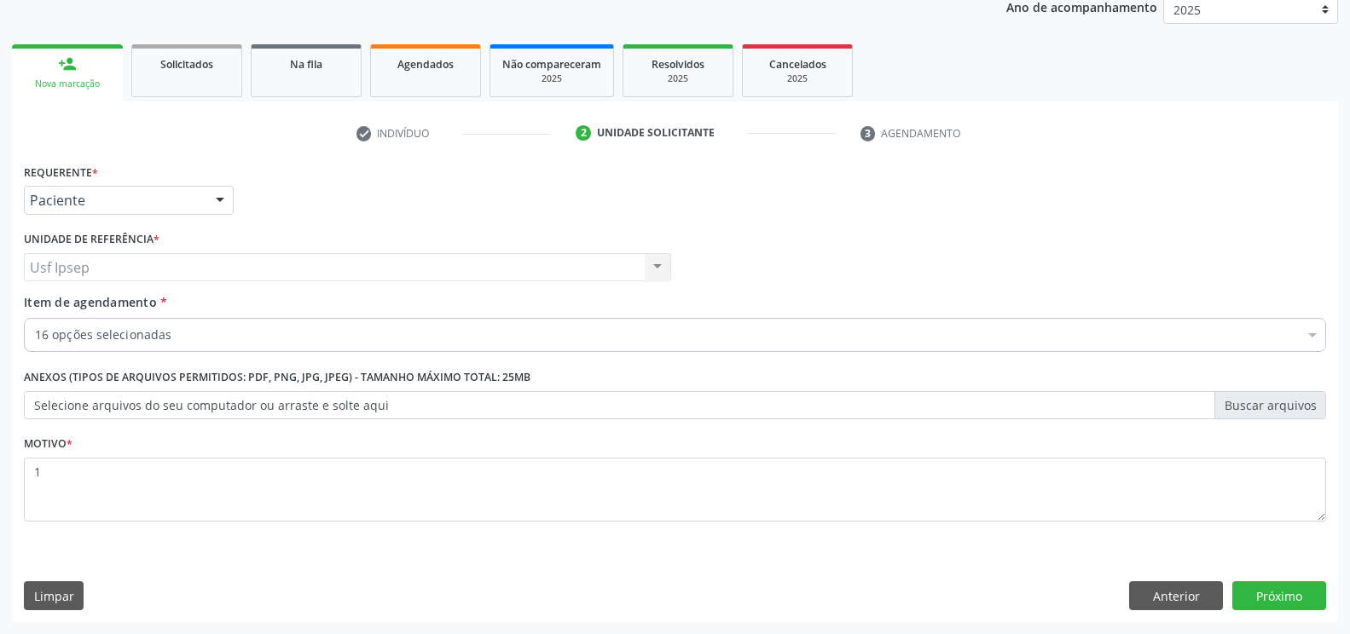
click at [45, 304] on span "Item de agendamento" at bounding box center [90, 302] width 133 height 16
click at [35, 318] on input "Item de agendamento *" at bounding box center [35, 335] width 0 height 34
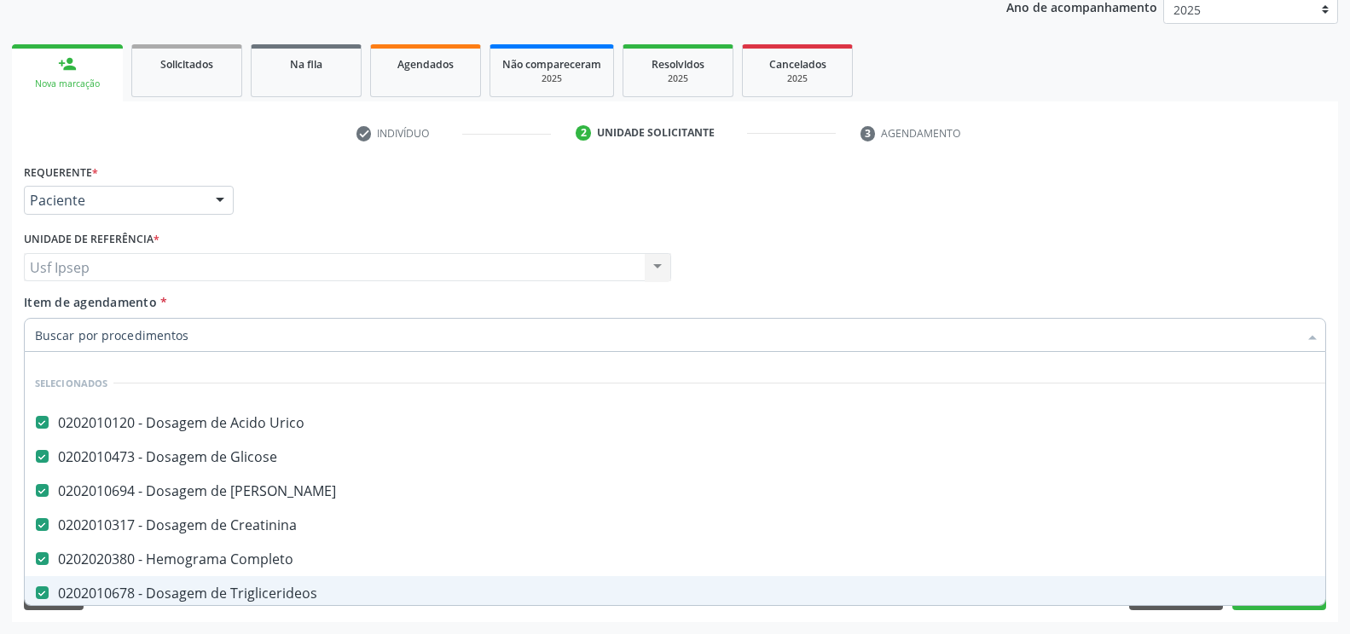
scroll to position [142, 0]
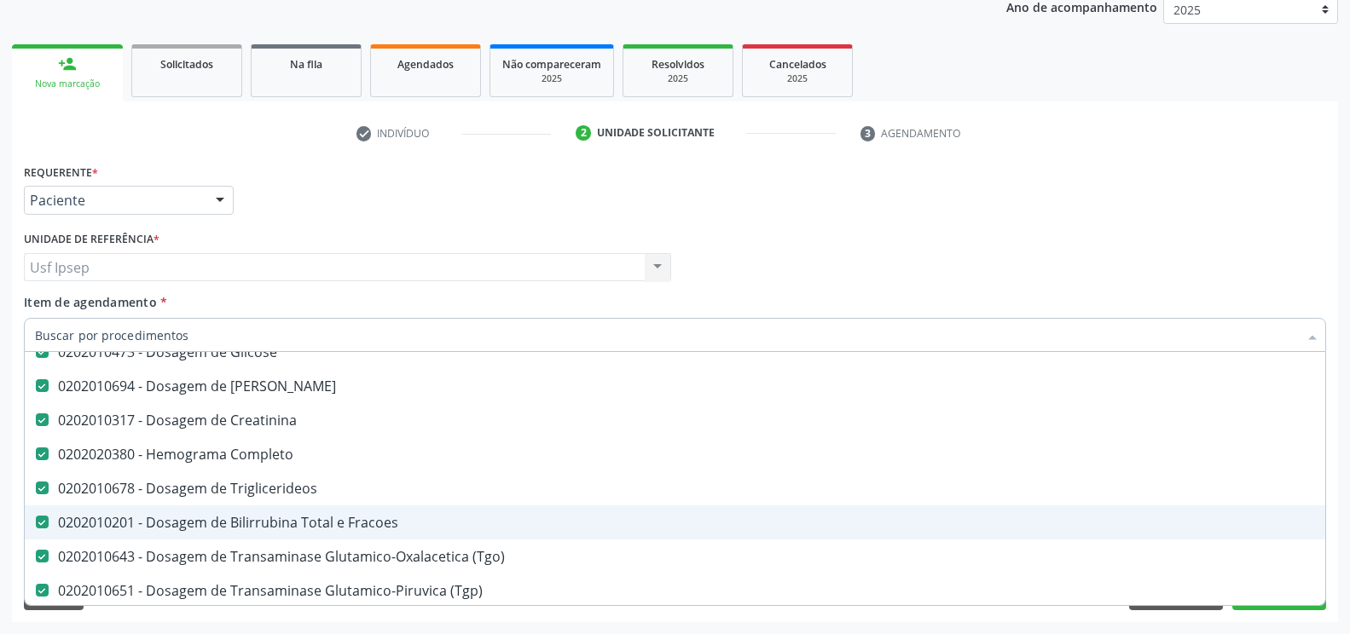
click at [41, 521] on Fracoes at bounding box center [42, 522] width 13 height 13
click at [36, 521] on Fracoes "checkbox" at bounding box center [30, 522] width 11 height 11
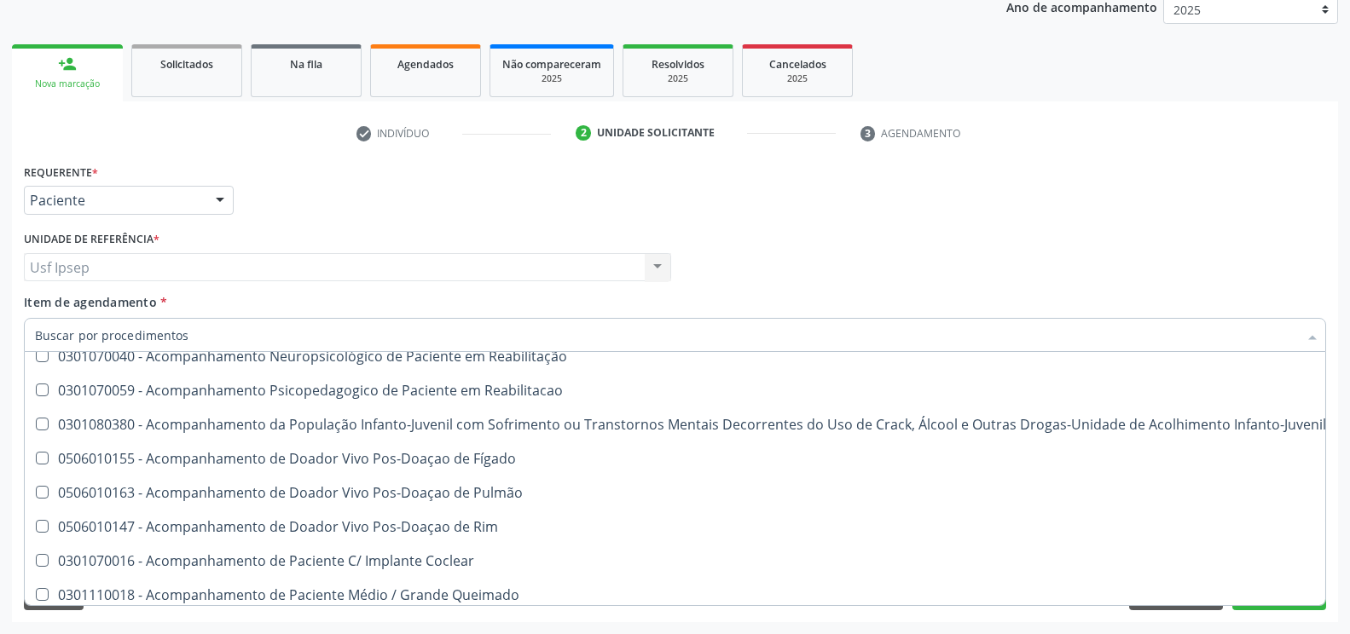
scroll to position [1848, 0]
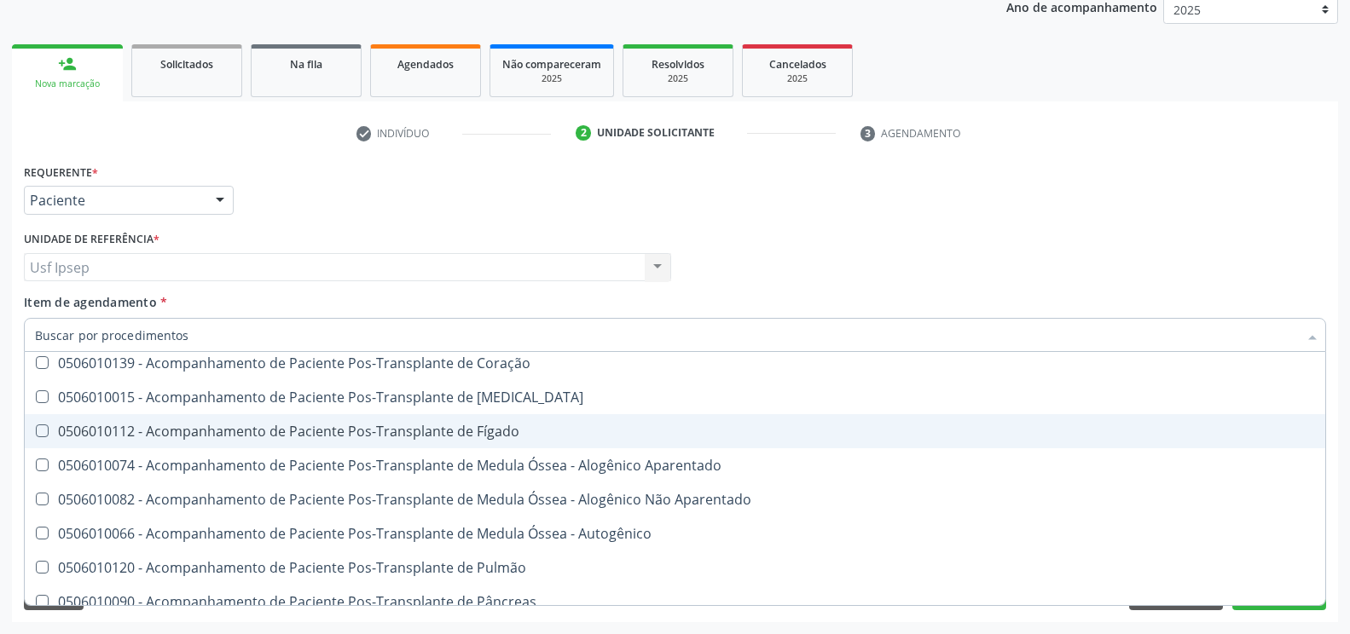
click at [1248, 114] on div "check Indivíduo 2 Unidade solicitante 3 Agendamento CNS 706 0008 0353 9243 done…" at bounding box center [675, 361] width 1326 height 521
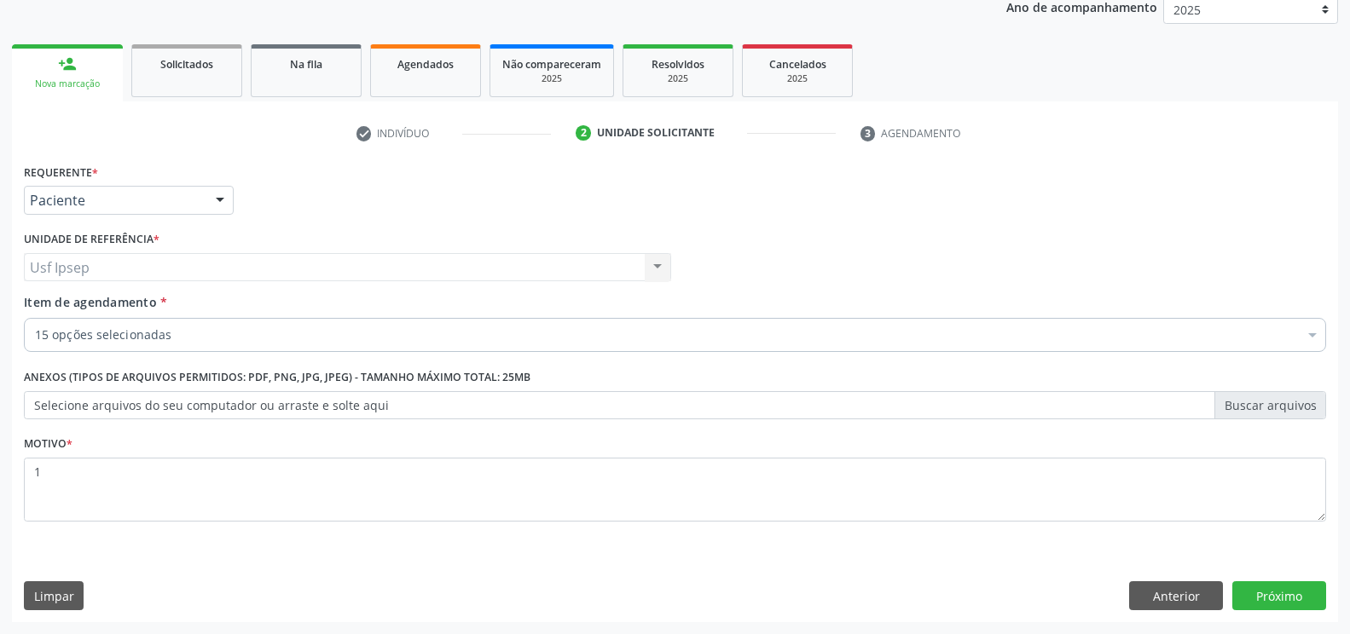
scroll to position [0, 0]
click at [1260, 596] on button "Próximo" at bounding box center [1279, 596] width 94 height 29
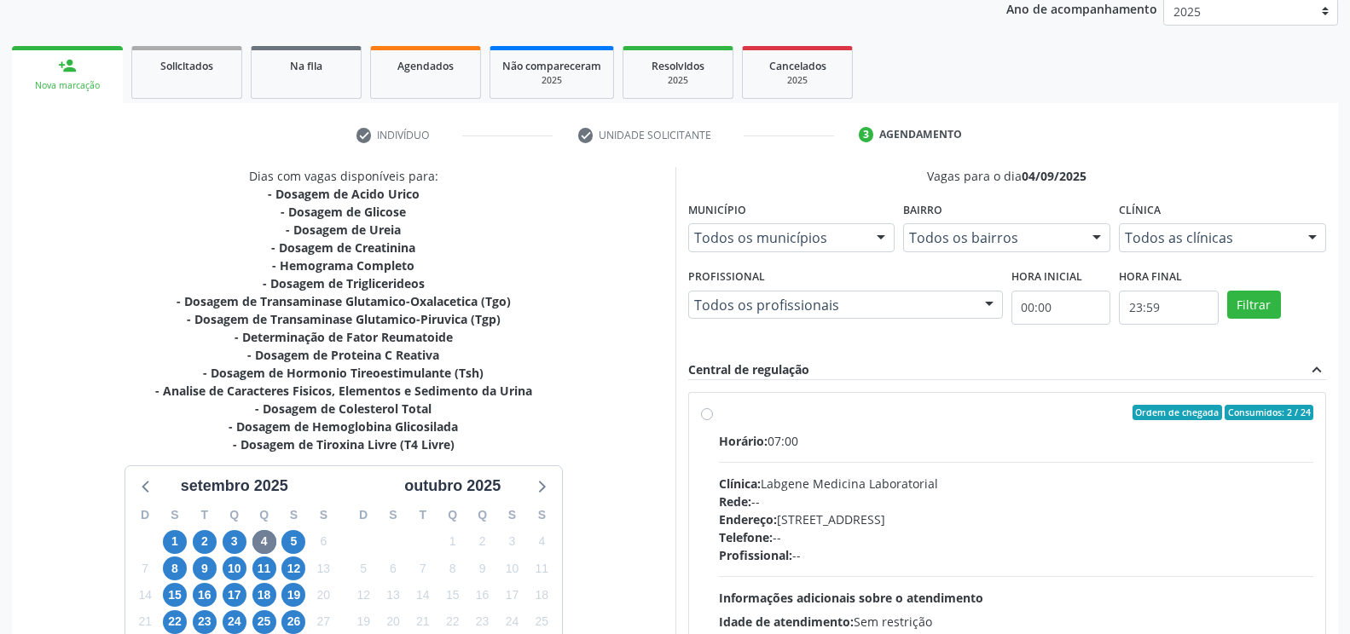
scroll to position [242, 0]
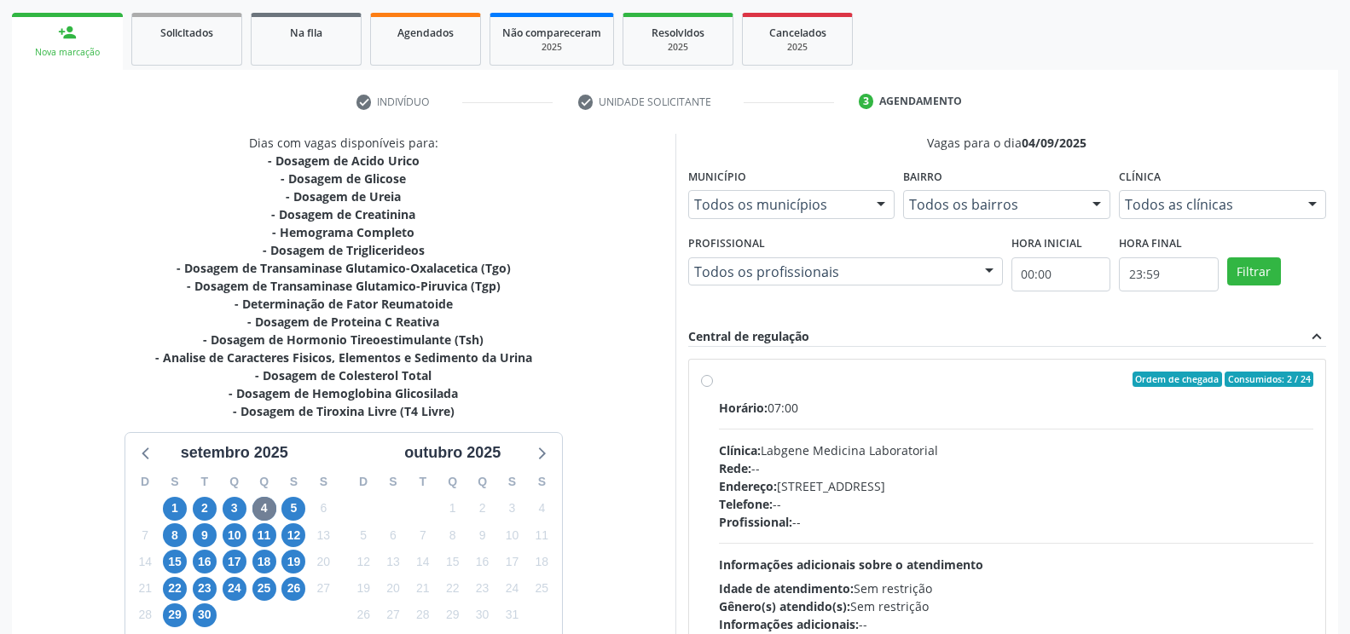
click at [1182, 32] on ul "person_add Nova marcação Solicitados Na fila Agendados Não compareceram 2025 Re…" at bounding box center [675, 39] width 1326 height 61
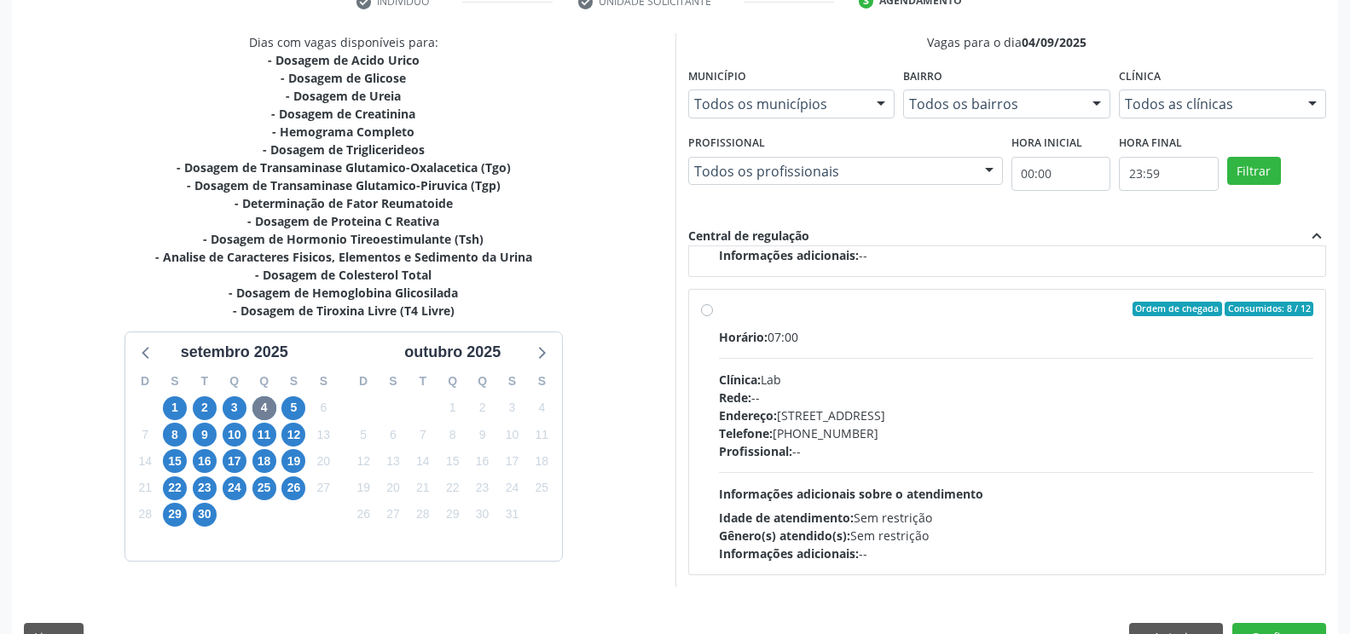
scroll to position [385, 0]
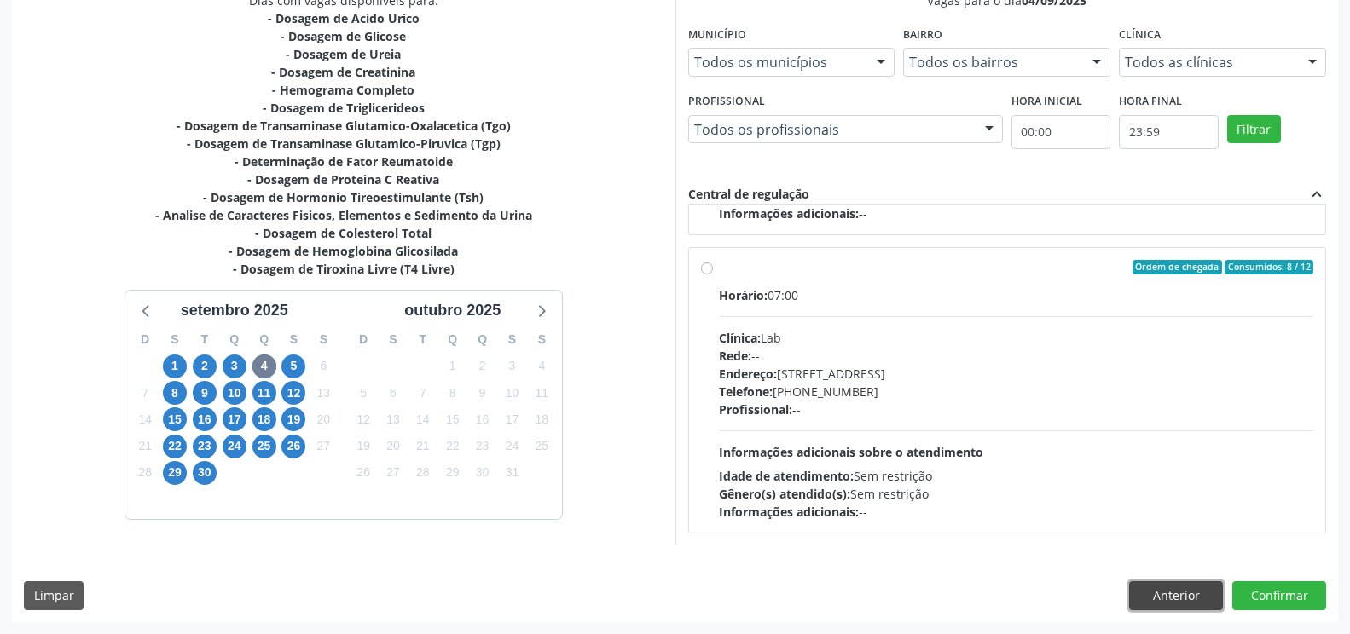
click at [1177, 593] on button "Anterior" at bounding box center [1176, 596] width 94 height 29
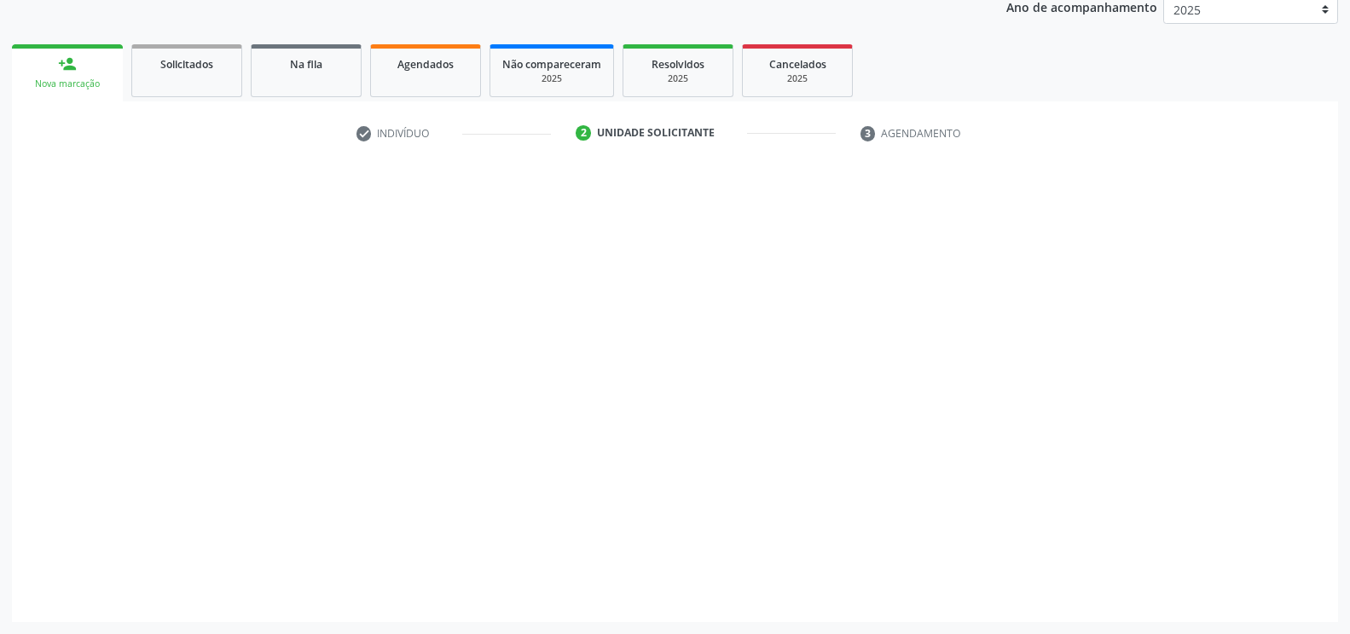
scroll to position [211, 0]
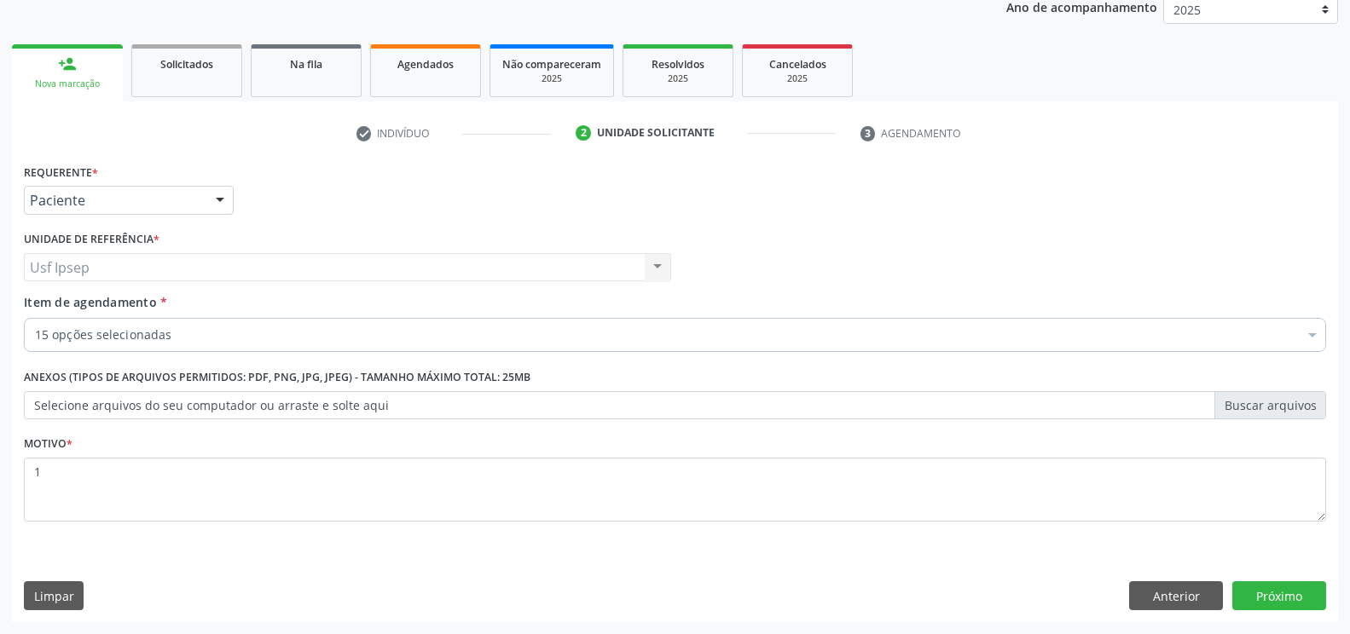
click at [1304, 333] on div at bounding box center [1313, 336] width 26 height 29
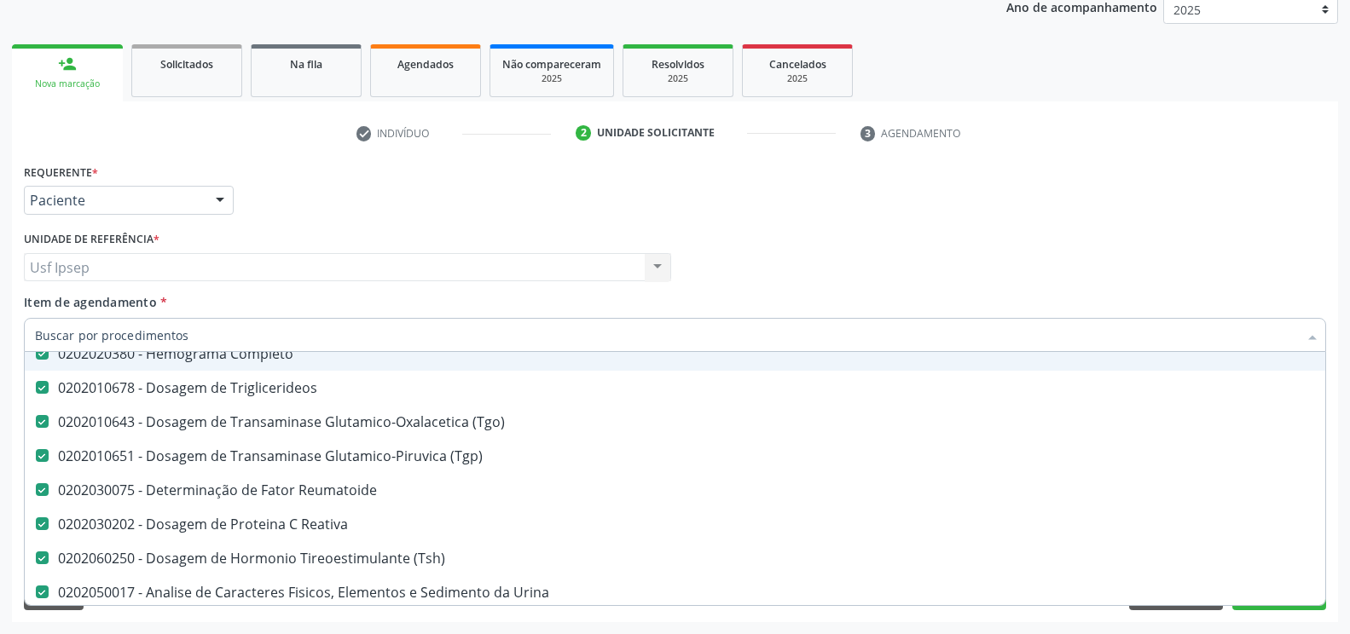
scroll to position [284, 0]
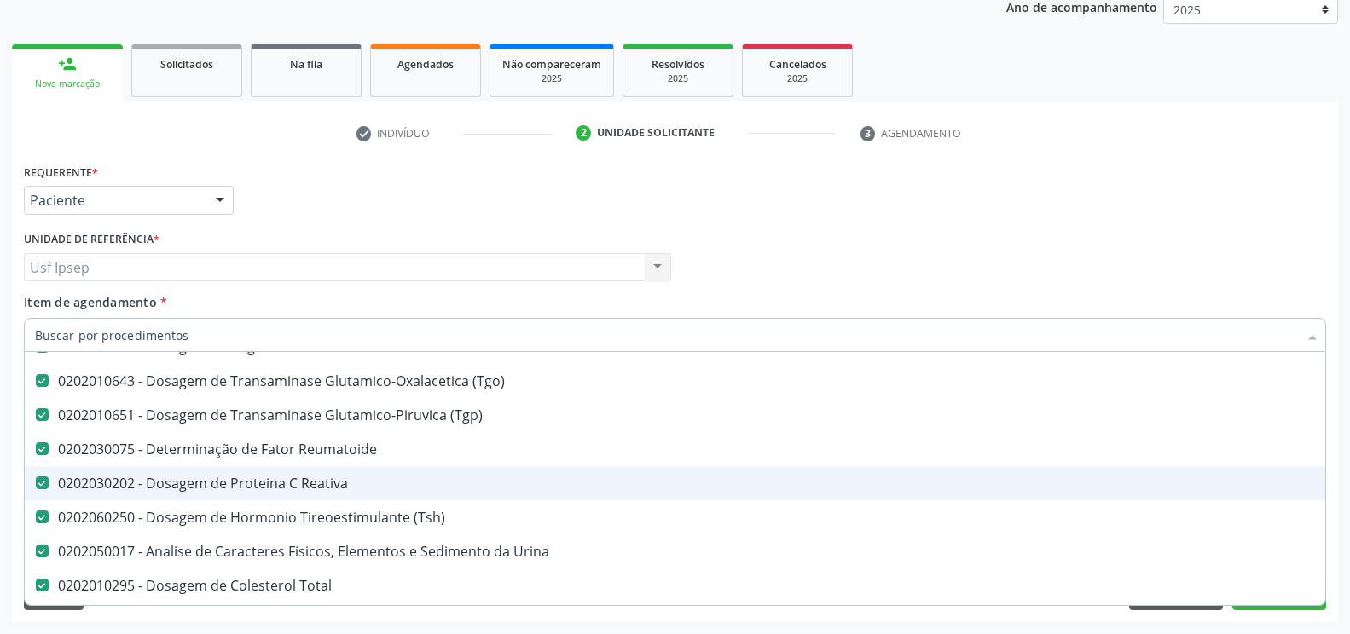
click at [44, 484] on Reativa at bounding box center [42, 483] width 13 height 13
click at [36, 484] on Reativa "checkbox" at bounding box center [30, 483] width 11 height 11
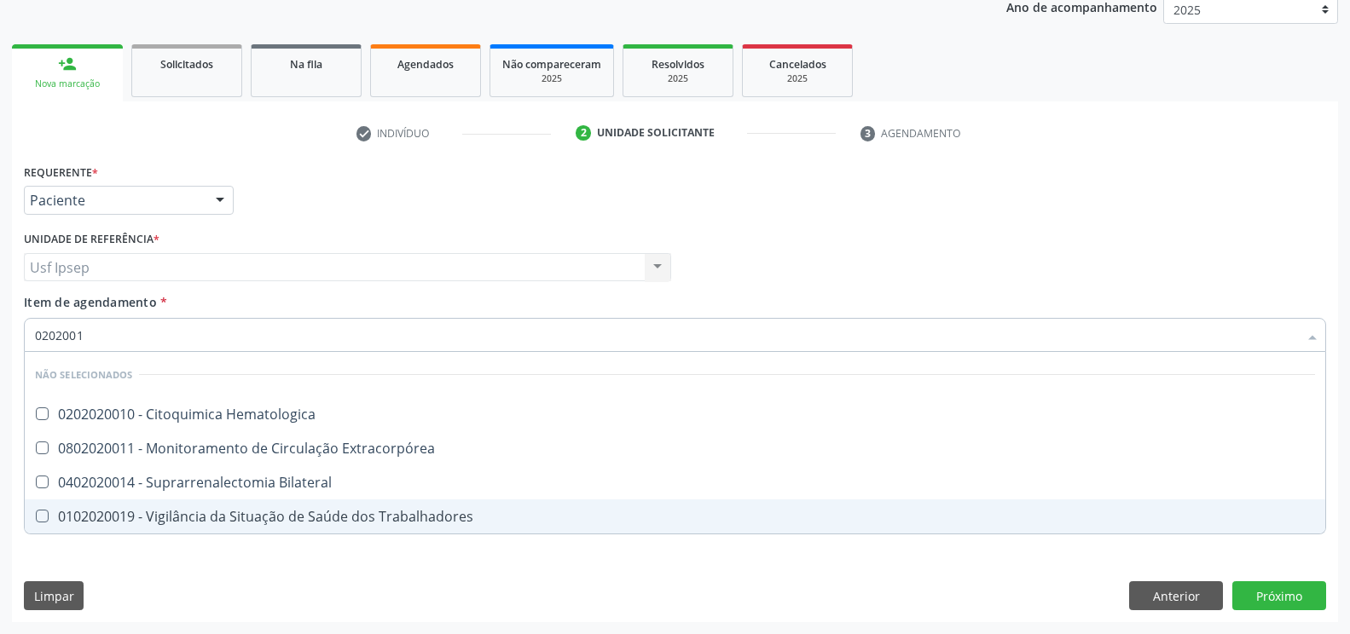
scroll to position [0, 0]
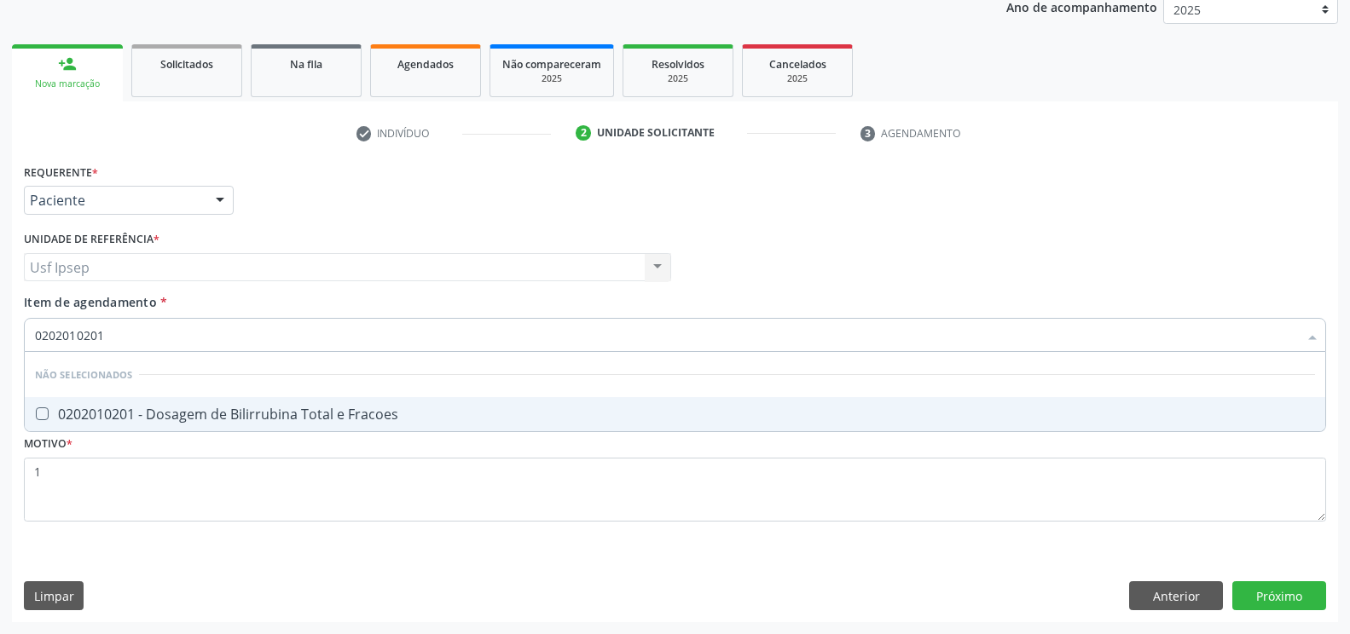
click at [36, 409] on Fracoes at bounding box center [42, 414] width 13 height 13
click at [36, 409] on Fracoes "checkbox" at bounding box center [30, 413] width 11 height 11
click at [1251, 601] on div "Requerente * Paciente Médico(a) Enfermeiro(a) Paciente Nenhum resultado encontr…" at bounding box center [675, 390] width 1326 height 463
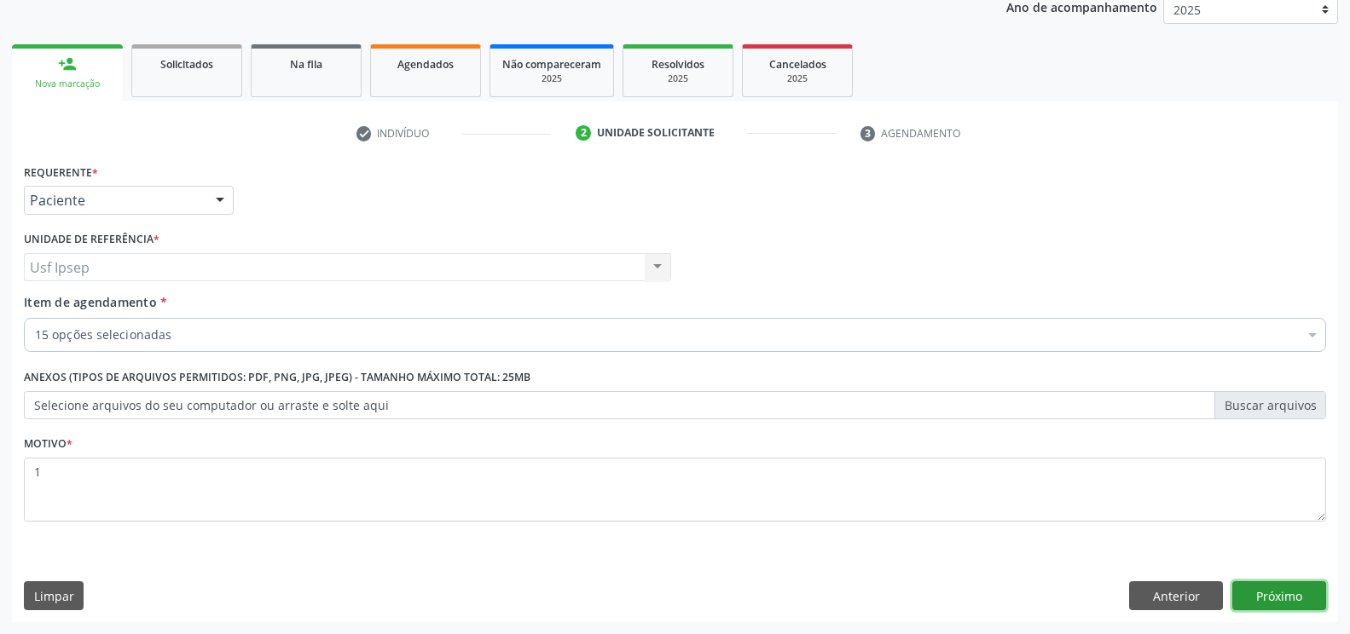
click at [1267, 599] on button "Próximo" at bounding box center [1279, 596] width 94 height 29
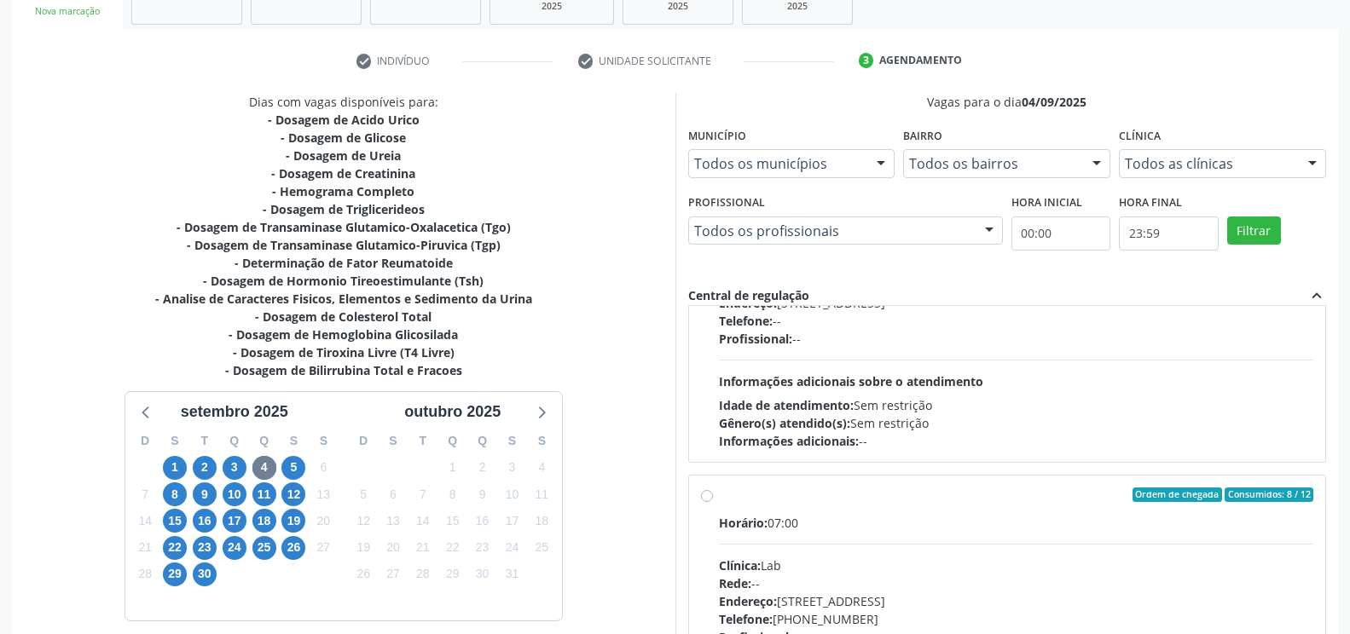
scroll to position [242, 0]
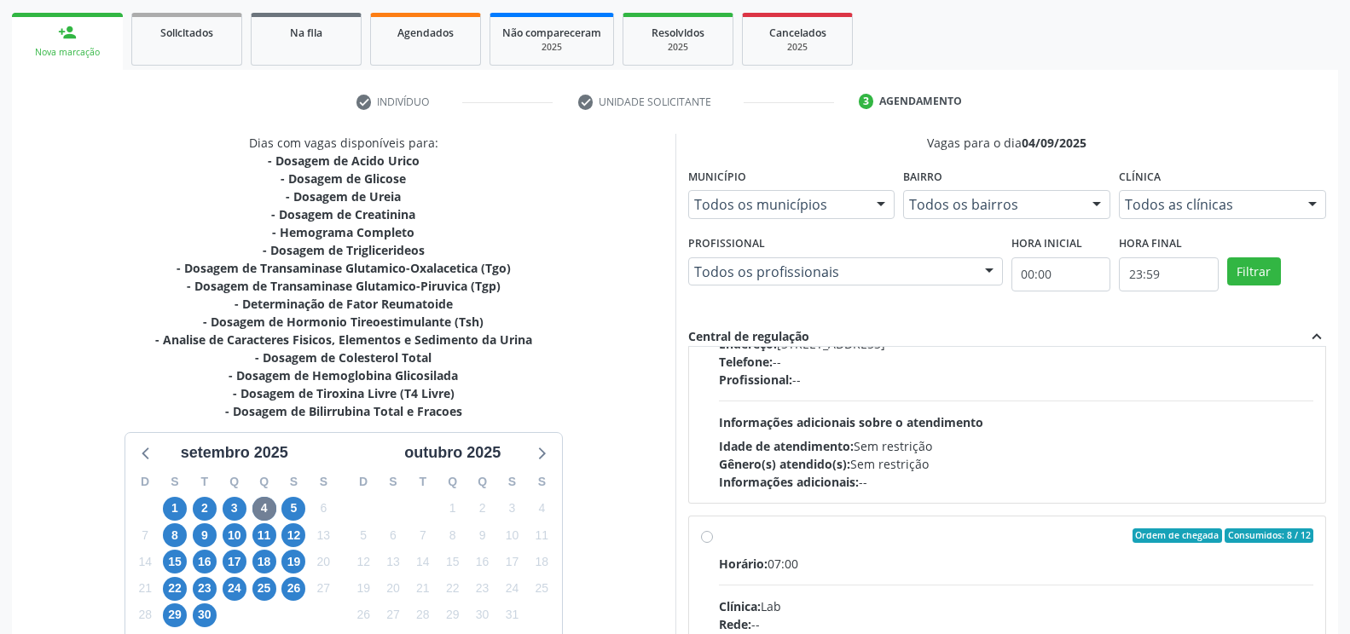
drag, startPoint x: 268, startPoint y: 328, endPoint x: 158, endPoint y: 209, distance: 162.3
click at [158, 209] on div "- Dosagem de Creatinina" at bounding box center [343, 215] width 377 height 18
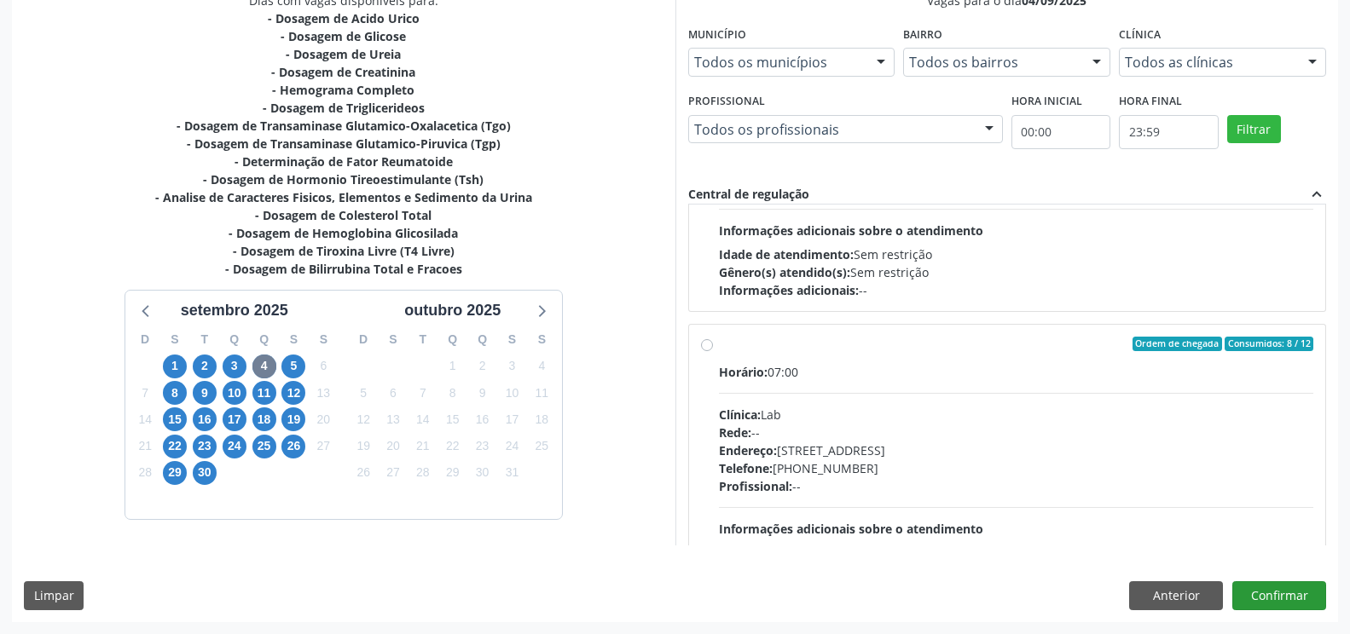
scroll to position [269, 0]
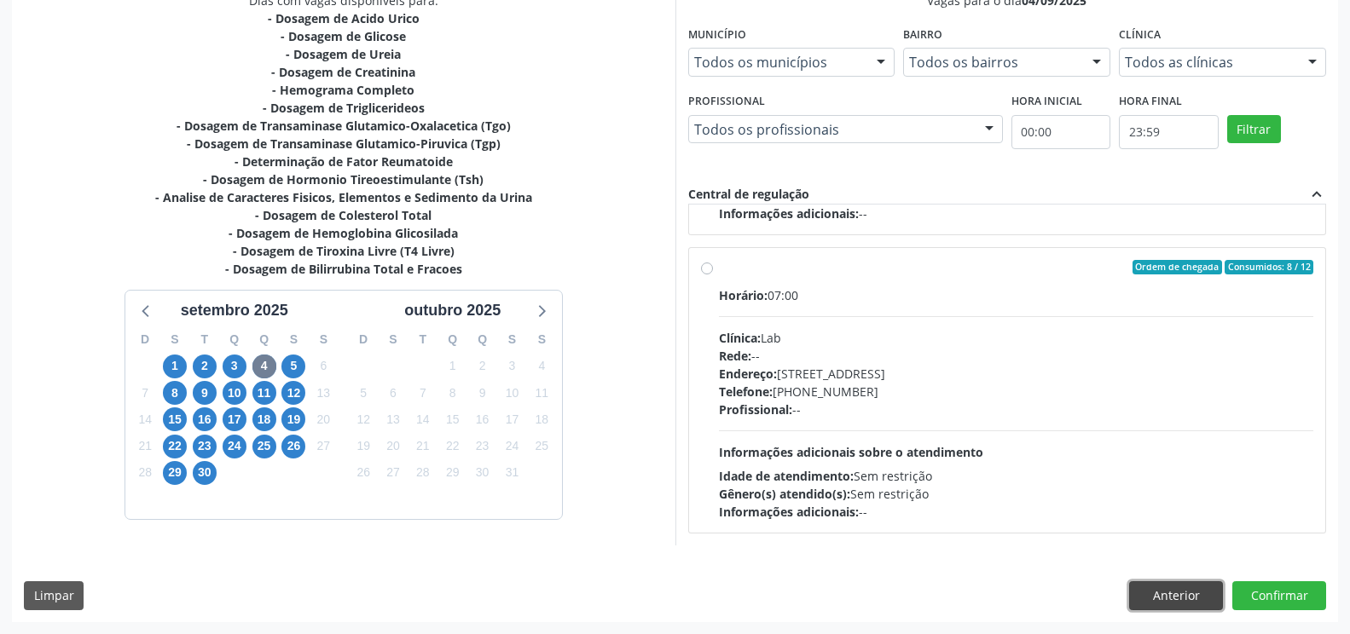
click at [1153, 591] on button "Anterior" at bounding box center [1176, 596] width 94 height 29
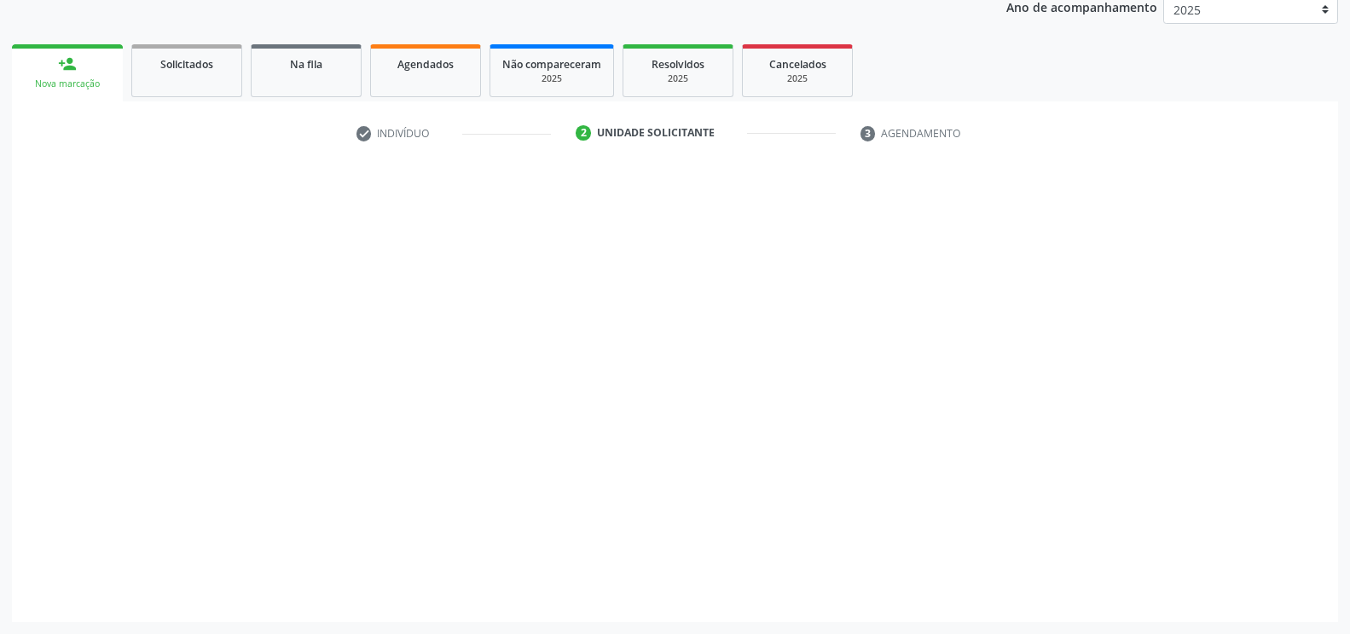
scroll to position [211, 0]
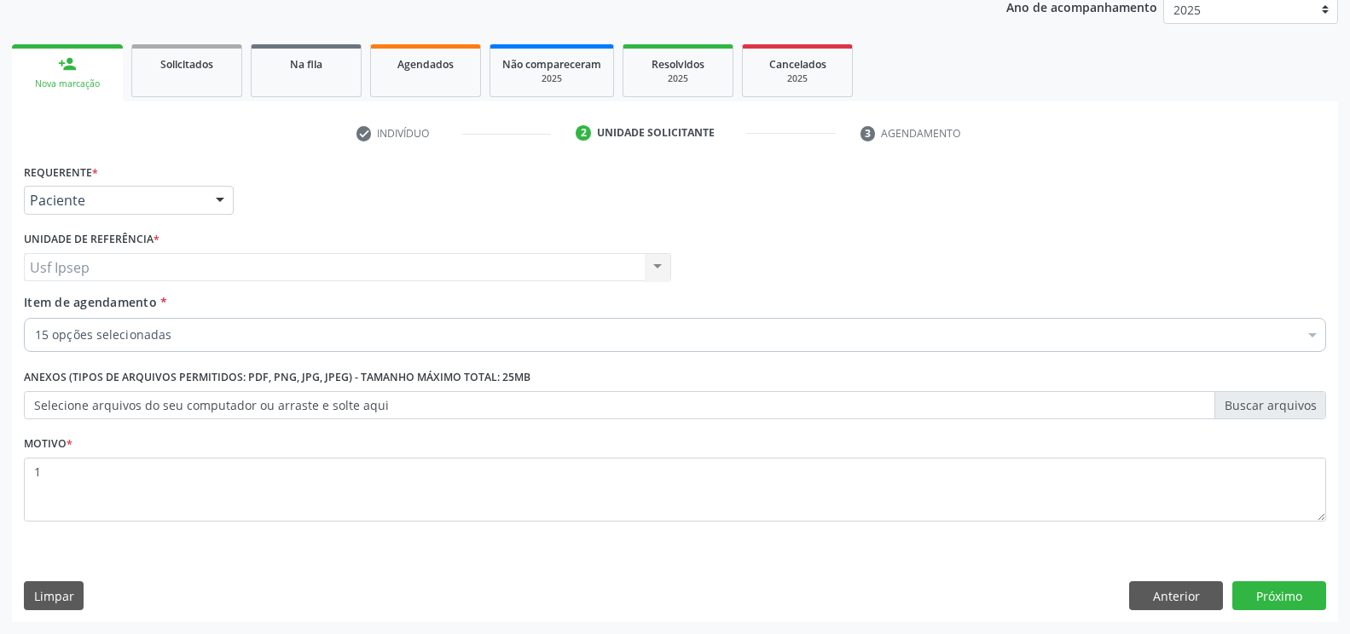
click at [1309, 333] on div at bounding box center [1313, 336] width 26 height 29
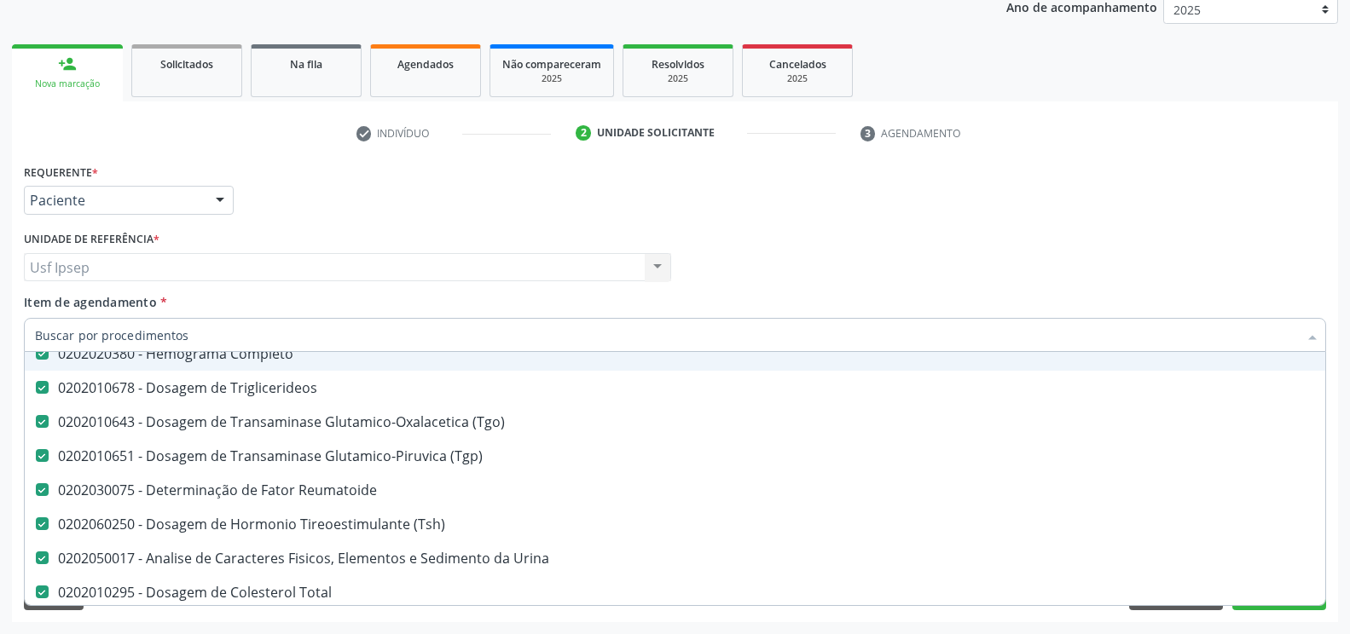
scroll to position [284, 0]
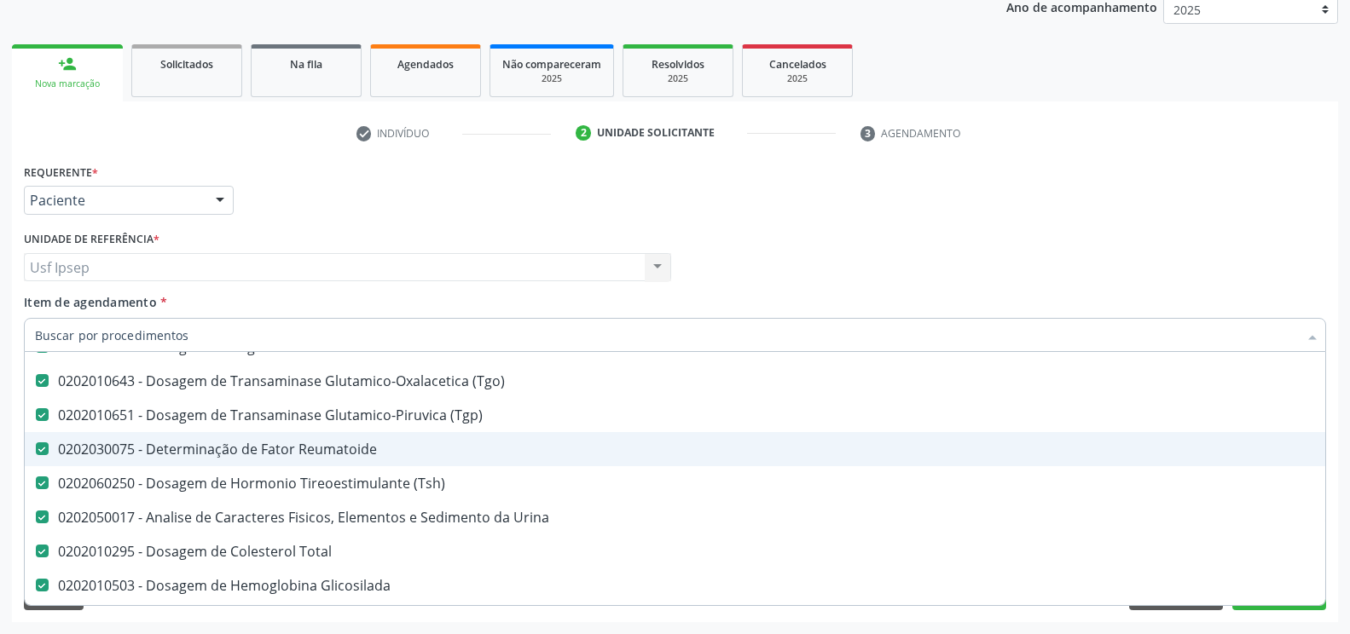
click at [39, 448] on Reumatoide at bounding box center [42, 449] width 13 height 13
click at [36, 448] on Reumatoide "checkbox" at bounding box center [30, 448] width 11 height 11
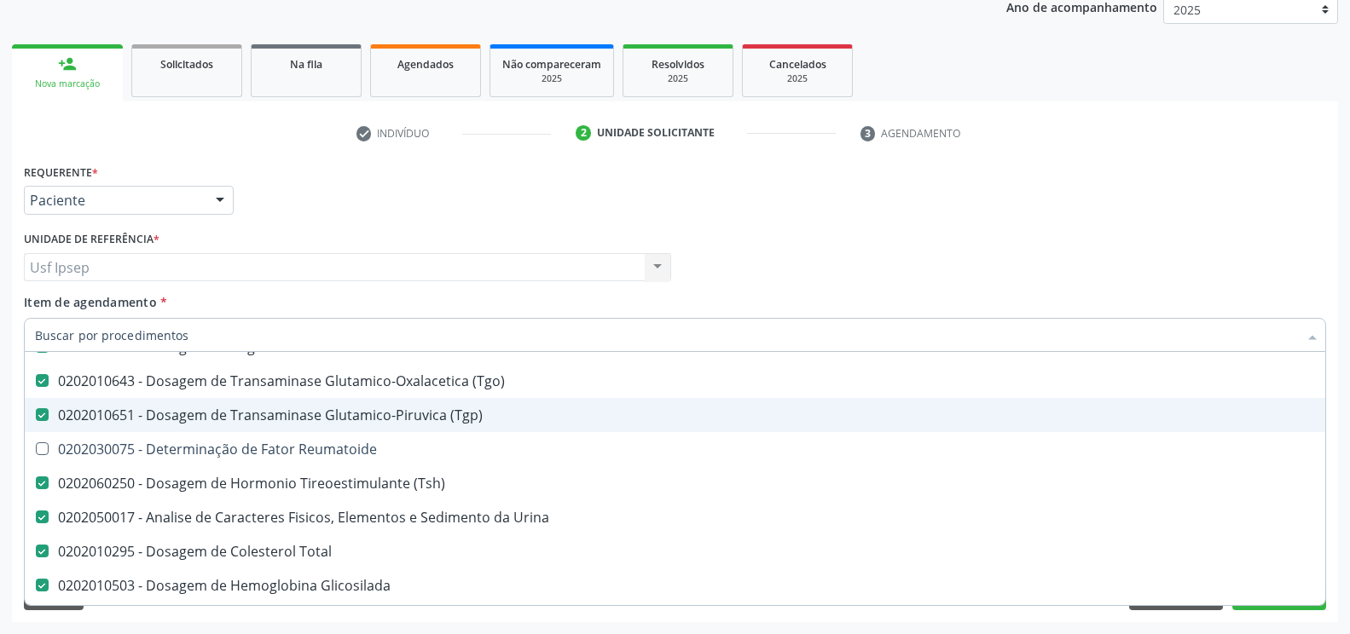
click at [1023, 239] on div "Médico Solicitante Por favor, selecione a Unidade de Atendimento primeiro Nenhu…" at bounding box center [675, 260] width 1311 height 67
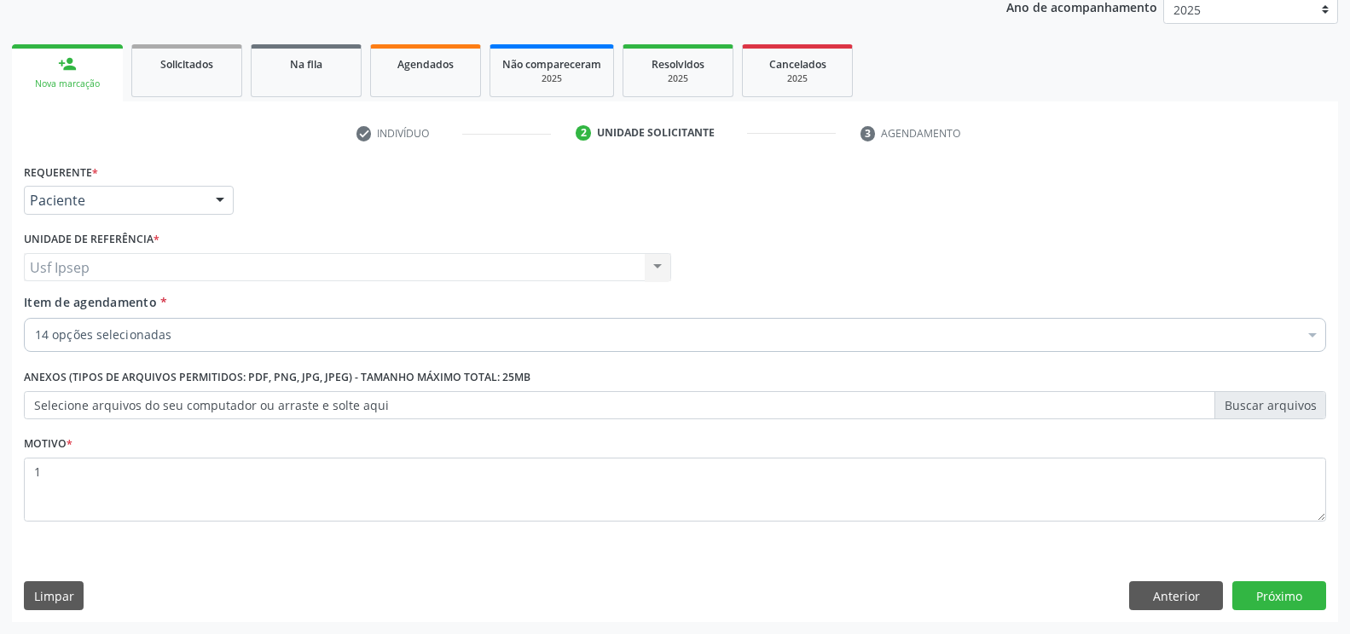
scroll to position [0, 0]
click at [1296, 591] on button "Próximo" at bounding box center [1279, 596] width 94 height 29
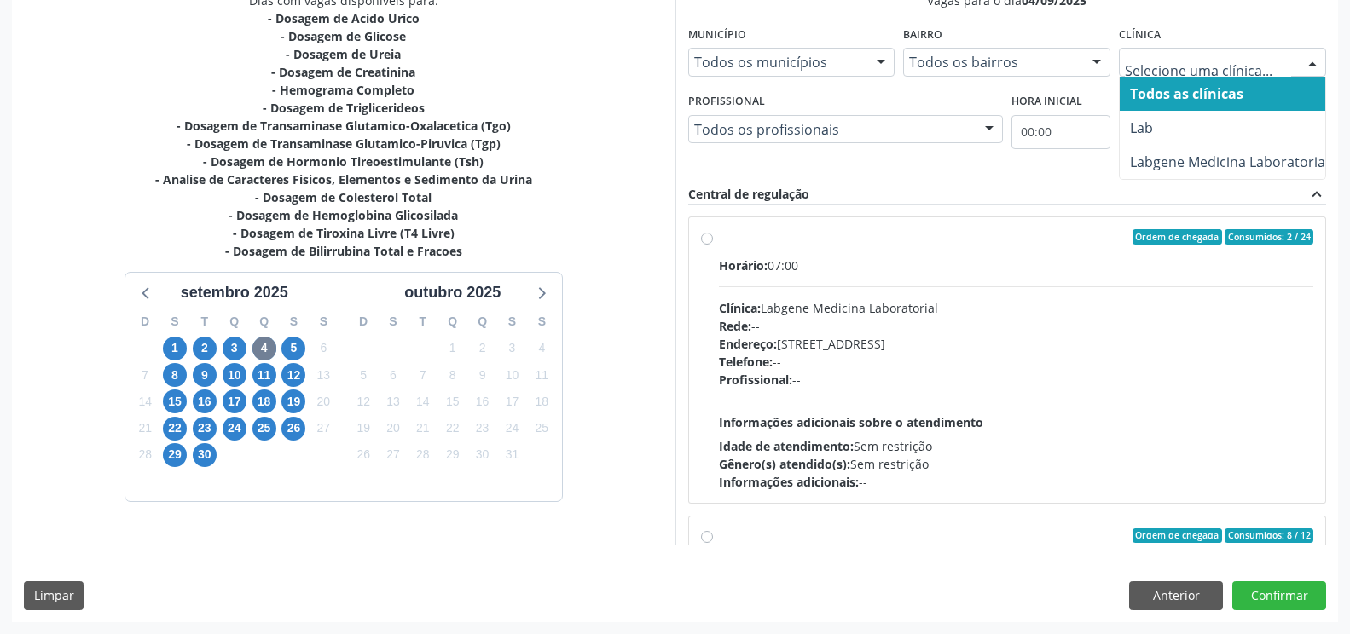
click at [1314, 63] on div at bounding box center [1313, 63] width 26 height 29
click at [1189, 588] on button "Anterior" at bounding box center [1176, 596] width 94 height 29
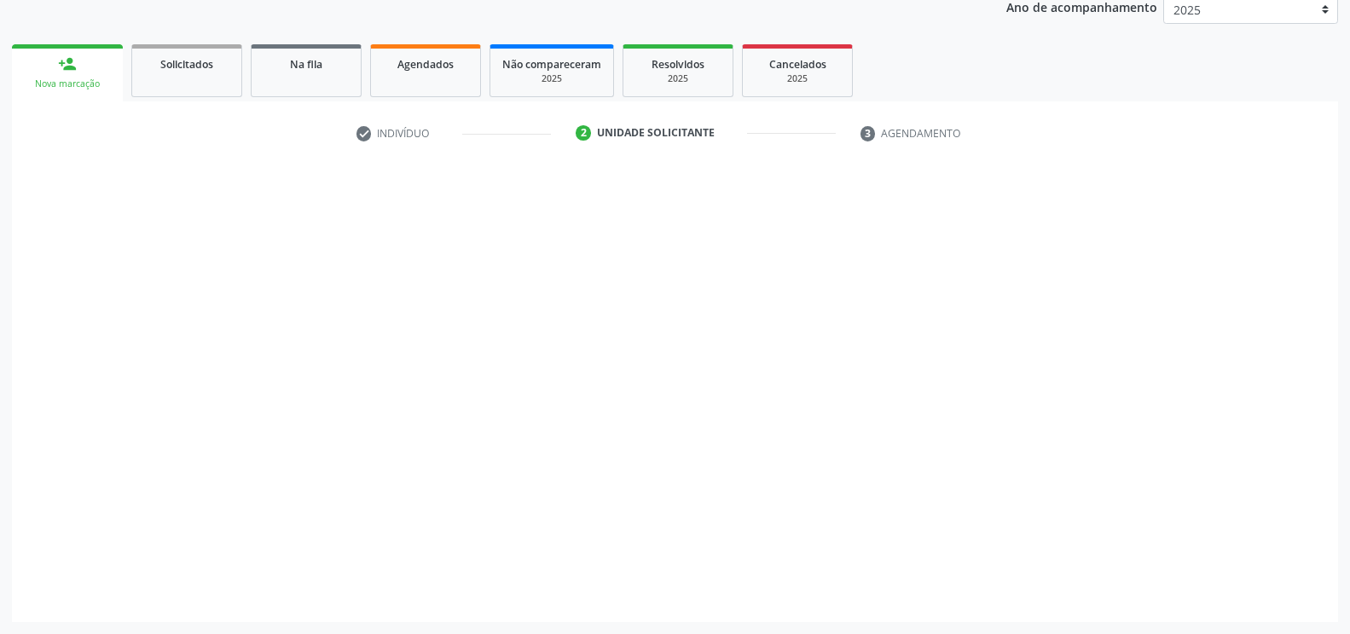
scroll to position [211, 0]
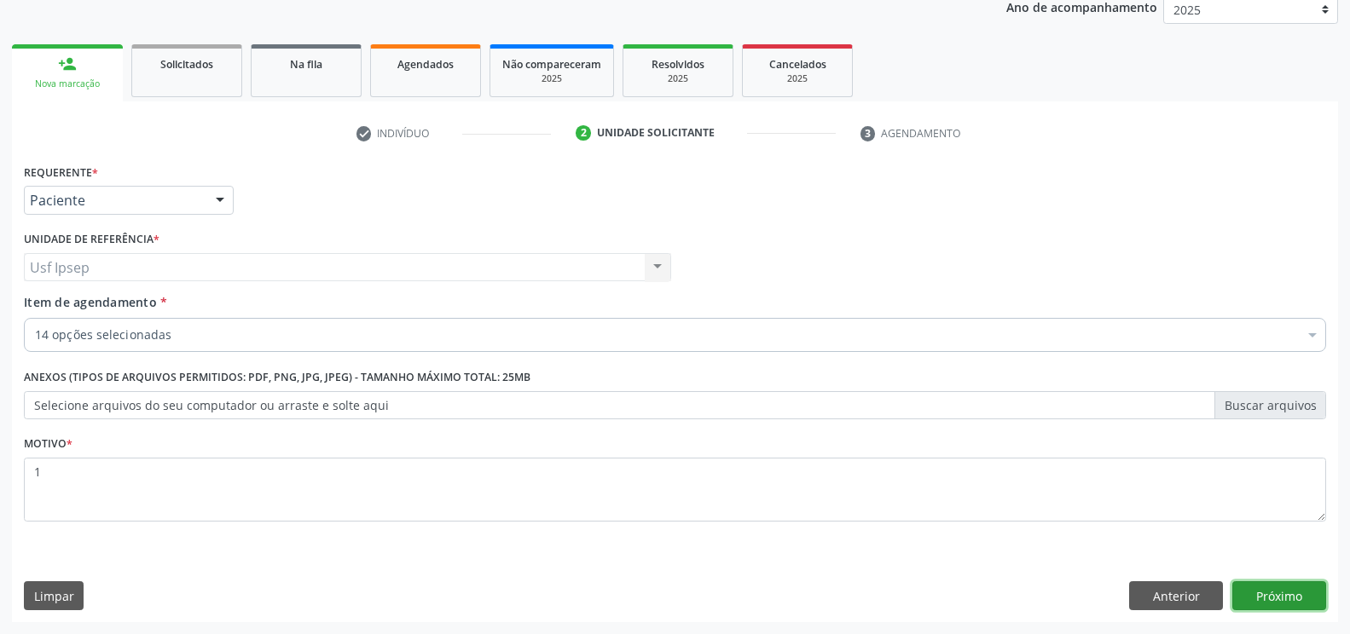
click at [1257, 603] on button "Próximo" at bounding box center [1279, 596] width 94 height 29
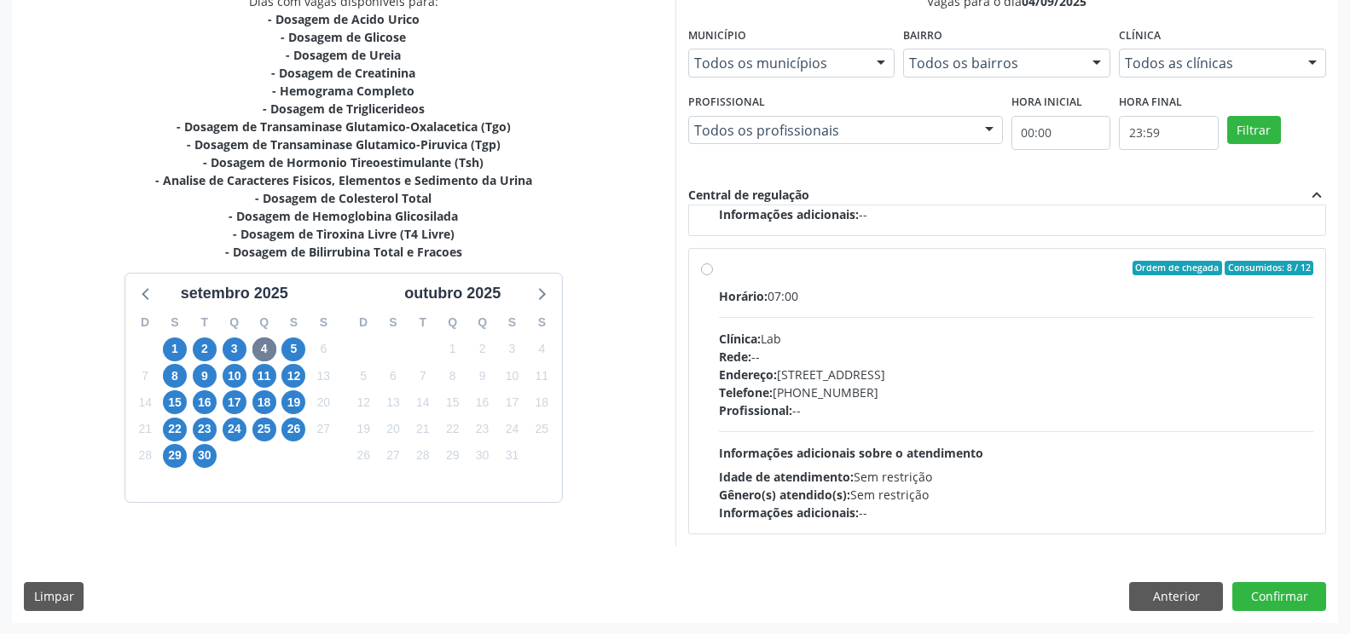
scroll to position [385, 0]
click at [1155, 598] on button "Anterior" at bounding box center [1176, 596] width 94 height 29
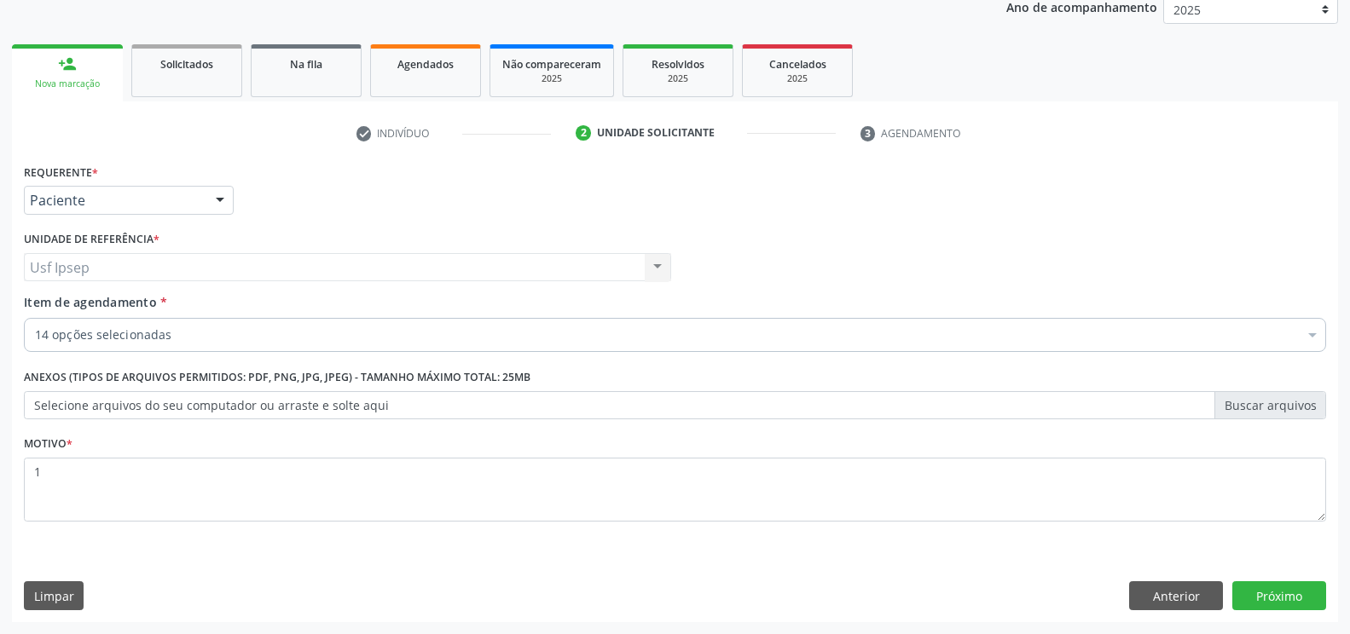
scroll to position [211, 0]
click at [1278, 594] on button "Próximo" at bounding box center [1279, 596] width 94 height 29
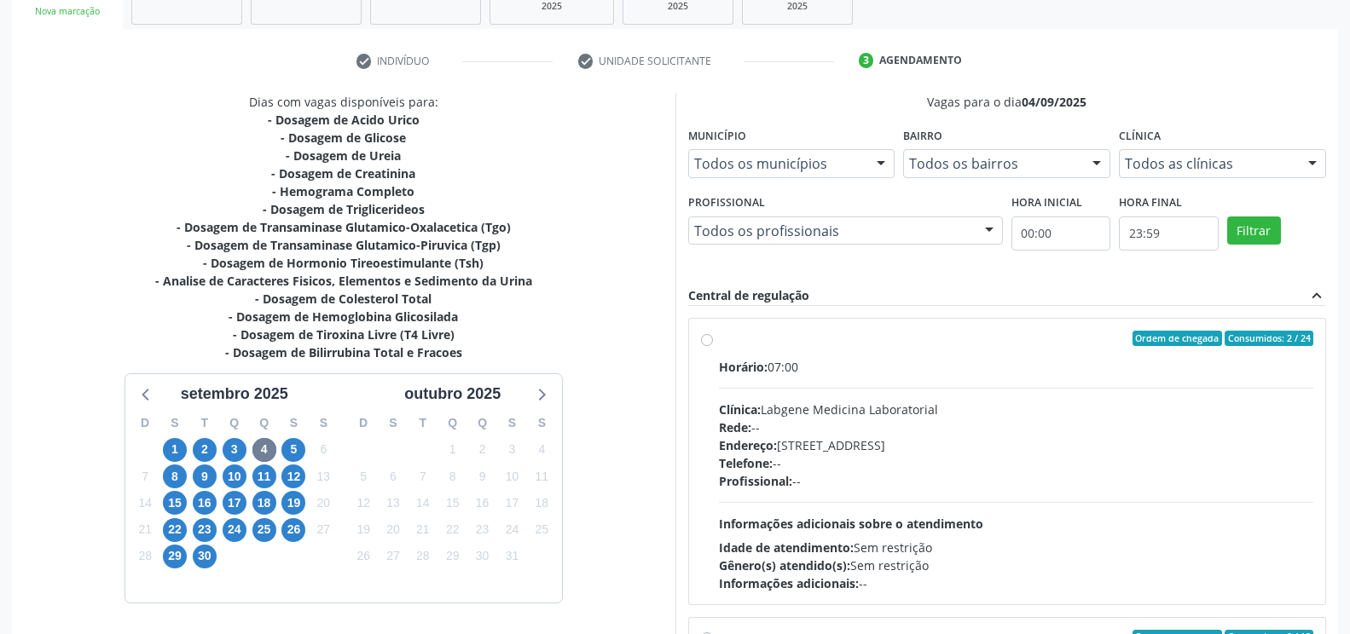
scroll to position [242, 0]
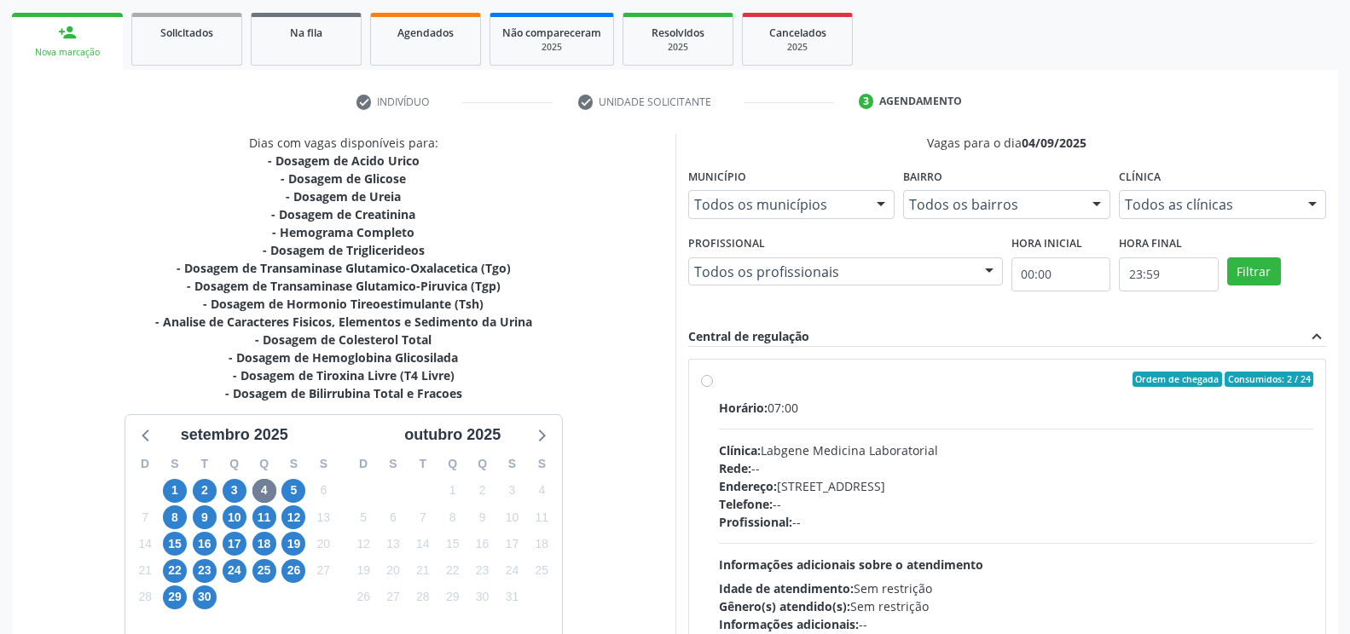
click at [621, 385] on div "Dias com vagas disponíveis para: - Dosagem de Acido Urico - Dosagem de Glicose …" at bounding box center [343, 411] width 663 height 554
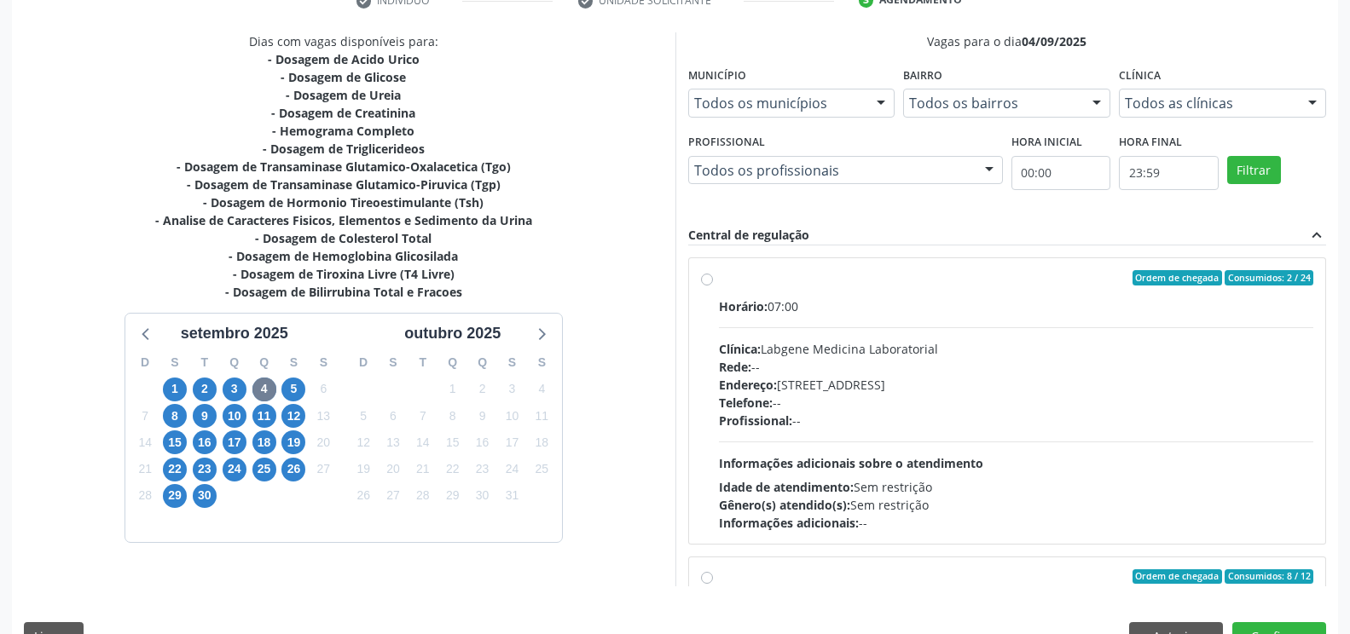
scroll to position [385, 0]
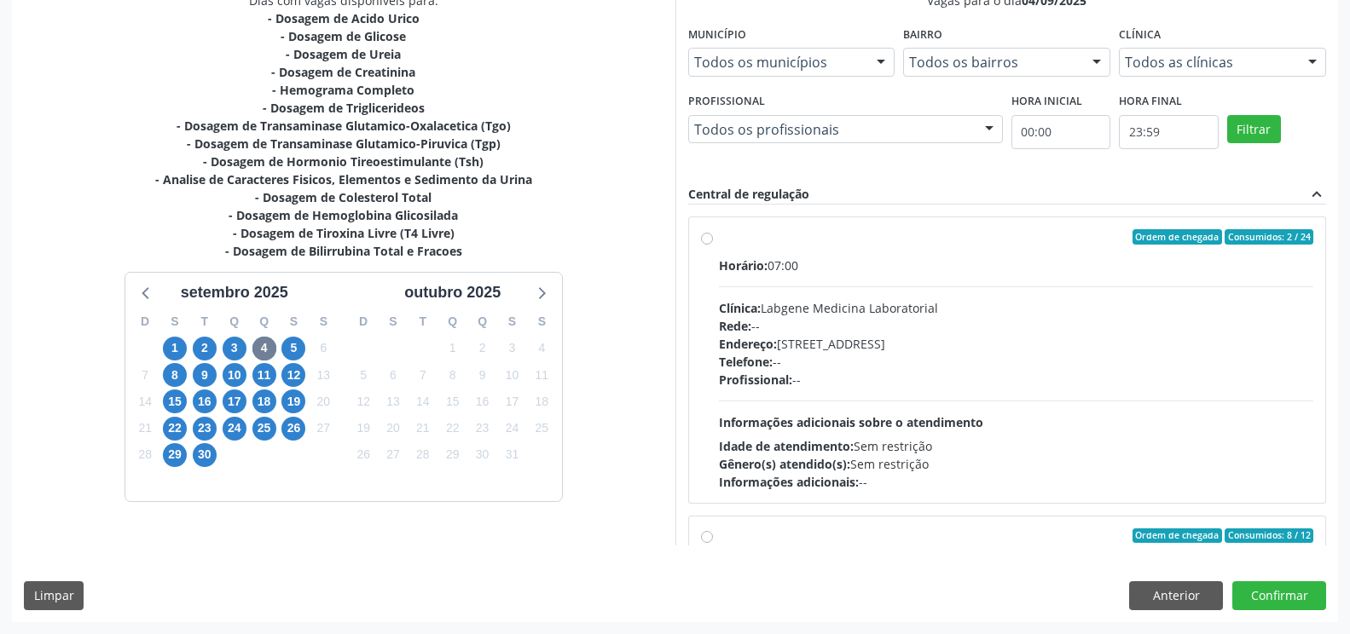
drag, startPoint x: 733, startPoint y: 418, endPoint x: 588, endPoint y: 245, distance: 226.3
click at [588, 245] on div "Dias com vagas disponíveis para: - Dosagem de Acido Urico - Dosagem de Glicose …" at bounding box center [343, 268] width 663 height 554
click at [1169, 614] on div "Dias com vagas disponíveis para: - Dosagem de Acido Urico - Dosagem de Glicose …" at bounding box center [675, 306] width 1326 height 630
click at [1165, 599] on button "Anterior" at bounding box center [1176, 596] width 94 height 29
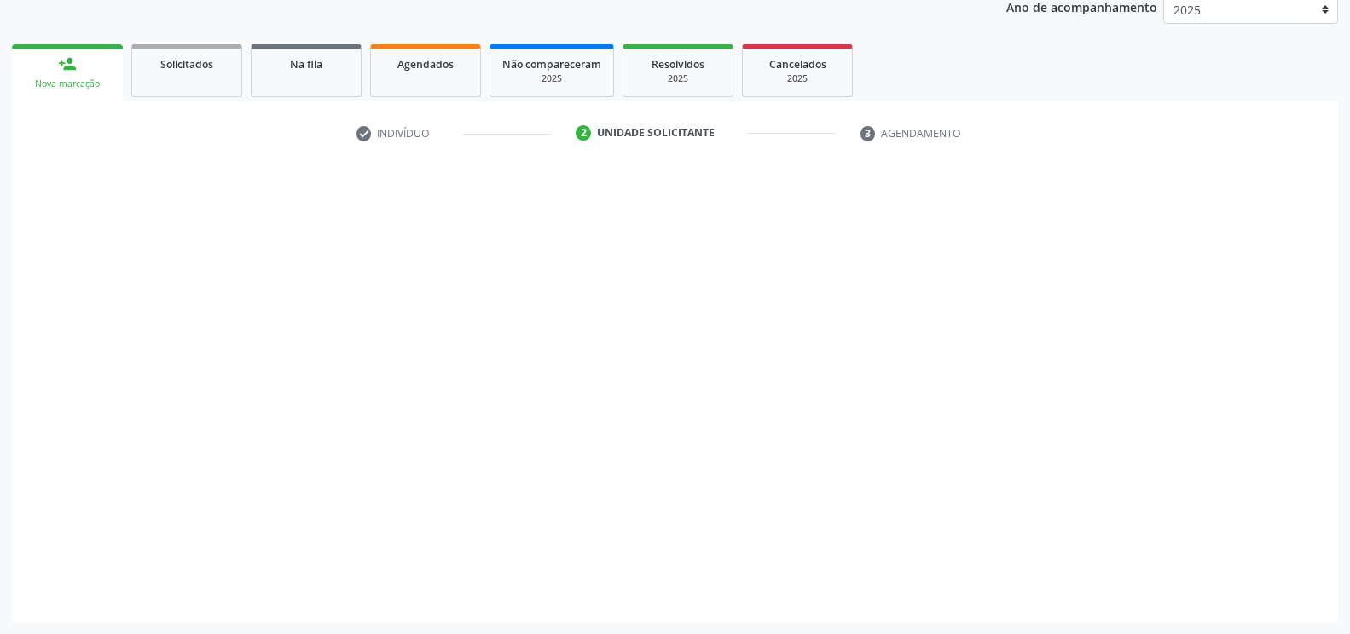
scroll to position [211, 0]
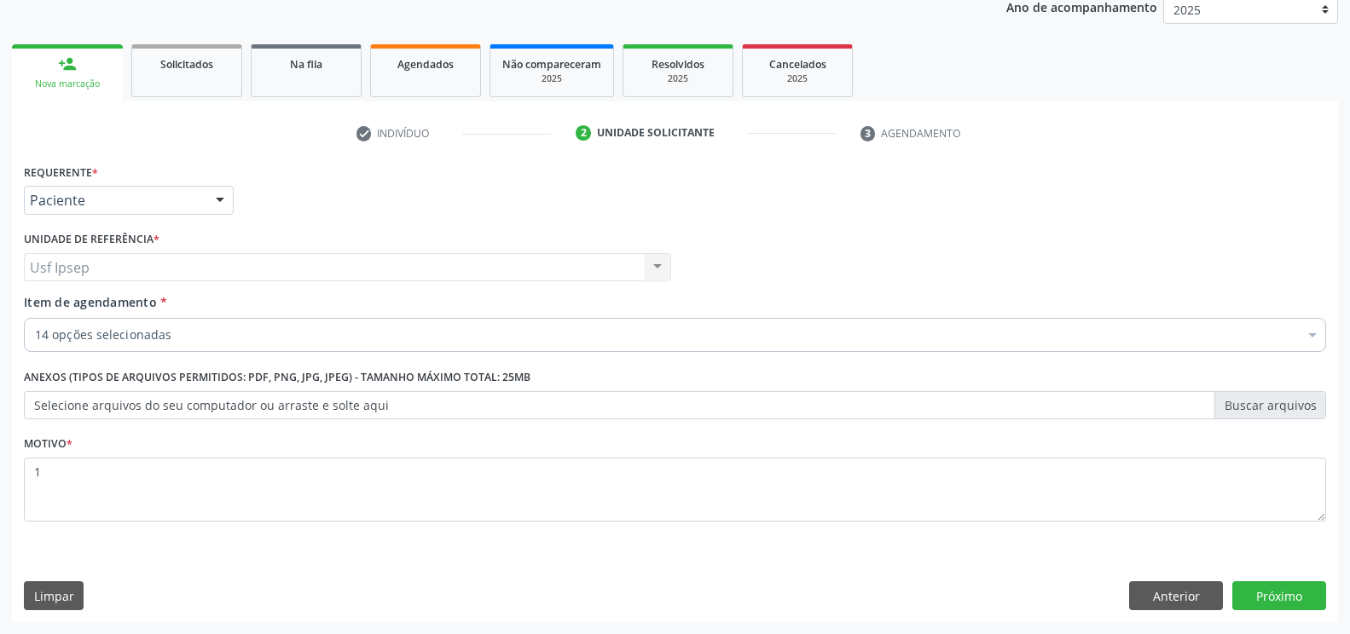
click at [79, 79] on div "Nova marcação" at bounding box center [67, 84] width 87 height 13
click at [61, 88] on div "Nova marcação" at bounding box center [67, 84] width 87 height 13
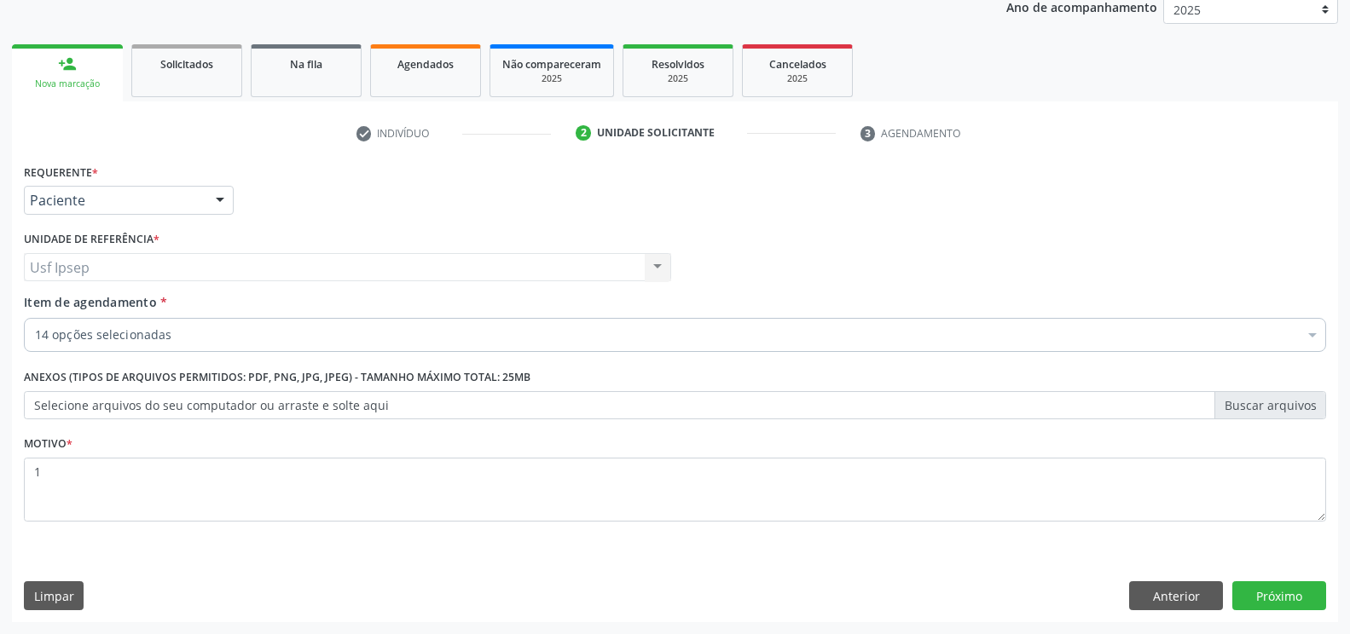
click at [61, 88] on div "Nova marcação" at bounding box center [67, 84] width 87 height 13
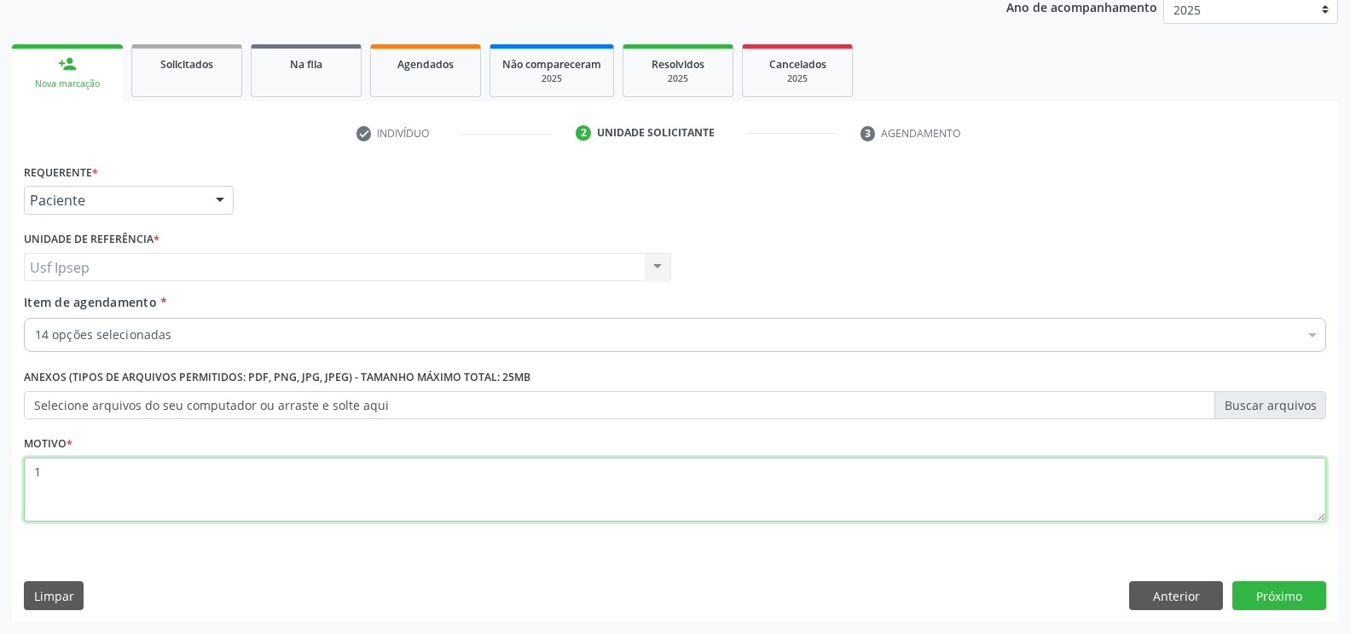
click at [43, 473] on textarea "1" at bounding box center [675, 490] width 1302 height 65
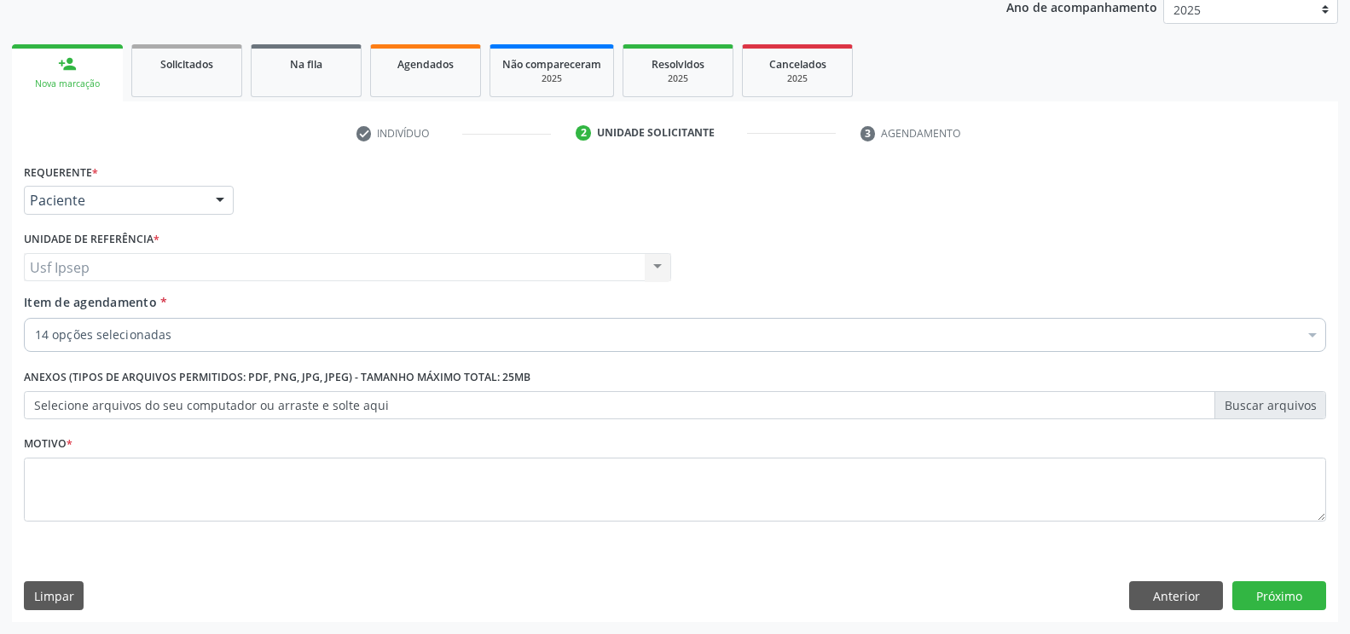
click at [87, 73] on link "person_add Nova marcação" at bounding box center [67, 72] width 111 height 57
click at [78, 90] on div "Nova marcação" at bounding box center [67, 84] width 87 height 13
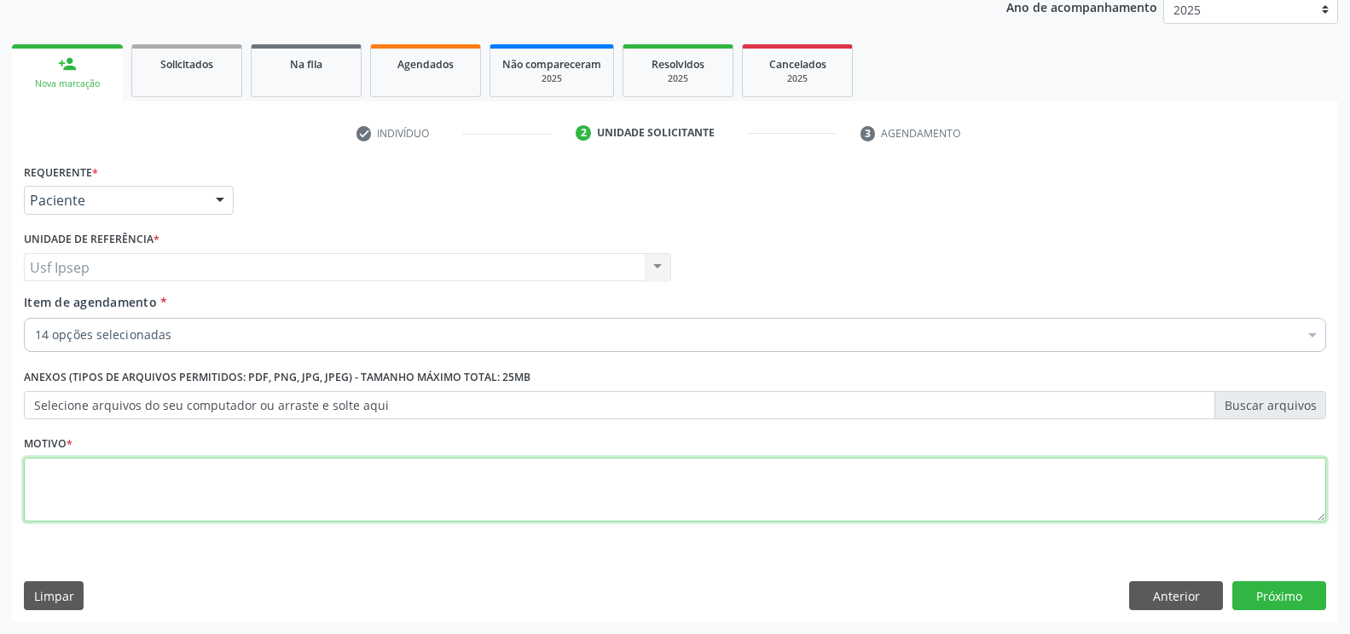
click at [50, 485] on textarea at bounding box center [675, 490] width 1302 height 65
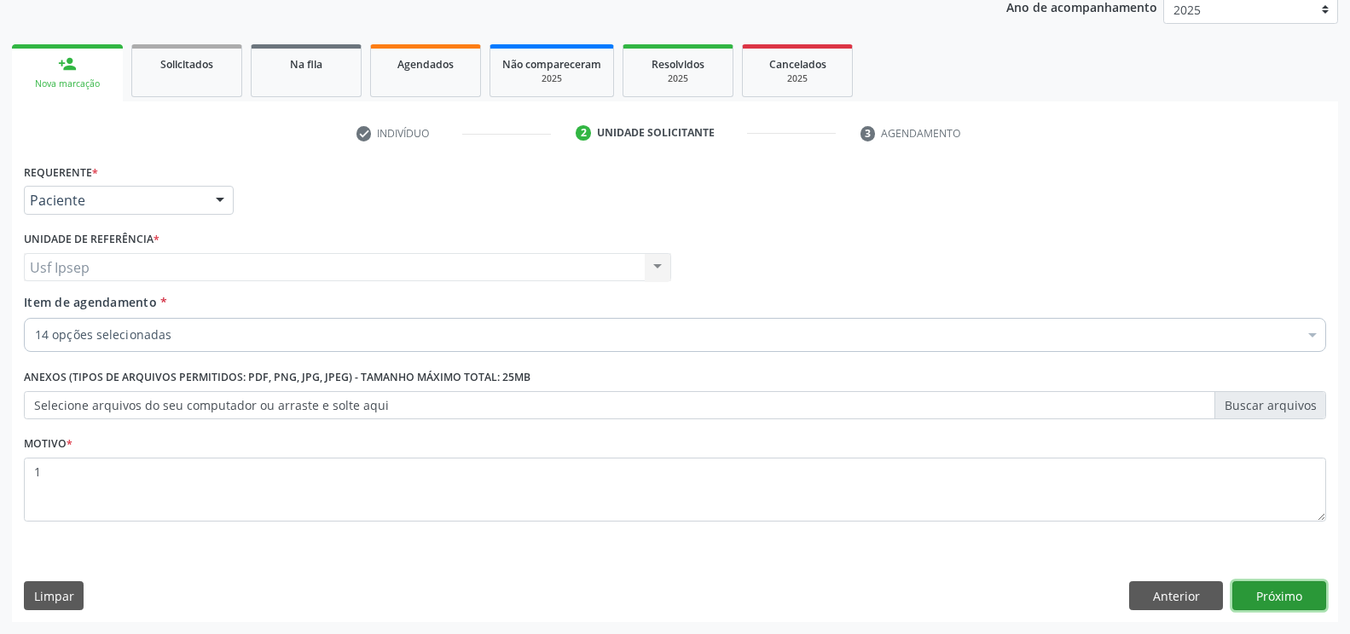
click at [1249, 596] on button "Próximo" at bounding box center [1279, 596] width 94 height 29
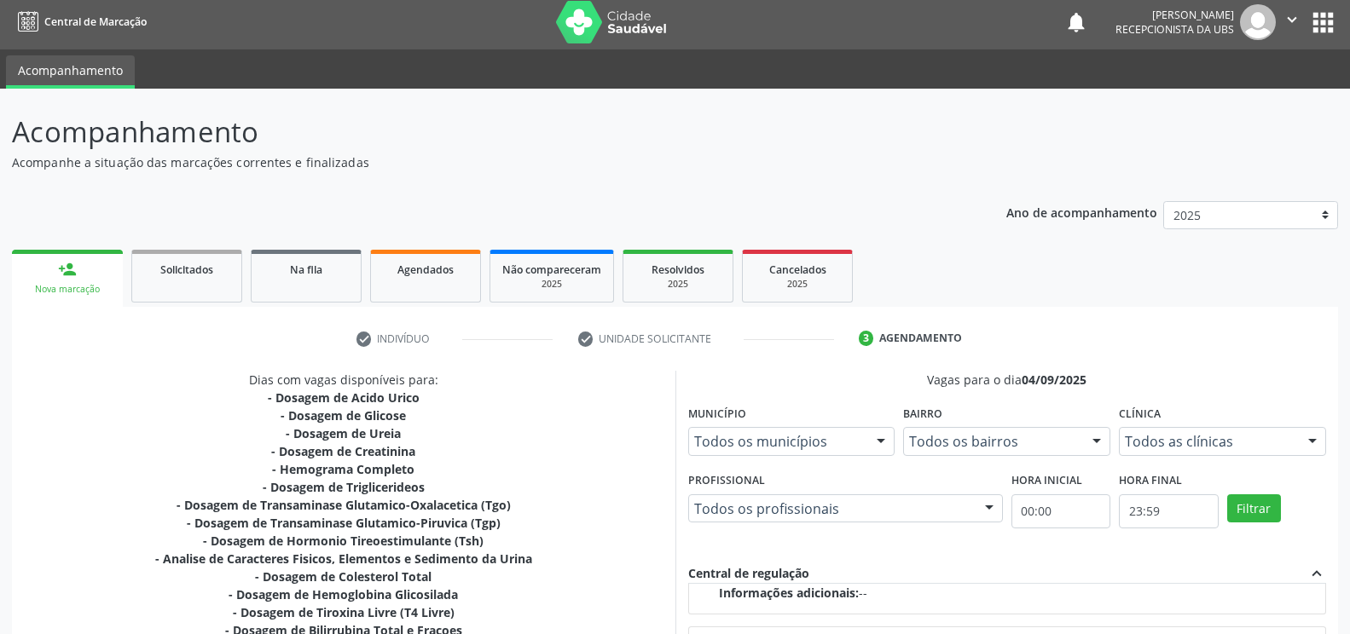
scroll to position [0, 0]
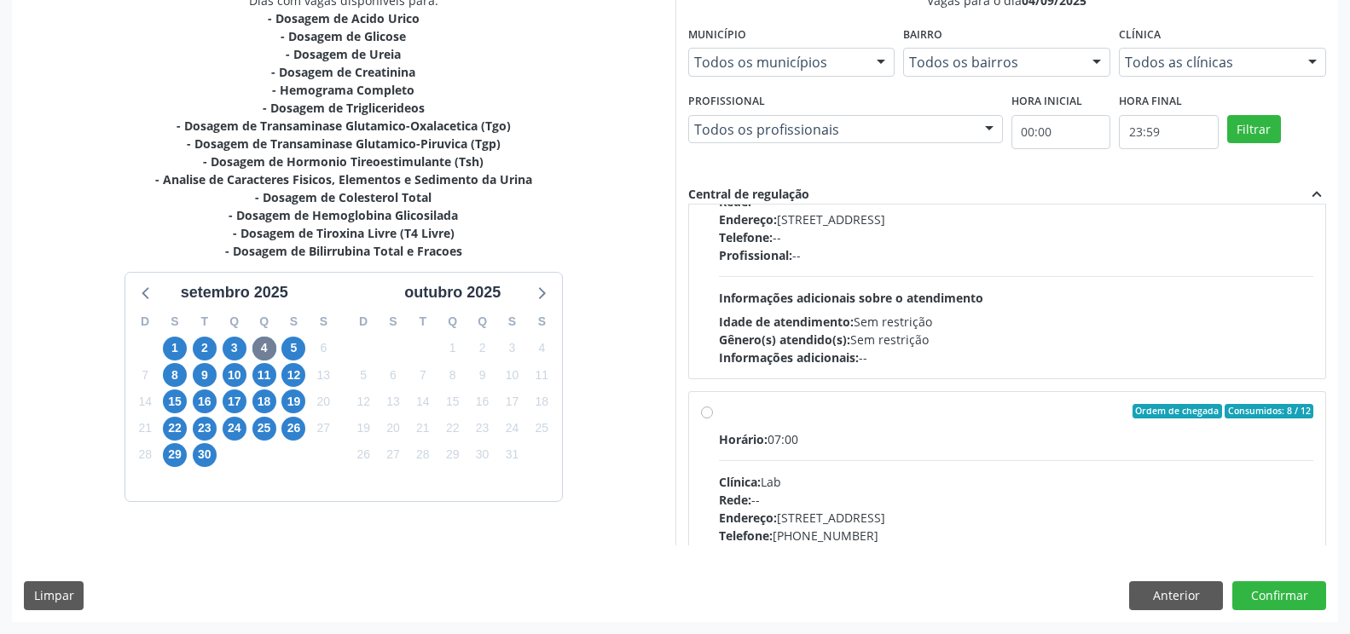
scroll to position [269, 0]
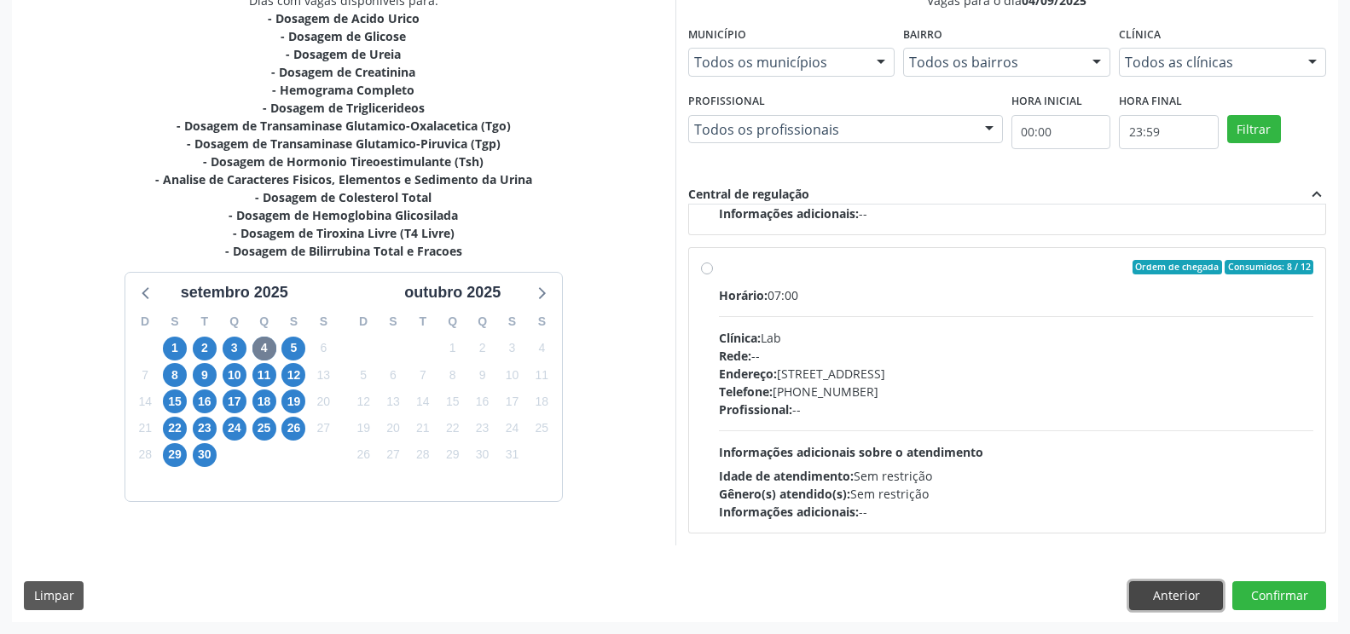
click at [1167, 596] on button "Anterior" at bounding box center [1176, 596] width 94 height 29
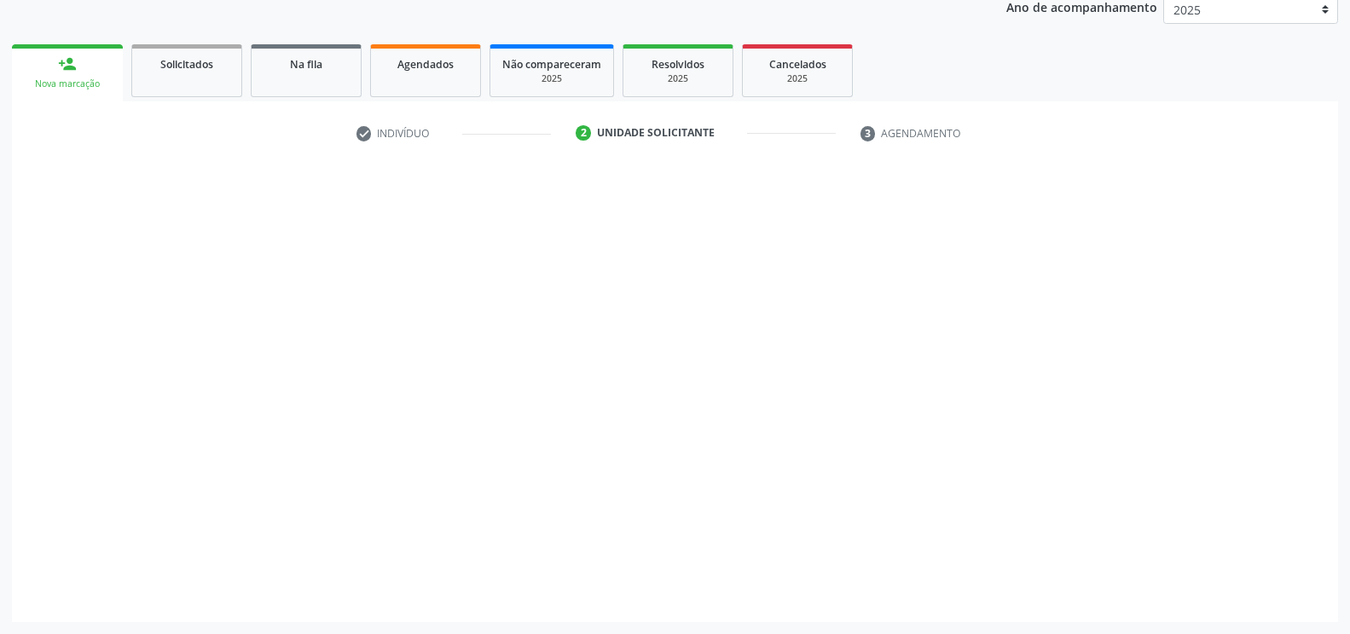
scroll to position [211, 0]
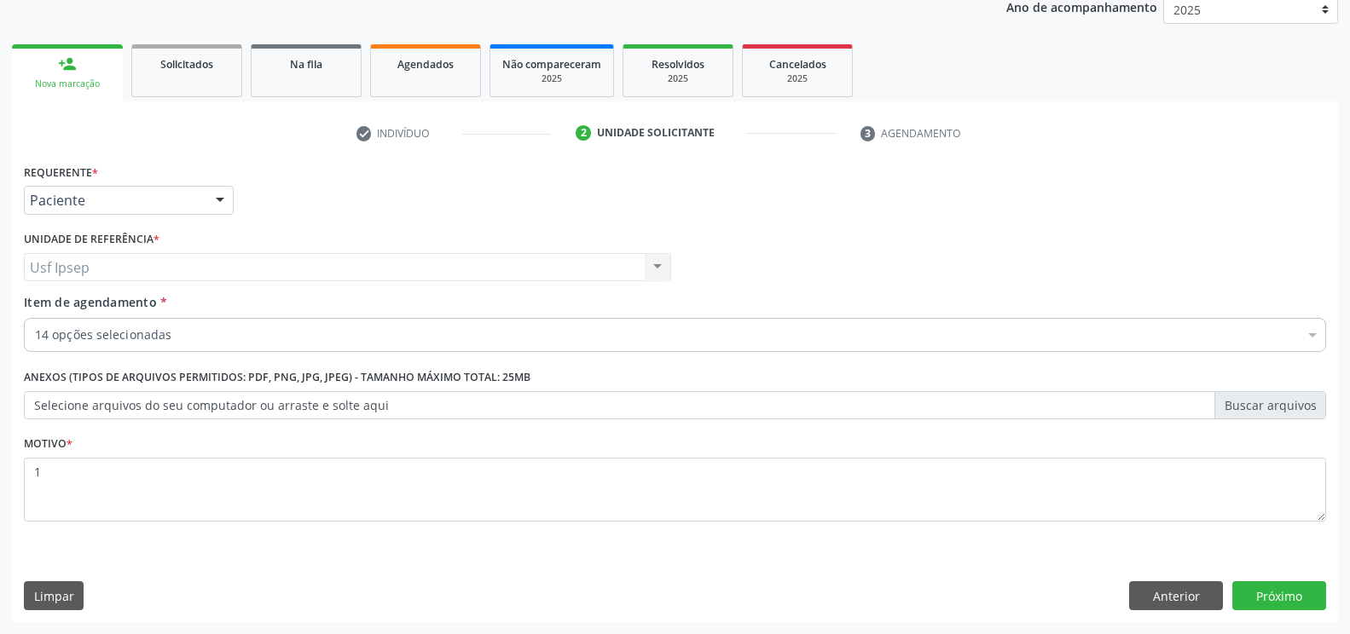
click at [217, 201] on div at bounding box center [220, 201] width 26 height 29
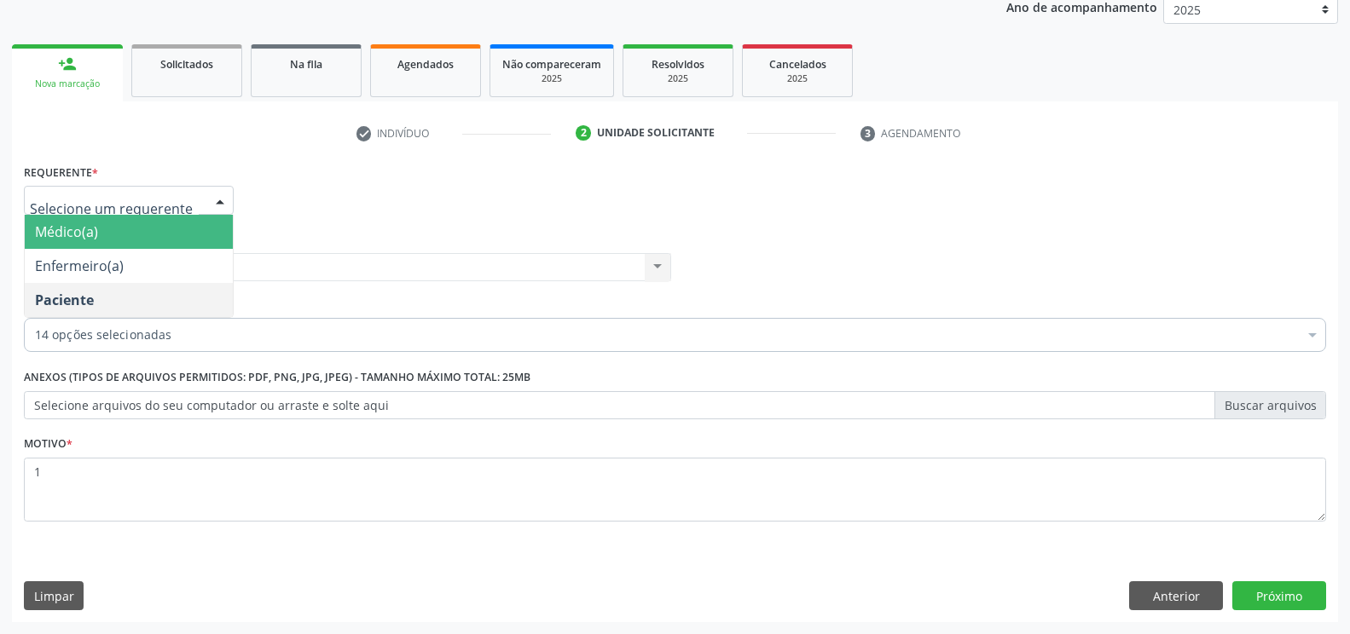
click at [335, 212] on div "Requerente * Médico(a) Enfermeiro(a) Paciente Nenhum resultado encontrado para:…" at bounding box center [675, 192] width 1311 height 67
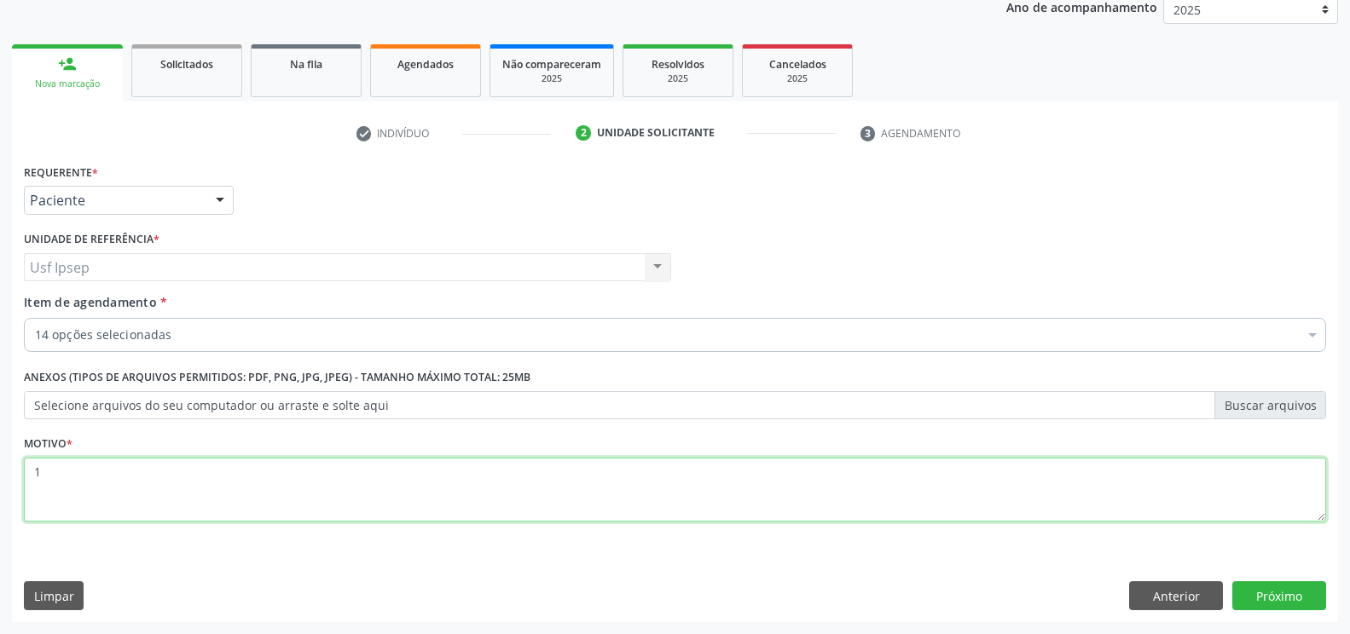
click at [49, 472] on textarea "1" at bounding box center [675, 490] width 1302 height 65
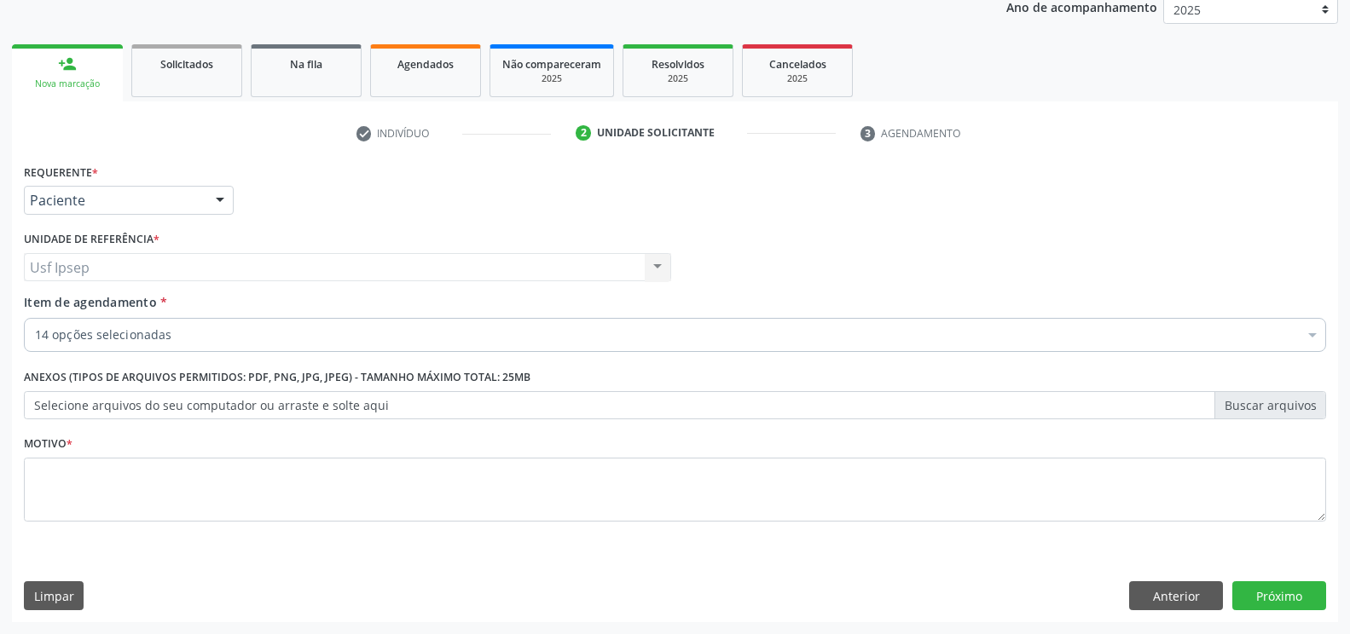
click at [90, 90] on div "Nova marcação" at bounding box center [67, 84] width 87 height 13
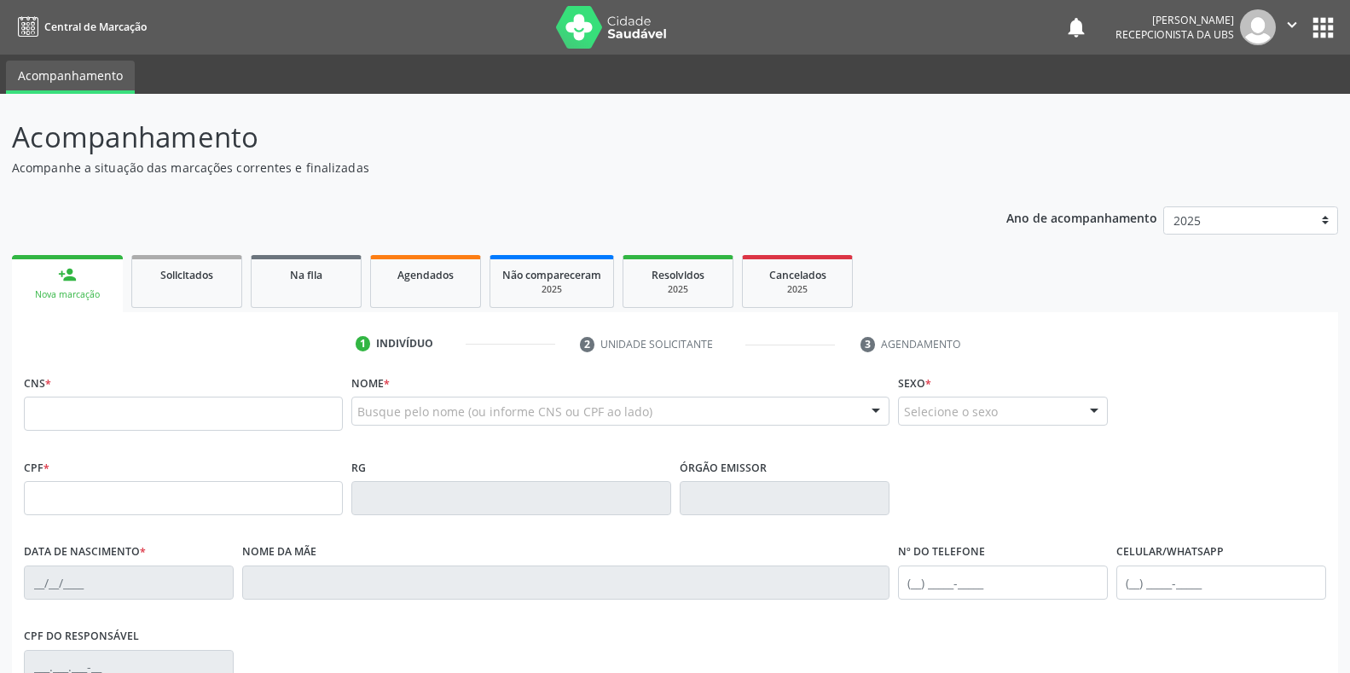
click at [34, 412] on input "text" at bounding box center [183, 414] width 319 height 34
type input "702 5023 2122 4734"
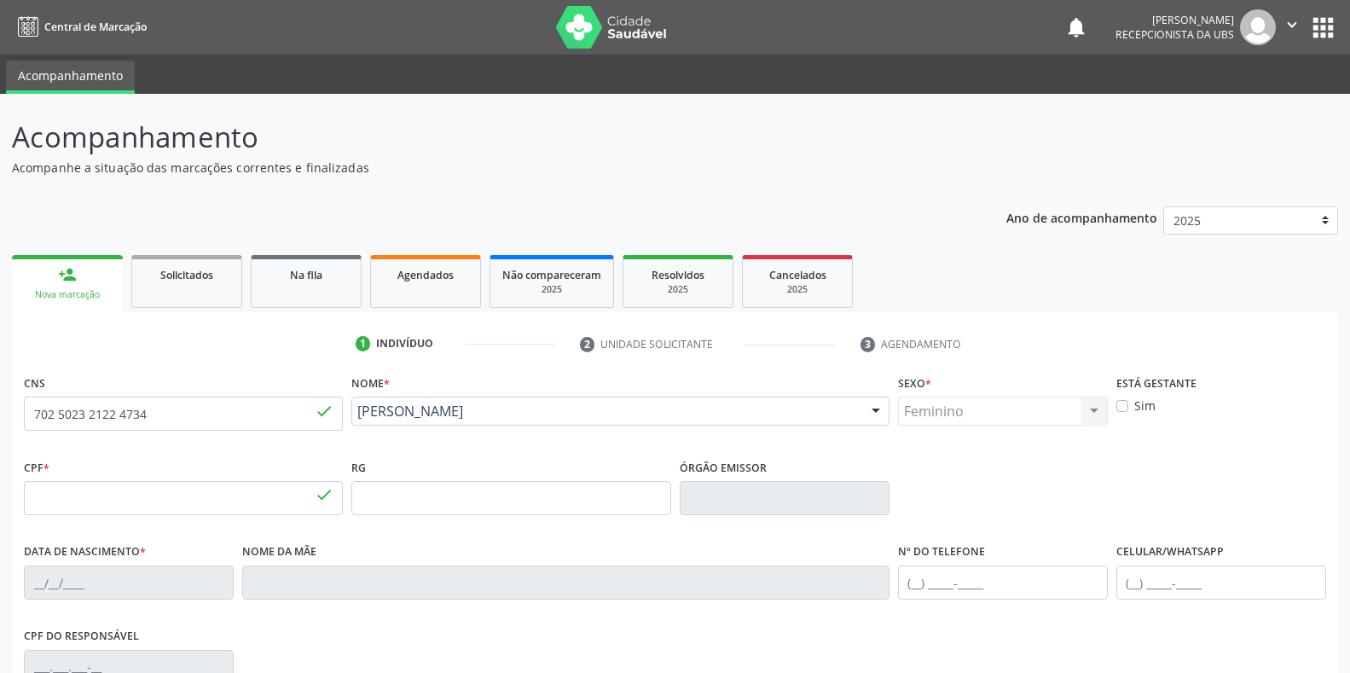
type input "152.576.378-47"
type input "30/10/1960"
type input "Tereza Virgolono de Souza"
type input "(87) 99962-5785"
type input "1595"
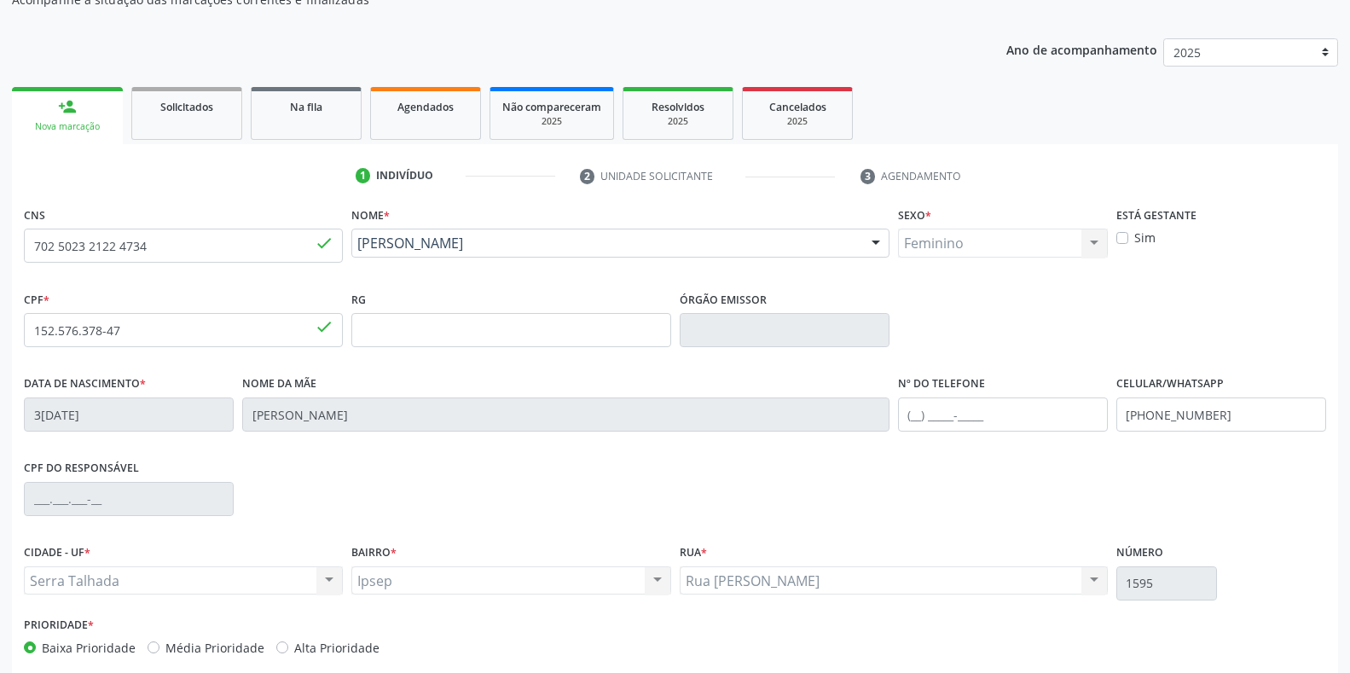
scroll to position [252, 0]
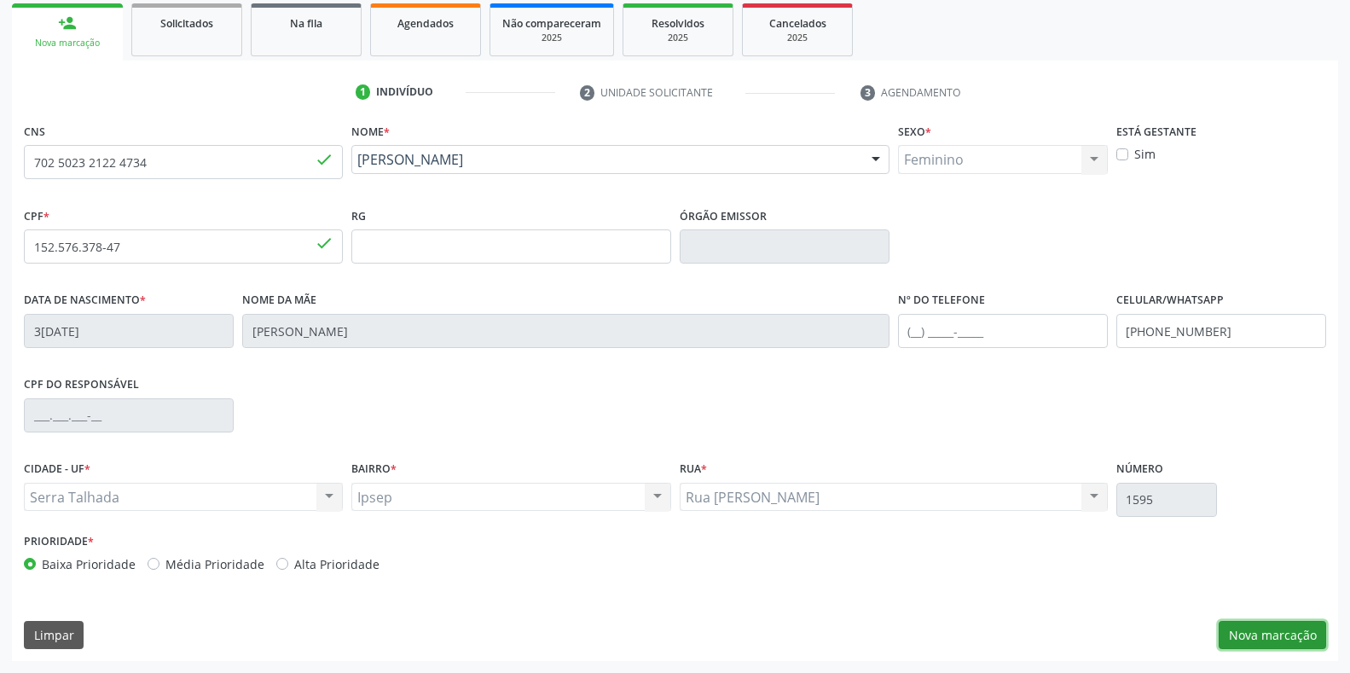
click at [1252, 640] on button "Nova marcação" at bounding box center [1272, 635] width 107 height 29
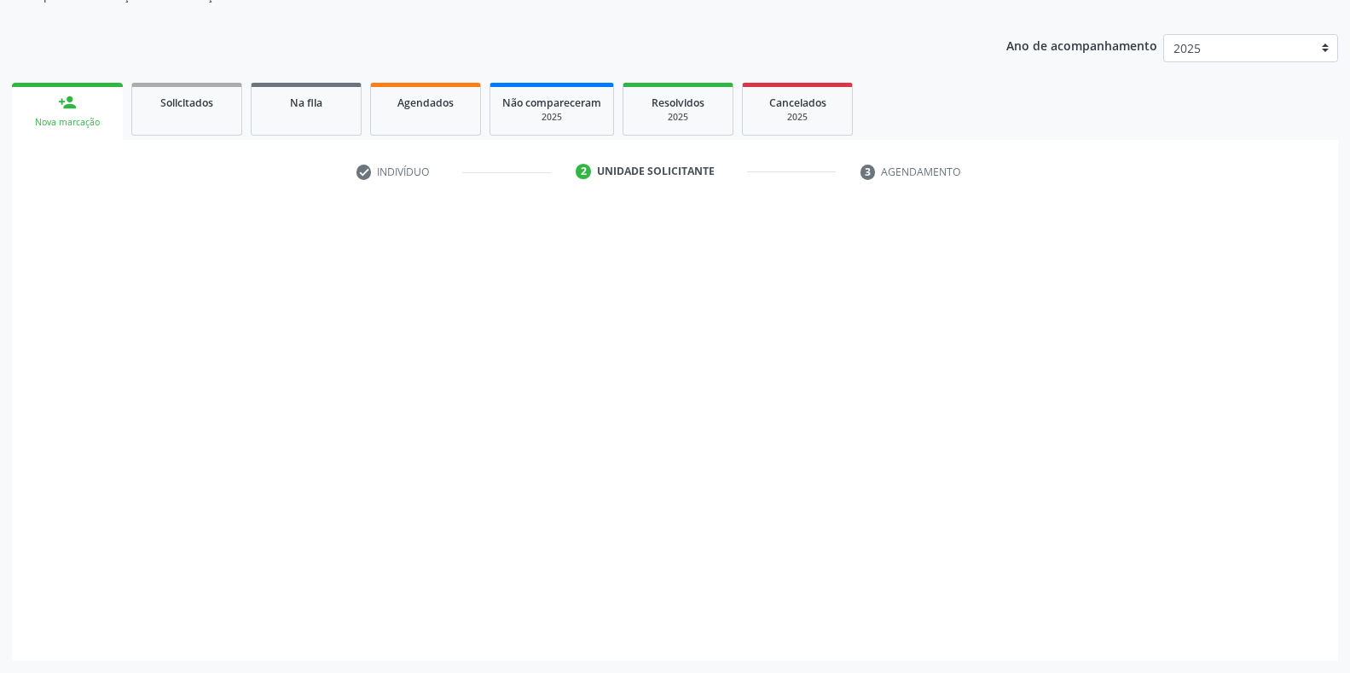
scroll to position [172, 0]
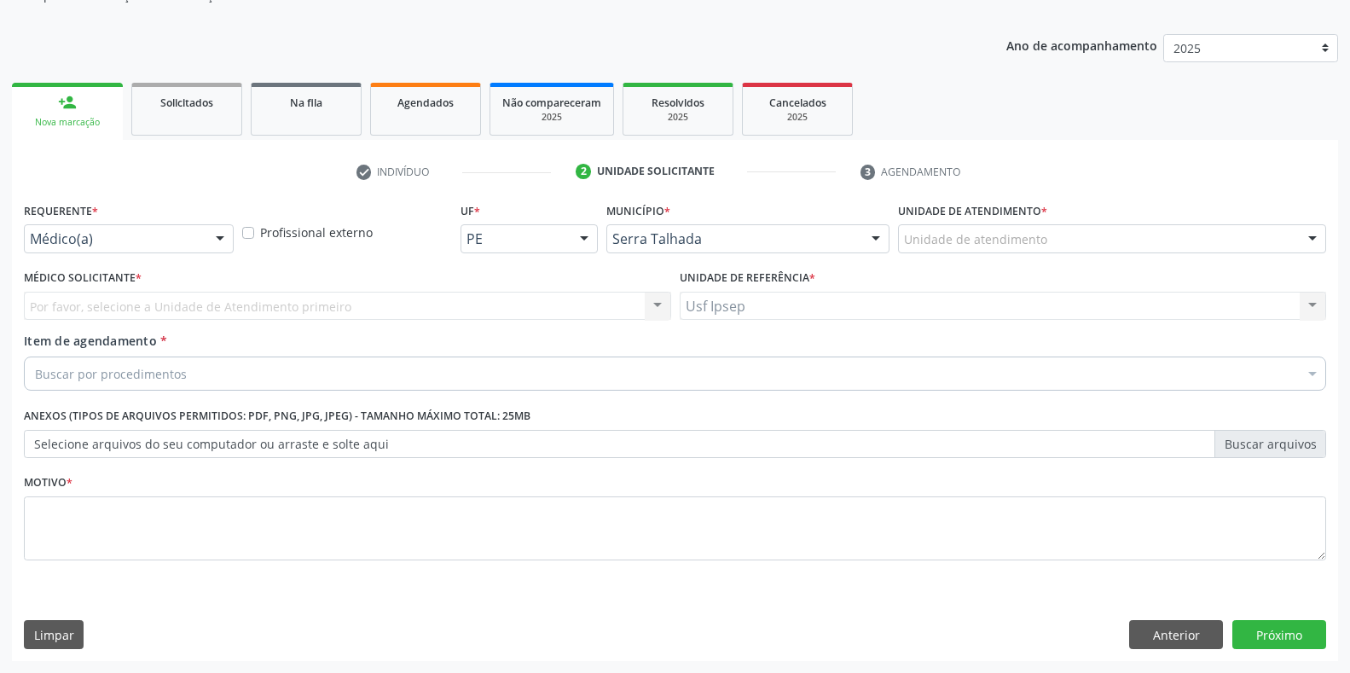
click at [217, 239] on div at bounding box center [220, 239] width 26 height 29
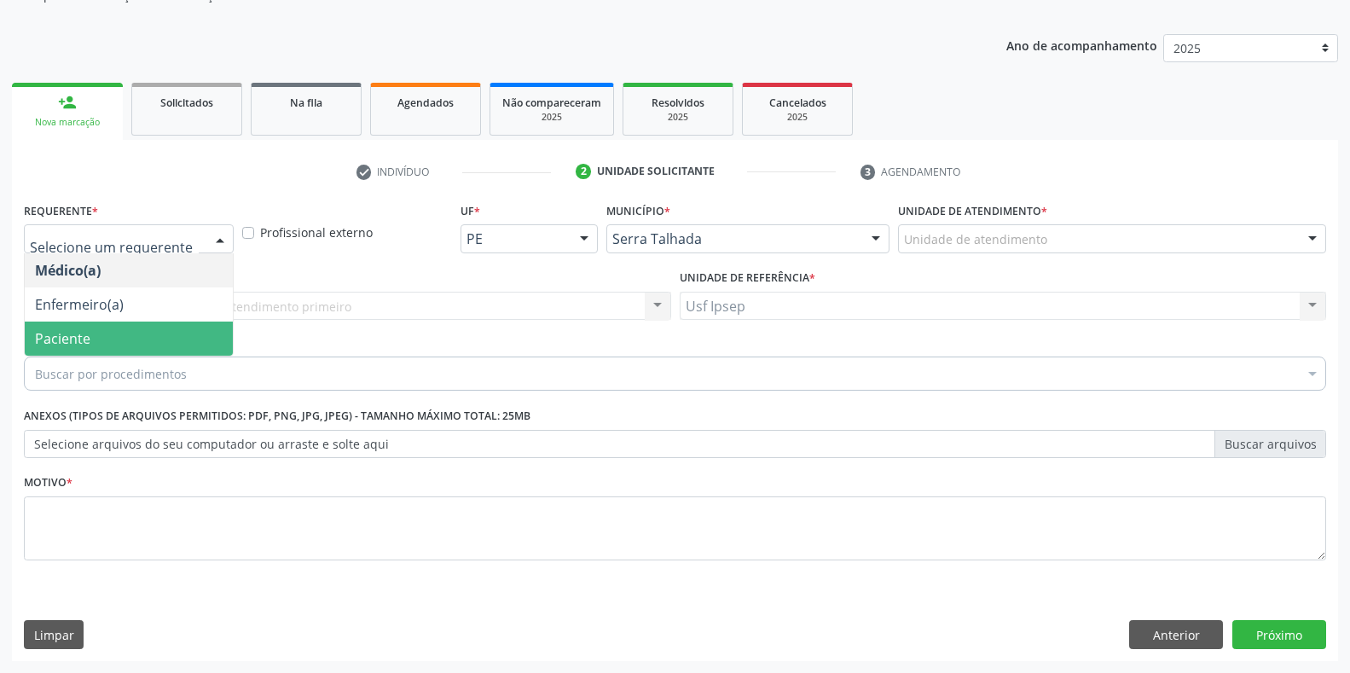
click at [81, 338] on span "Paciente" at bounding box center [62, 338] width 55 height 19
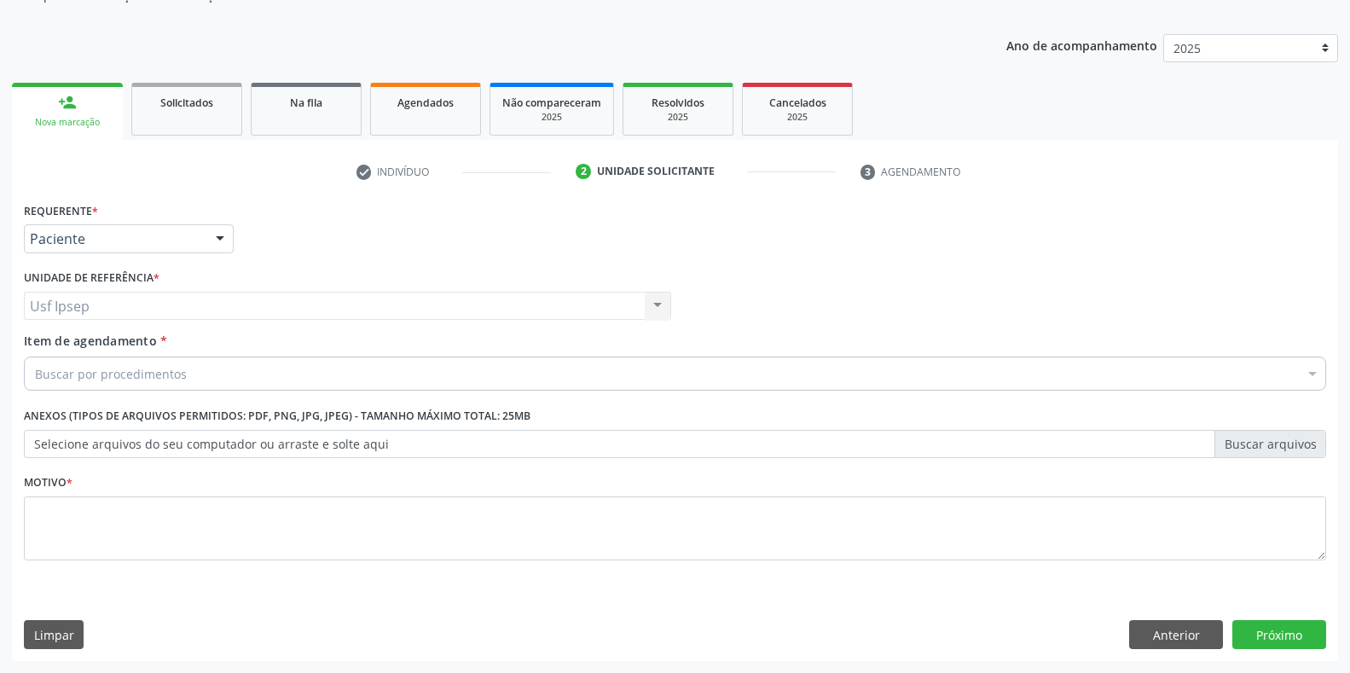
click at [43, 341] on span "Item de agendamento" at bounding box center [90, 341] width 133 height 16
click at [35, 356] on input "Item de agendamento *" at bounding box center [35, 373] width 0 height 34
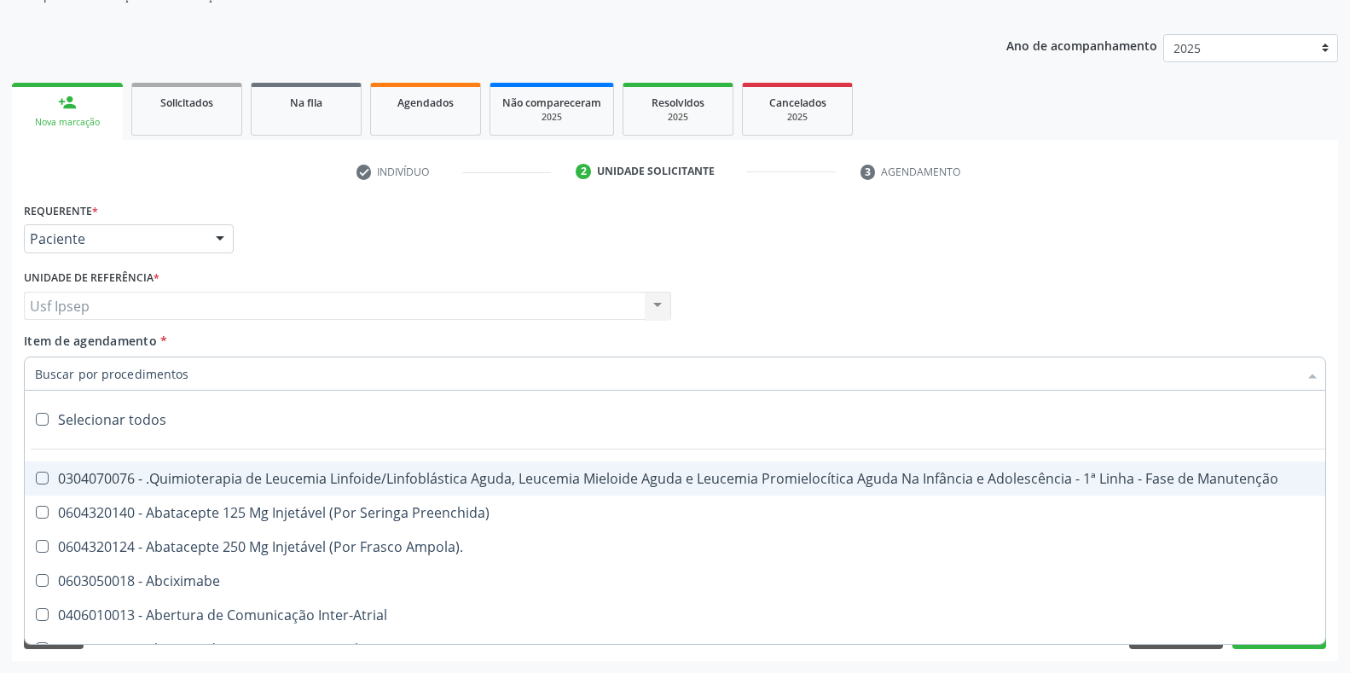
click at [40, 369] on input "Item de agendamento *" at bounding box center [666, 373] width 1263 height 34
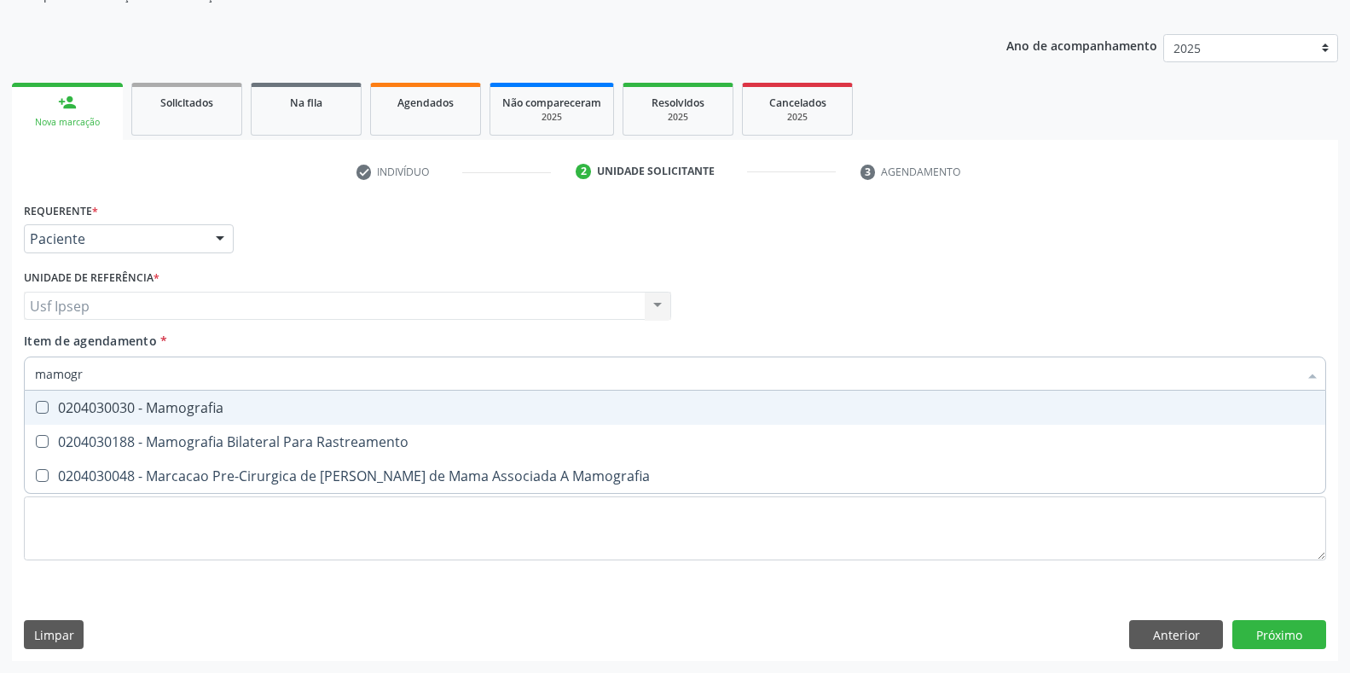
type input "mamogra"
click at [38, 414] on Mamografia at bounding box center [42, 407] width 13 height 13
click at [36, 413] on Mamografia "checkbox" at bounding box center [30, 407] width 11 height 11
checkbox Mamografia "true"
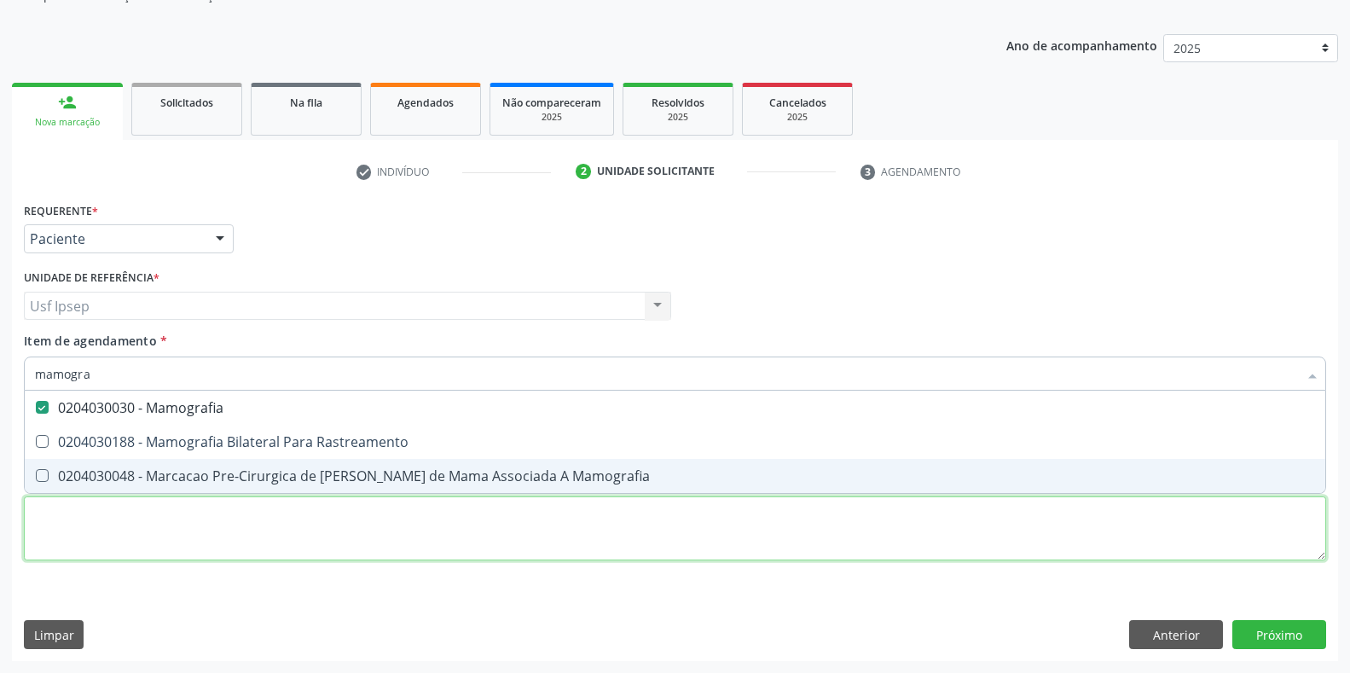
click at [43, 525] on div "Requerente * Paciente Médico(a) Enfermeiro(a) Paciente Nenhum resultado encontr…" at bounding box center [675, 391] width 1302 height 386
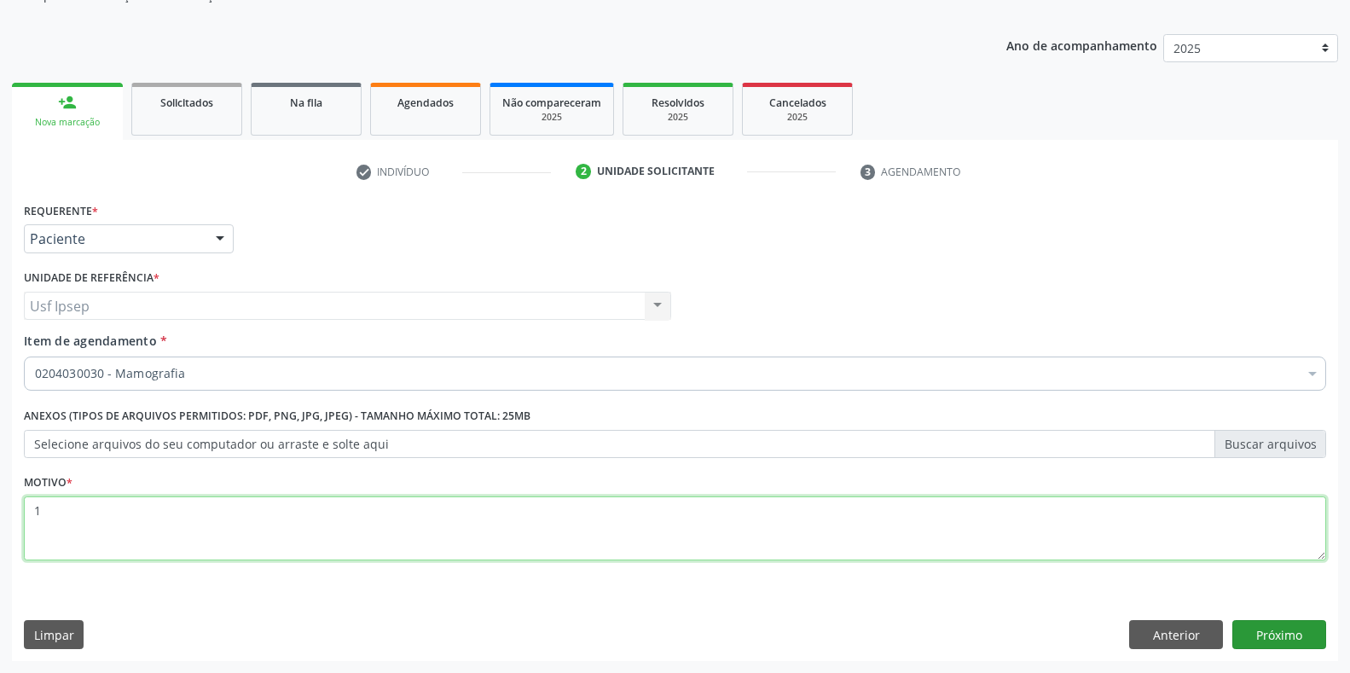
type textarea "1"
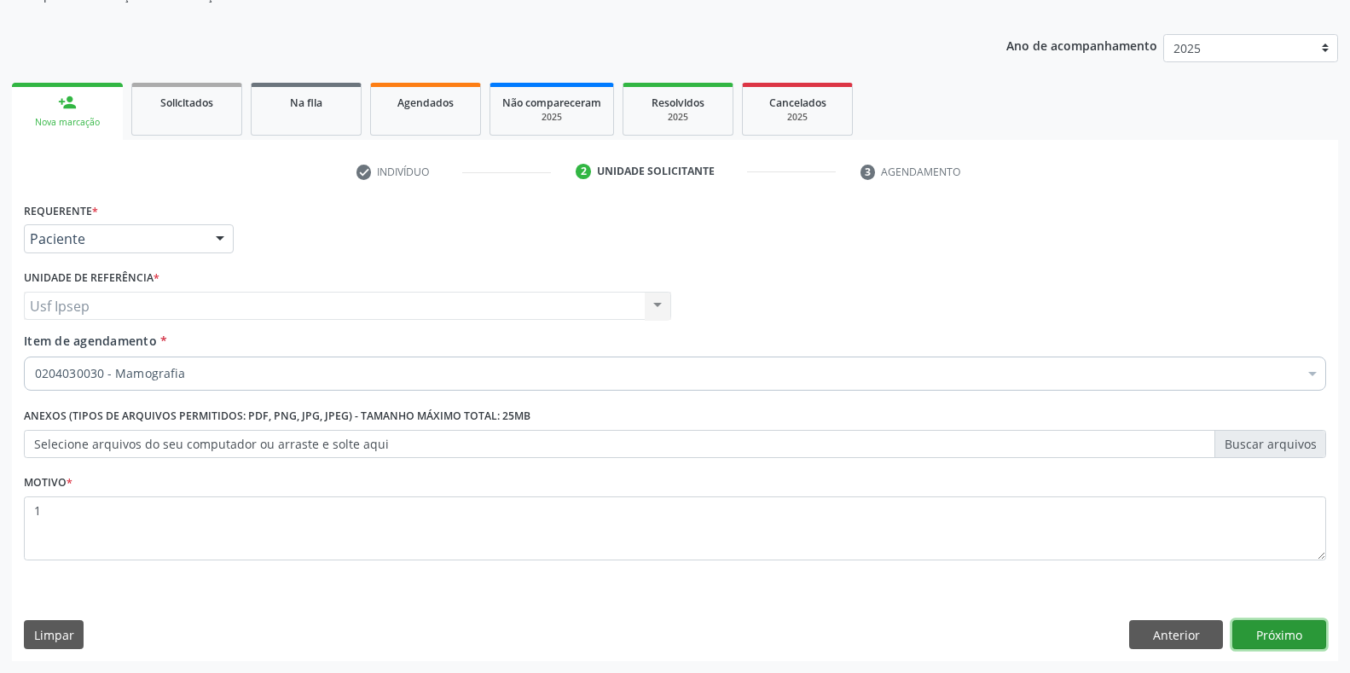
click at [1264, 635] on button "Próximo" at bounding box center [1279, 634] width 94 height 29
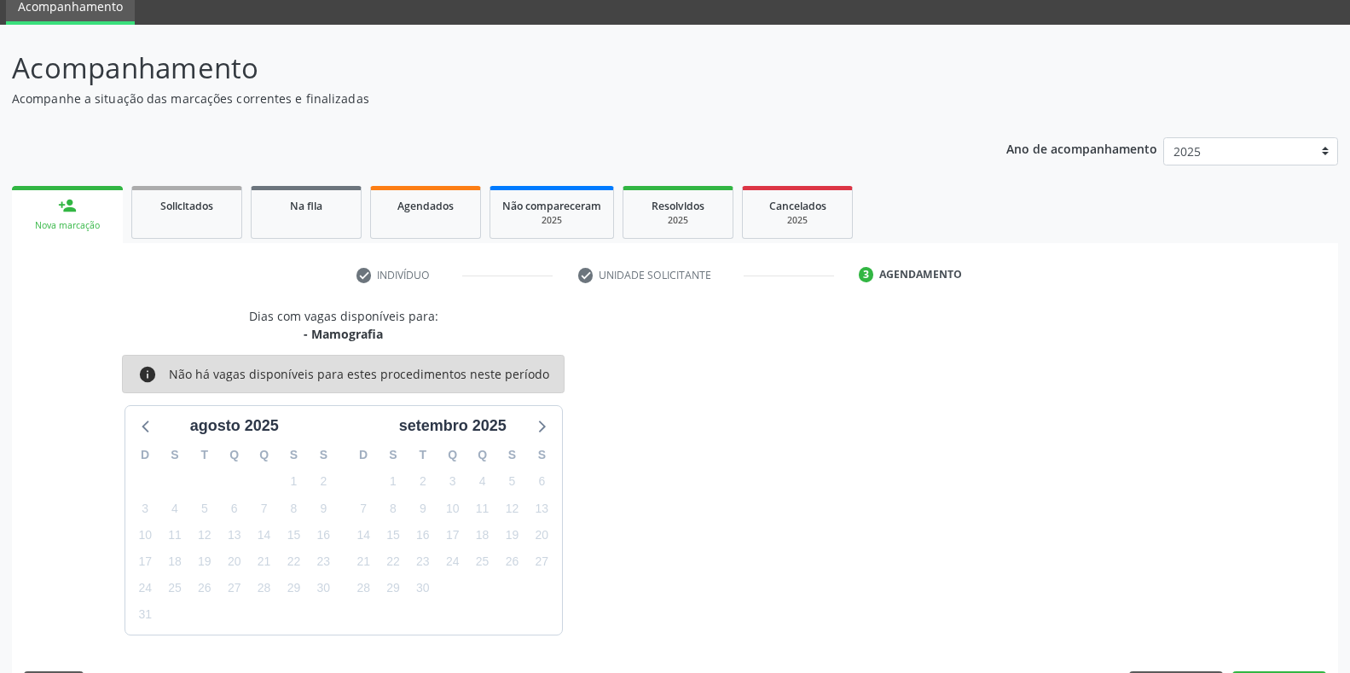
scroll to position [119, 0]
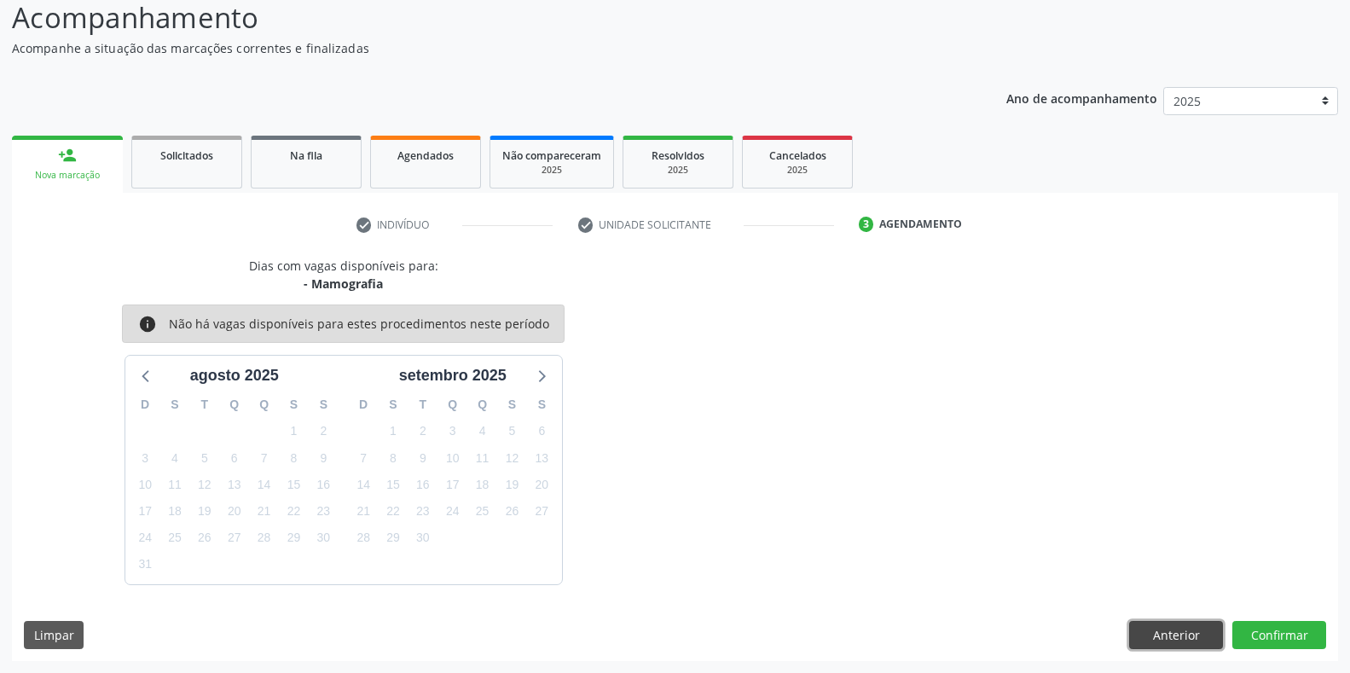
click at [1184, 641] on button "Anterior" at bounding box center [1176, 635] width 94 height 29
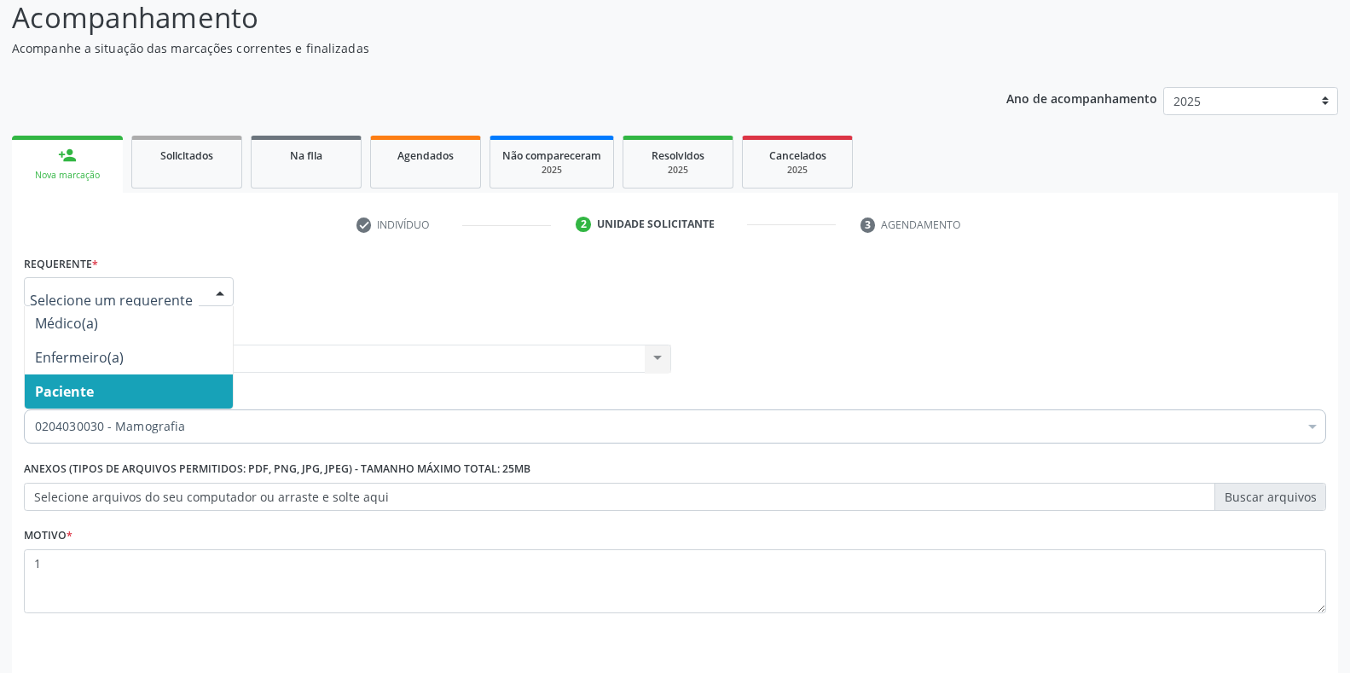
click at [214, 287] on div at bounding box center [220, 292] width 26 height 29
click at [141, 398] on span "Paciente" at bounding box center [129, 391] width 208 height 34
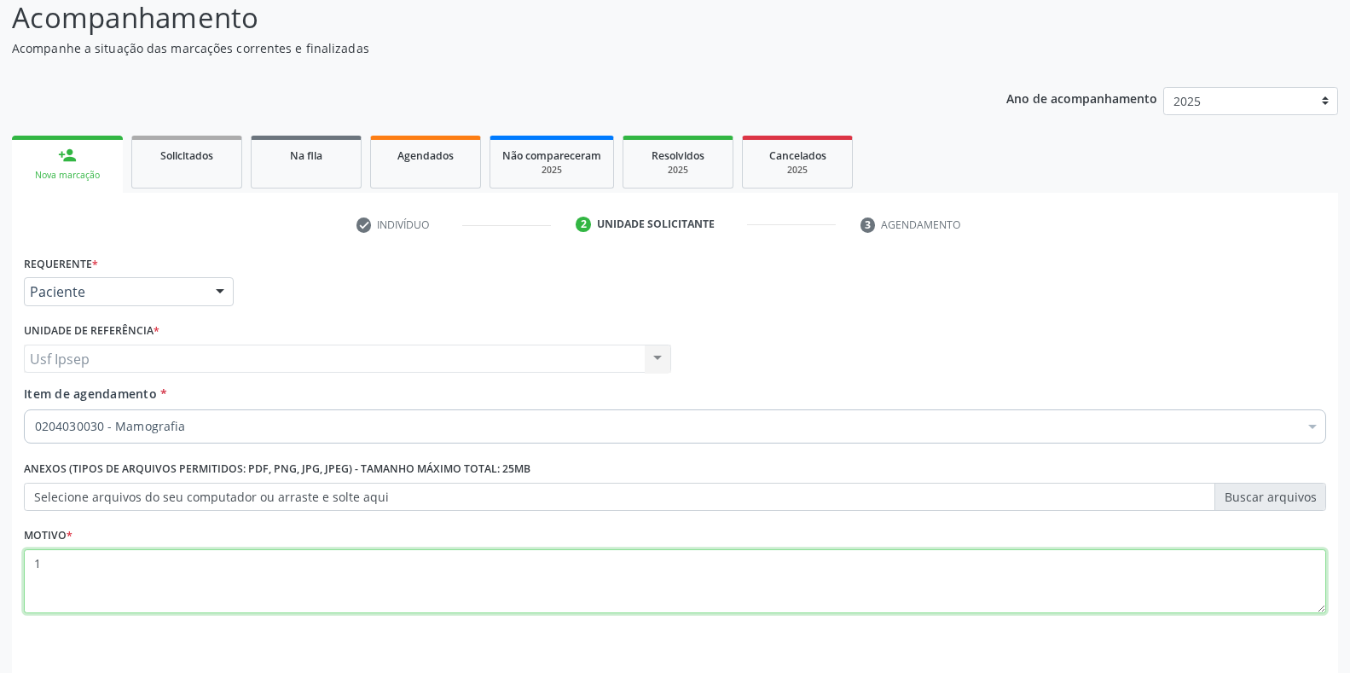
click at [47, 562] on textarea "1" at bounding box center [675, 581] width 1302 height 65
type textarea "1"
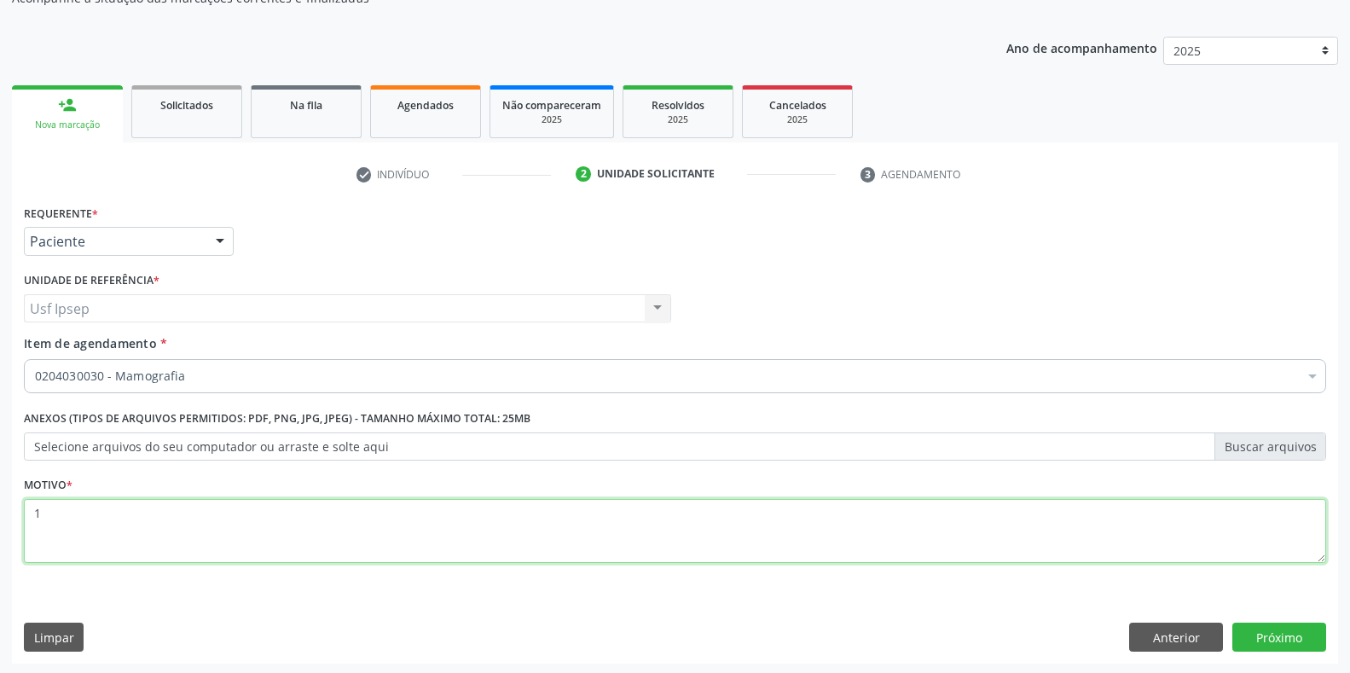
scroll to position [172, 0]
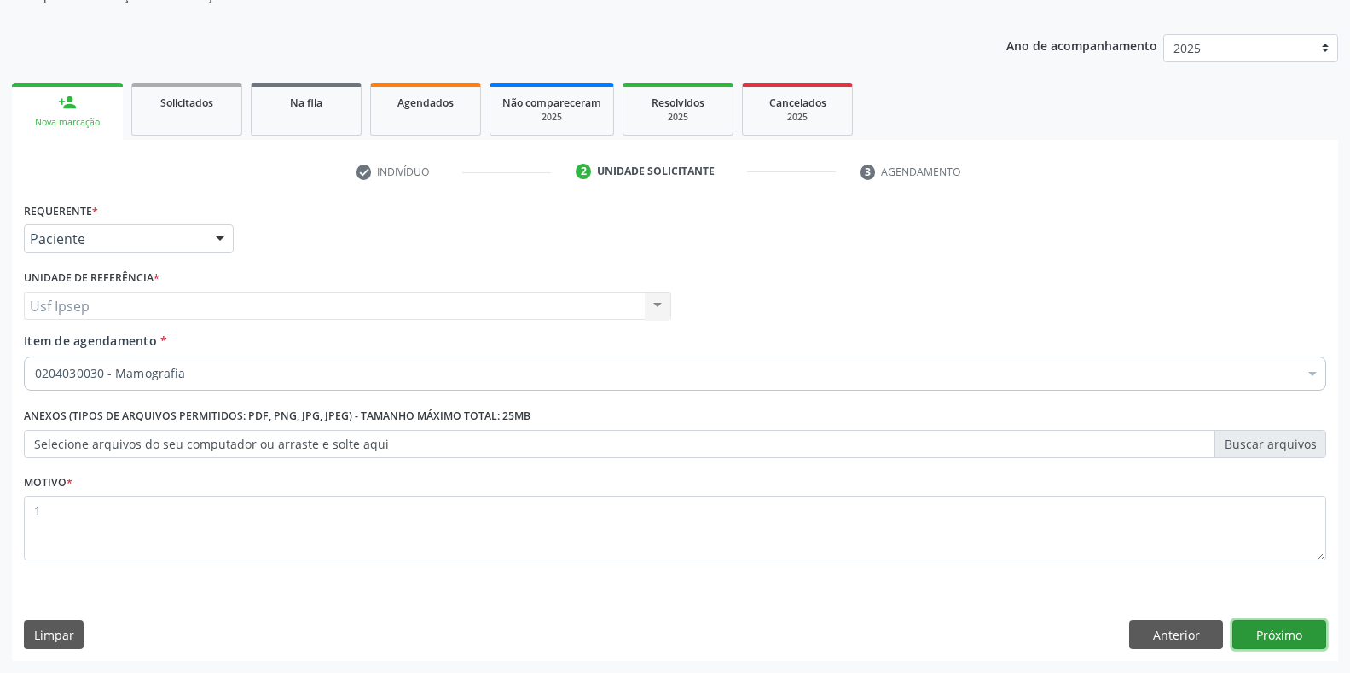
click at [1272, 636] on button "Próximo" at bounding box center [1279, 634] width 94 height 29
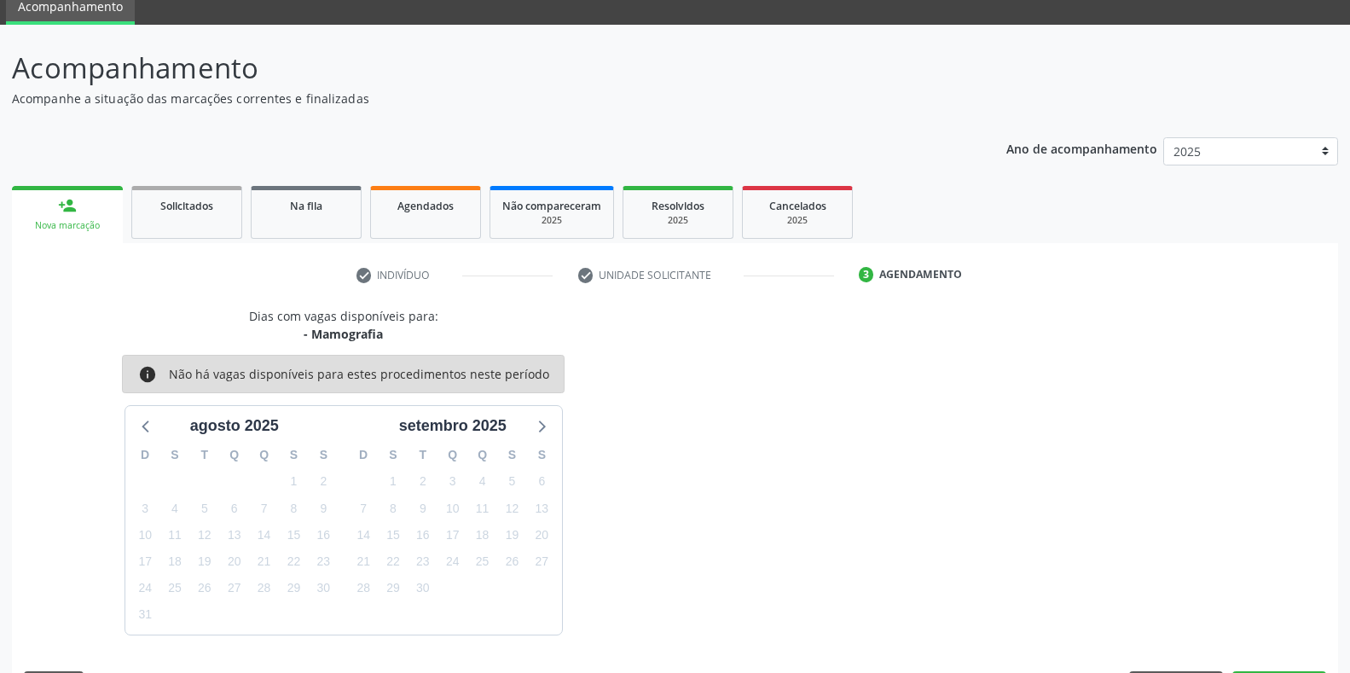
scroll to position [119, 0]
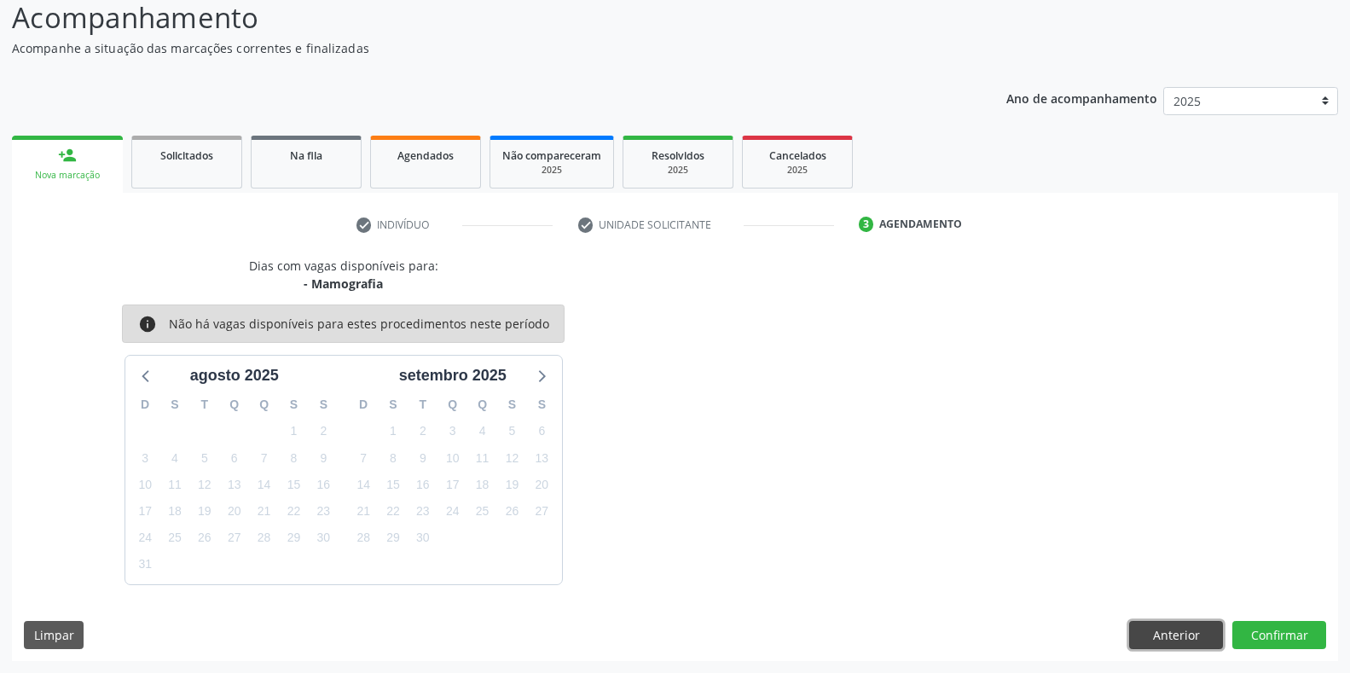
drag, startPoint x: 1163, startPoint y: 637, endPoint x: 1036, endPoint y: 633, distance: 127.1
click at [1144, 634] on button "Anterior" at bounding box center [1176, 635] width 94 height 29
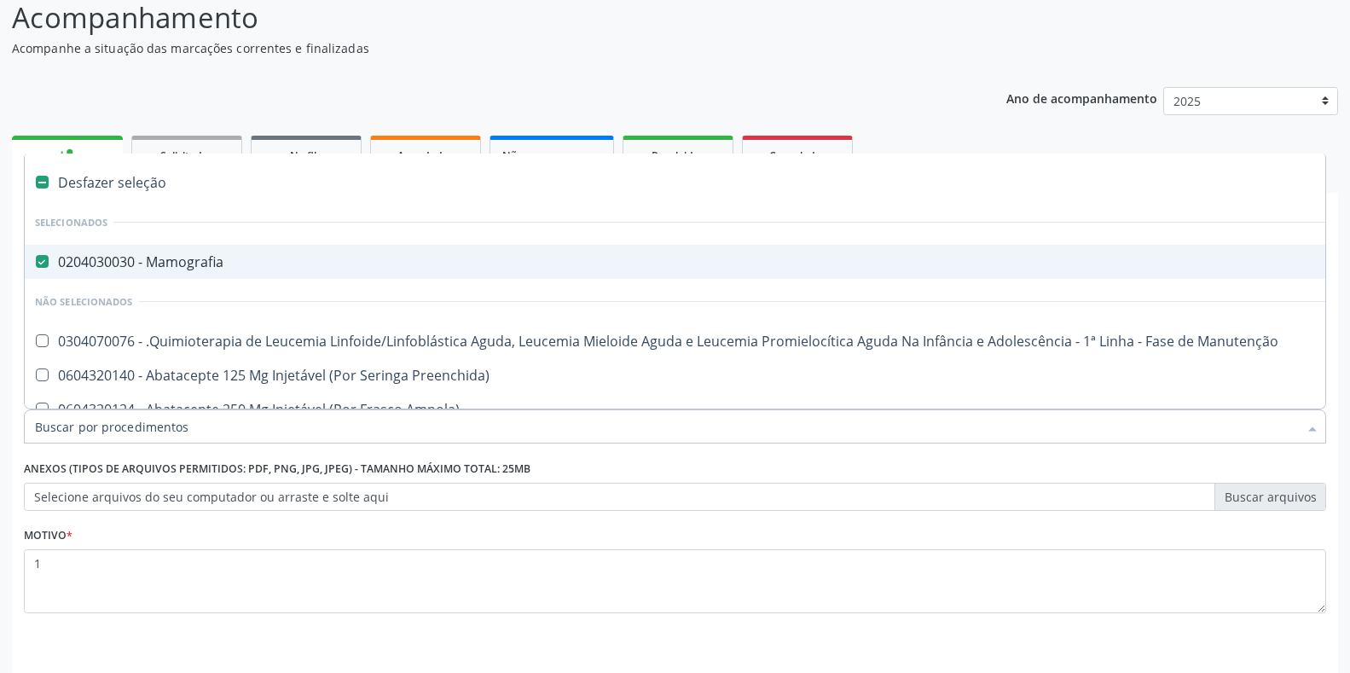
click at [36, 261] on Mamografia at bounding box center [42, 261] width 13 height 13
click at [36, 261] on Mamografia "checkbox" at bounding box center [30, 261] width 11 height 11
checkbox Mamografia "false"
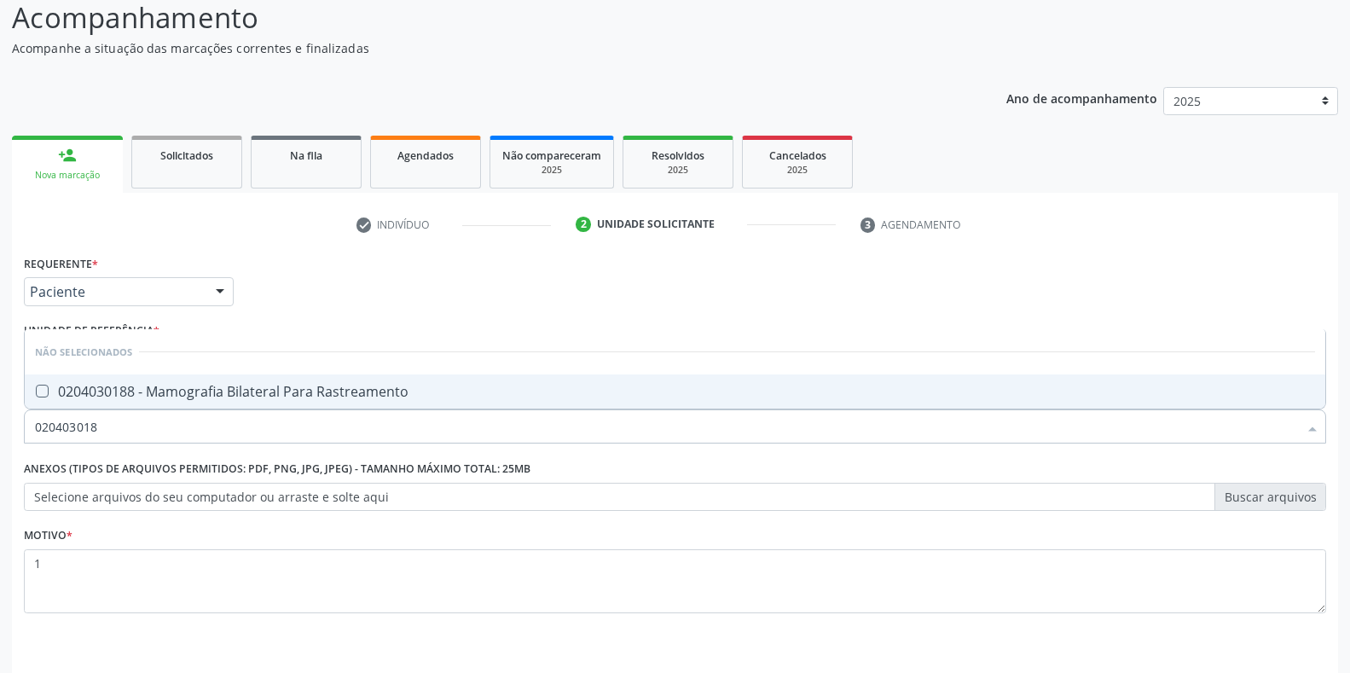
type input "0204030188"
click at [36, 393] on Rastreamento at bounding box center [42, 391] width 13 height 13
click at [36, 393] on Rastreamento "checkbox" at bounding box center [30, 390] width 11 height 11
checkbox Rastreamento "true"
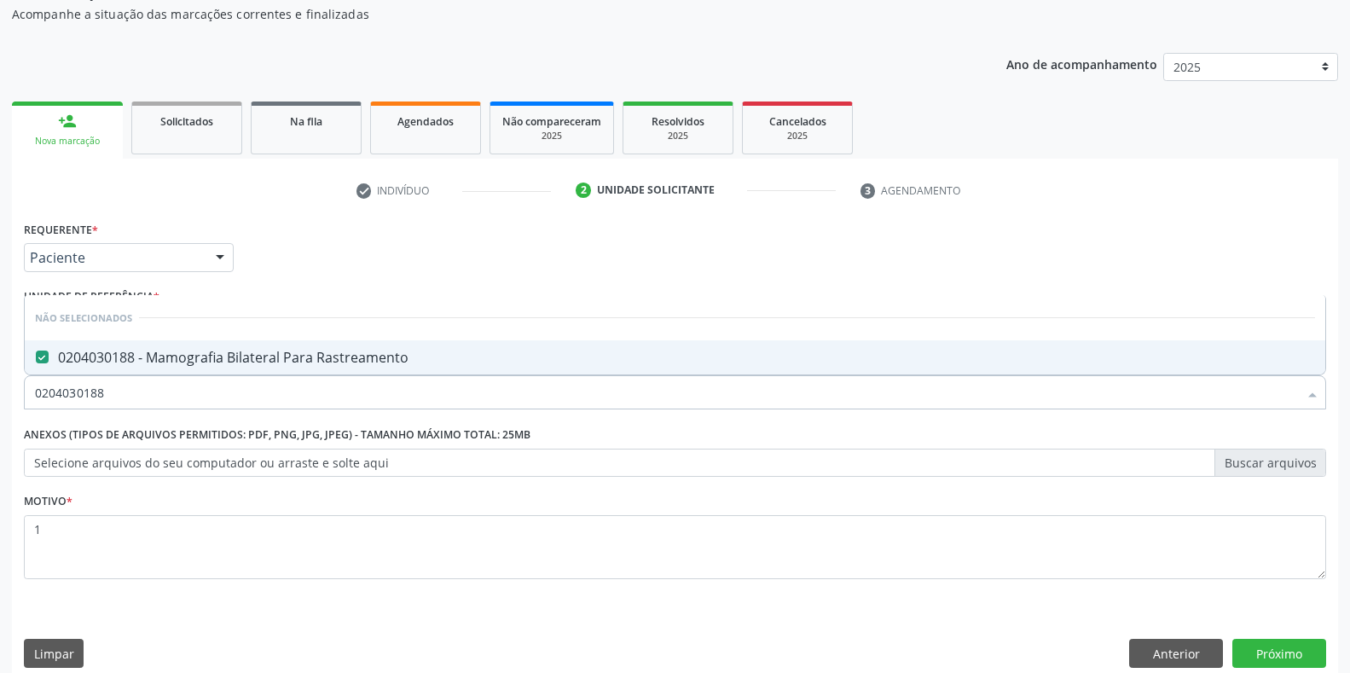
scroll to position [172, 0]
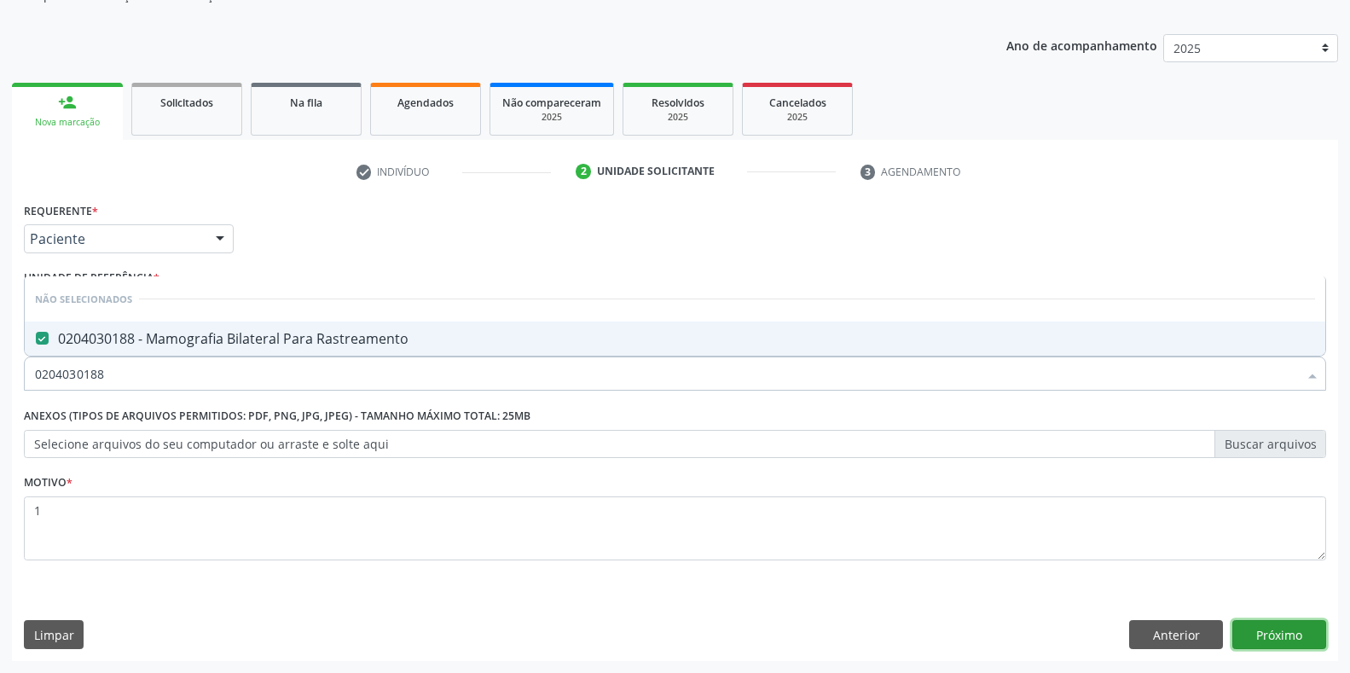
click at [1271, 620] on button "Próximo" at bounding box center [1279, 634] width 94 height 29
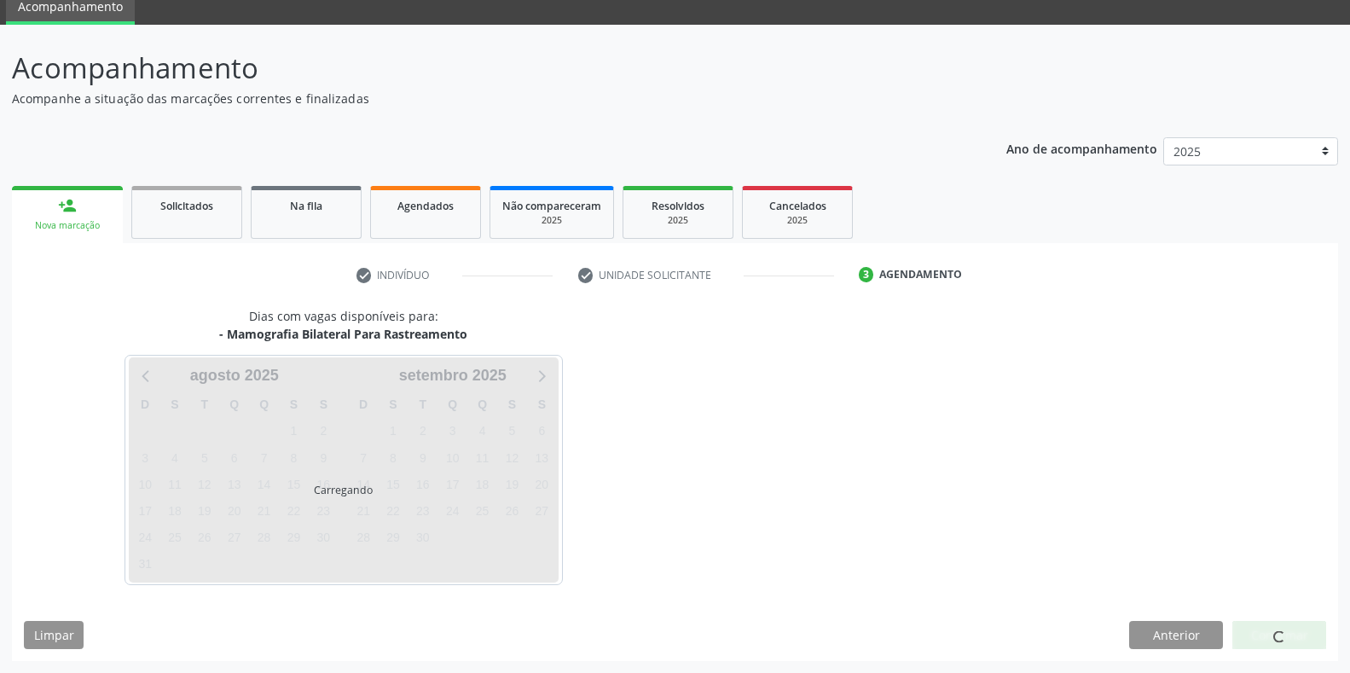
scroll to position [69, 0]
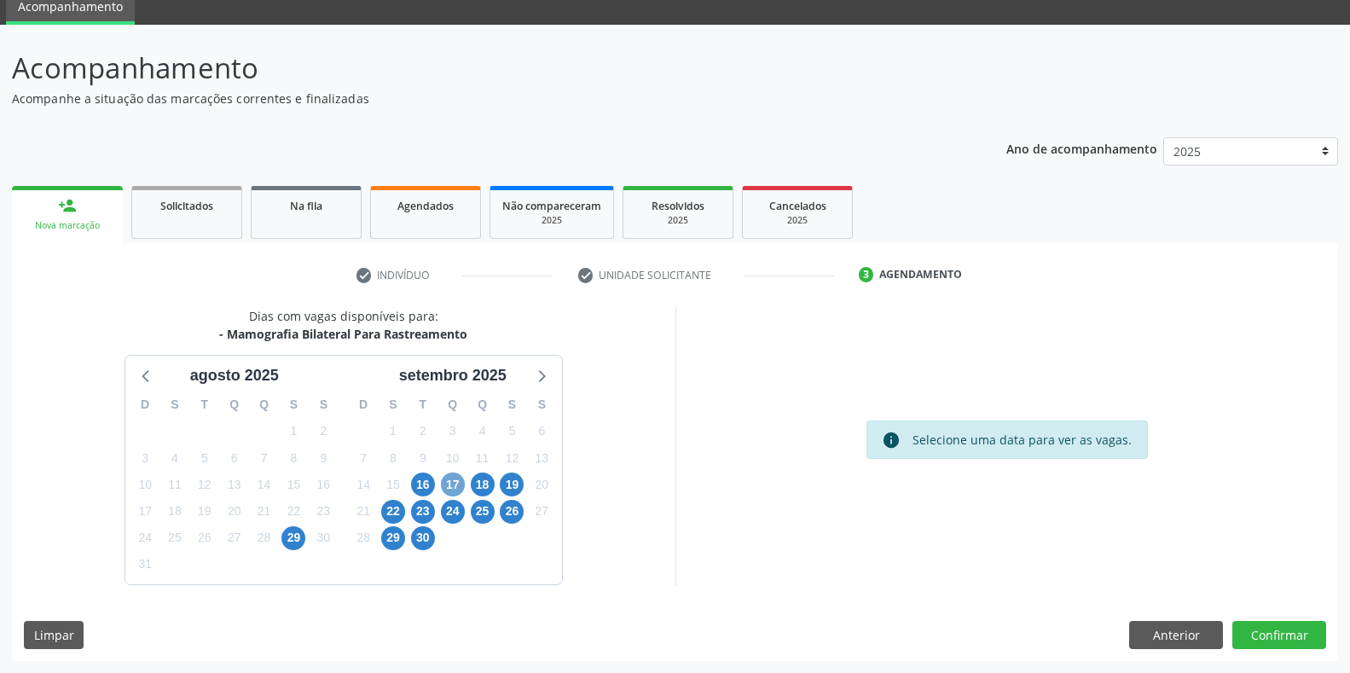
click at [446, 486] on span "17" at bounding box center [453, 484] width 24 height 24
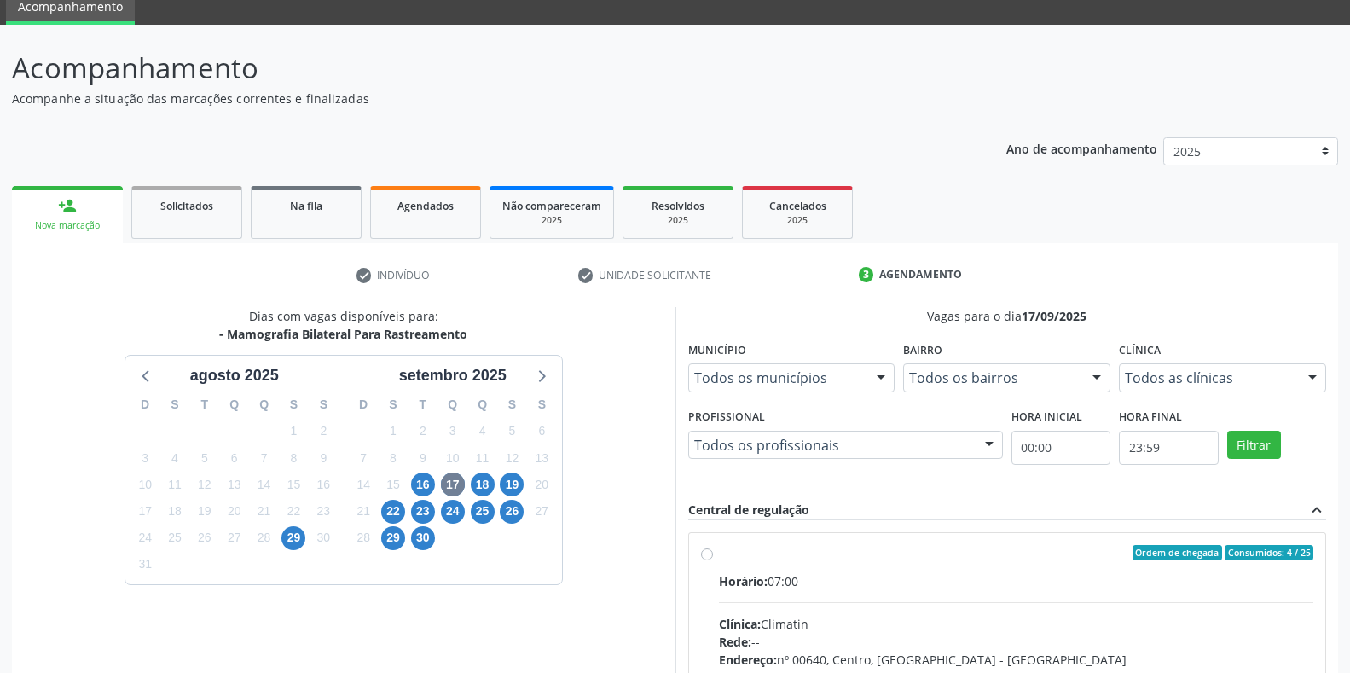
drag, startPoint x: 846, startPoint y: 414, endPoint x: 1286, endPoint y: 245, distance: 471.3
click at [1286, 245] on div "check Indivíduo check Unidade solicitante 3 Agendamento CNS 702 5023 2122 4734 …" at bounding box center [675, 575] width 1326 height 664
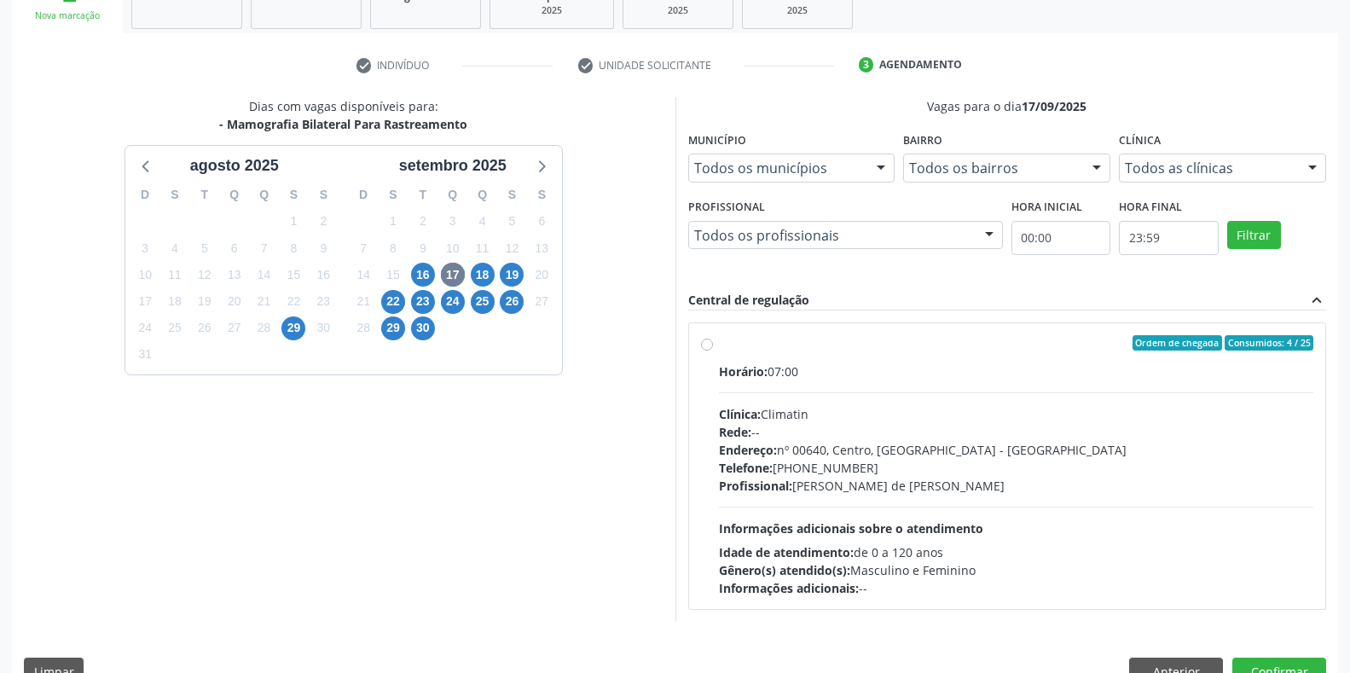
scroll to position [316, 0]
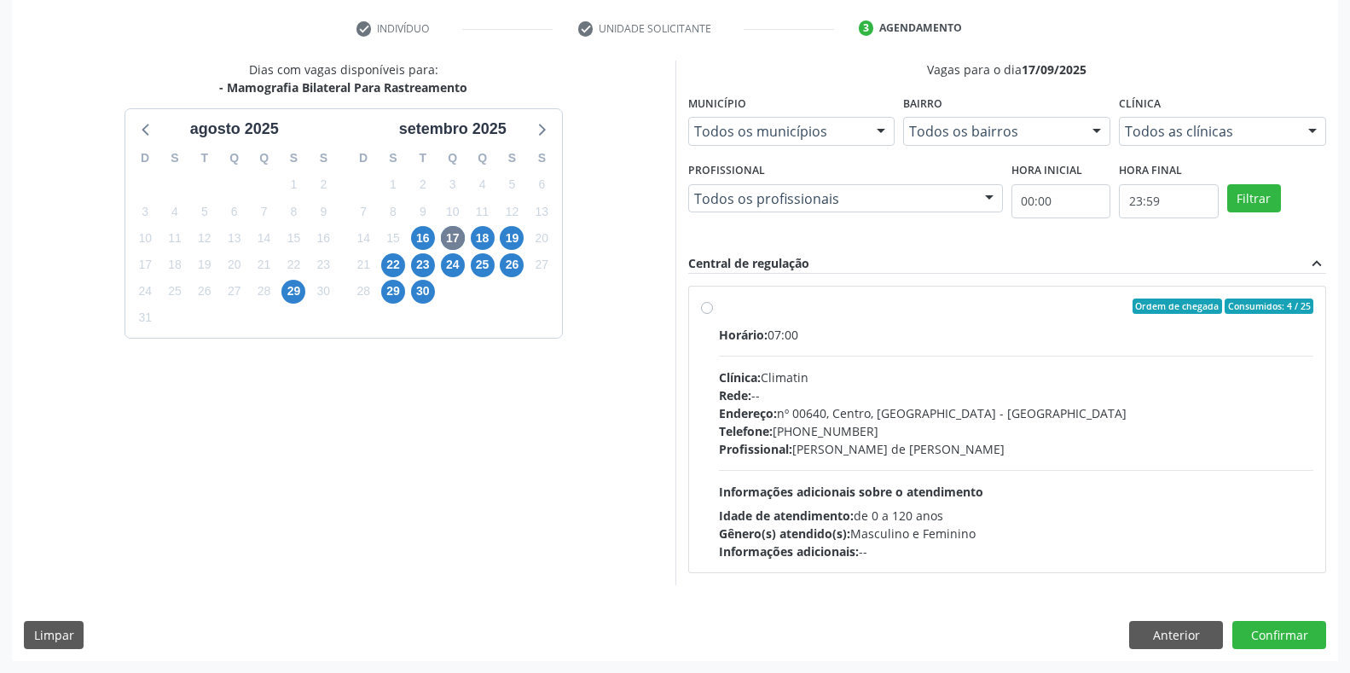
click at [719, 309] on label "Ordem de chegada Consumidos: 4 / 25 Horário: 07:00 Clínica: Climatin Rede: -- E…" at bounding box center [1016, 429] width 595 height 262
click at [710, 309] on input "Ordem de chegada Consumidos: 4 / 25 Horário: 07:00 Clínica: Climatin Rede: -- E…" at bounding box center [707, 305] width 12 height 15
radio input "true"
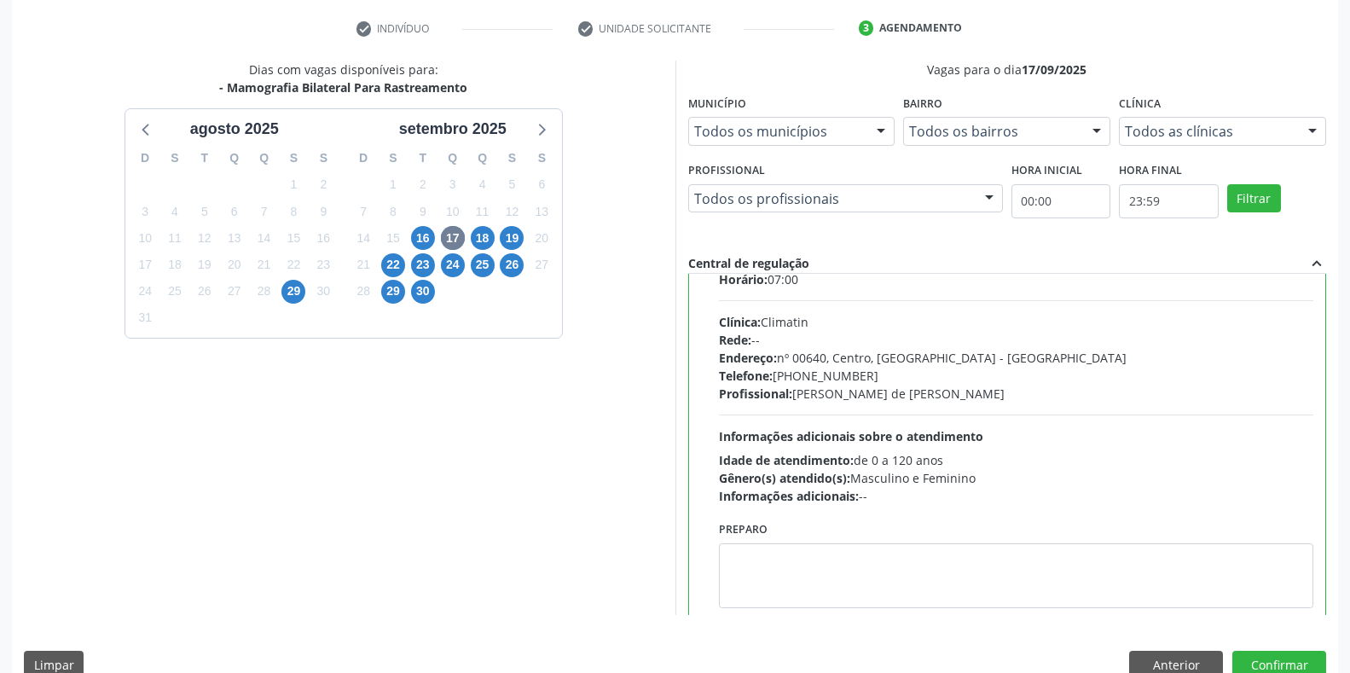
scroll to position [84, 0]
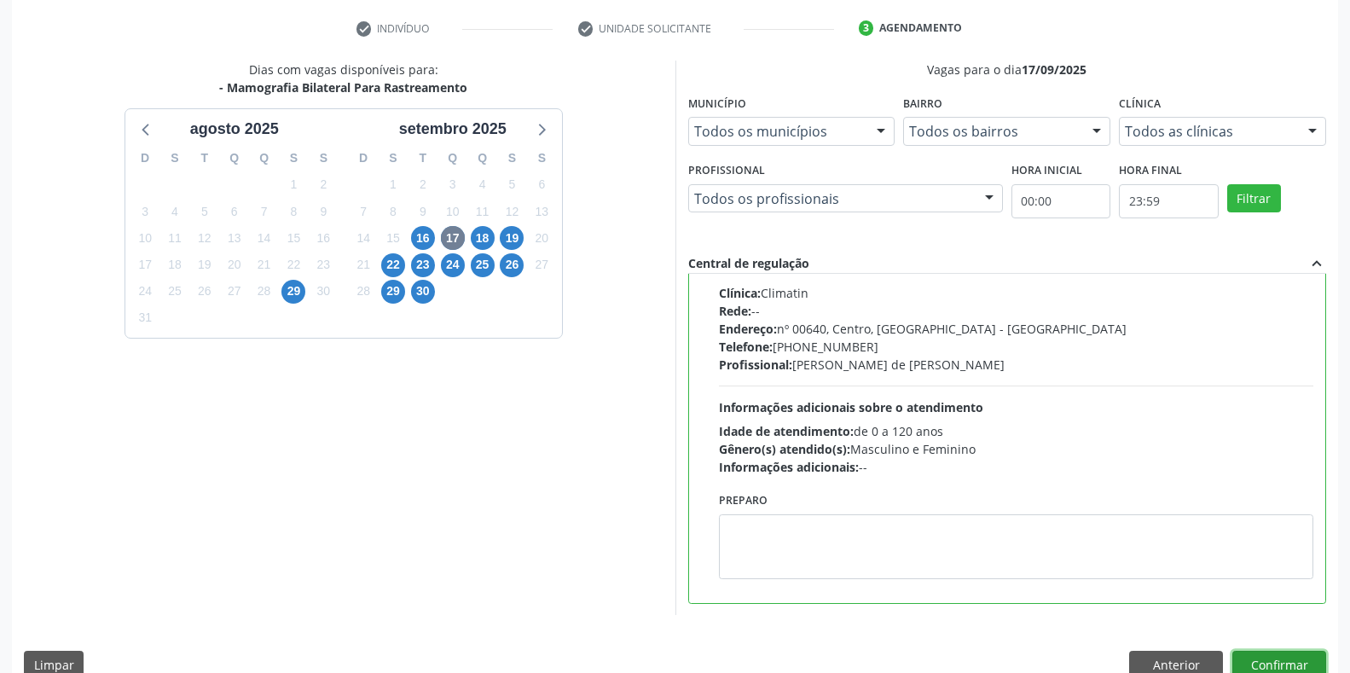
click at [1283, 670] on button "Confirmar" at bounding box center [1279, 665] width 94 height 29
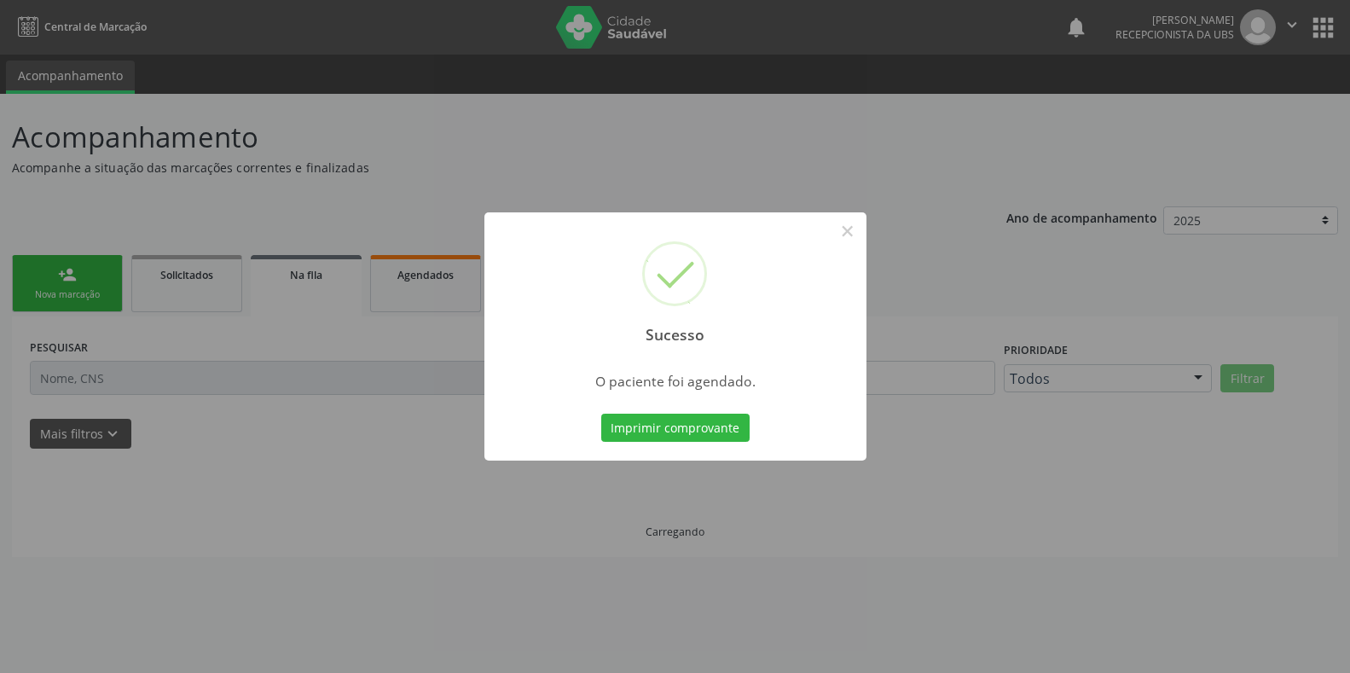
scroll to position [0, 0]
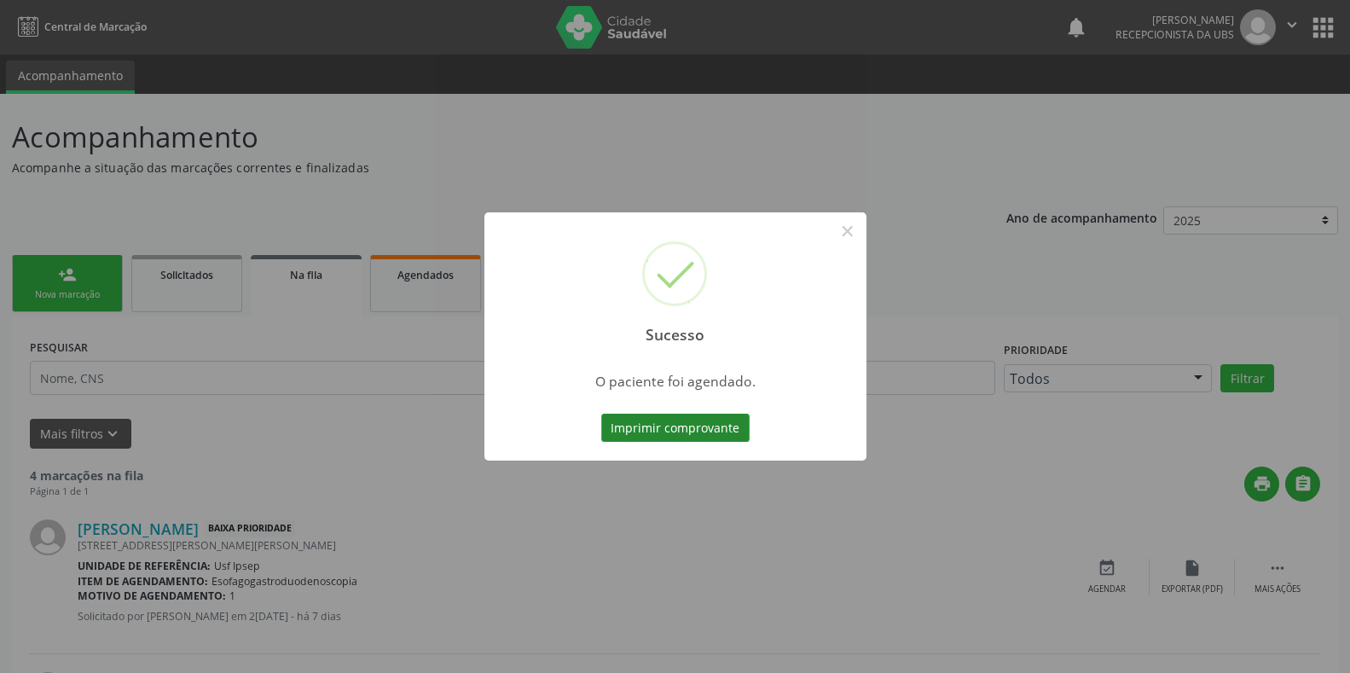
click at [621, 431] on button "Imprimir comprovante" at bounding box center [675, 428] width 148 height 29
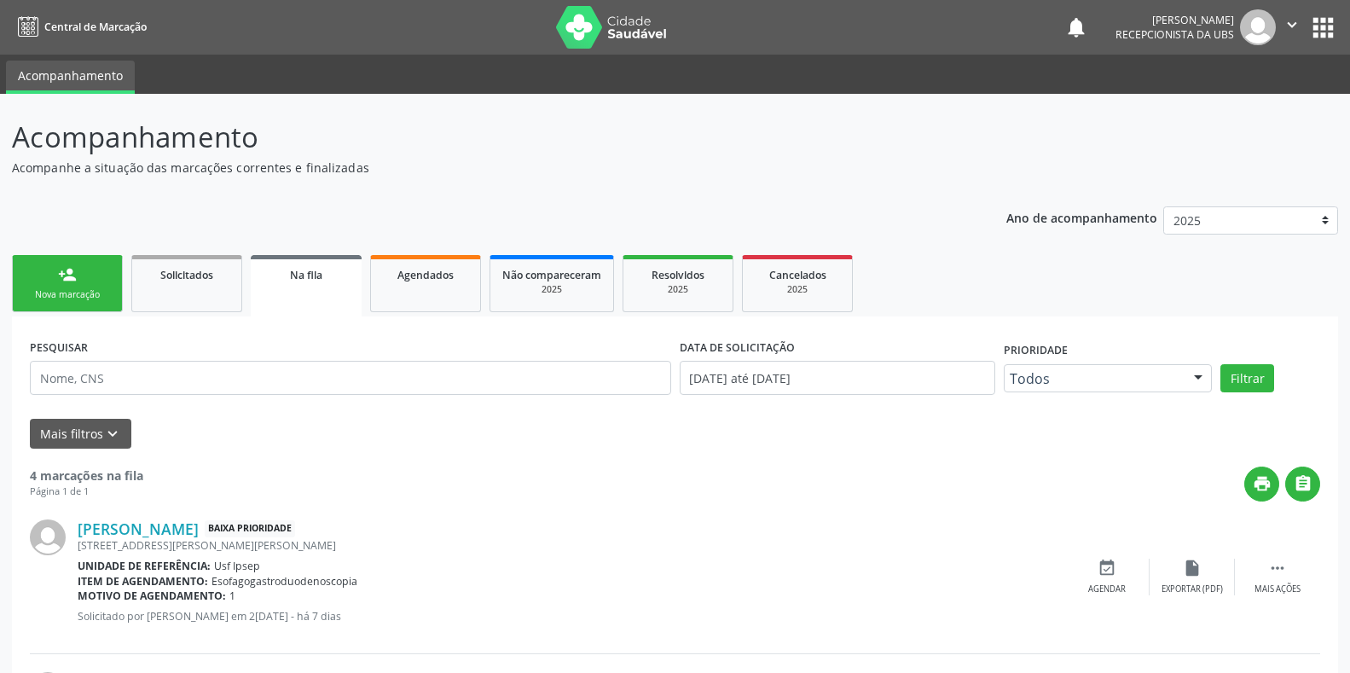
click at [67, 298] on div "Nova marcação" at bounding box center [67, 294] width 85 height 13
